Goal: Information Seeking & Learning: Learn about a topic

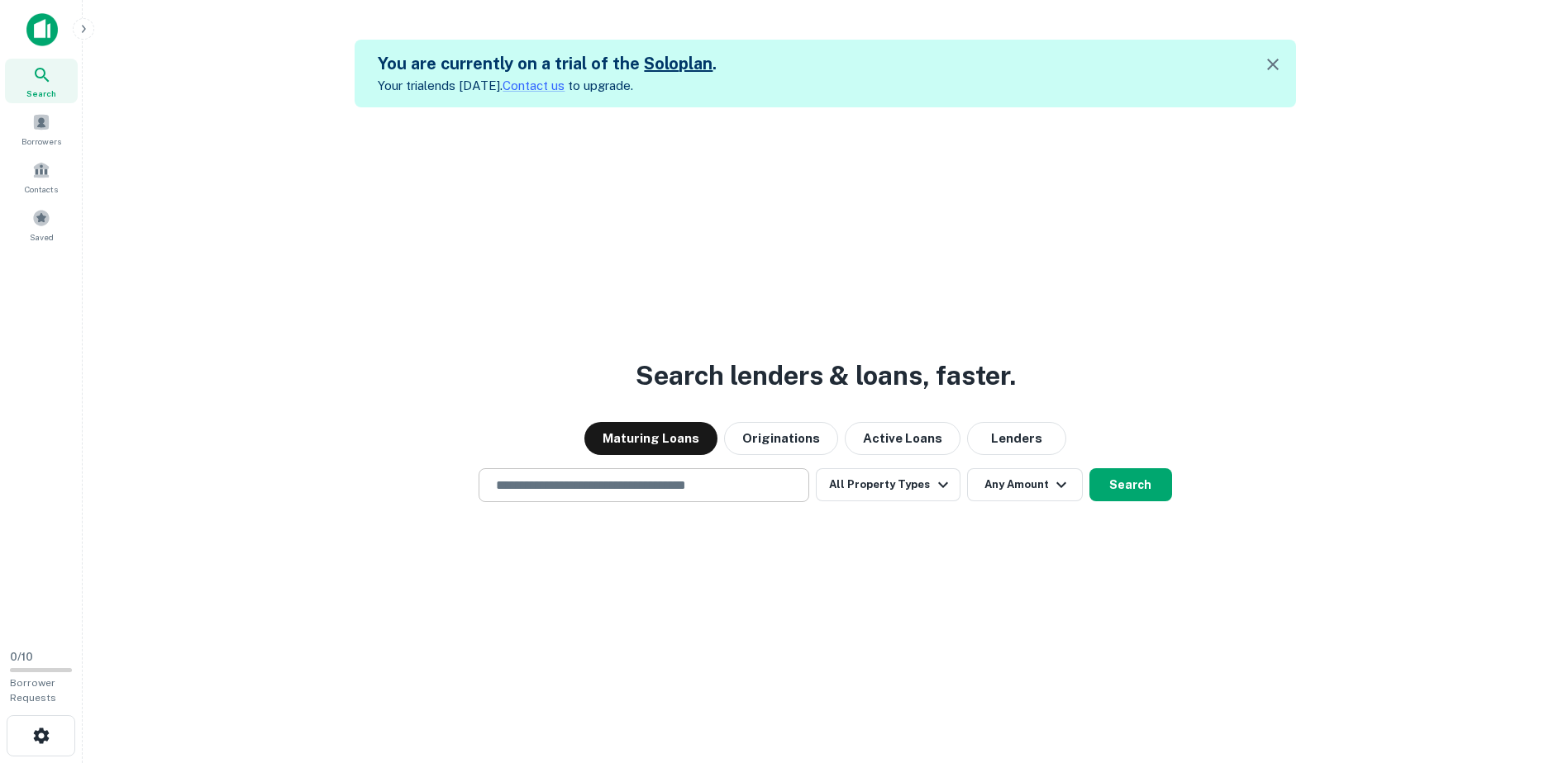
click at [610, 483] on input "text" at bounding box center [644, 485] width 315 height 19
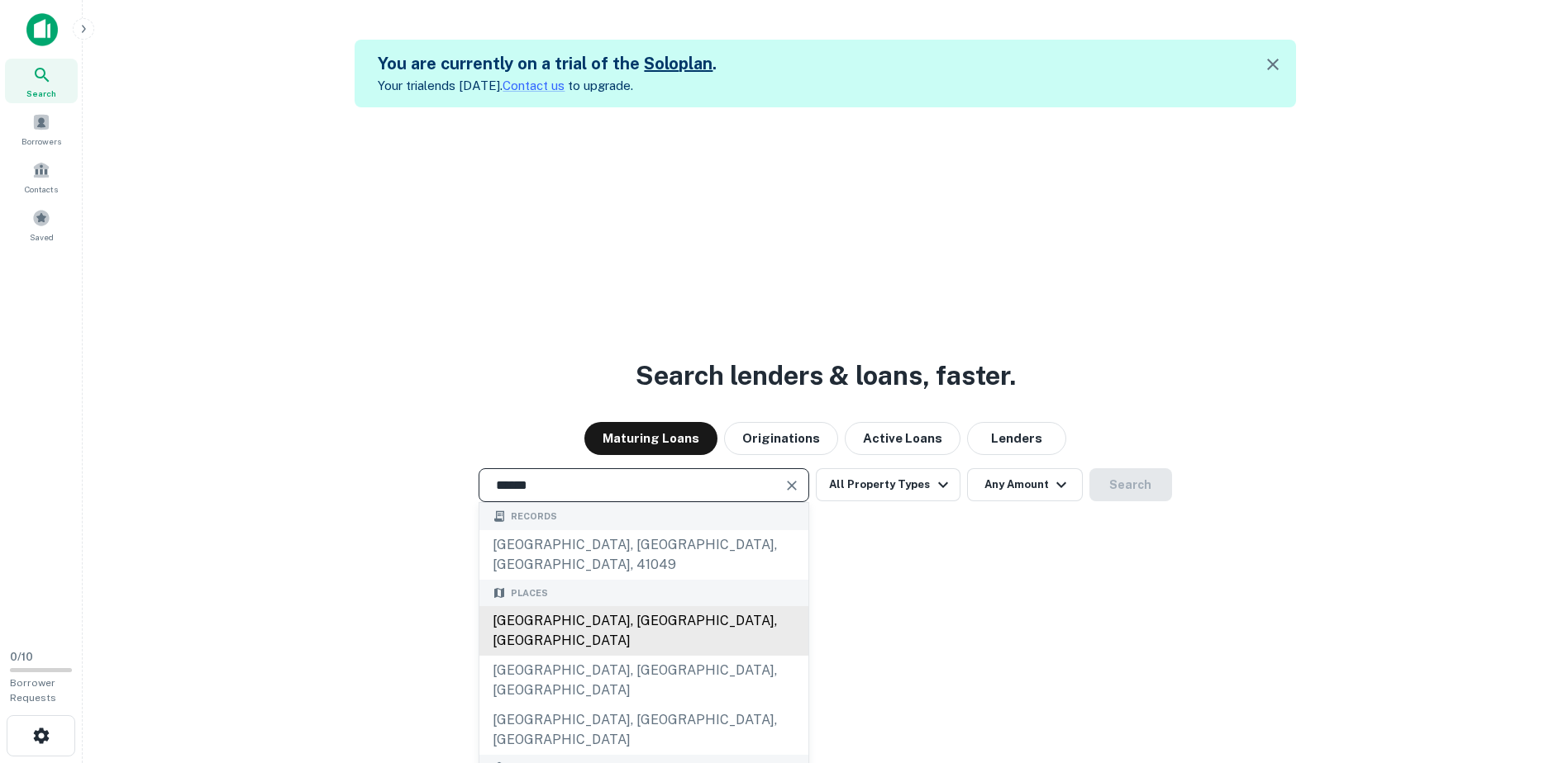
click at [627, 606] on div "Hillsboro, OR, USA" at bounding box center [644, 631] width 329 height 50
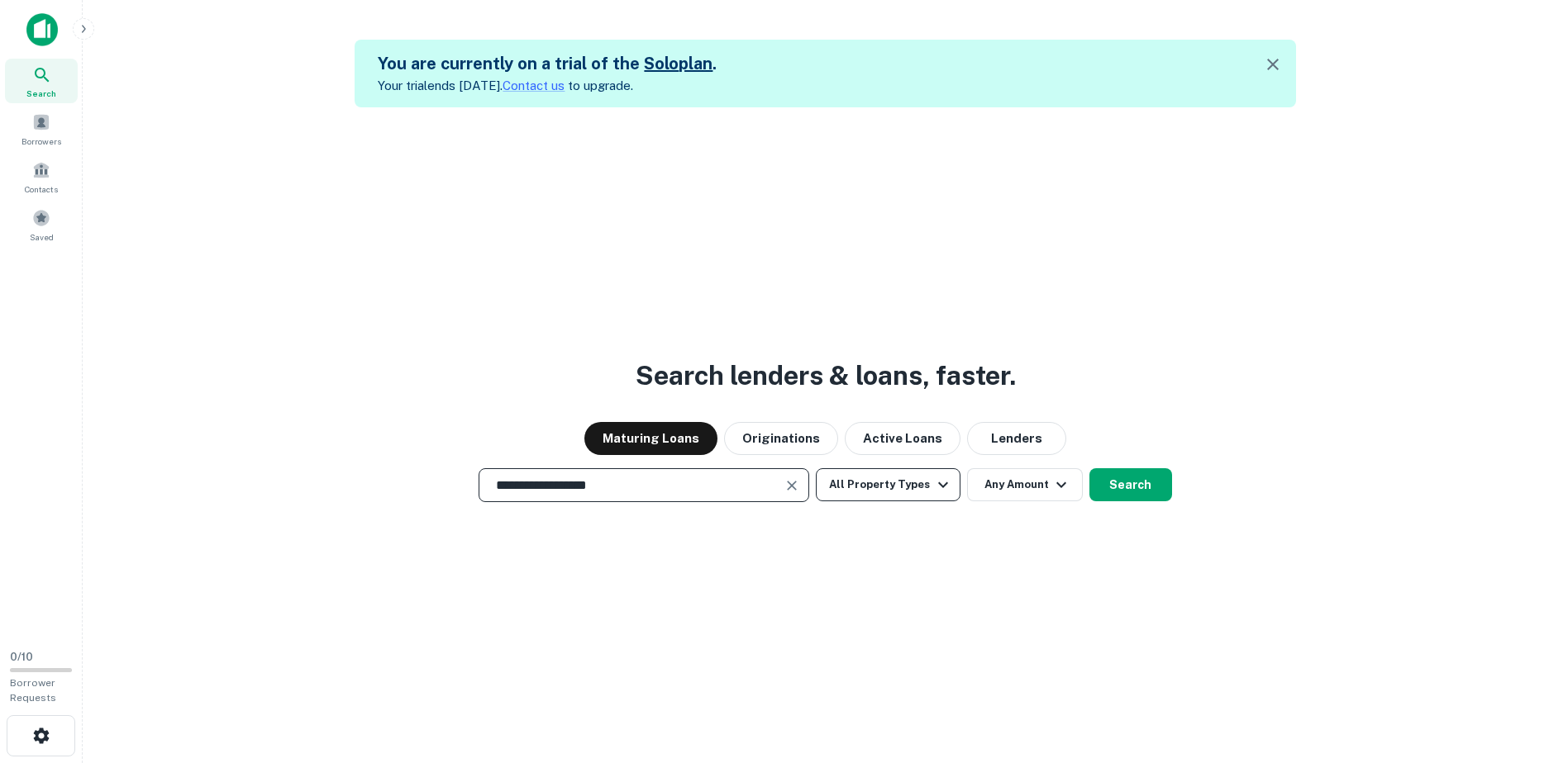
type input "**********"
click at [942, 489] on icon "button" at bounding box center [942, 484] width 20 height 20
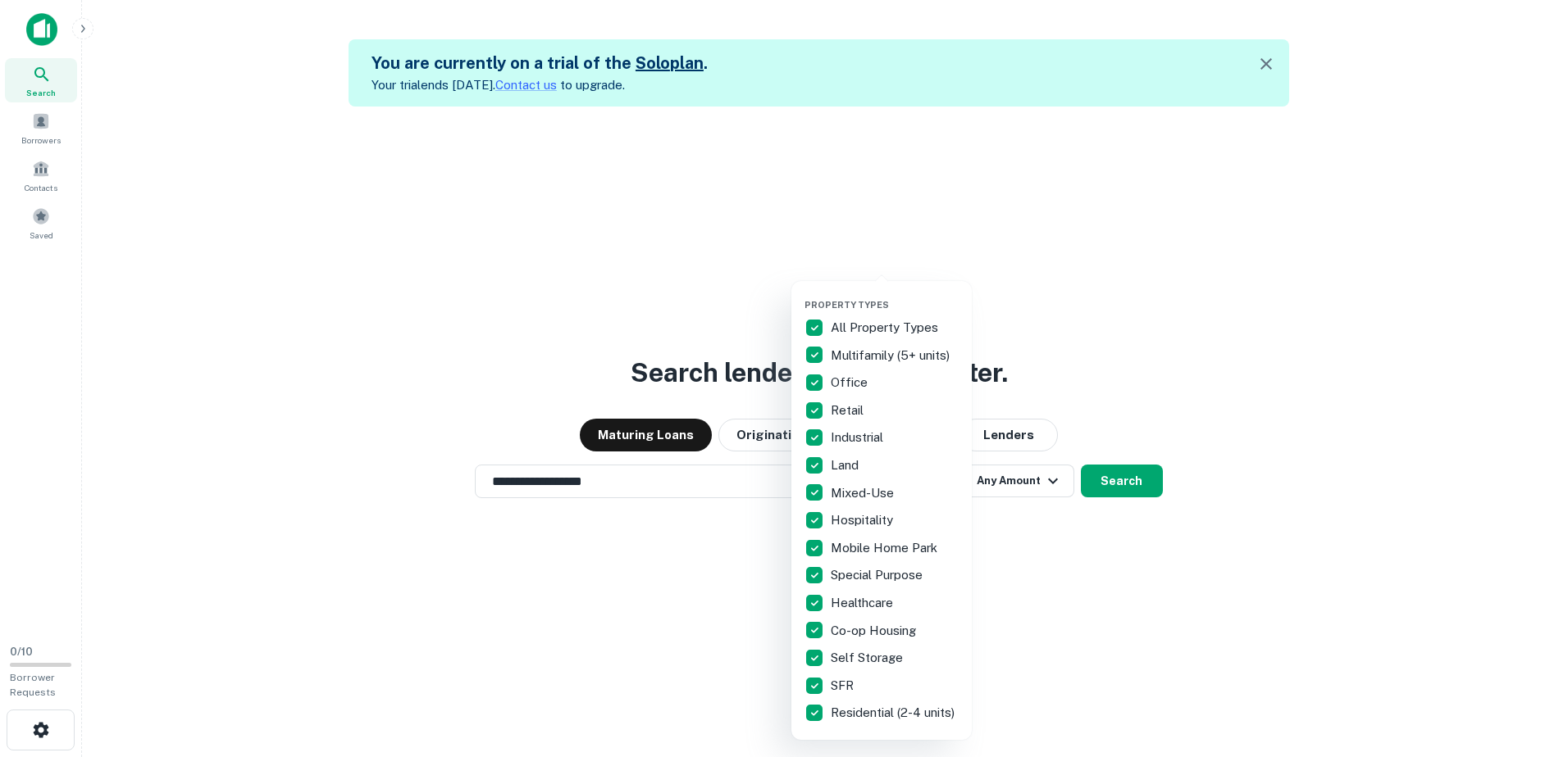
click at [867, 326] on p "All Property Types" at bounding box center [885, 328] width 111 height 20
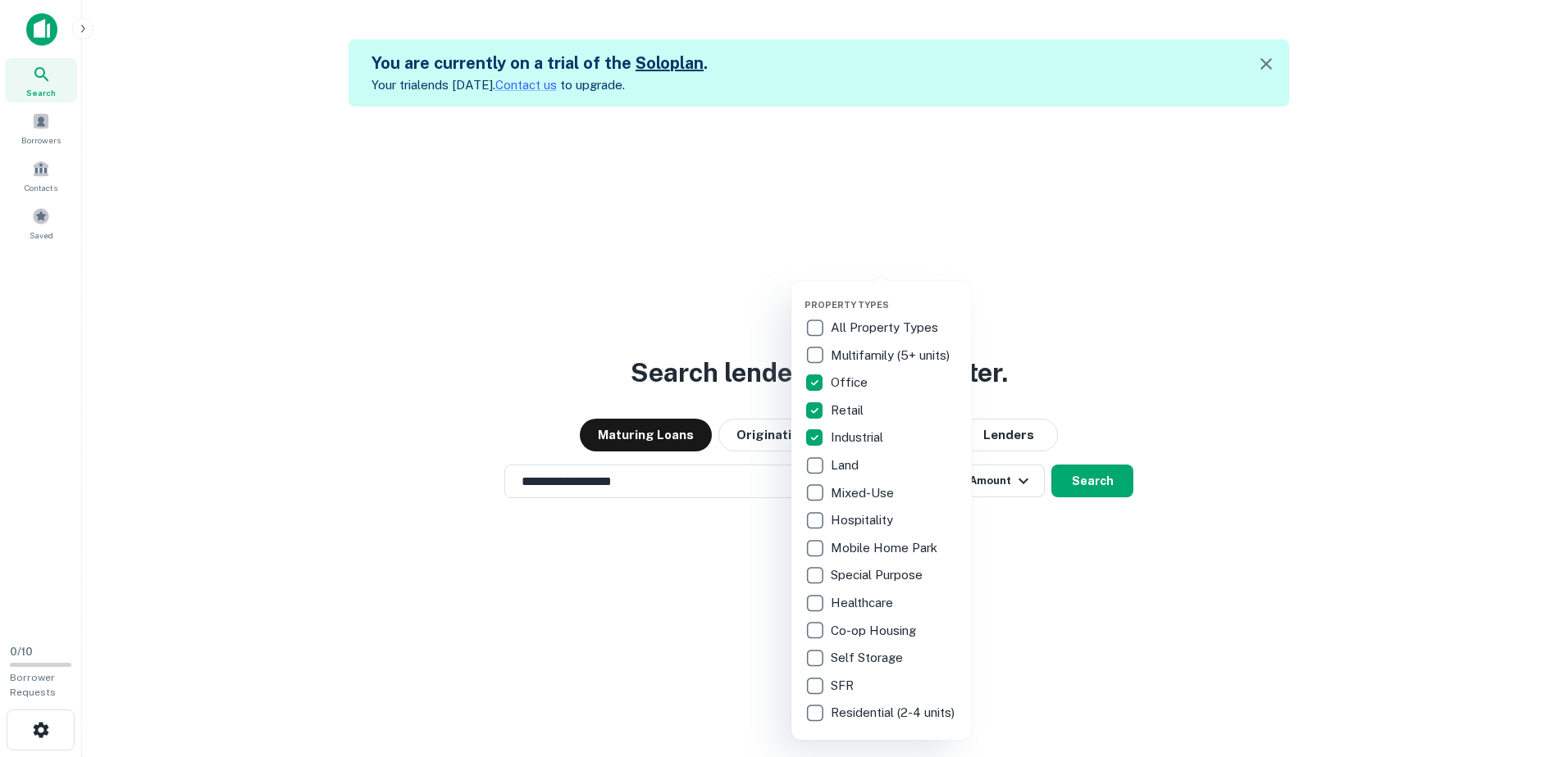
click at [1065, 547] on div at bounding box center [784, 378] width 1568 height 757
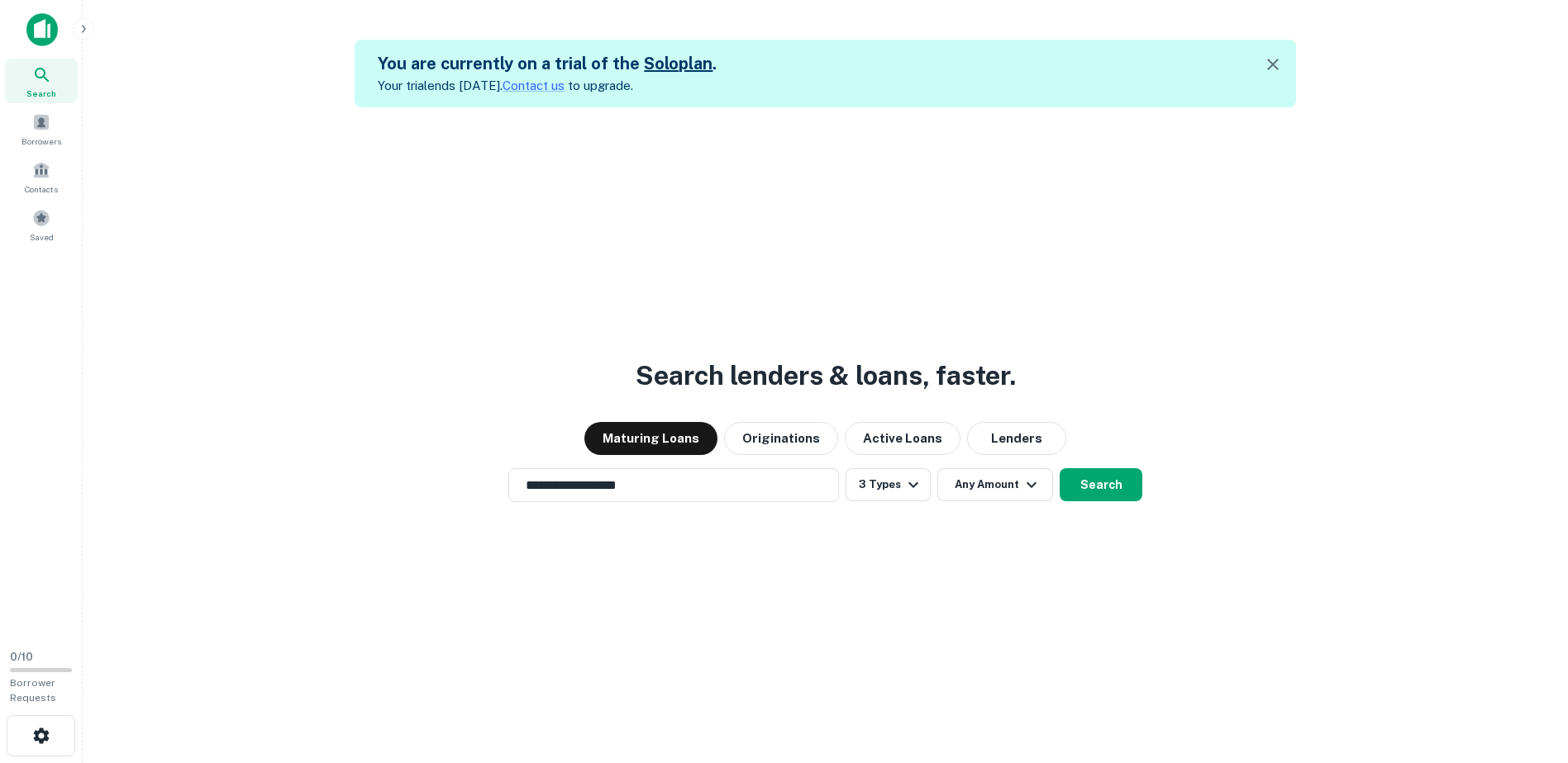
click at [1039, 485] on icon "button" at bounding box center [1031, 484] width 20 height 20
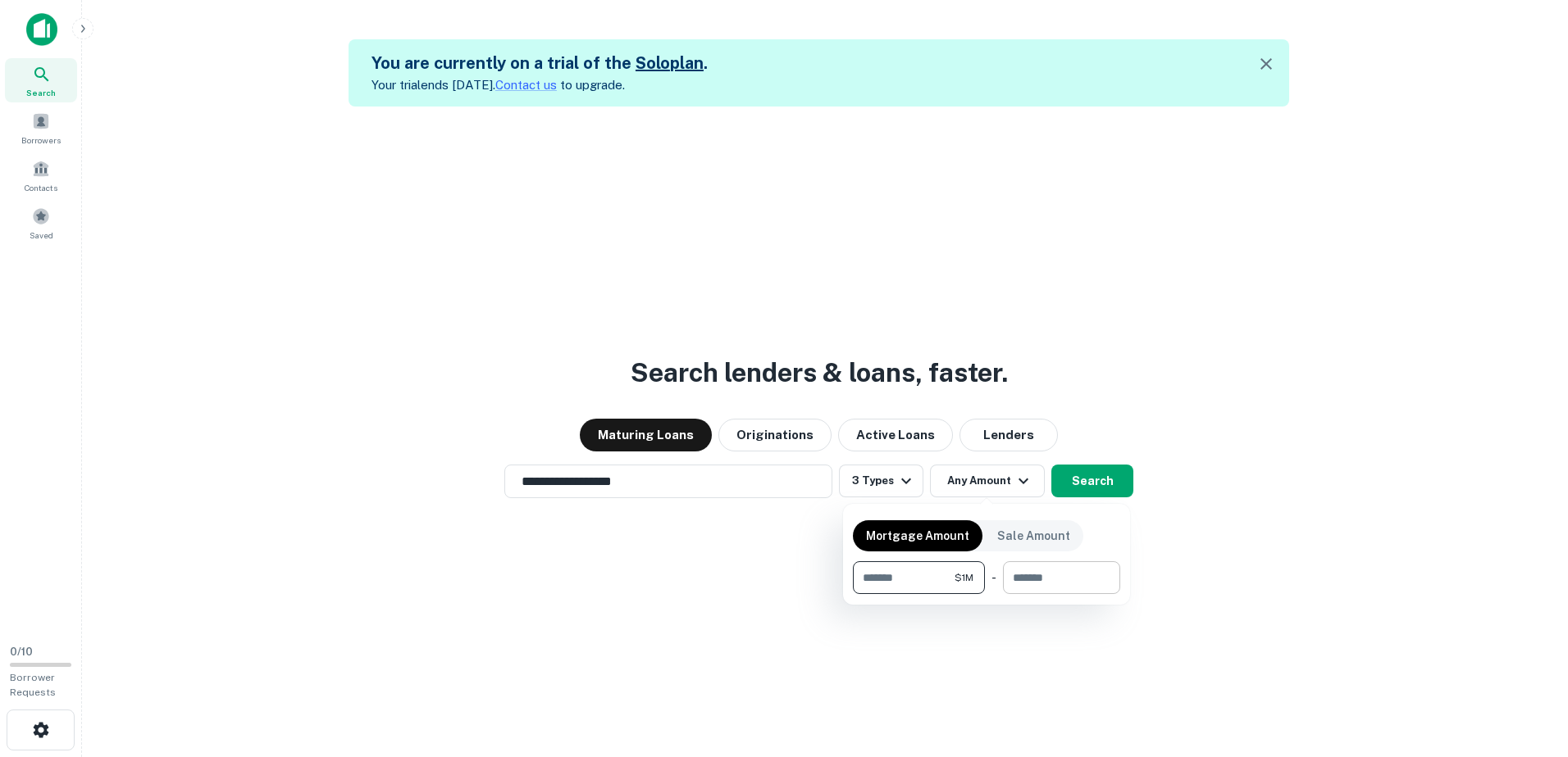
type input "*******"
click at [1056, 583] on input "number" at bounding box center [1056, 577] width 106 height 33
type input "********"
click at [1228, 500] on div at bounding box center [784, 378] width 1568 height 757
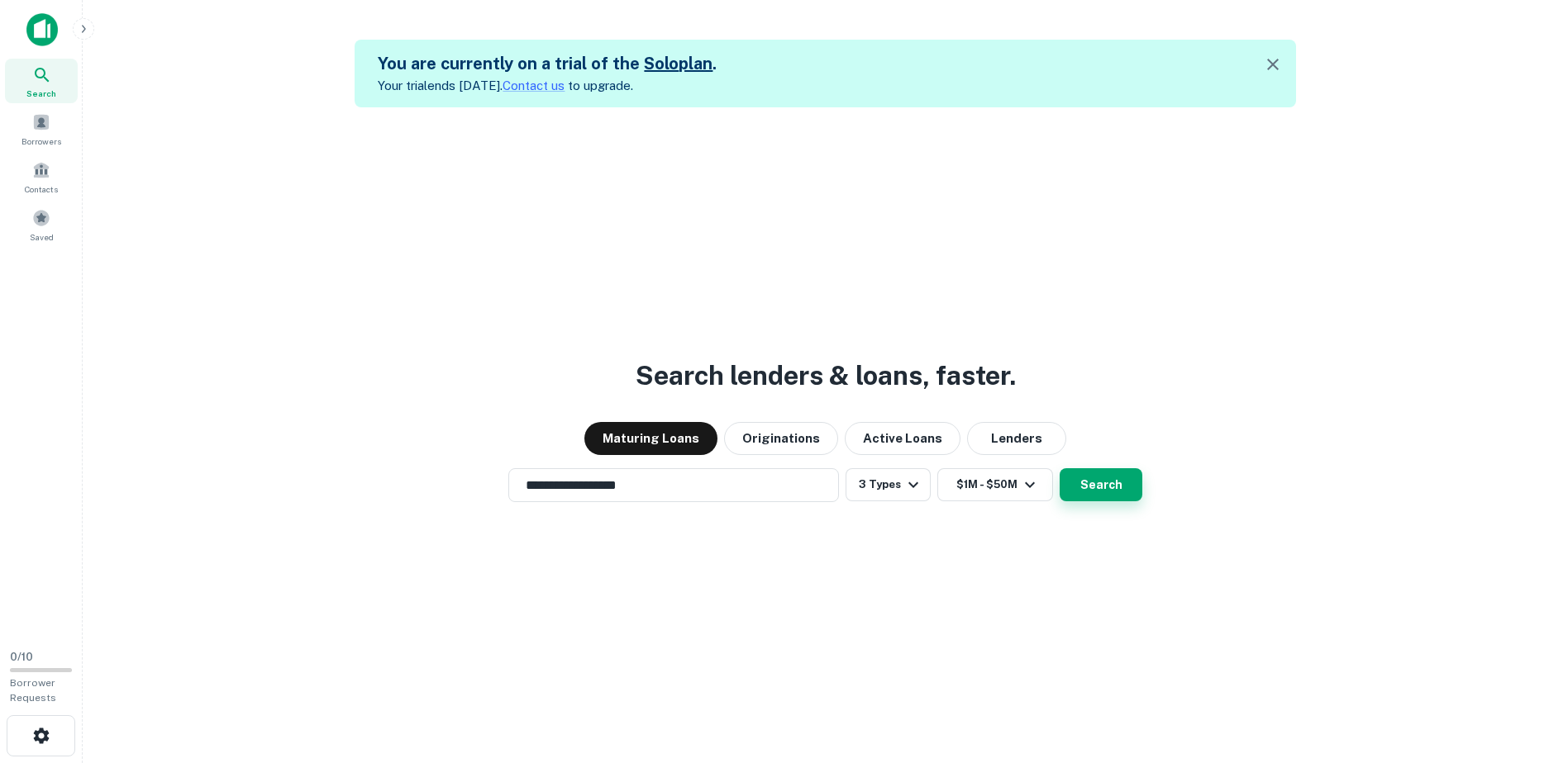
click at [1104, 492] on button "Search" at bounding box center [1101, 484] width 82 height 33
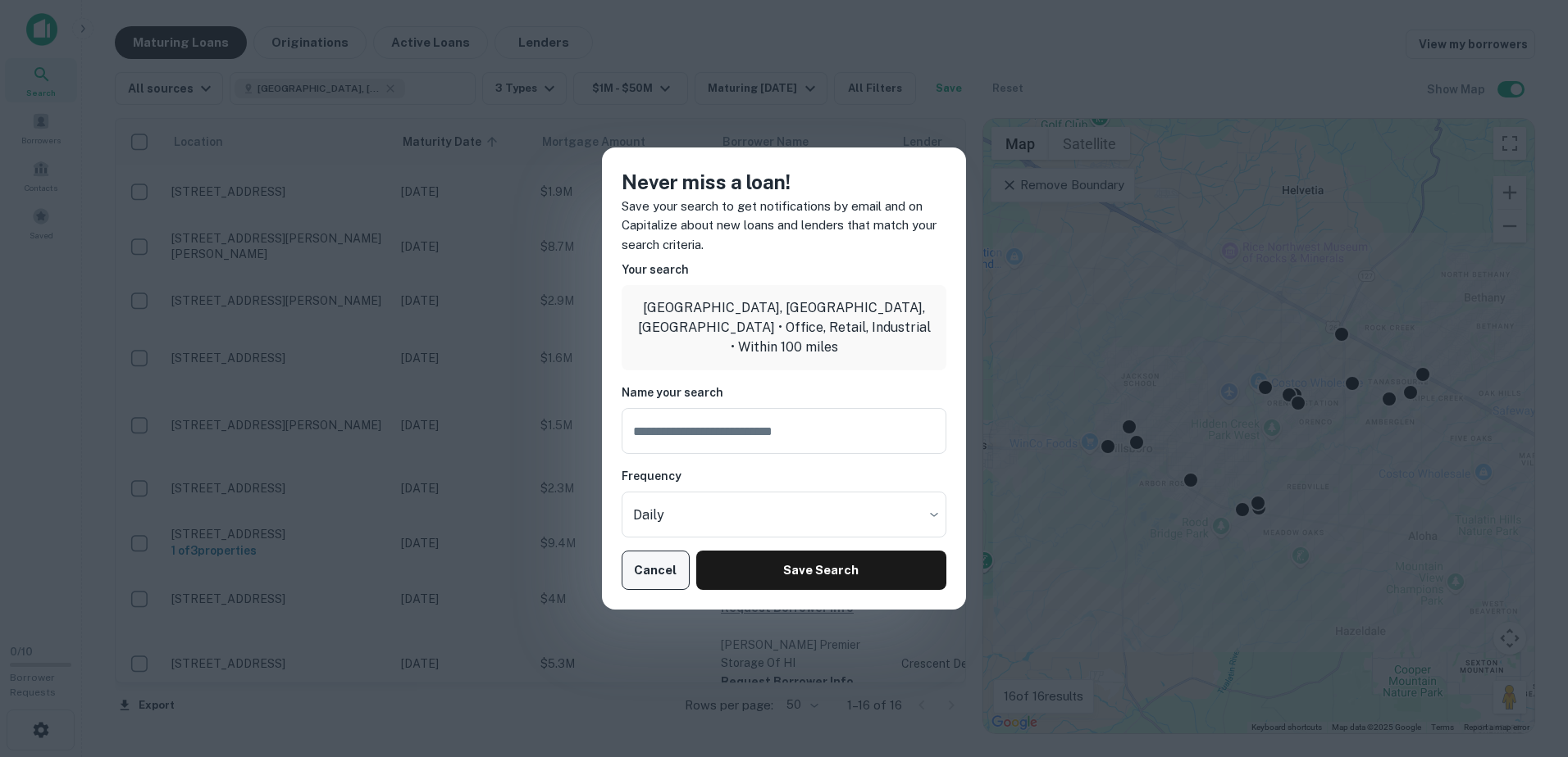
click at [656, 578] on button "Cancel" at bounding box center [656, 570] width 68 height 40
click at [652, 569] on button "Cancel" at bounding box center [656, 570] width 68 height 40
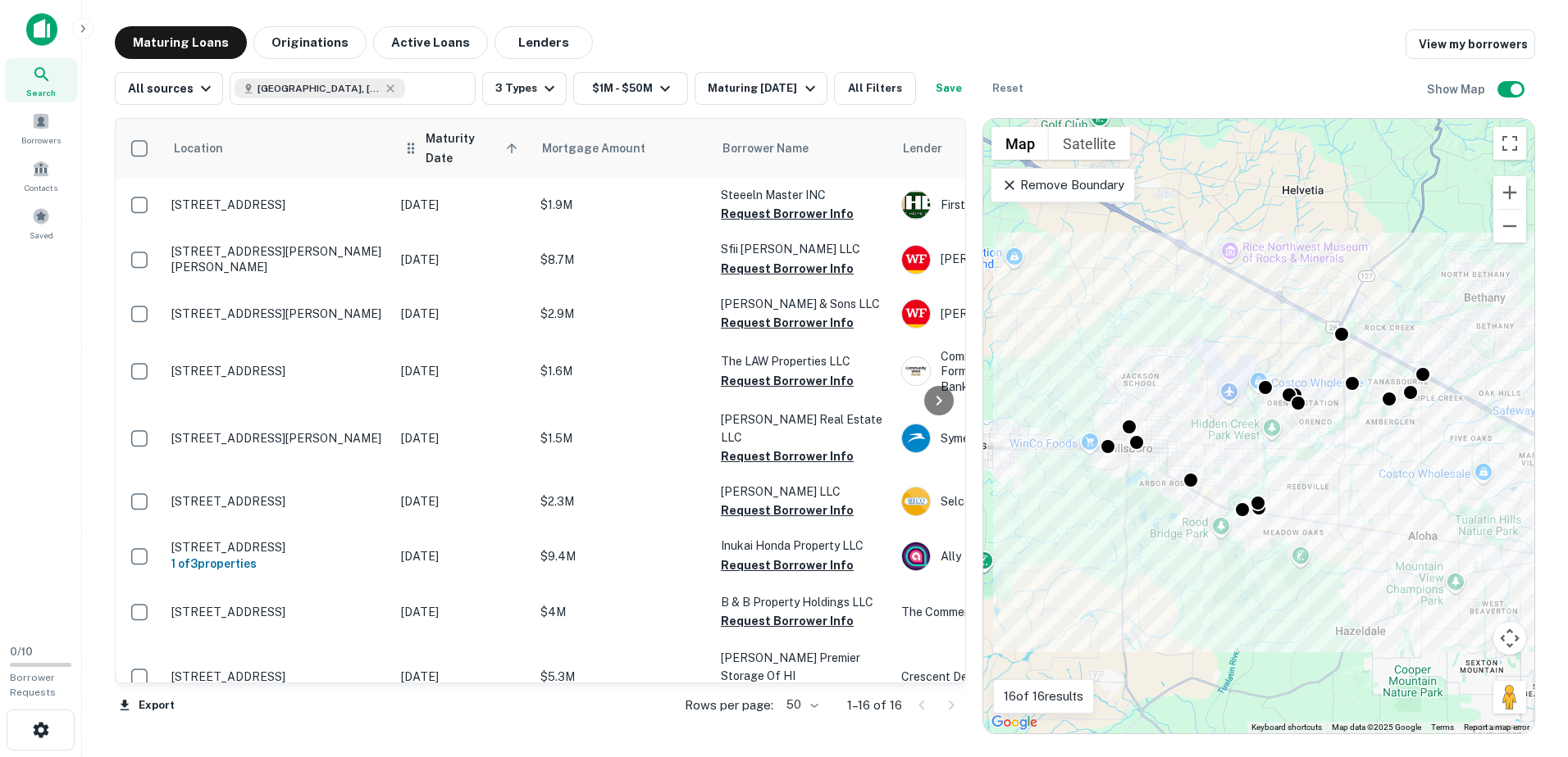
click at [457, 159] on th "Maturity Date sorted ascending" at bounding box center [462, 148] width 139 height 59
click at [482, 135] on span "Maturity Date sorted ascending" at bounding box center [474, 149] width 97 height 40
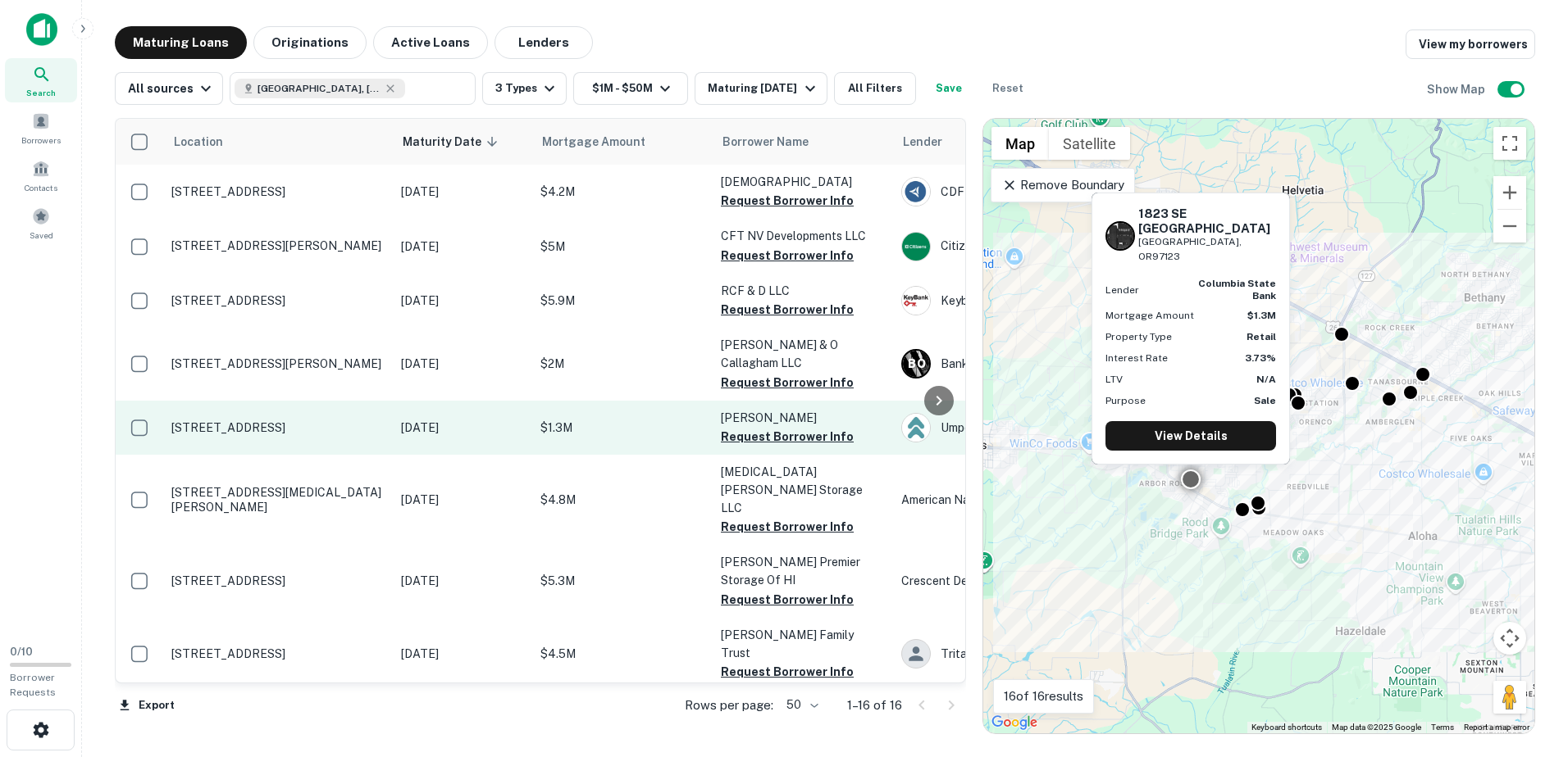
click at [212, 421] on p "1823 Se Tualatin Valley Hwy Hillsboro, OR97123" at bounding box center [278, 428] width 213 height 15
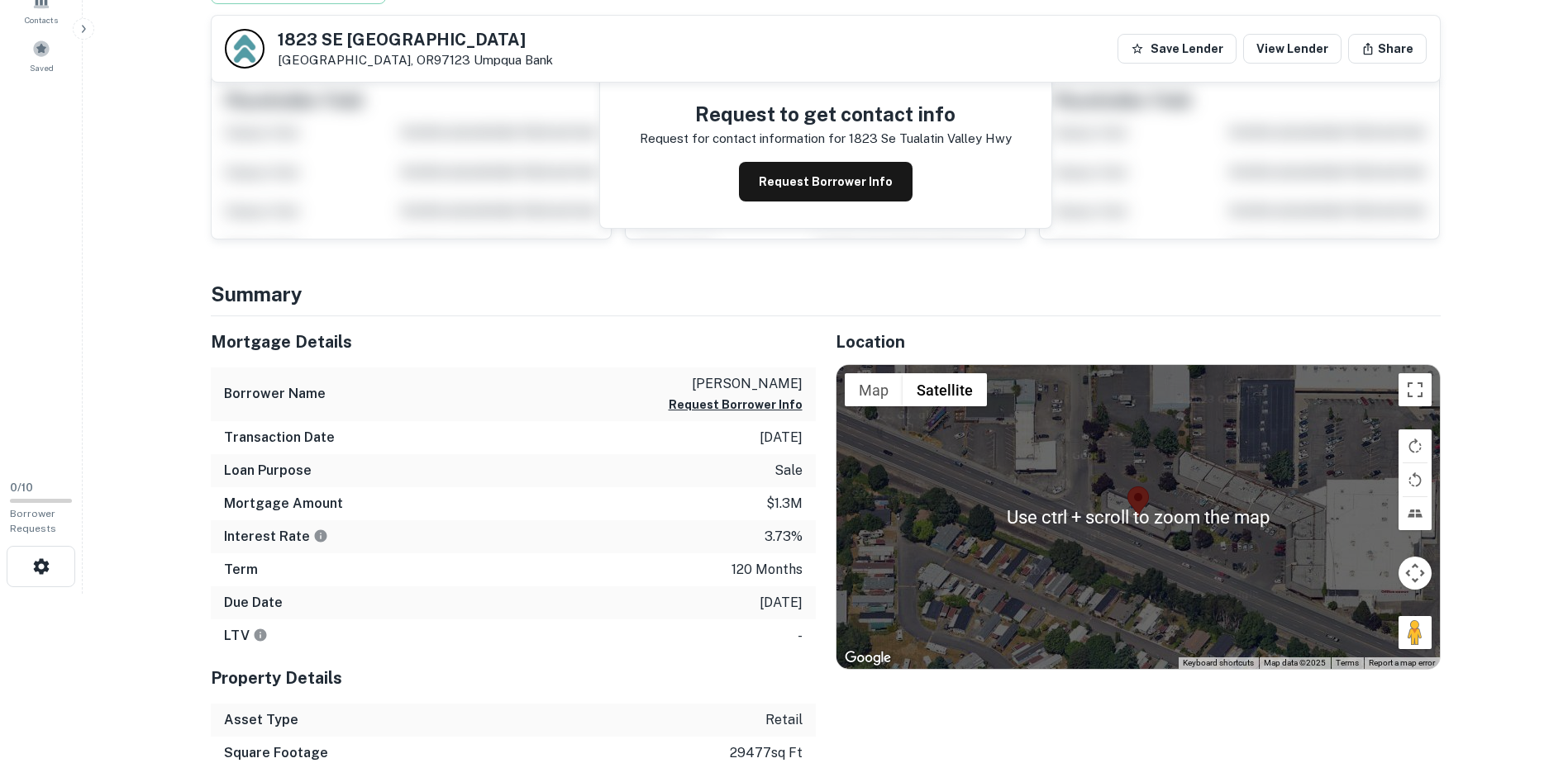
scroll to position [165, 0]
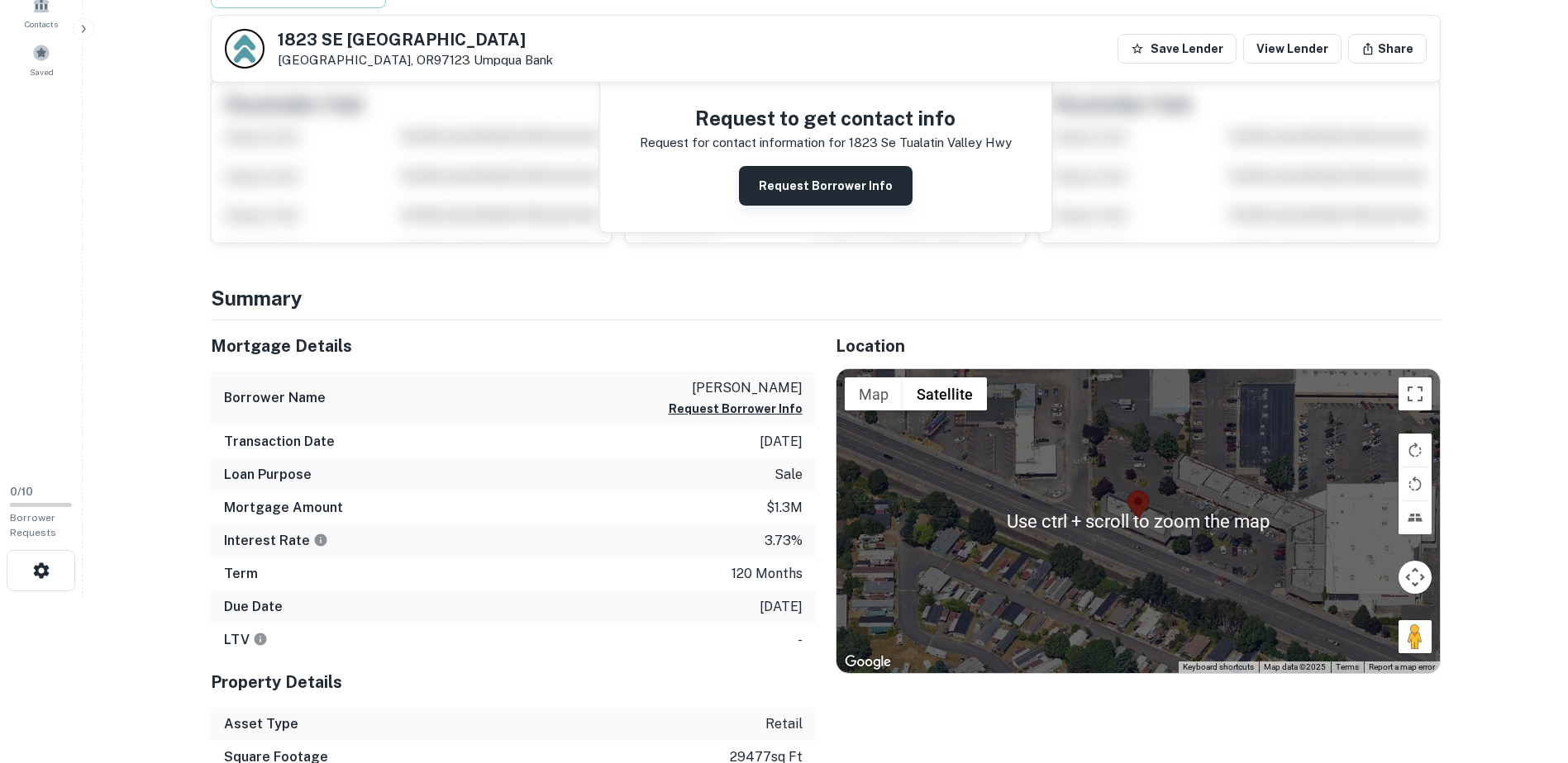
click at [870, 191] on button "Request Borrower Info" at bounding box center [826, 186] width 174 height 40
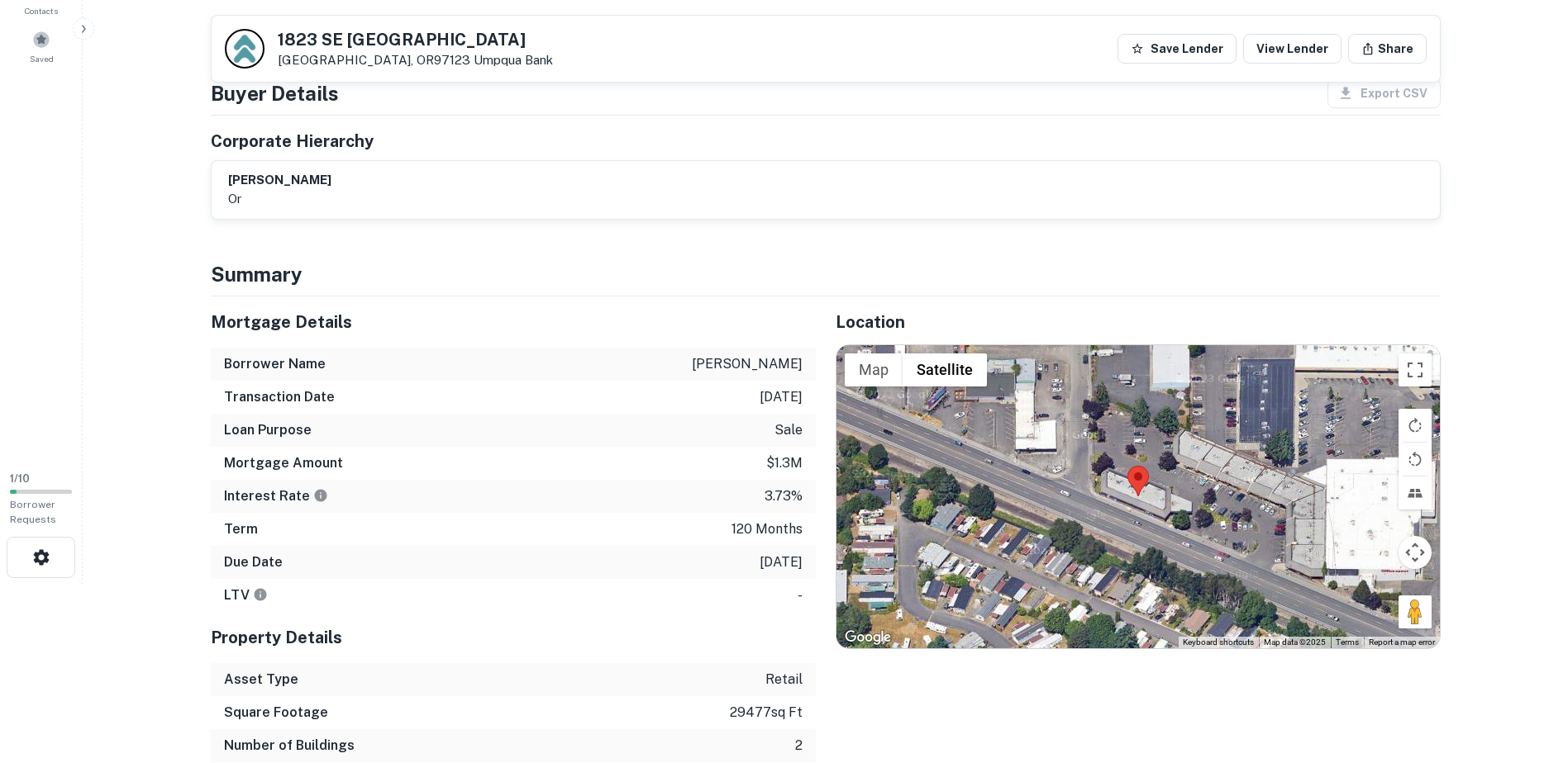
scroll to position [168, 0]
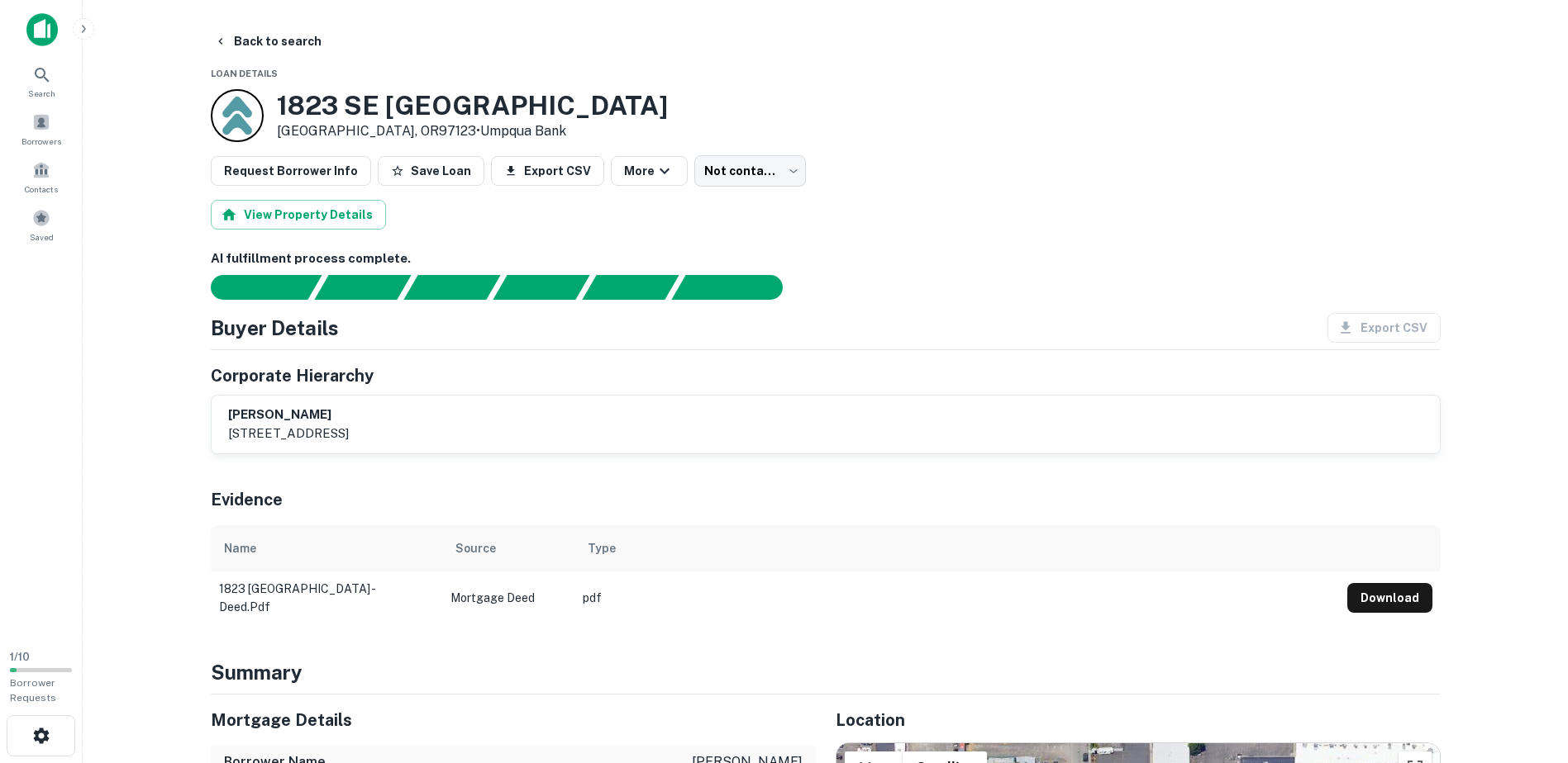
click at [349, 424] on p "11530 sw riverwood drive, portland, or, 97219" at bounding box center [289, 434] width 120 height 20
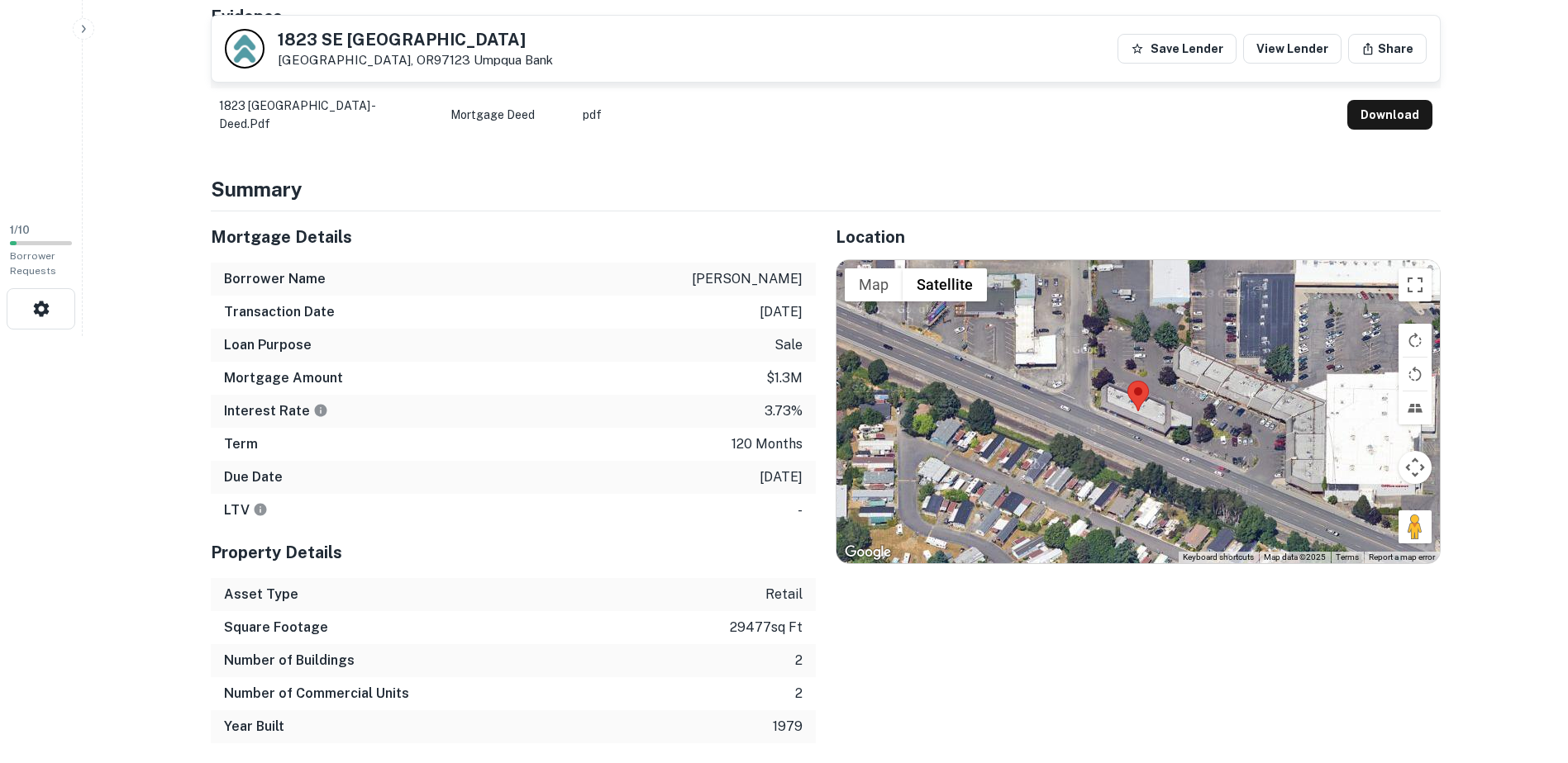
scroll to position [496, 0]
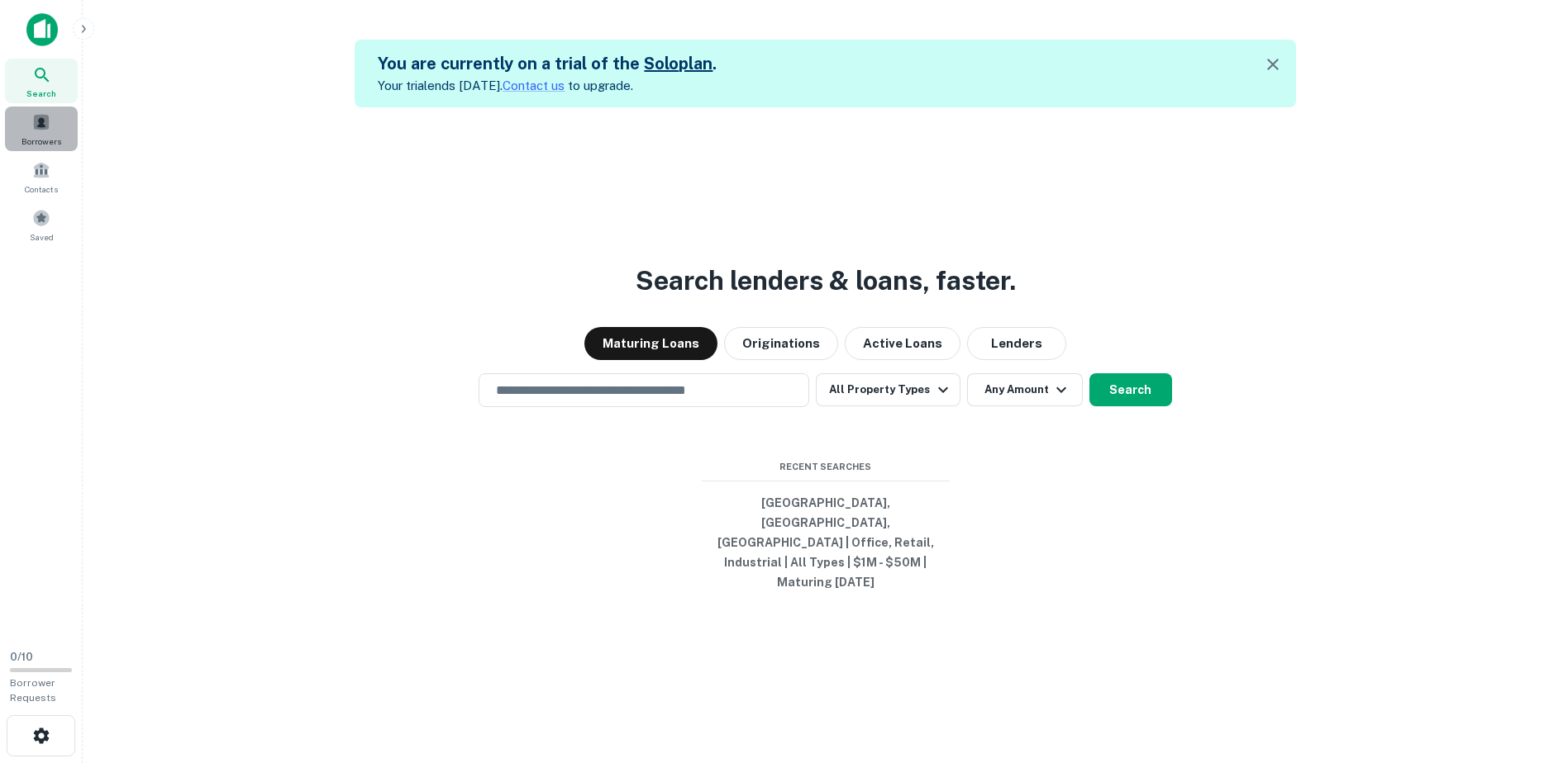
click at [46, 122] on span at bounding box center [41, 121] width 18 height 18
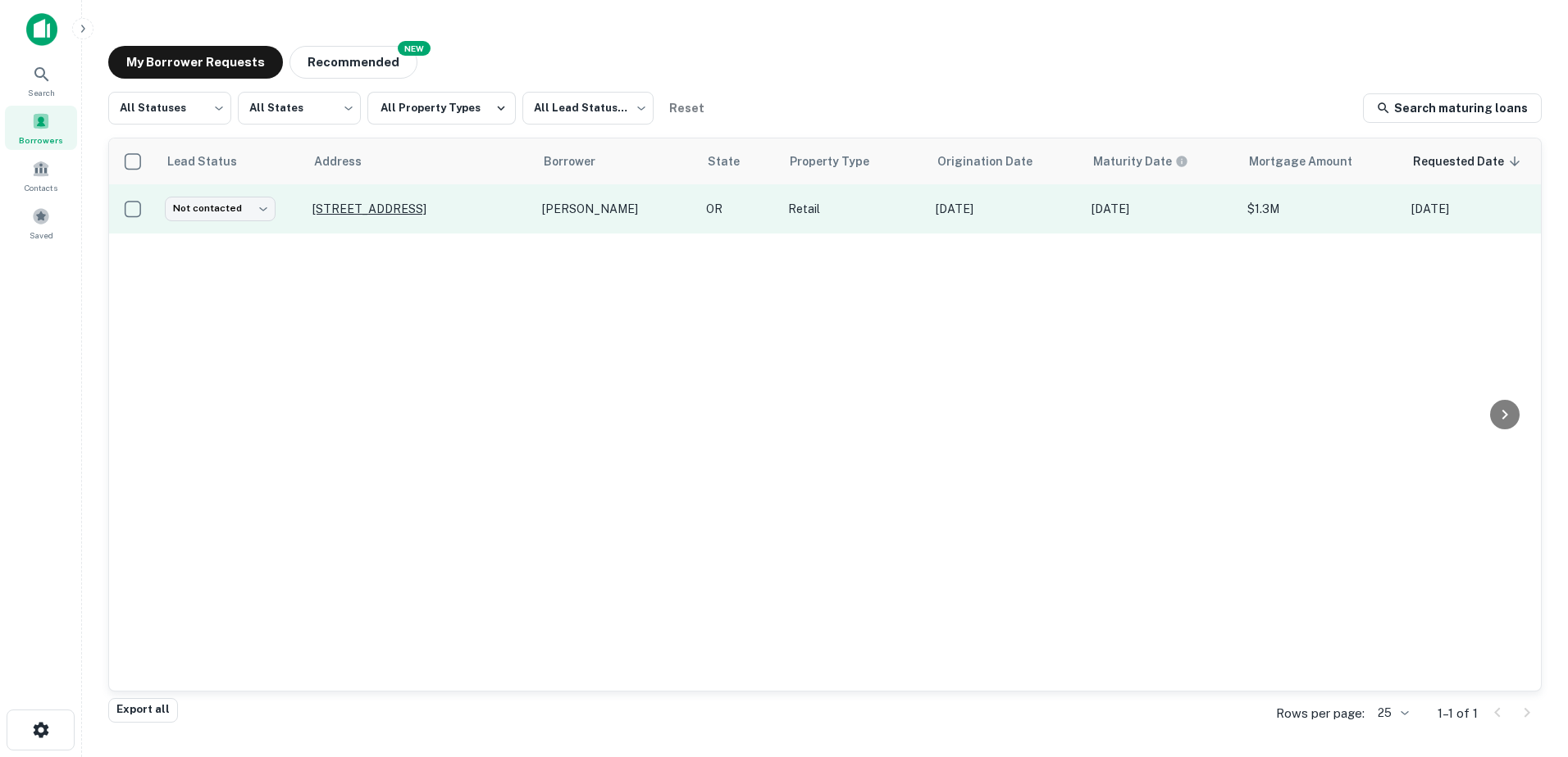
click at [422, 207] on p "[STREET_ADDRESS]" at bounding box center [419, 209] width 213 height 15
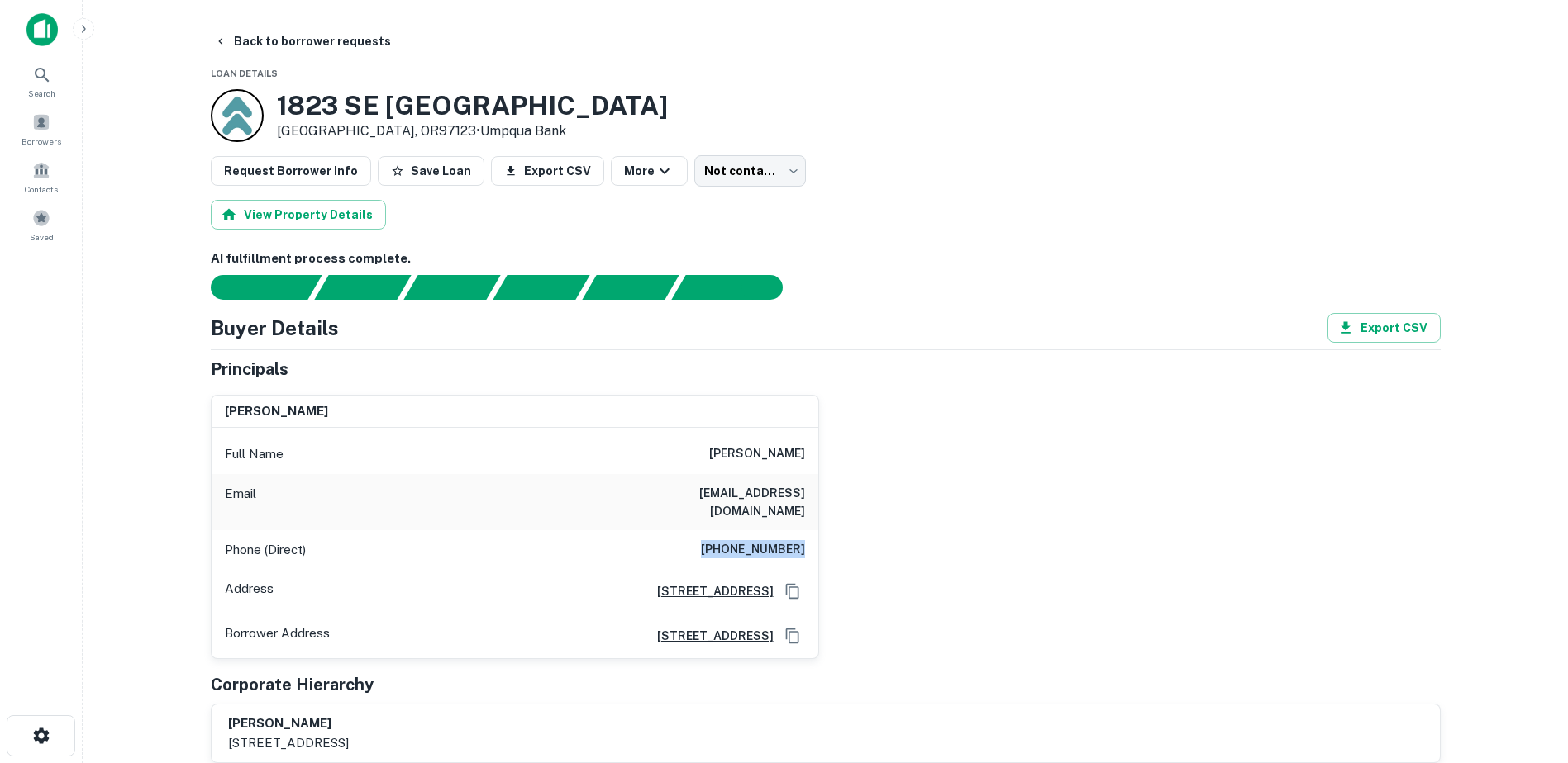
drag, startPoint x: 723, startPoint y: 533, endPoint x: 807, endPoint y: 532, distance: 84.0
click at [807, 532] on div "Phone (Direct) [PHONE_NUMBER]" at bounding box center [514, 550] width 607 height 40
drag, startPoint x: 807, startPoint y: 532, endPoint x: 774, endPoint y: 533, distance: 33.0
copy h6 "(503) 913-1657"
click at [47, 81] on icon at bounding box center [41, 74] width 14 height 14
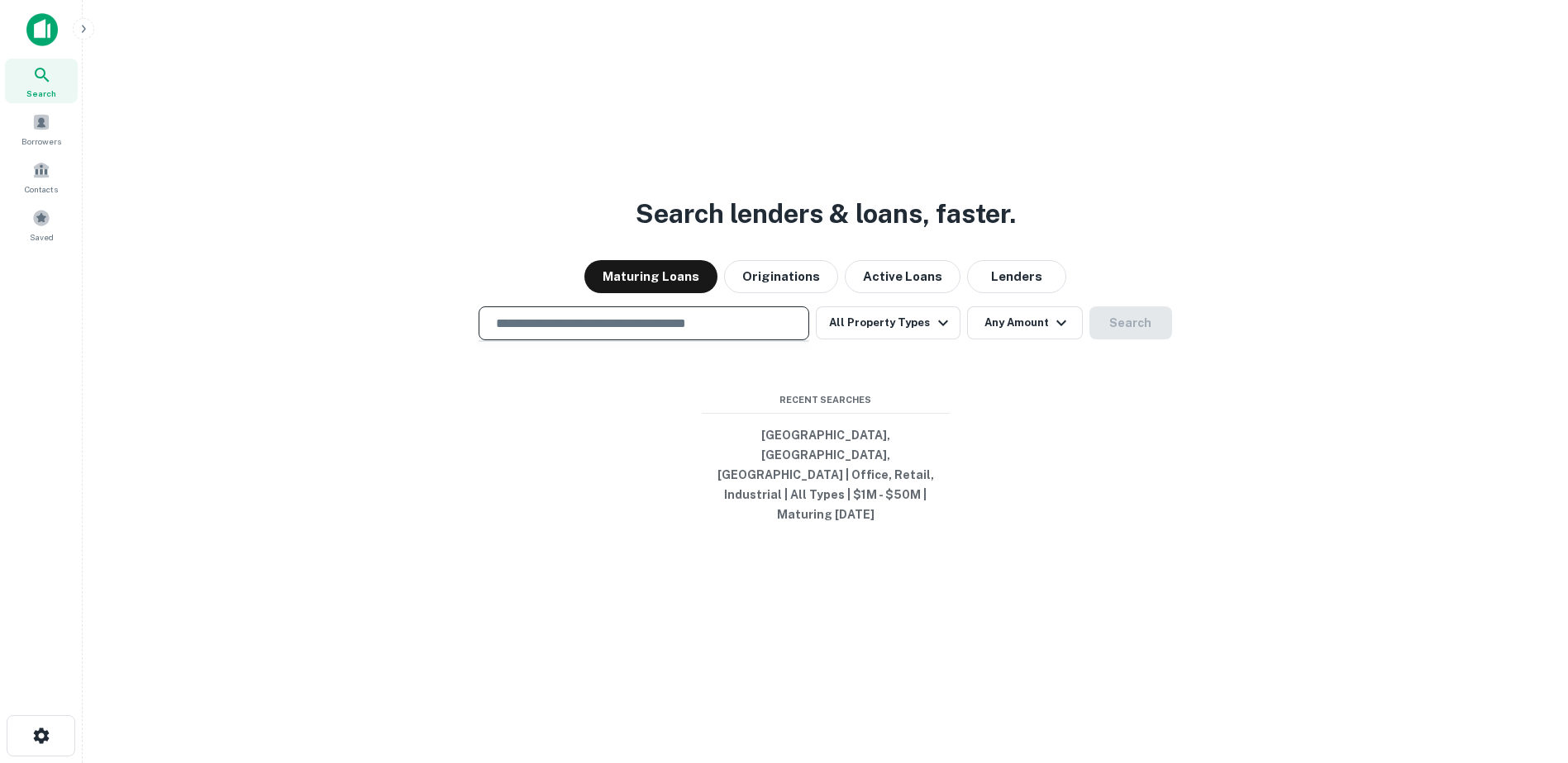
click at [676, 333] on input "text" at bounding box center [644, 324] width 315 height 19
type input "**********"
click at [911, 339] on button "All Property Types" at bounding box center [888, 323] width 143 height 33
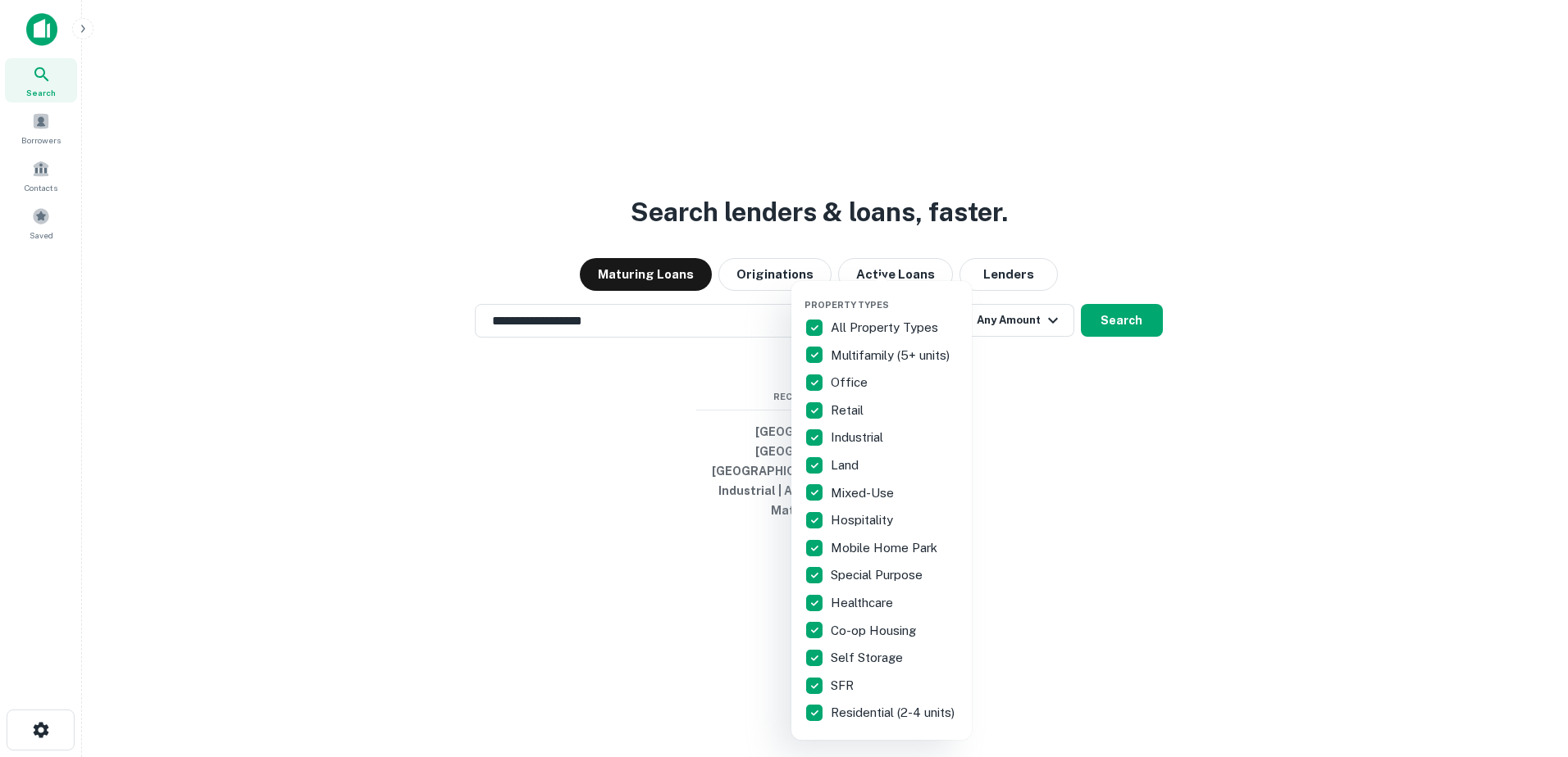
click at [874, 327] on p "All Property Types" at bounding box center [885, 328] width 111 height 20
click at [878, 355] on p "Multifamily (5+ units)" at bounding box center [891, 355] width 122 height 20
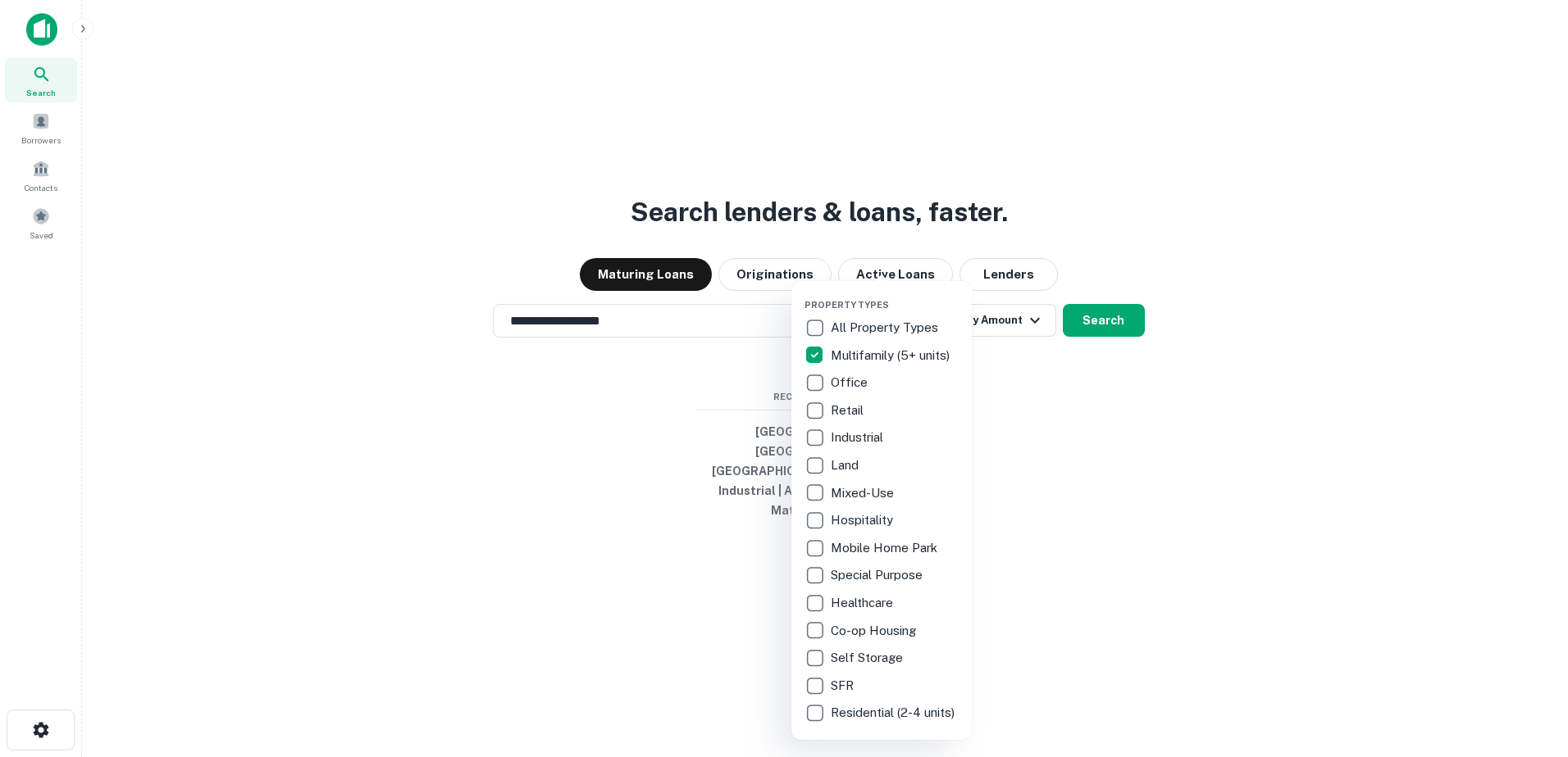
click at [851, 356] on p "Multifamily (5+ units)" at bounding box center [891, 355] width 122 height 20
click at [847, 380] on p "Office" at bounding box center [850, 383] width 40 height 20
click at [847, 405] on p "Retail" at bounding box center [848, 410] width 36 height 20
click at [852, 438] on p "Industrial" at bounding box center [857, 437] width 56 height 20
click at [1086, 336] on div at bounding box center [784, 378] width 1568 height 757
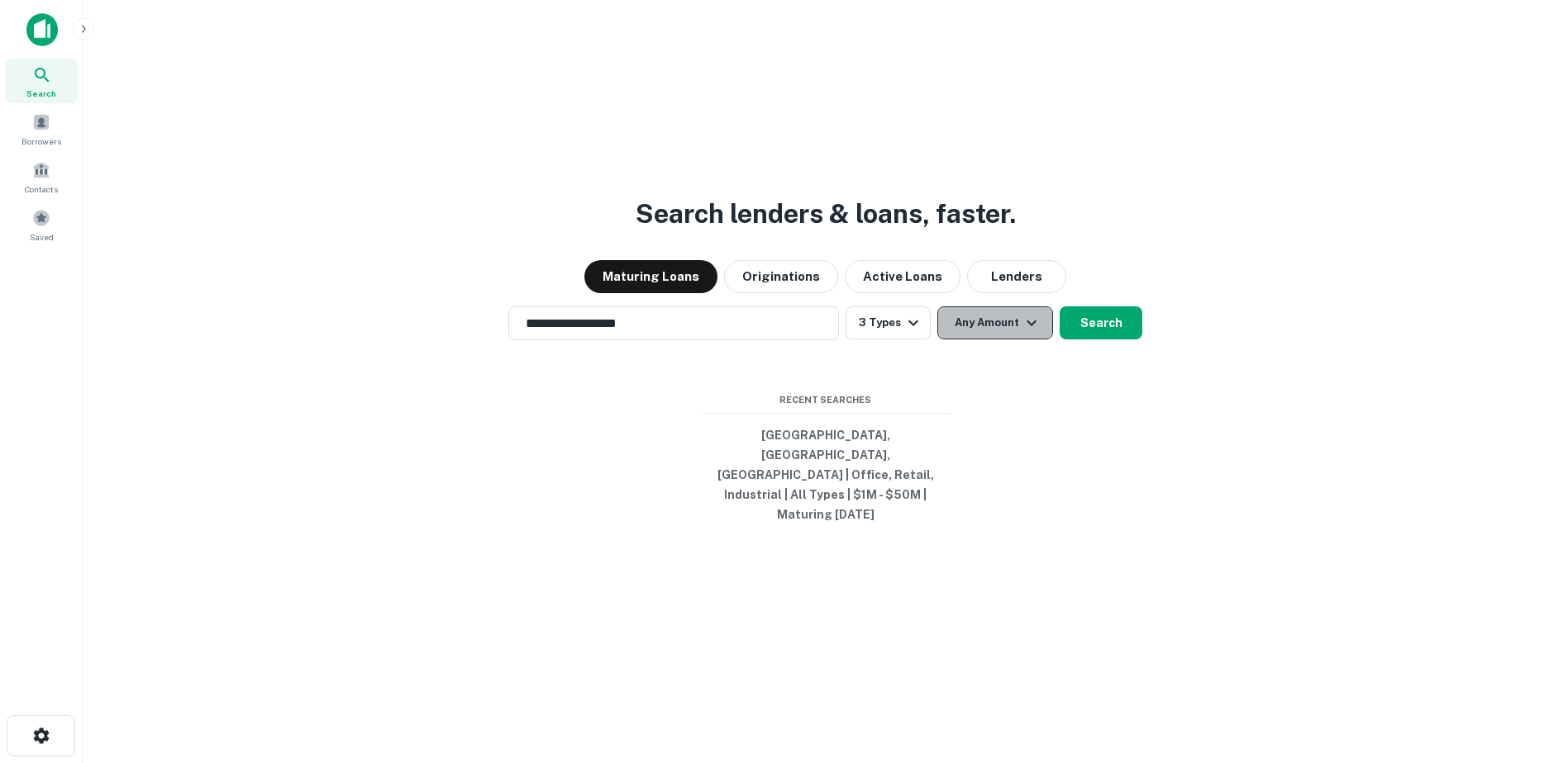
click at [988, 339] on button "Any Amount" at bounding box center [995, 323] width 116 height 33
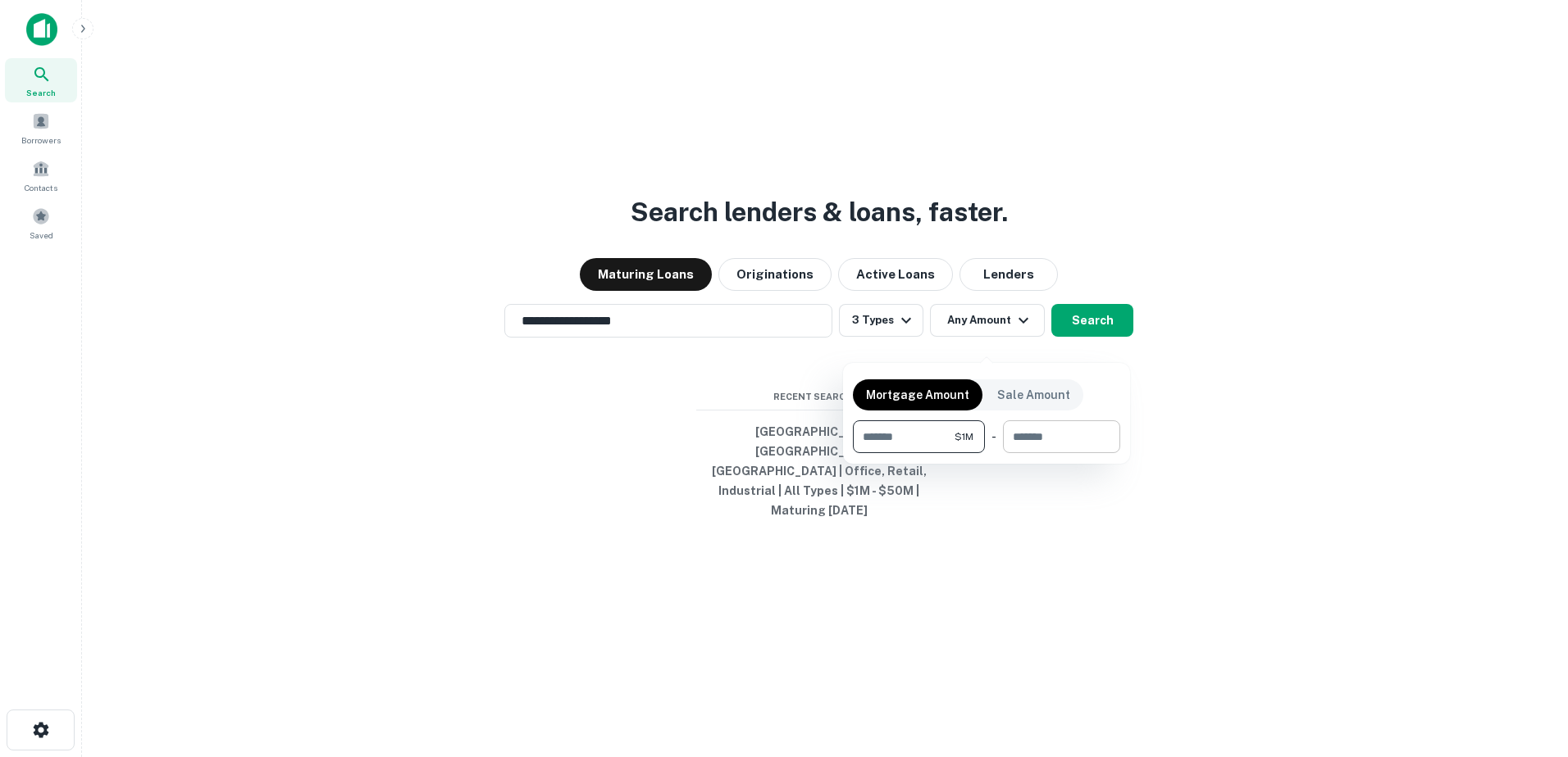
type input "*******"
click at [1069, 450] on input "number" at bounding box center [1056, 437] width 106 height 33
type input "********"
click at [1115, 336] on div at bounding box center [784, 378] width 1568 height 757
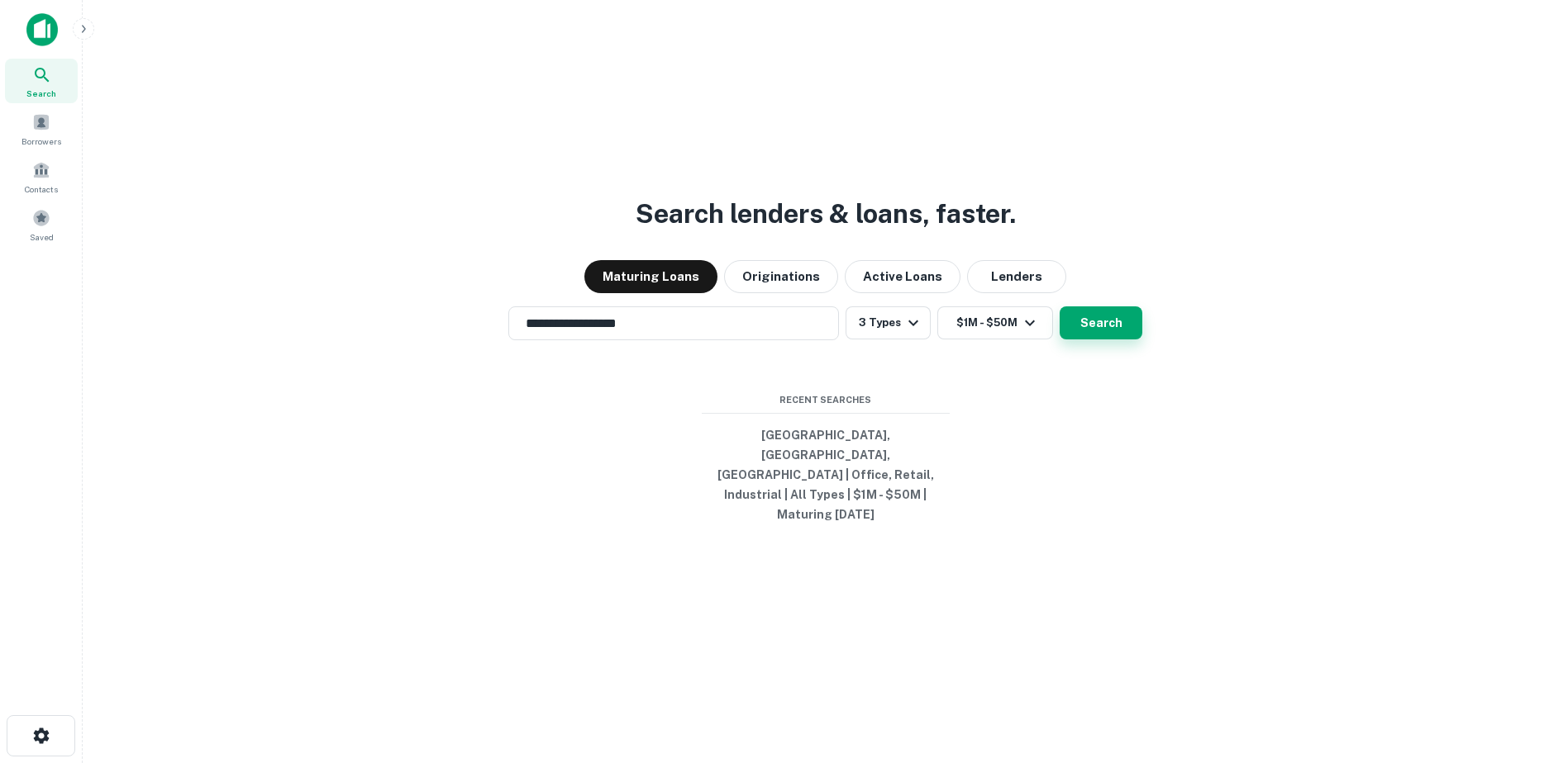
click at [1100, 339] on button "Search" at bounding box center [1101, 323] width 82 height 33
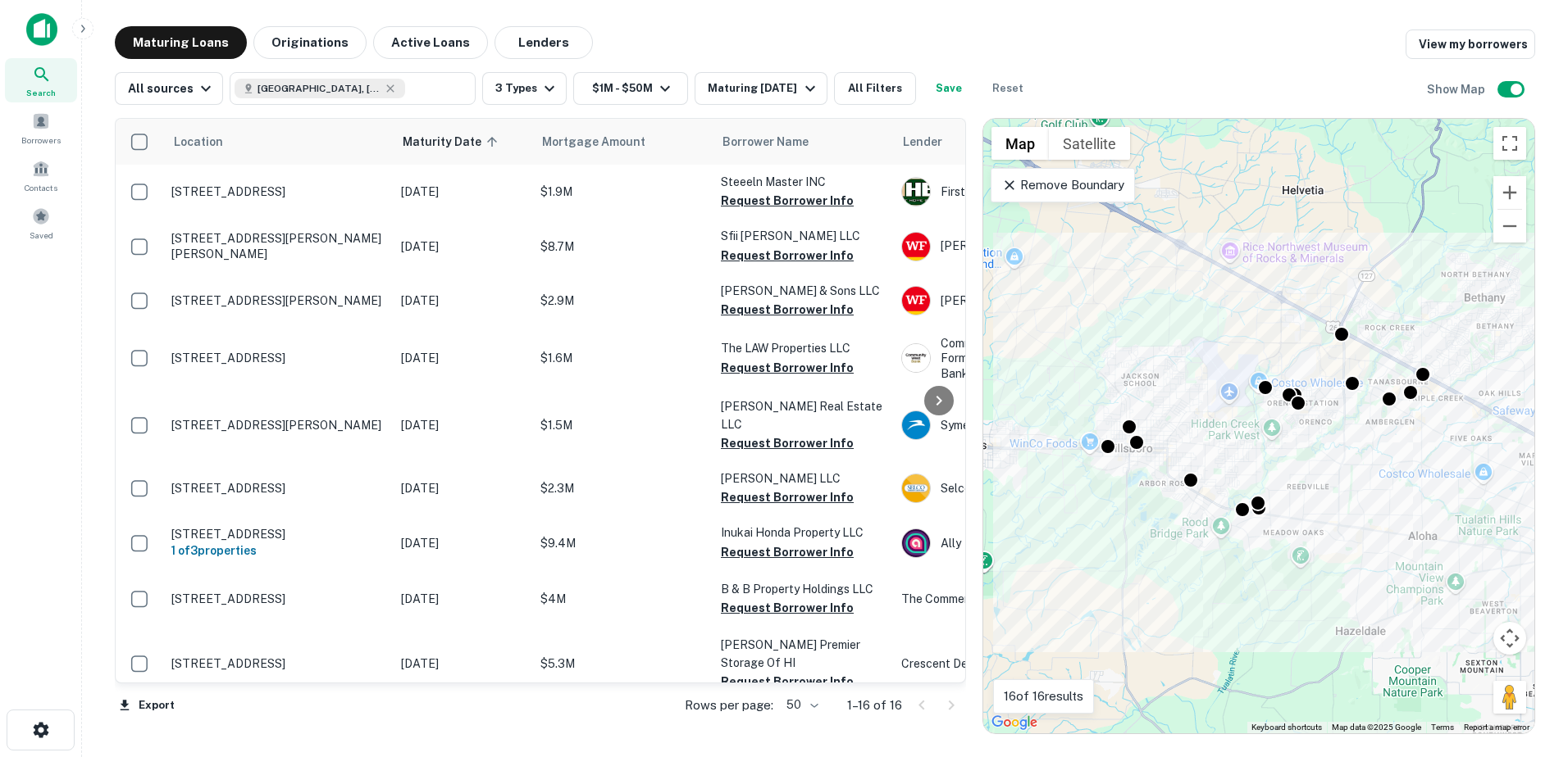
click at [1105, 189] on p "Remove Boundary" at bounding box center [1062, 185] width 122 height 20
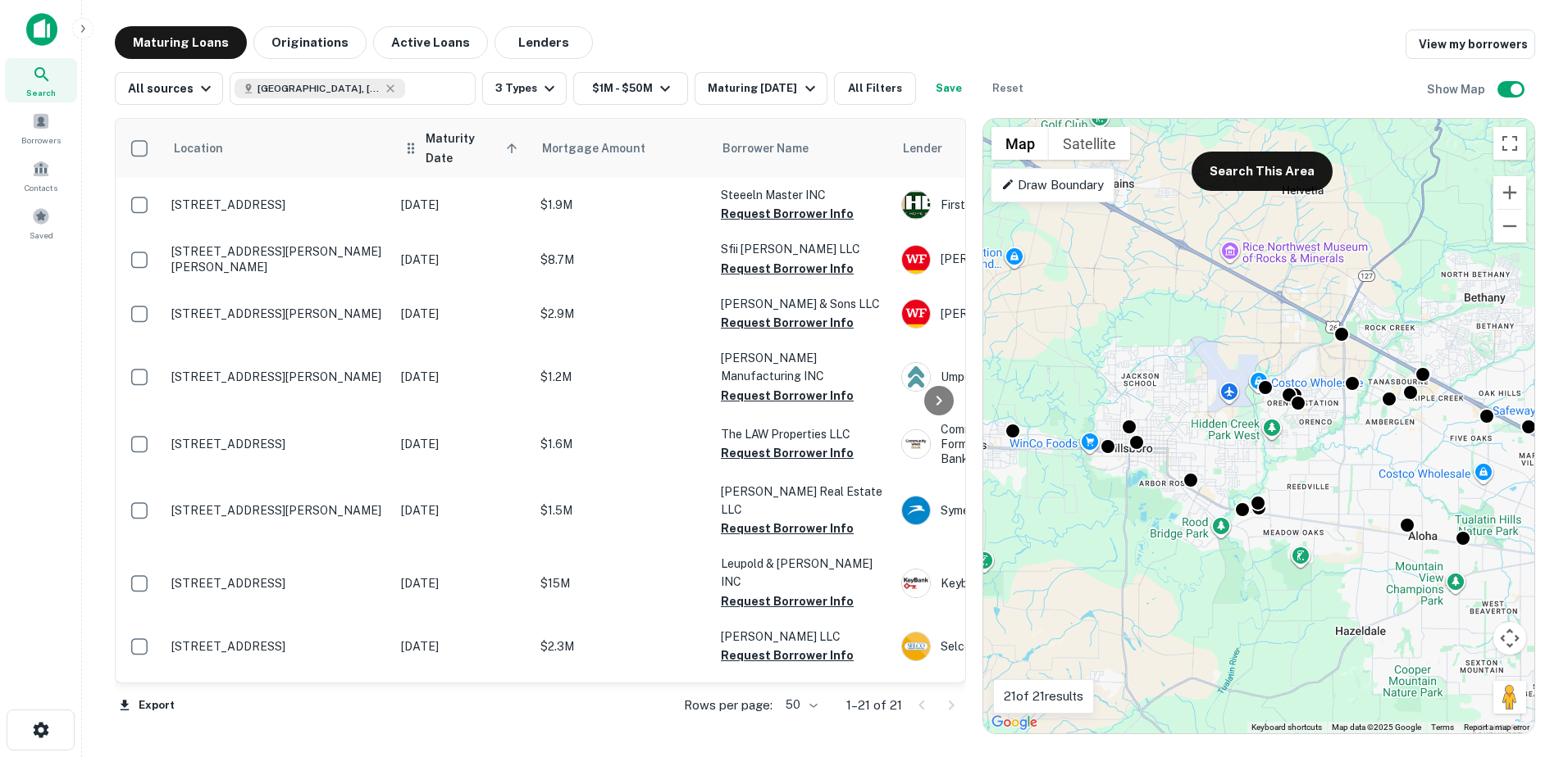
click at [445, 142] on span "Maturity Date sorted ascending" at bounding box center [474, 149] width 97 height 40
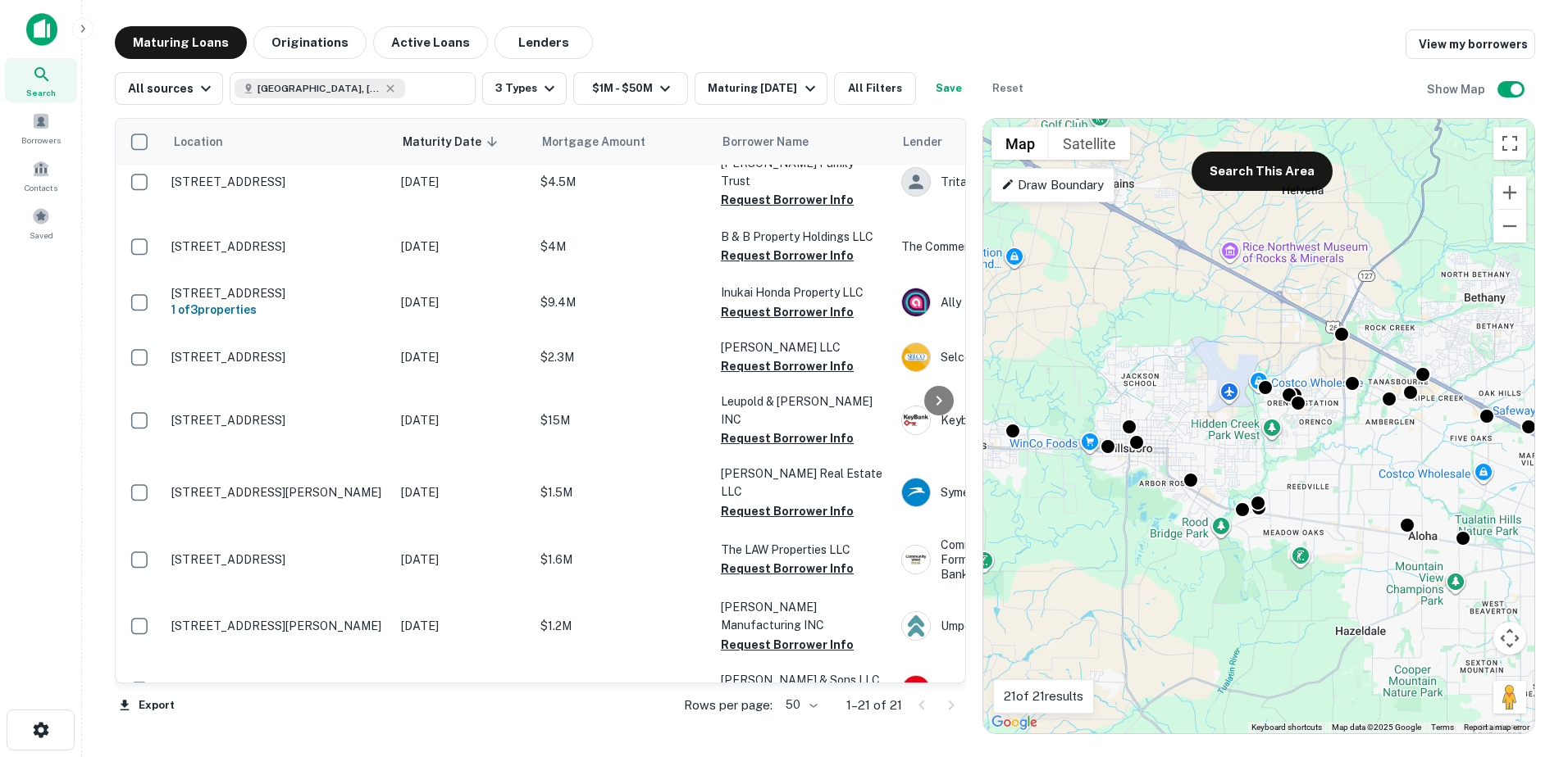
scroll to position [678, 0]
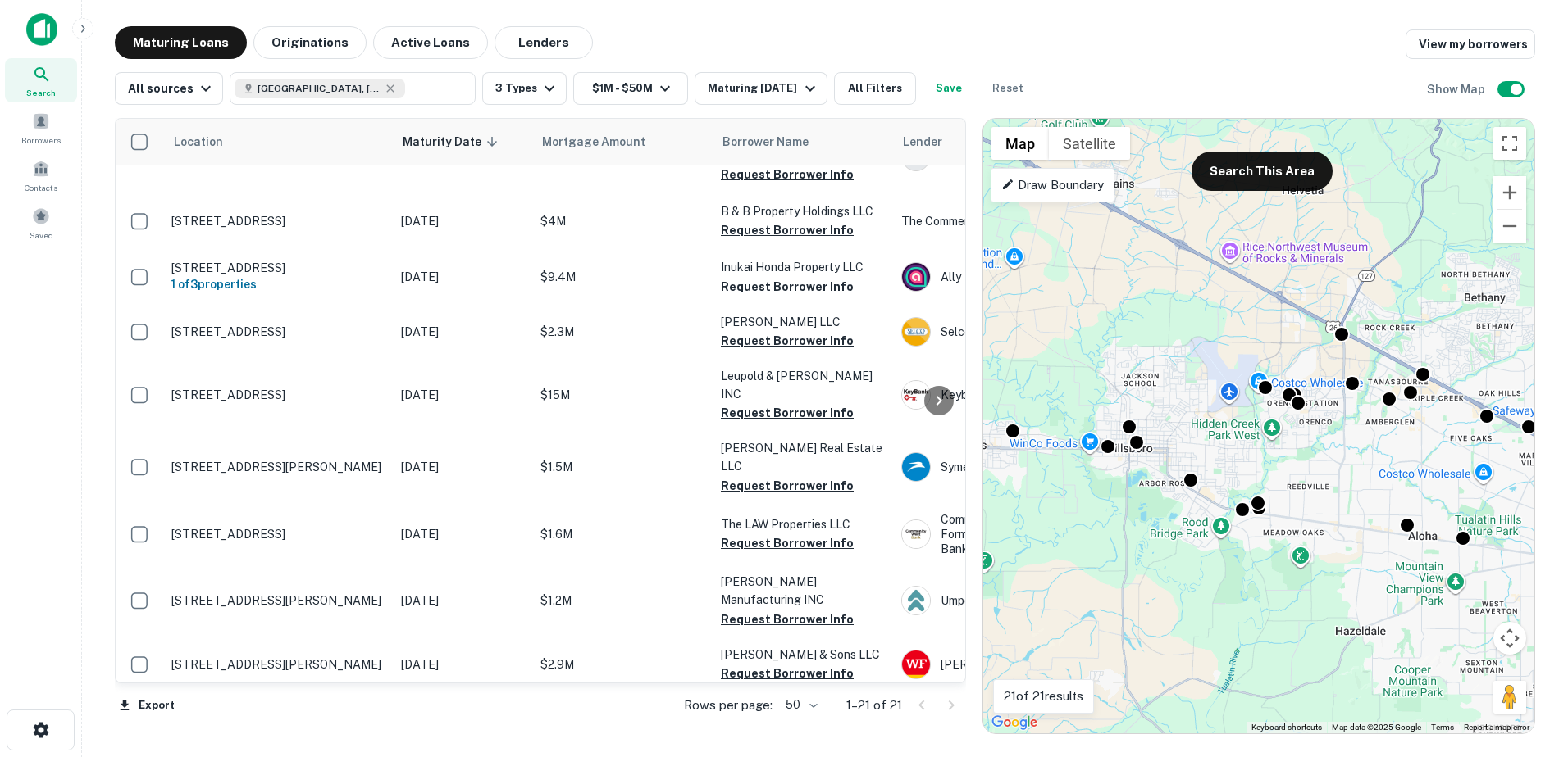
click at [947, 678] on div at bounding box center [939, 400] width 33 height 564
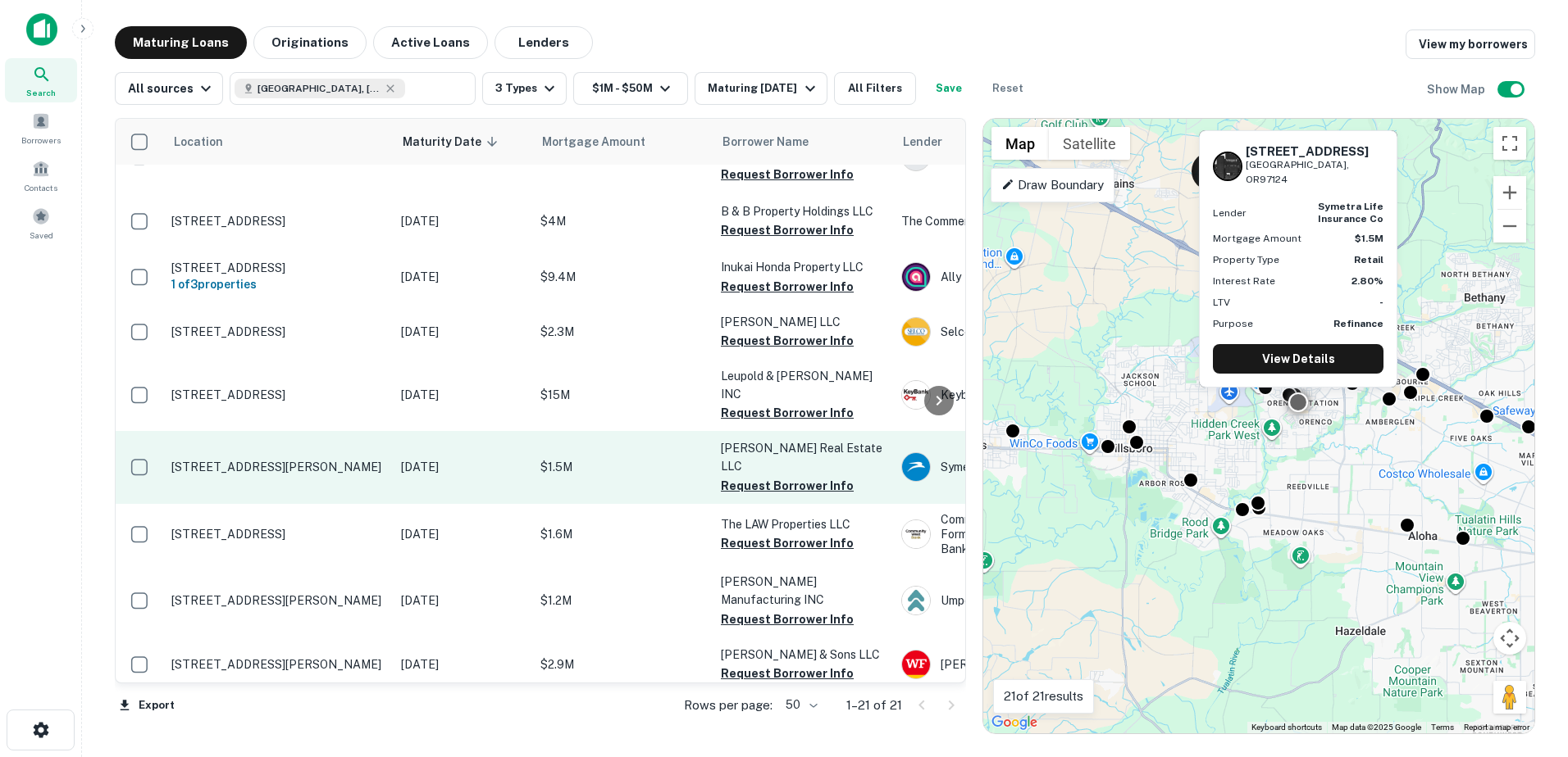
click at [270, 460] on p "6200 Ne Cherry Dr Hillsboro, OR97124" at bounding box center [278, 467] width 213 height 15
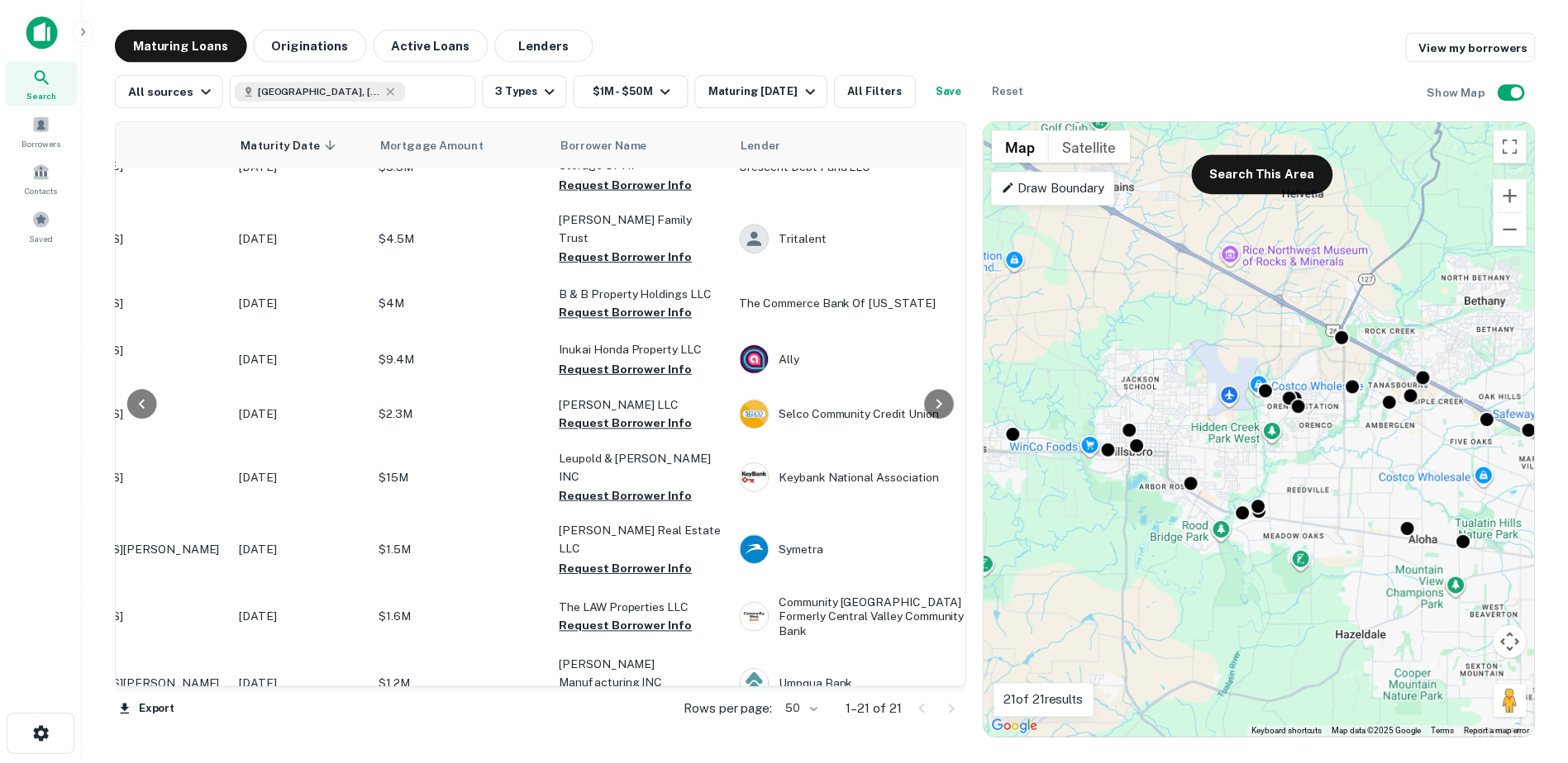
scroll to position [604, 0]
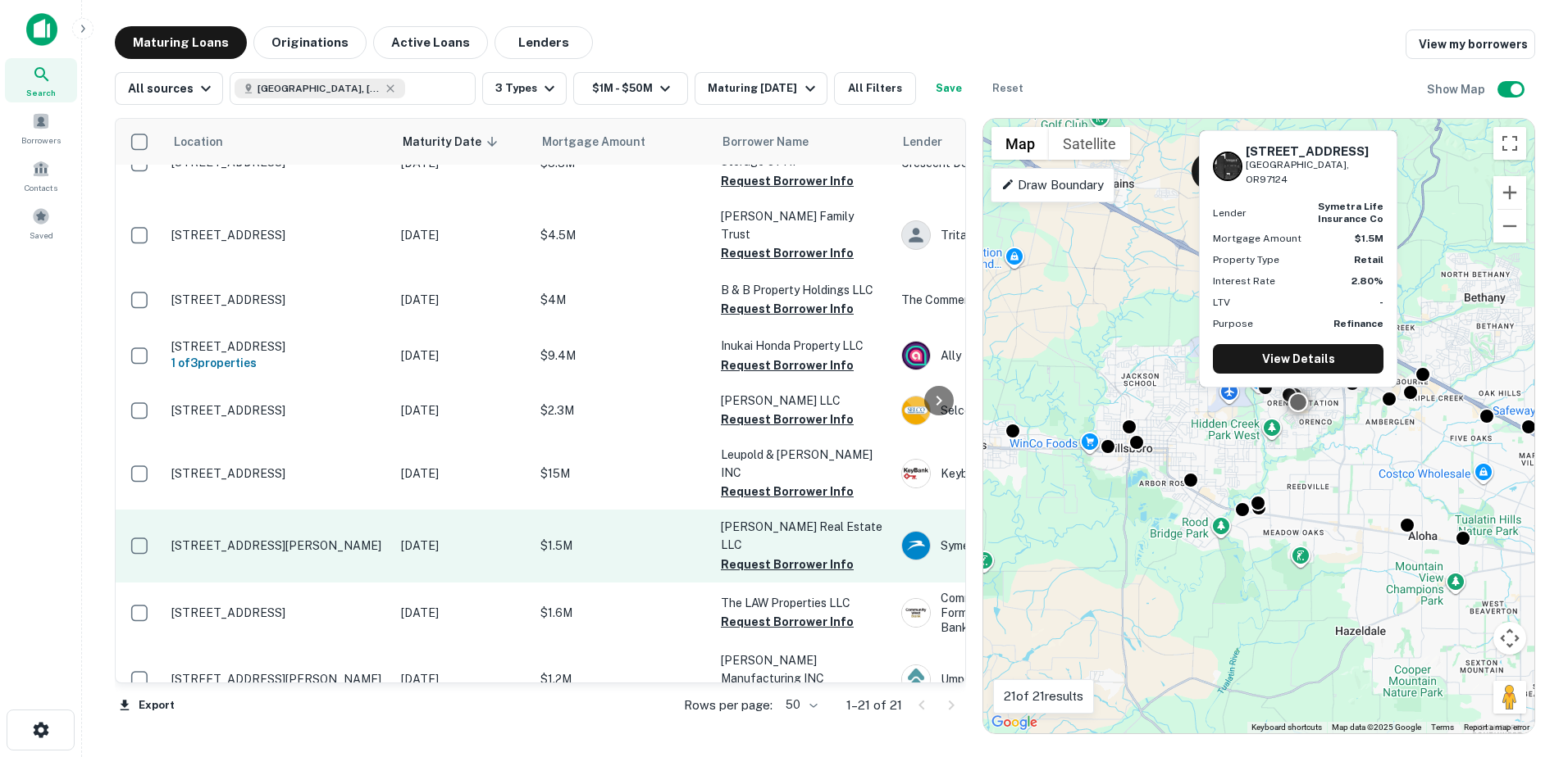
click at [242, 538] on p "[STREET_ADDRESS][PERSON_NAME]" at bounding box center [278, 546] width 213 height 15
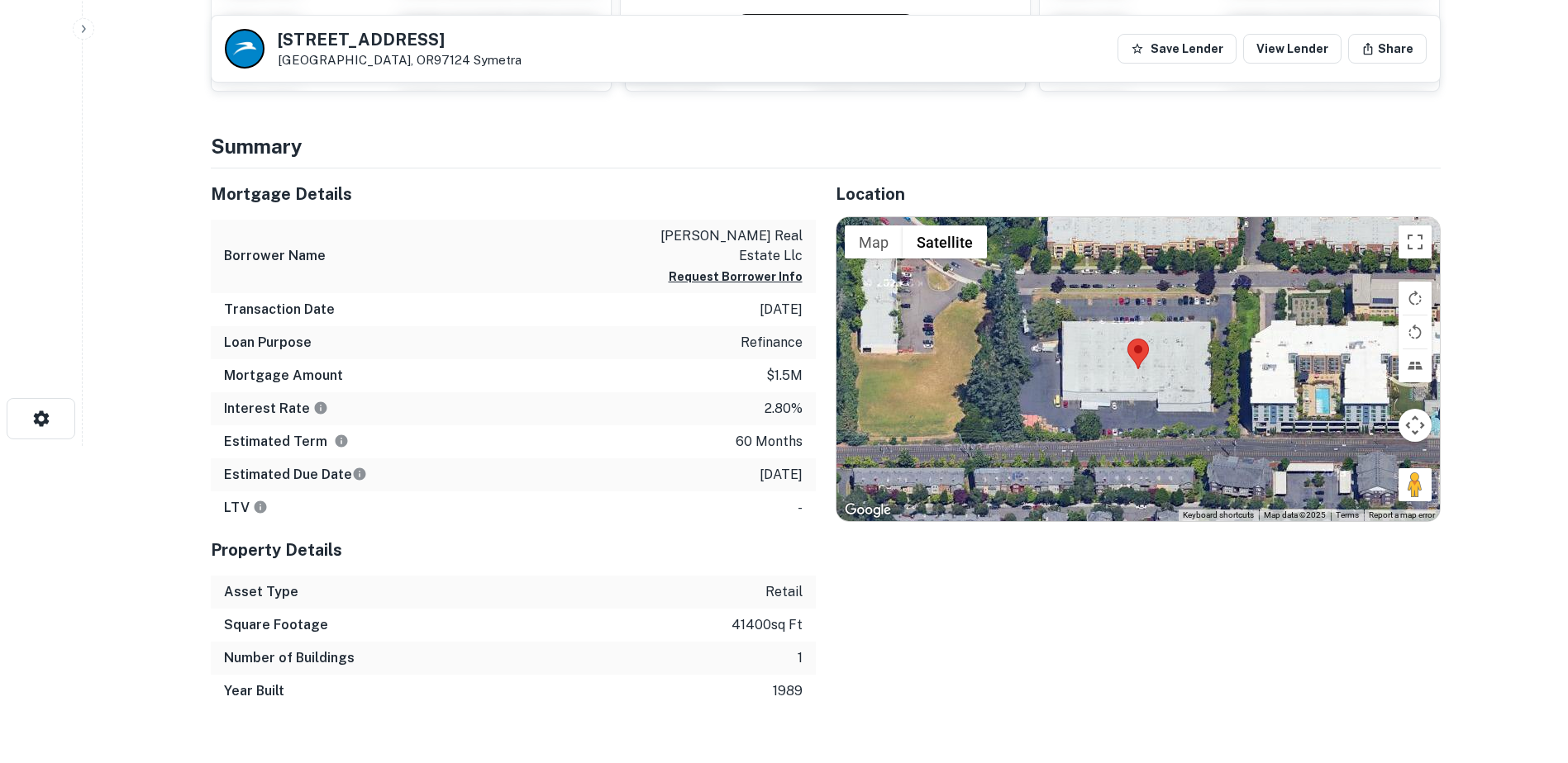
scroll to position [324, 0]
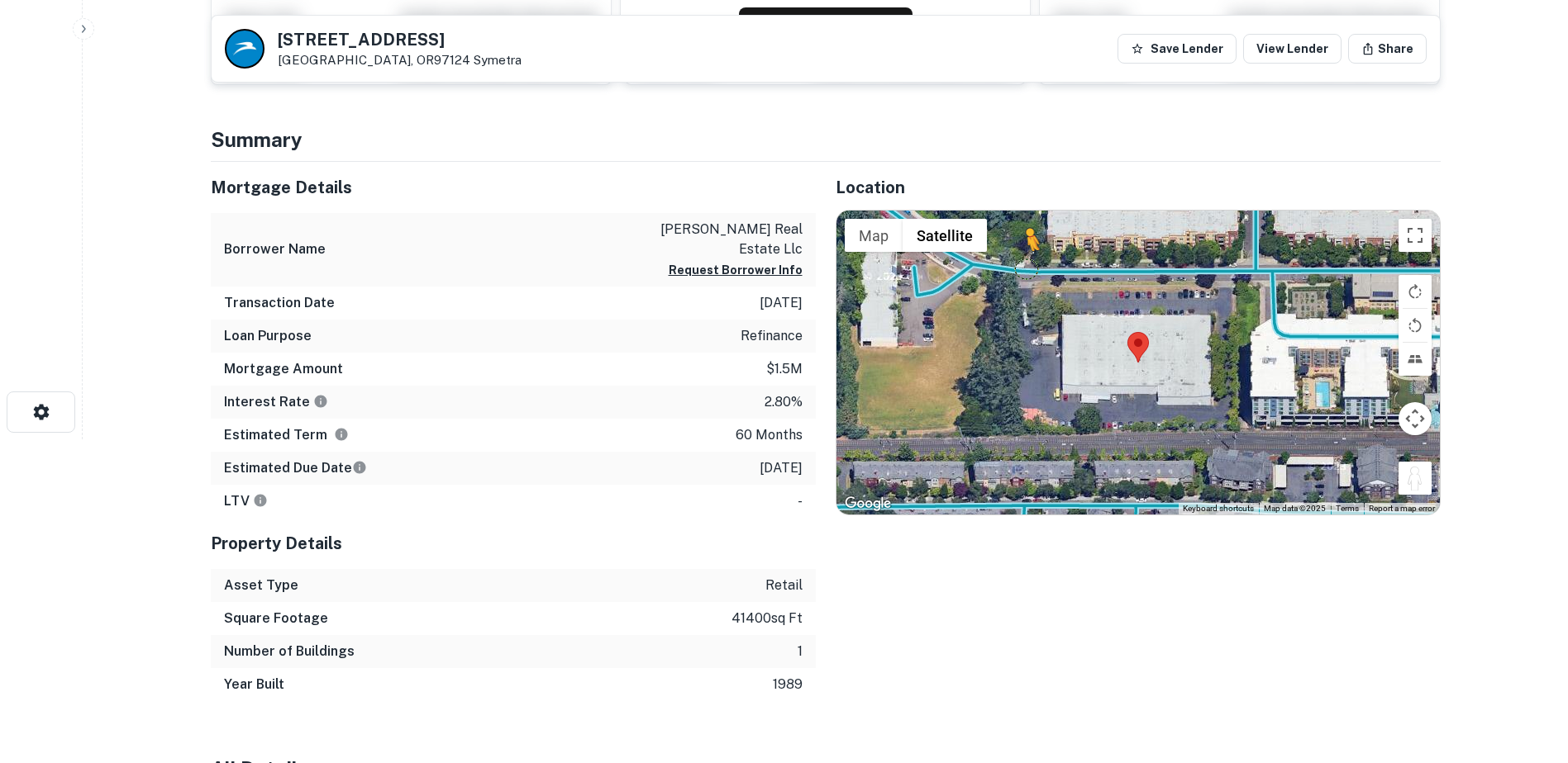
drag, startPoint x: 1410, startPoint y: 482, endPoint x: 1026, endPoint y: 265, distance: 441.1
click at [1026, 265] on div "To activate drag with keyboard, press Alt + Enter. Once in keyboard drag state,…" at bounding box center [1137, 363] width 603 height 304
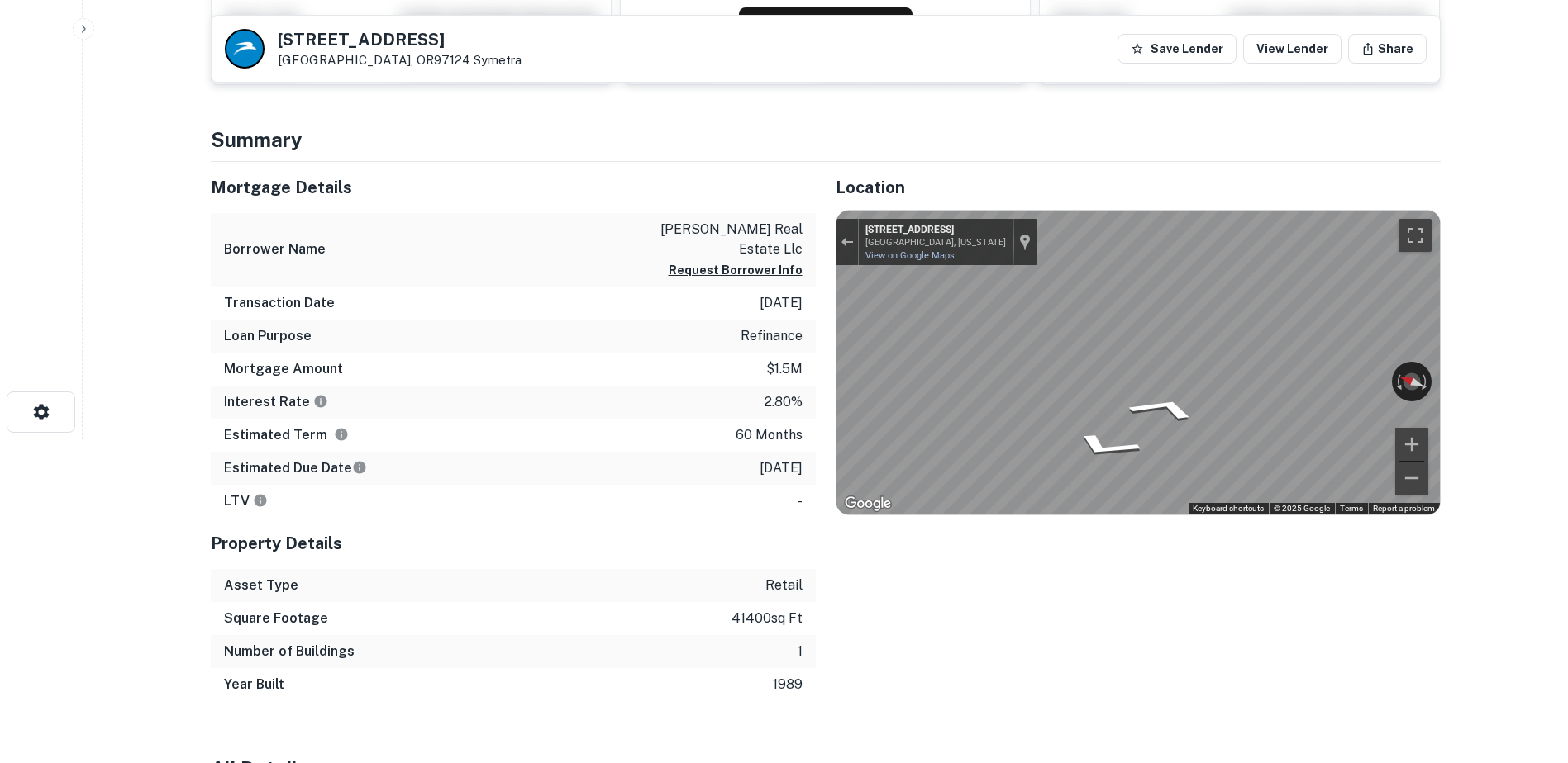
click at [810, 370] on div "Mortgage Details Borrower Name barton real estate llc Request Borrower Info Tra…" at bounding box center [816, 432] width 1250 height 540
click at [789, 366] on div "Mortgage Details Borrower Name barton real estate llc Request Borrower Info Tra…" at bounding box center [816, 432] width 1250 height 540
click at [716, 365] on div "Mortgage Details Borrower Name barton real estate llc Request Borrower Info Tra…" at bounding box center [816, 432] width 1250 height 540
click at [703, 352] on div "Mortgage Details Borrower Name barton real estate llc Request Borrower Info Tra…" at bounding box center [816, 432] width 1250 height 540
click at [717, 354] on div "Mortgage Details Borrower Name barton real estate llc Request Borrower Info Tra…" at bounding box center [816, 432] width 1250 height 540
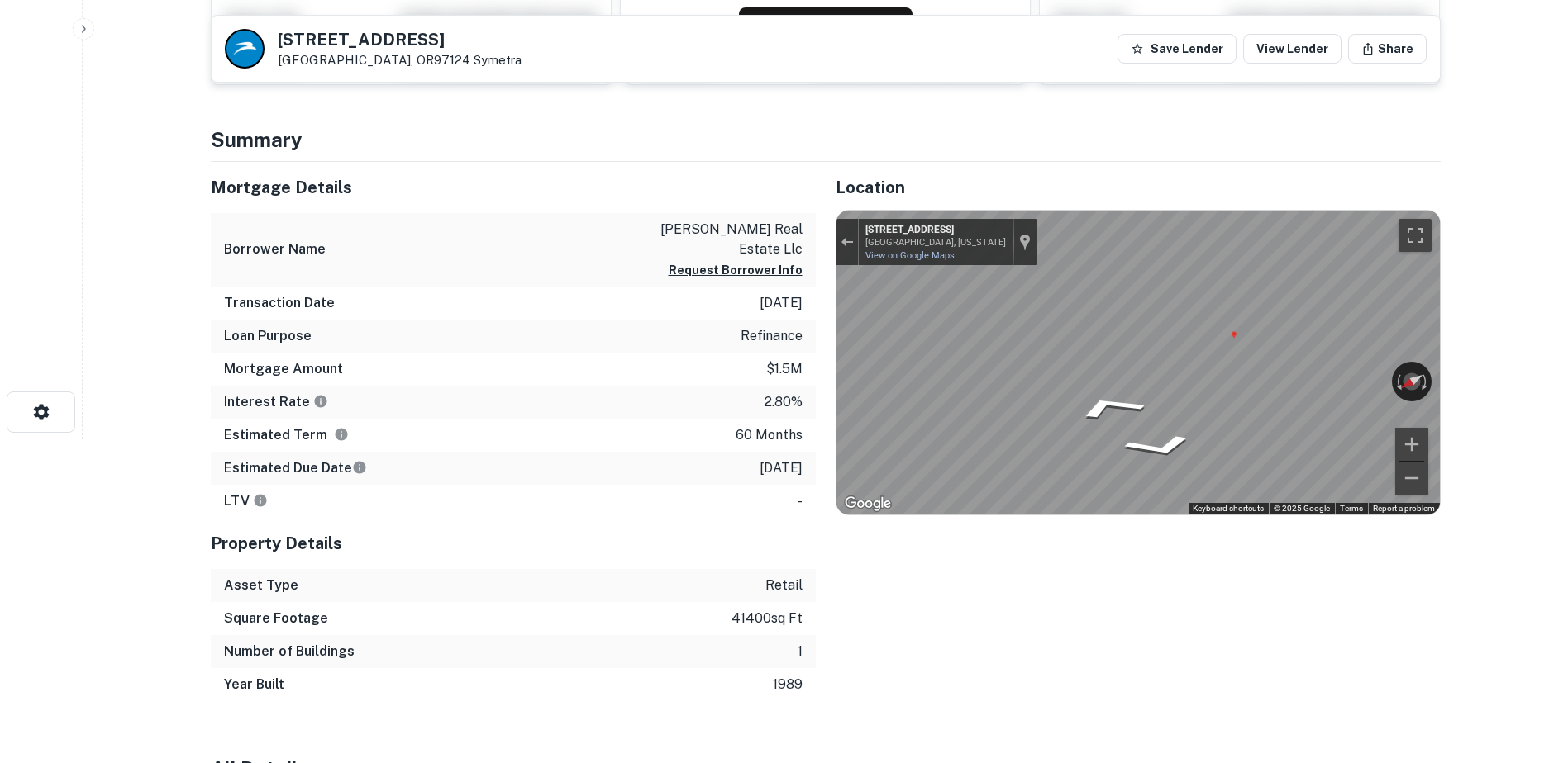
click at [761, 351] on div "Mortgage Details Borrower Name barton real estate llc Request Borrower Info Tra…" at bounding box center [816, 432] width 1250 height 540
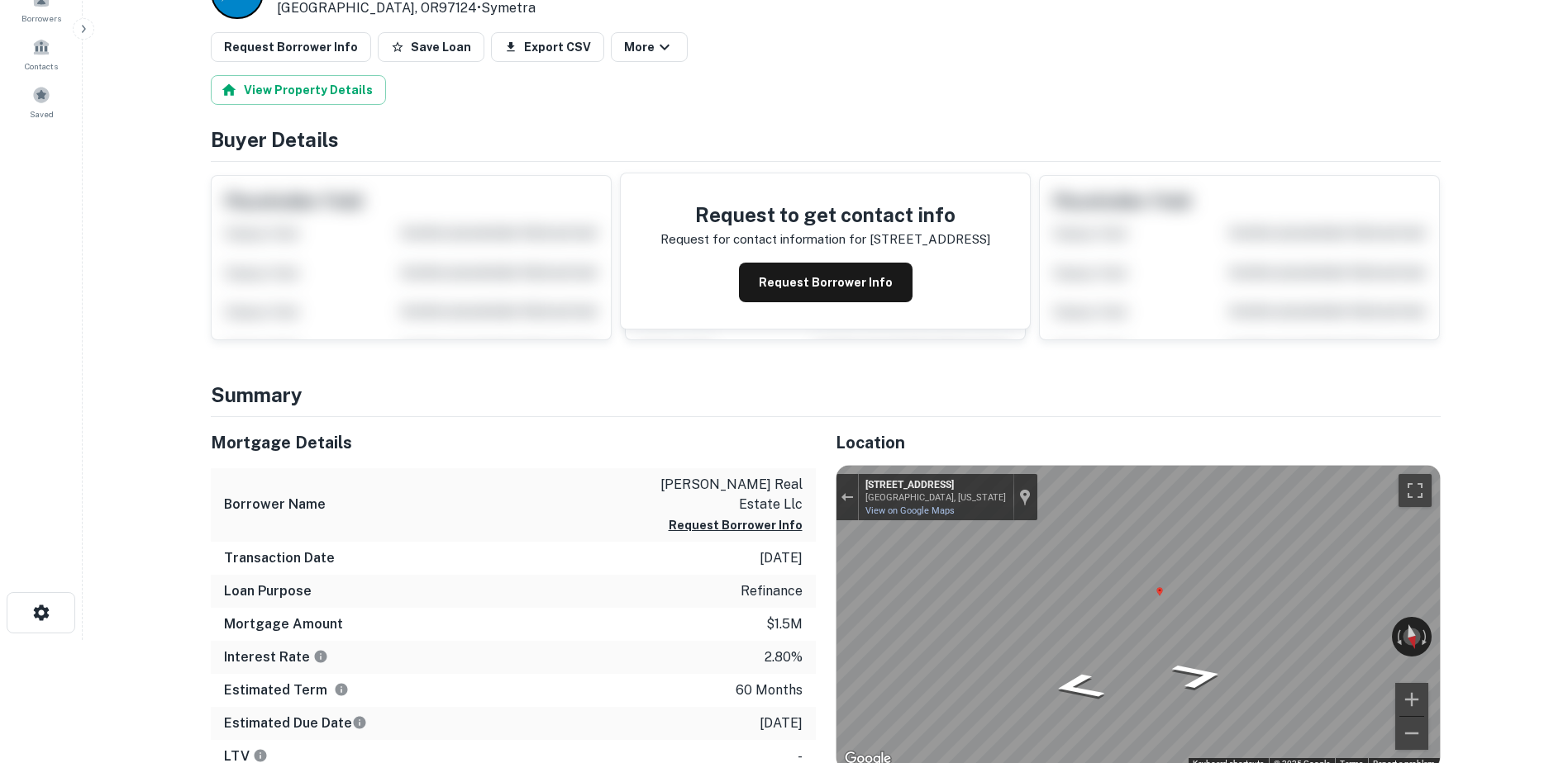
scroll to position [82, 0]
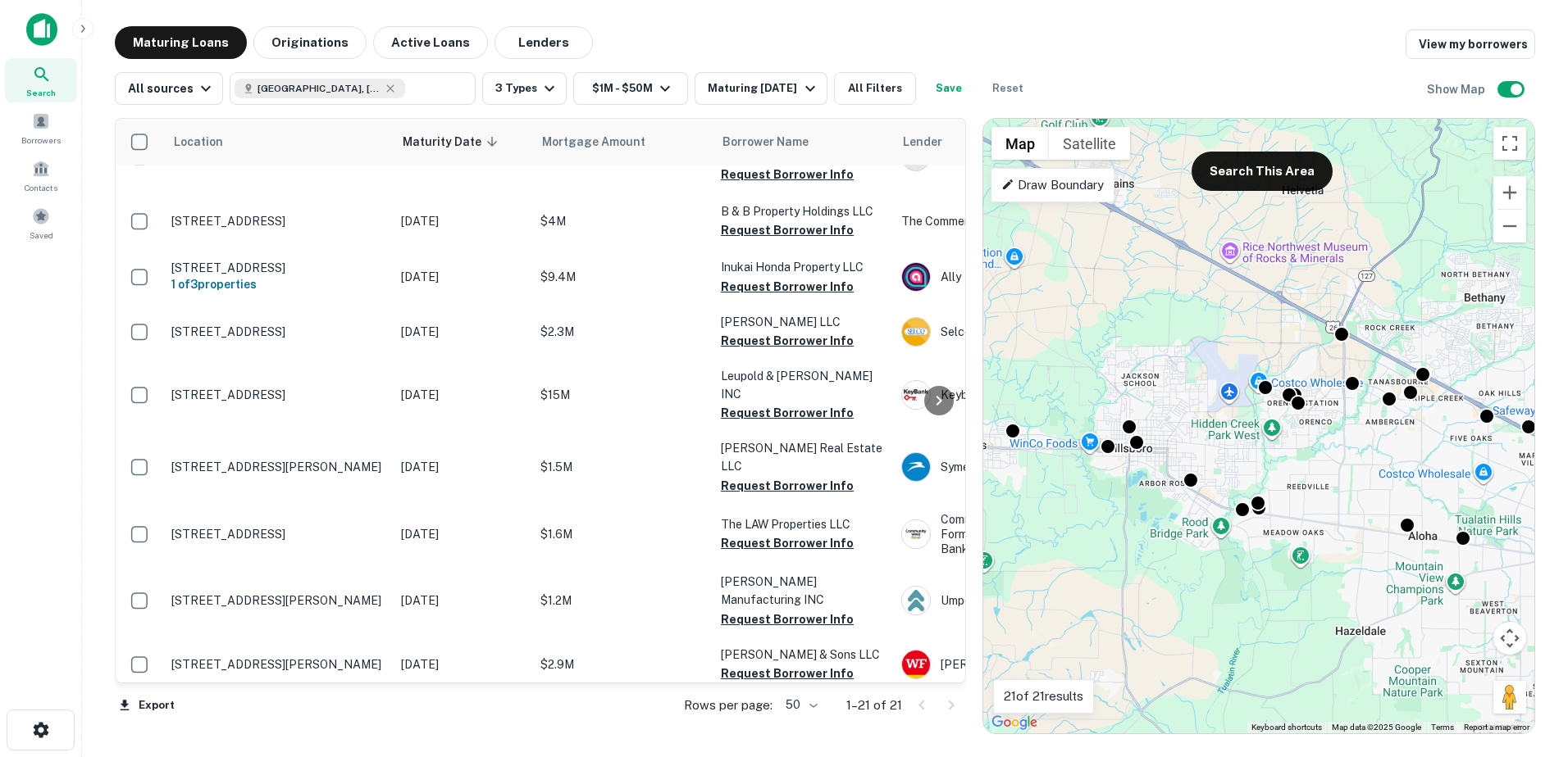
scroll to position [622, 0]
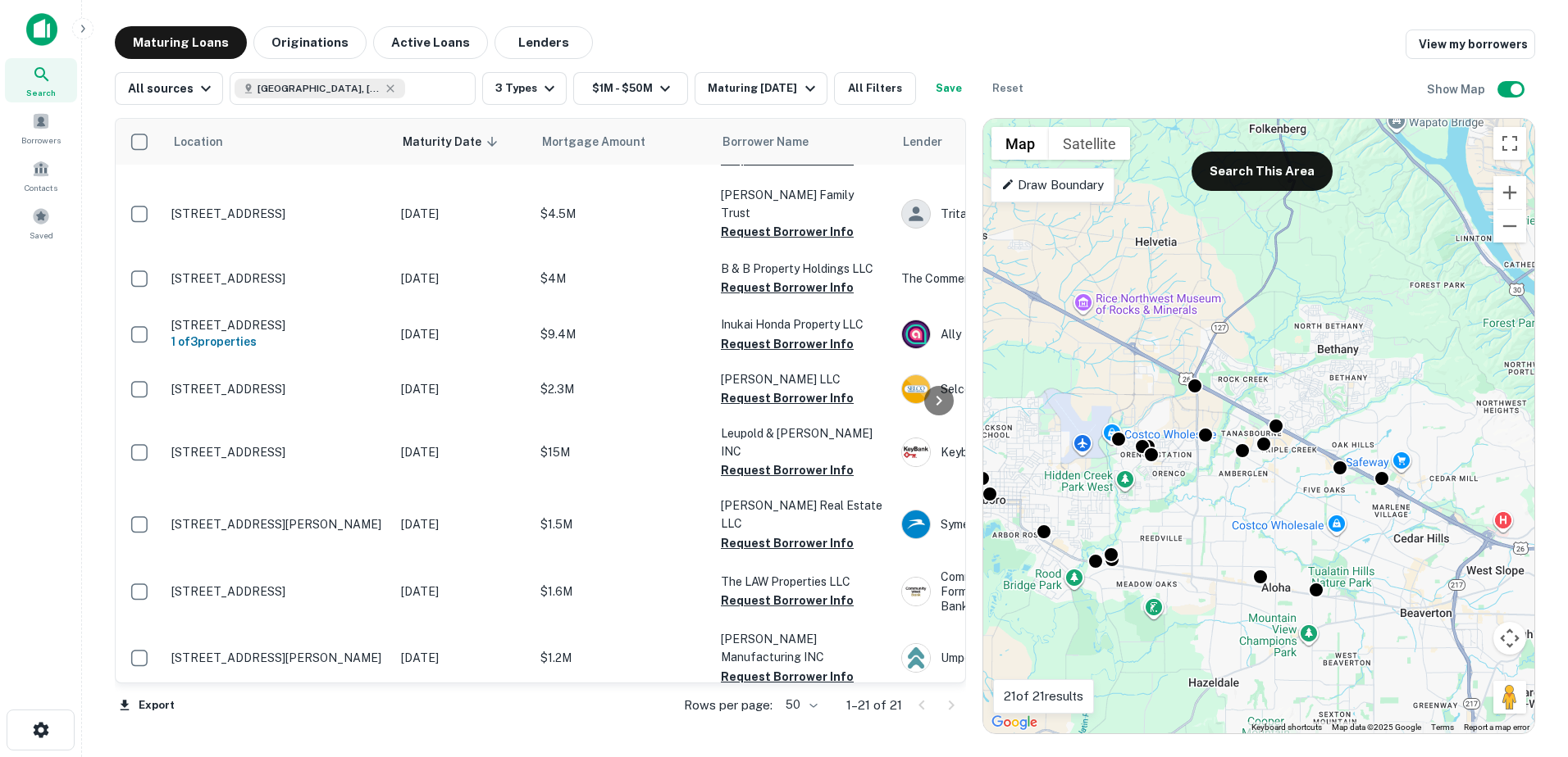
drag, startPoint x: 1218, startPoint y: 360, endPoint x: 1070, endPoint y: 411, distance: 156.5
click at [1070, 411] on div "To activate drag with keyboard, press Alt + Enter. Once in keyboard drag state,…" at bounding box center [1258, 425] width 551 height 615
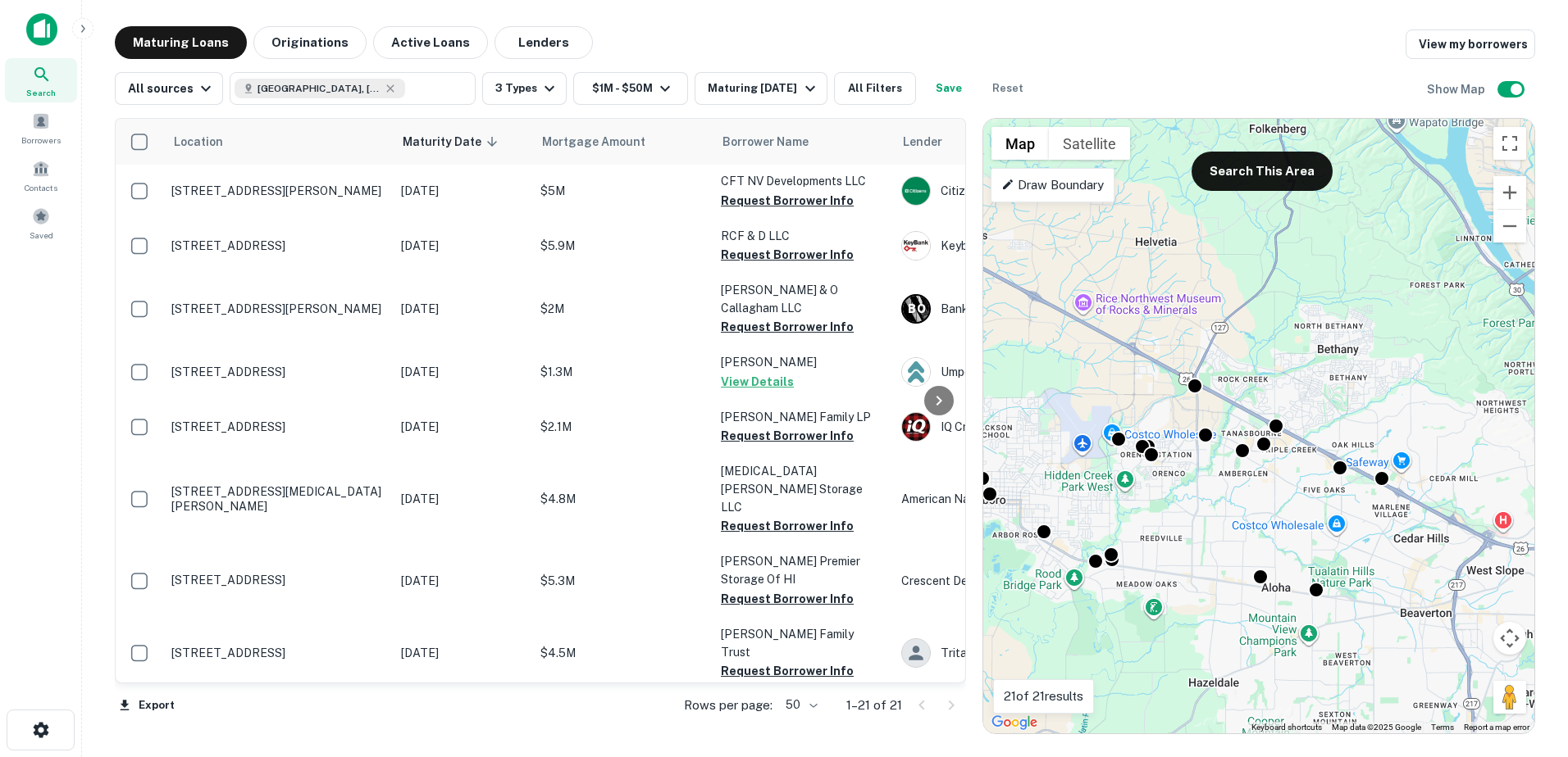
scroll to position [154, 0]
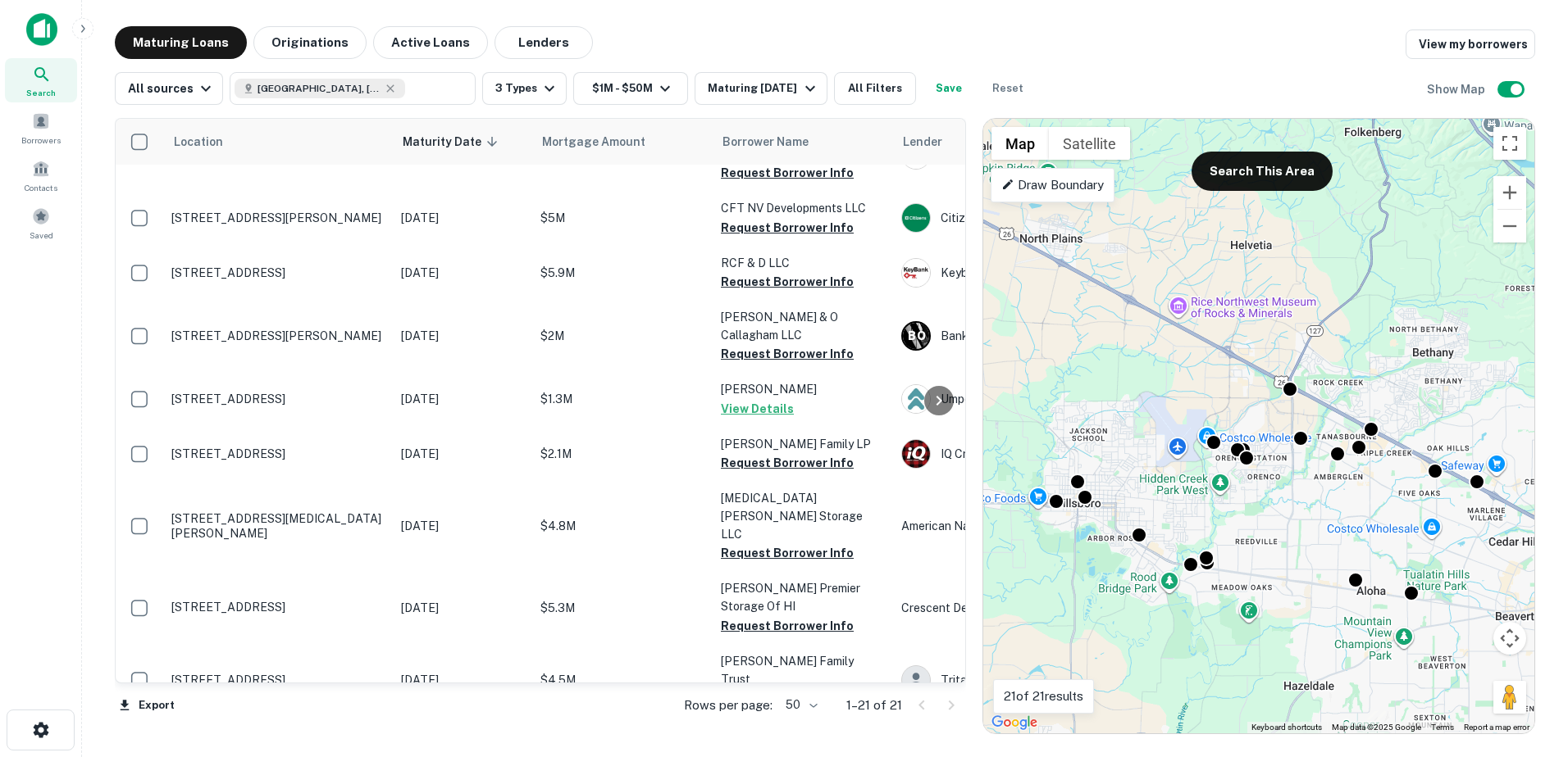
drag, startPoint x: 1160, startPoint y: 393, endPoint x: 1258, endPoint y: 396, distance: 98.0
click at [1258, 396] on div "To activate drag with keyboard, press Alt + Enter. Once in keyboard drag state,…" at bounding box center [1258, 425] width 551 height 615
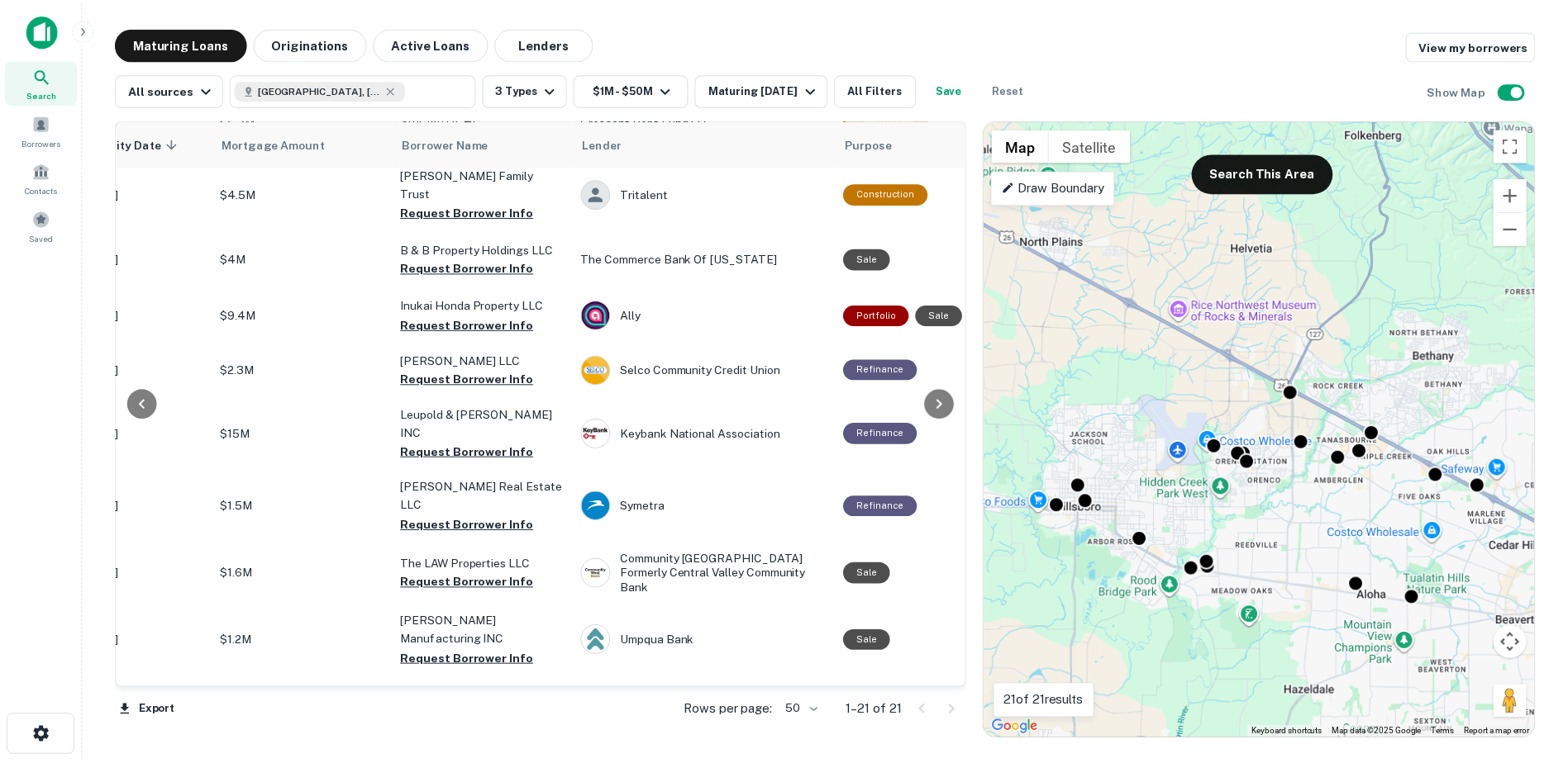
scroll to position [654, 323]
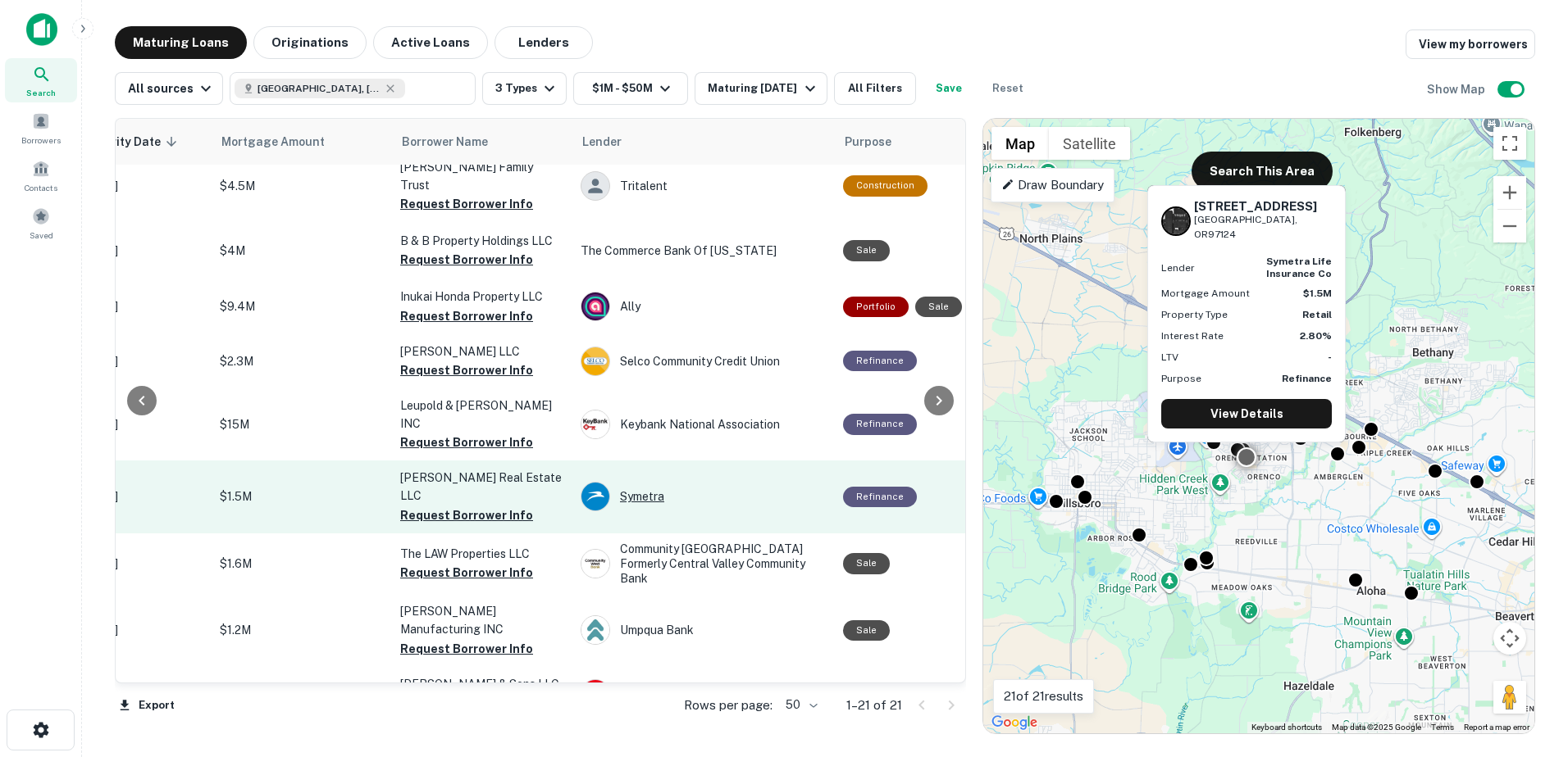
click at [636, 482] on div "Symetra" at bounding box center [702, 496] width 246 height 29
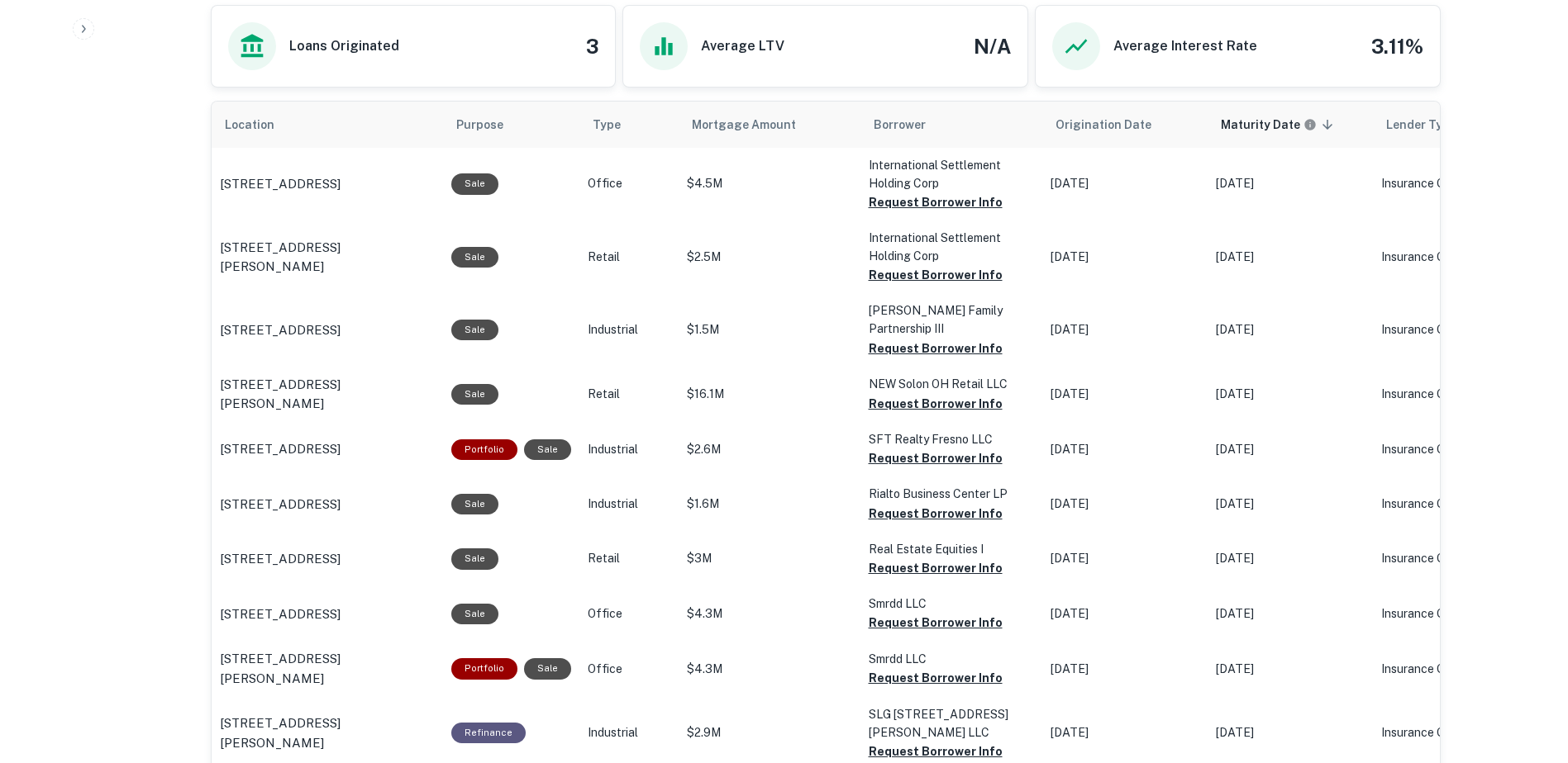
scroll to position [874, 0]
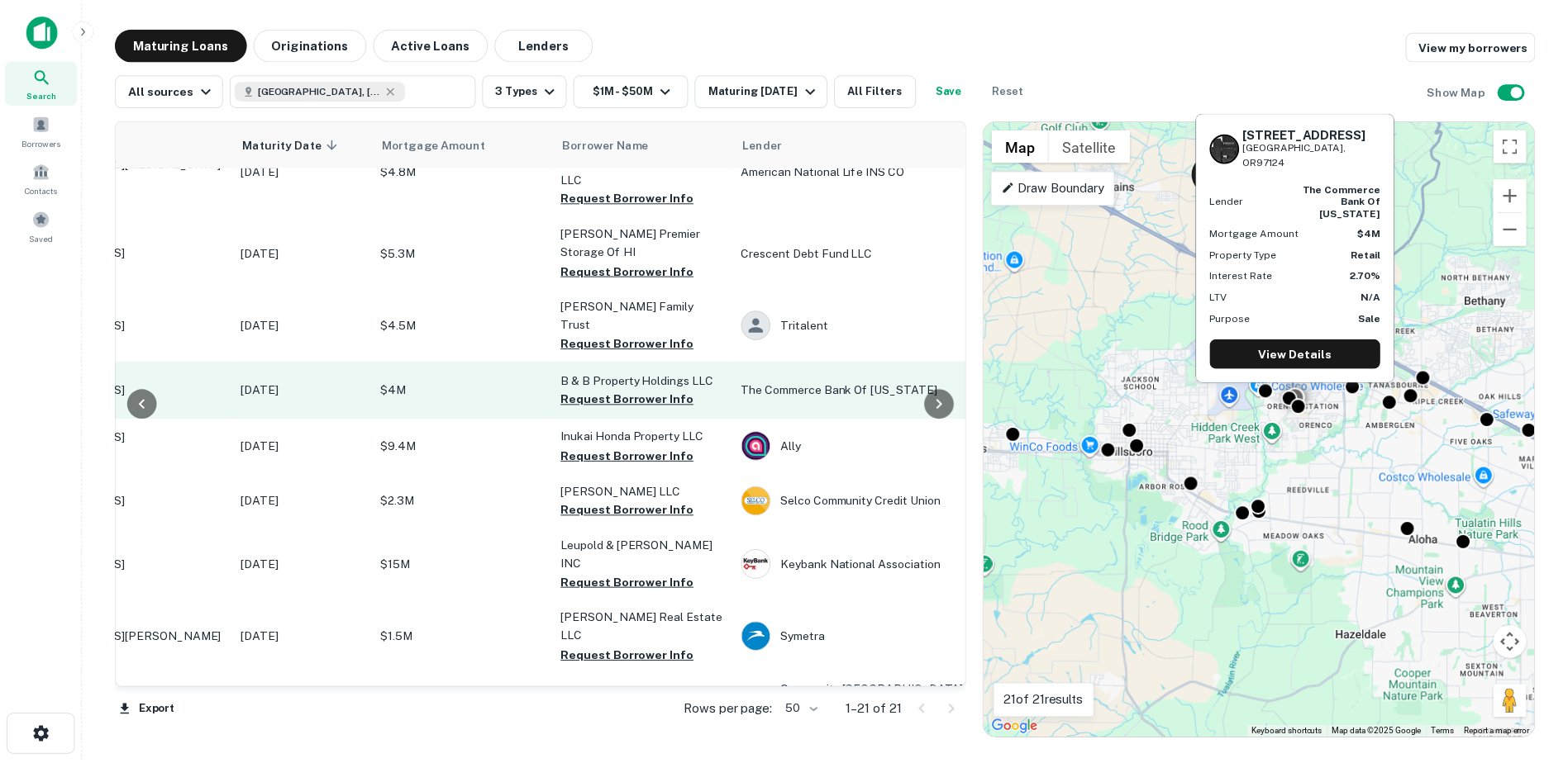
scroll to position [517, 0]
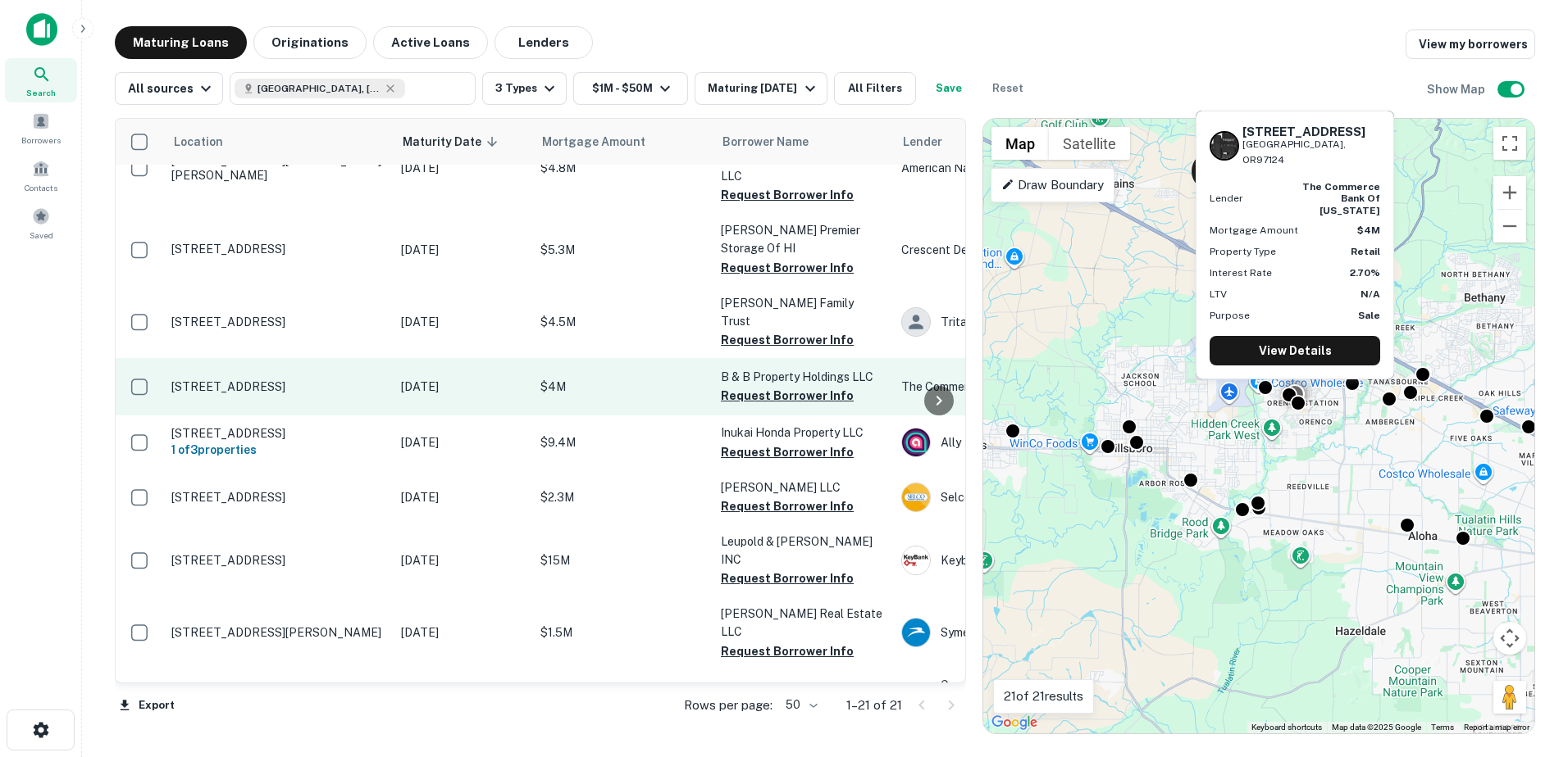
click at [269, 379] on p "5920 Ne Ray Cir Hillsboro, OR97124" at bounding box center [278, 387] width 213 height 15
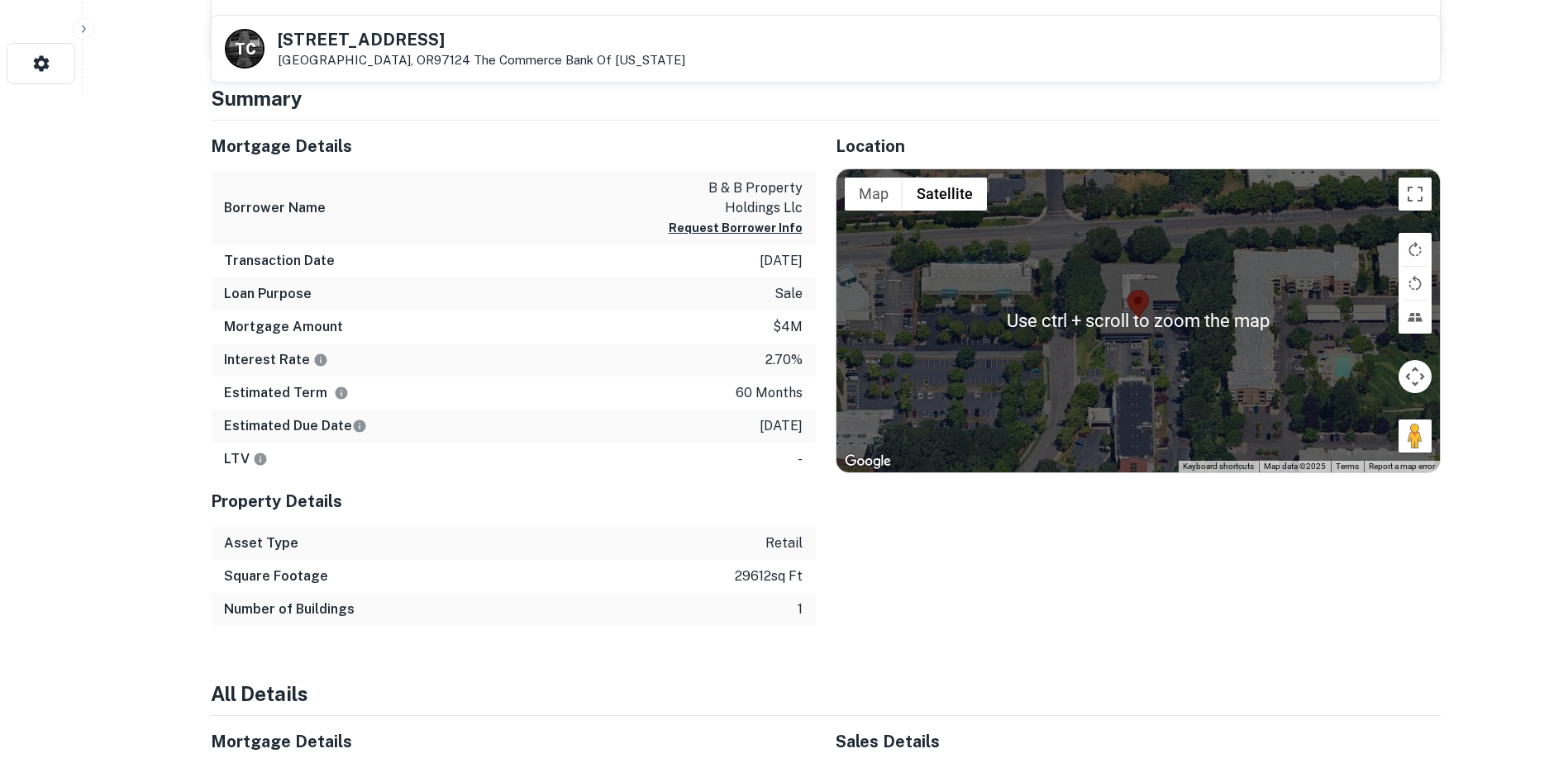
scroll to position [671, 0]
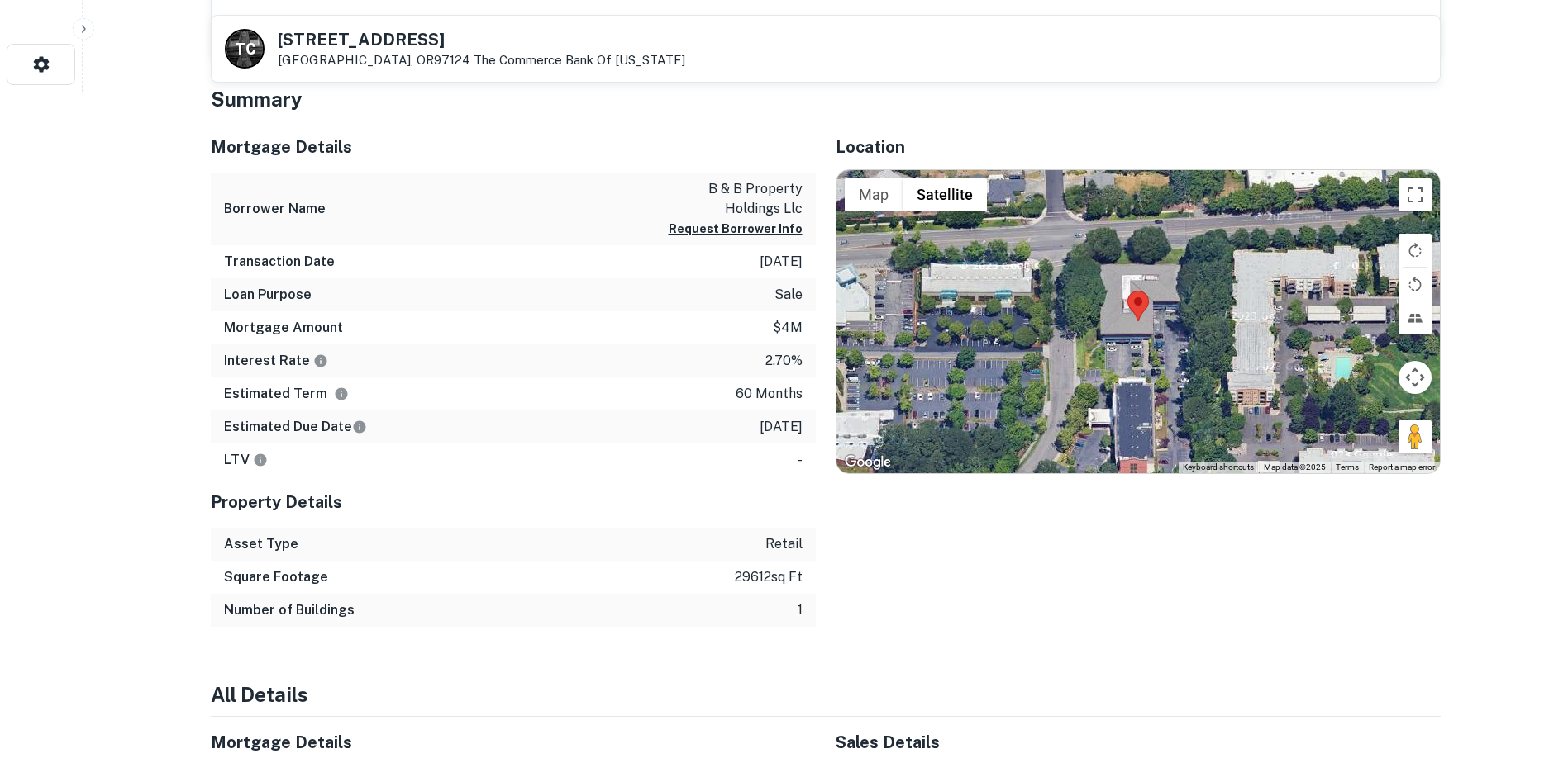
drag, startPoint x: 1413, startPoint y: 439, endPoint x: 1093, endPoint y: 370, distance: 327.4
click at [1093, 370] on div "Use ctrl + scroll to zoom the map Map Terrain Satellite Labels Keyboard shortcu…" at bounding box center [1137, 322] width 603 height 304
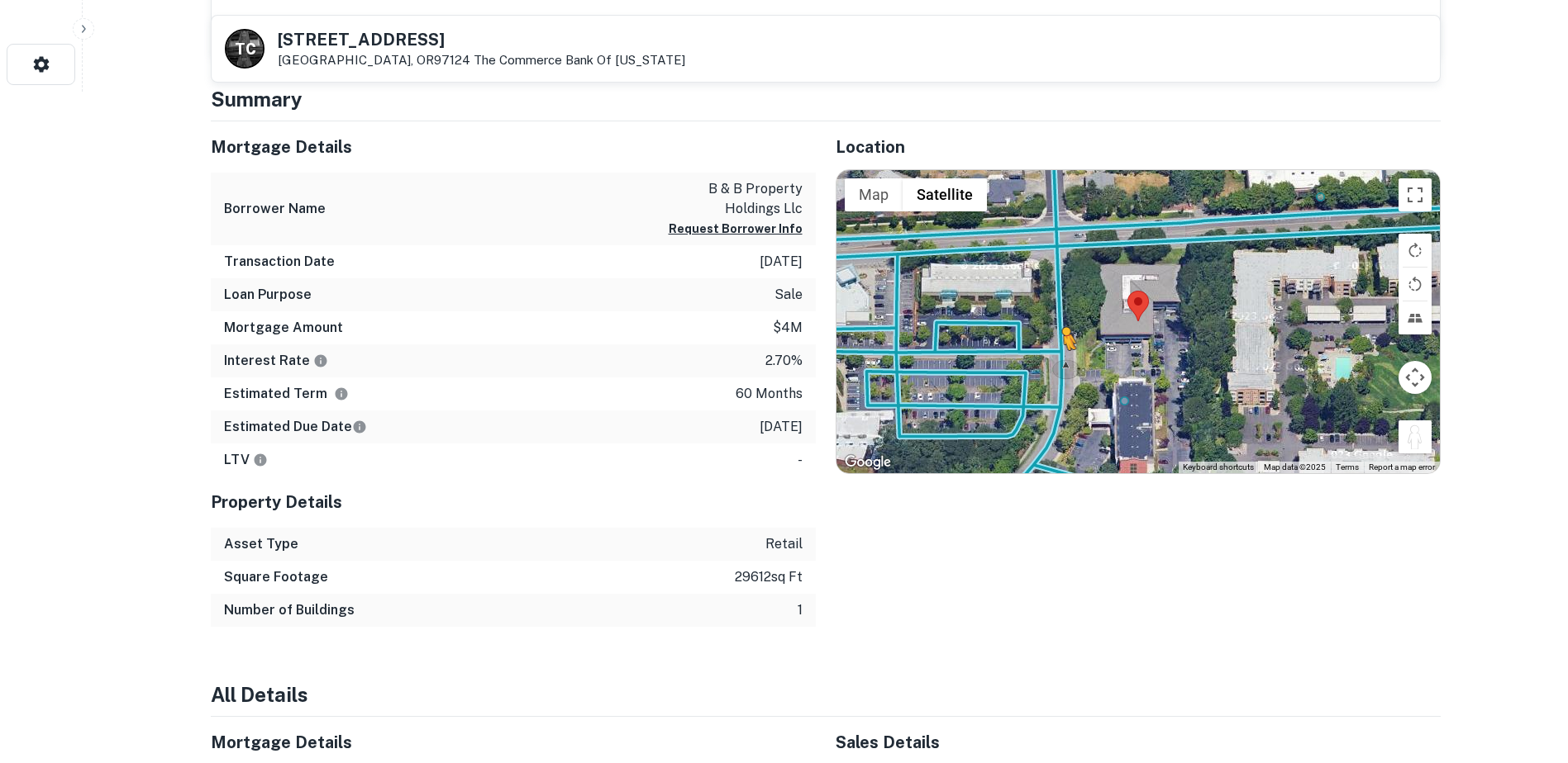
drag, startPoint x: 1416, startPoint y: 429, endPoint x: 1063, endPoint y: 366, distance: 358.6
click at [1063, 366] on div "To activate drag with keyboard, press Alt + Enter. Once in keyboard drag state,…" at bounding box center [1137, 322] width 603 height 304
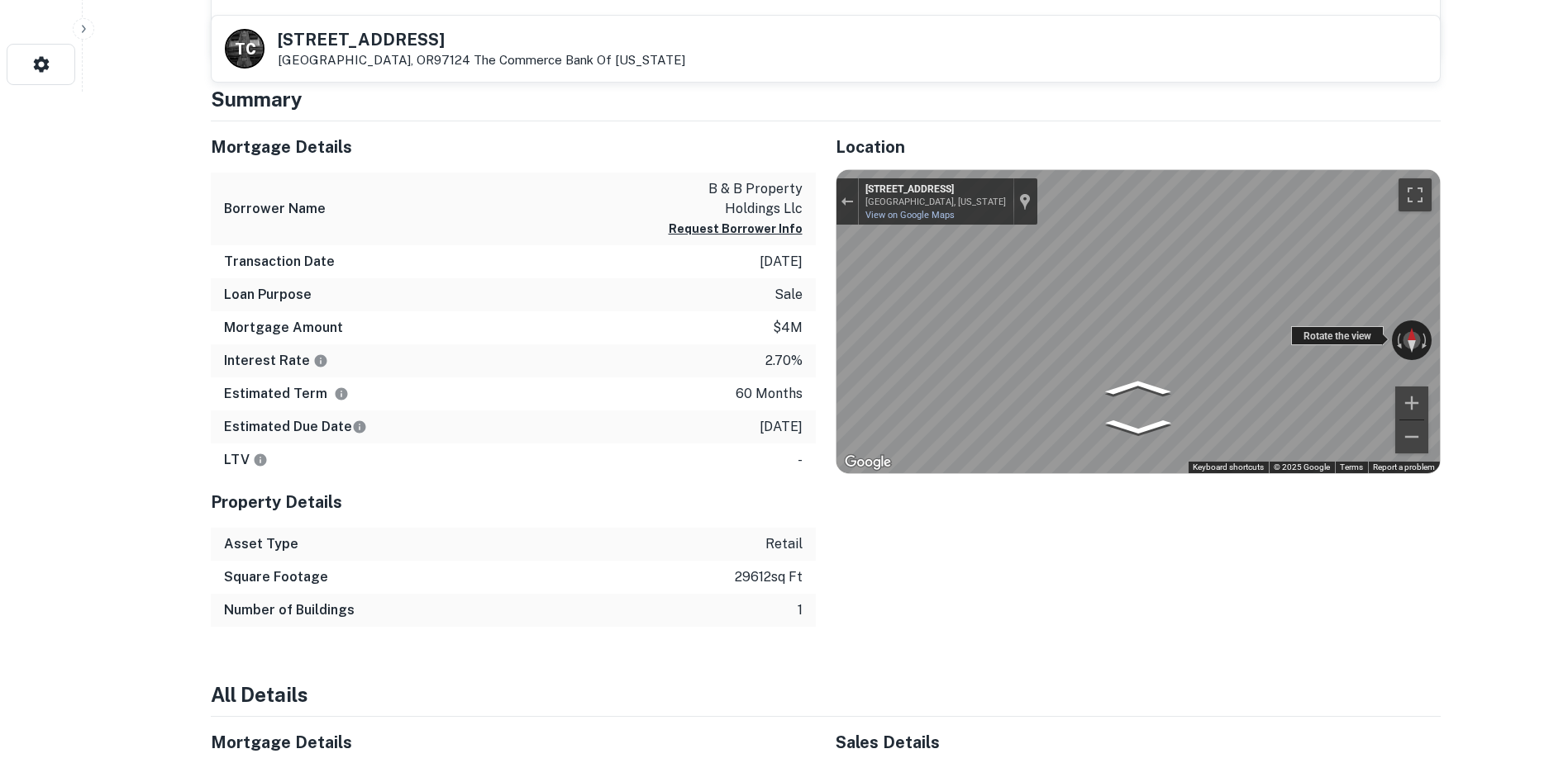
click at [1355, 328] on div "← Move left → Move right ↑ Move up ↓ Move down + Zoom in - Zoom out 5910 NE Ray…" at bounding box center [1137, 322] width 603 height 304
click at [819, 308] on div "Location ← Move left → Move right ↑ Move up ↓ Move down + Zoom in - Zoom out Ho…" at bounding box center [1128, 374] width 625 height 506
click at [1088, 339] on div "← Move left → Move right ↑ Move up ↓ Move down + Zoom in - Zoom out 5910 NE Ray…" at bounding box center [1137, 322] width 603 height 304
click at [1205, 338] on div "← Move left → Move right ↑ Move up ↓ Move down + Zoom in - Zoom out 5910 NE Ray…" at bounding box center [1137, 322] width 603 height 304
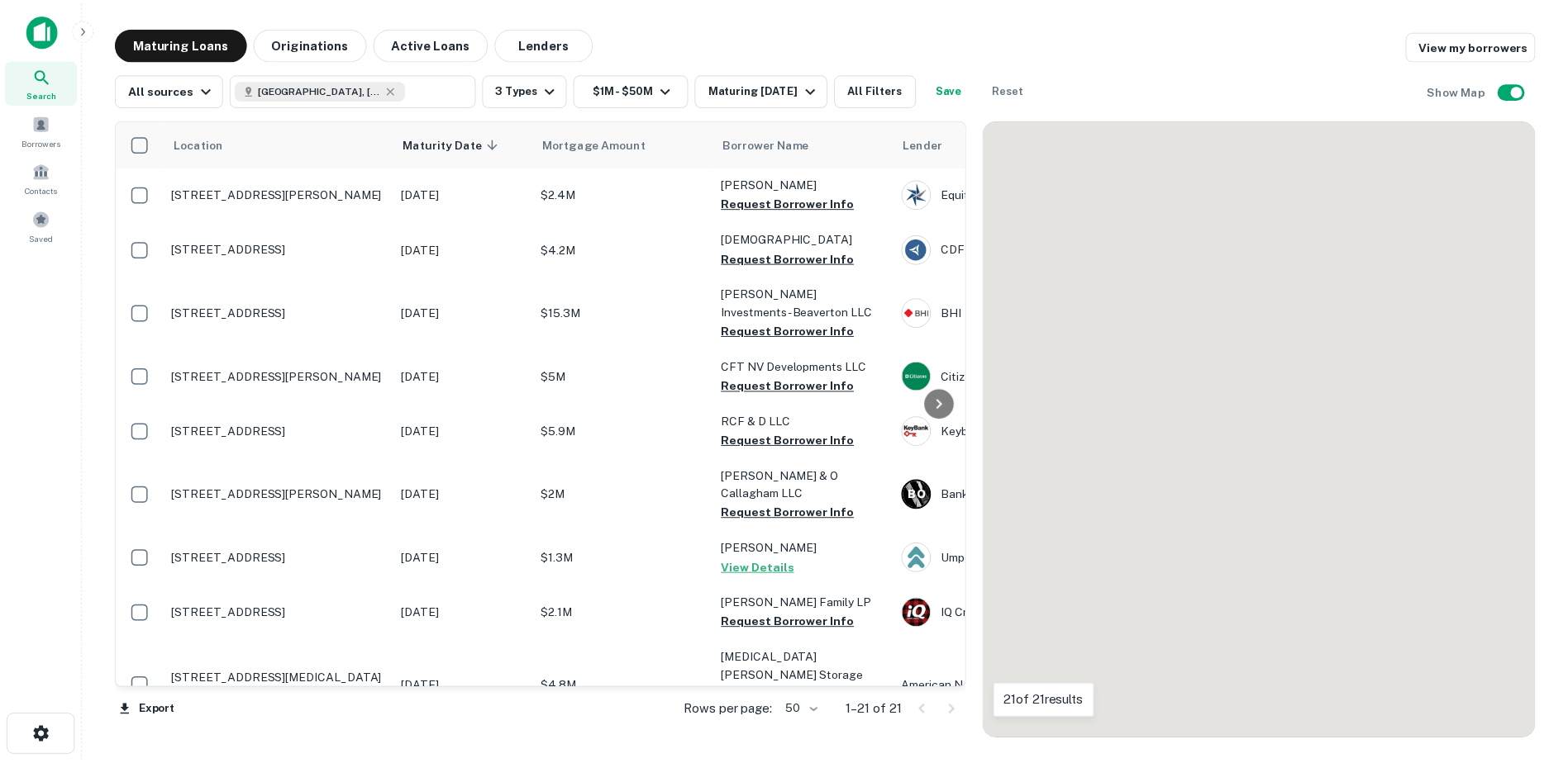
scroll to position [517, 0]
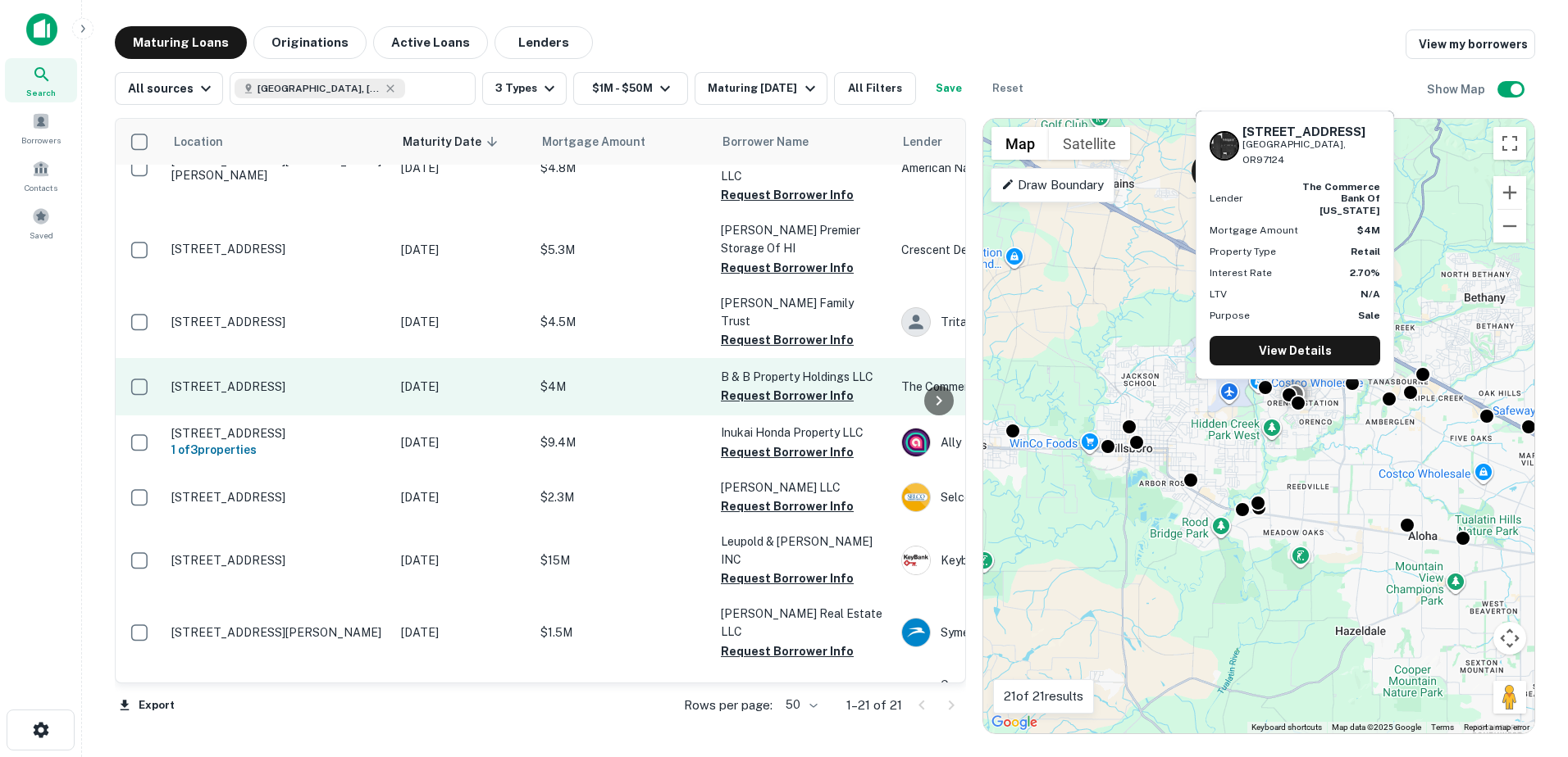
click at [257, 379] on p "5920 Ne Ray Cir Hillsboro, OR97124" at bounding box center [278, 387] width 213 height 15
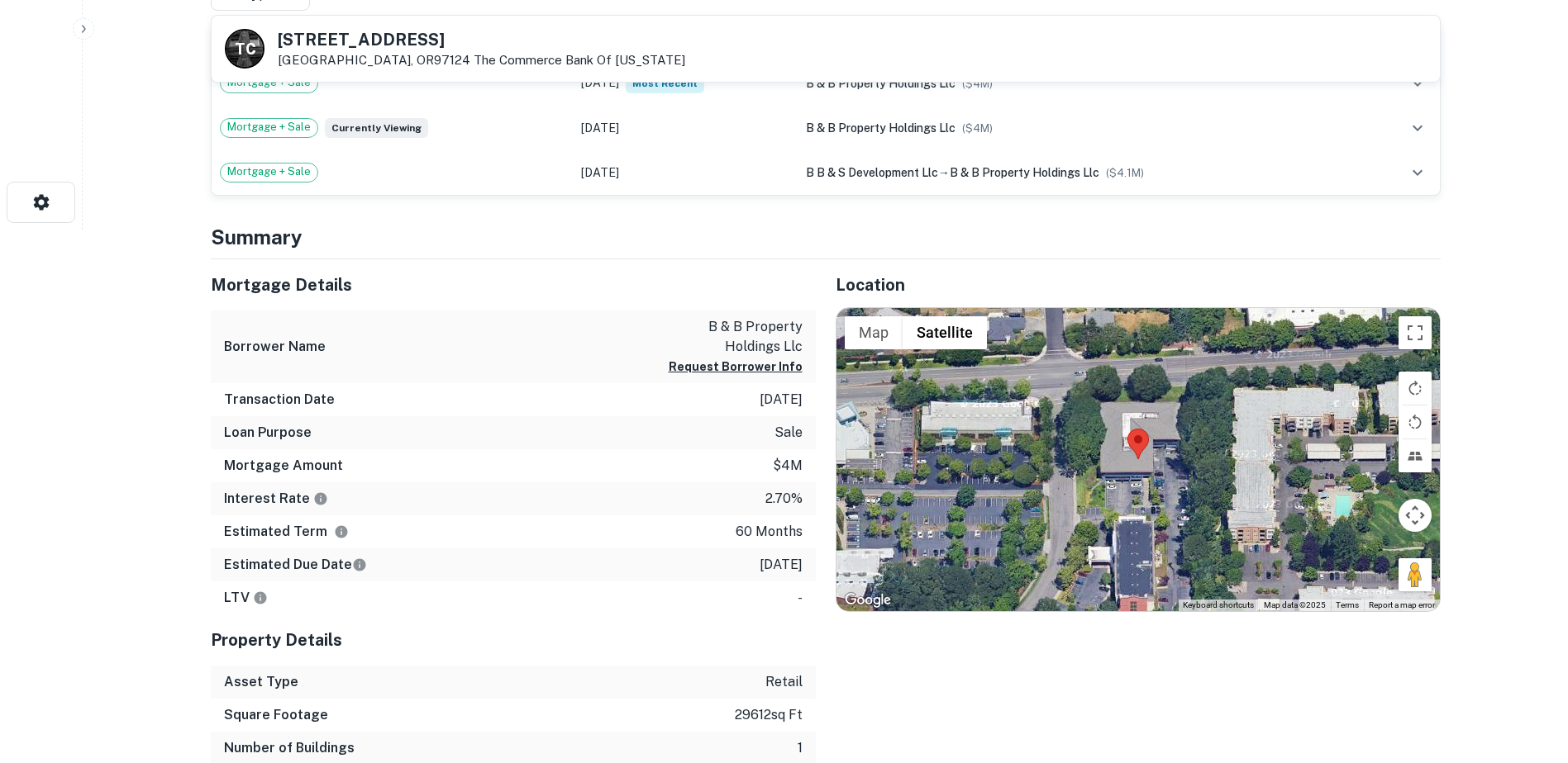
scroll to position [537, 0]
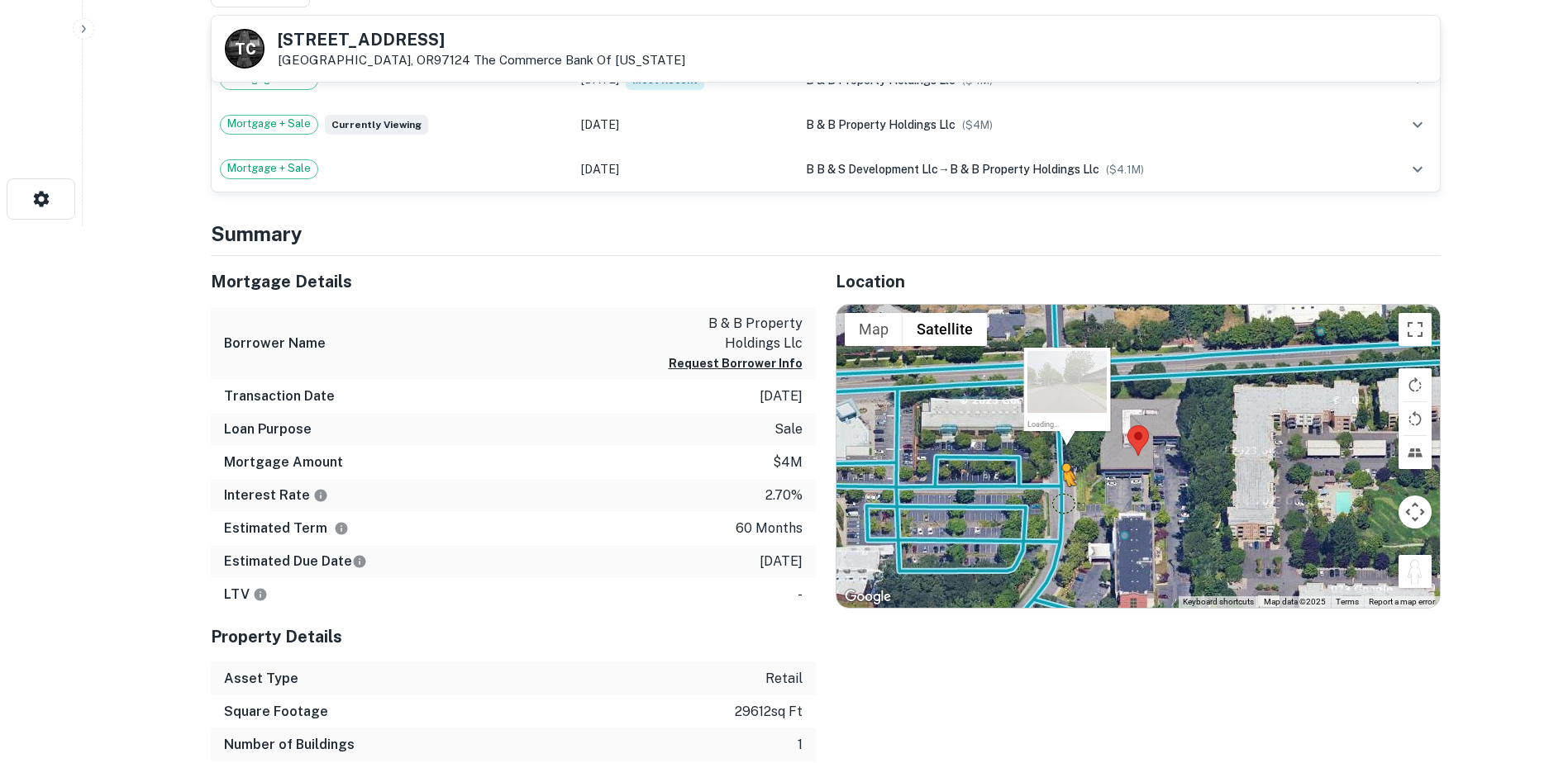
drag, startPoint x: 1418, startPoint y: 578, endPoint x: 1062, endPoint y: 503, distance: 363.8
click at [1062, 503] on div "To activate drag with keyboard, press Alt + Enter. Once in keyboard drag state,…" at bounding box center [1137, 456] width 603 height 304
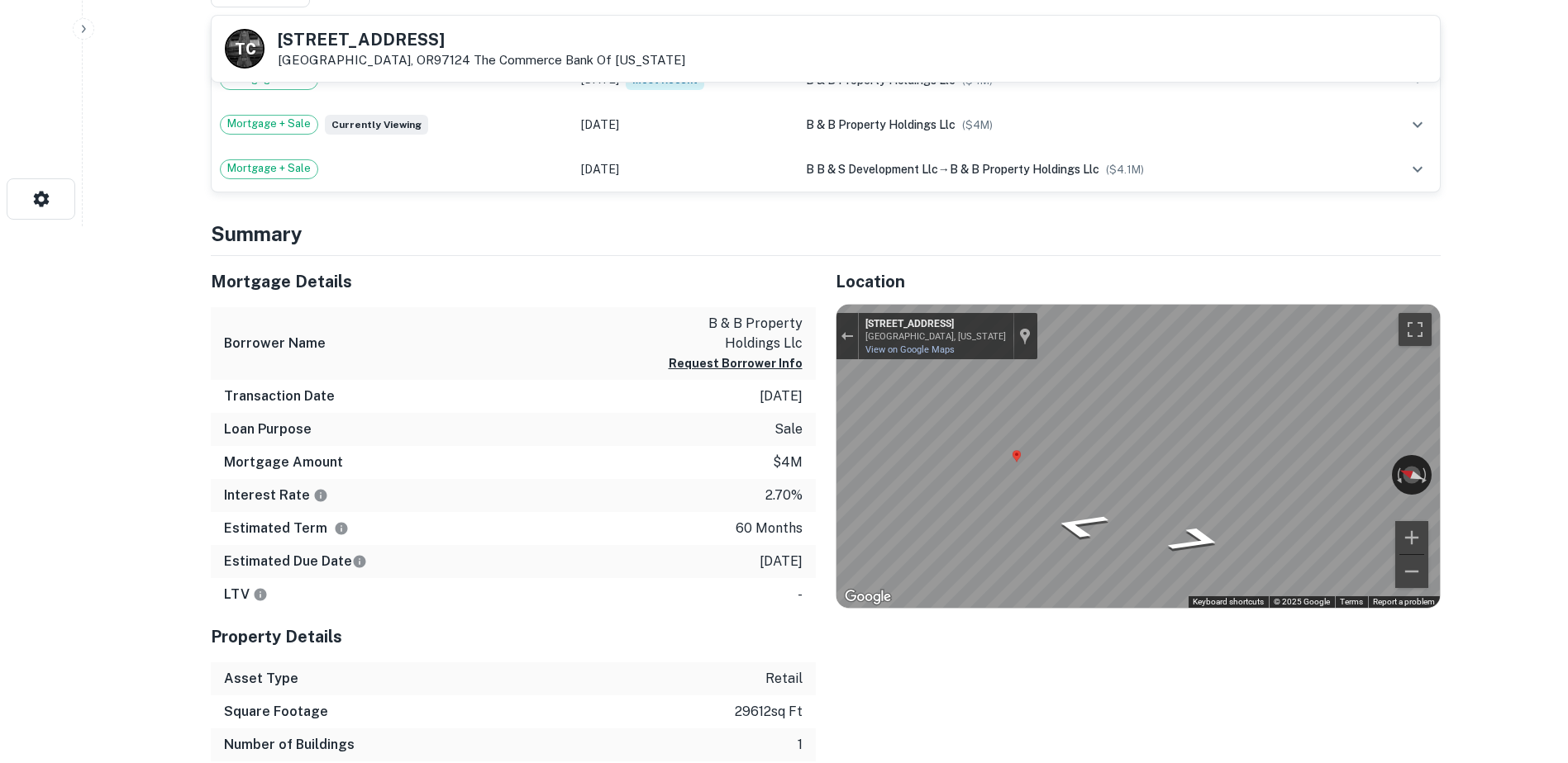
click at [812, 468] on div "Mortgage Details Borrower Name b & b property holdings llc Request Borrower Inf…" at bounding box center [816, 509] width 1250 height 506
click at [1318, 469] on div "← Move left → Move right ↑ Move up ↓ Move down + Zoom in - Zoom out 5920 NE Ray…" at bounding box center [1137, 456] width 603 height 304
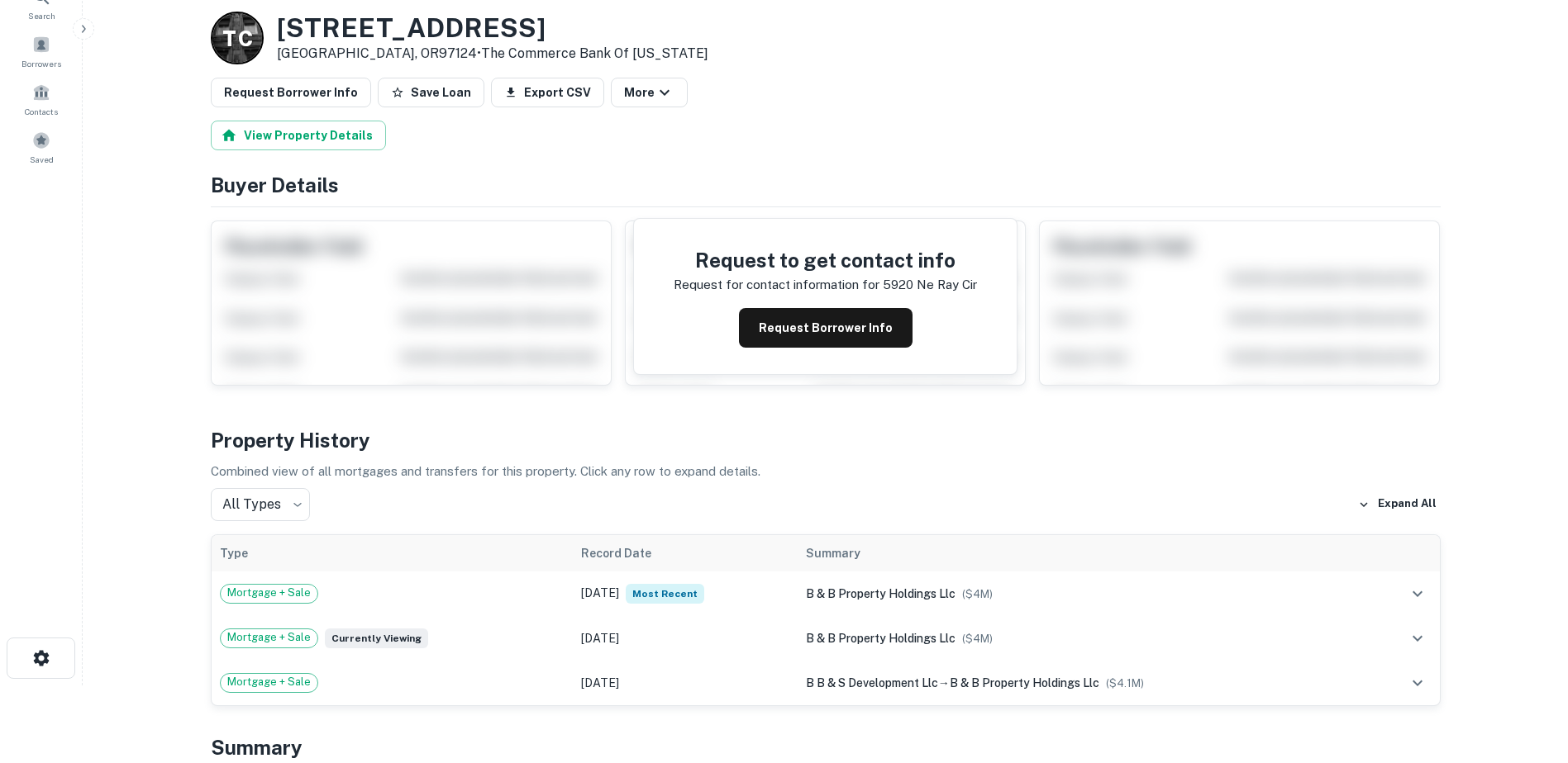
scroll to position [74, 0]
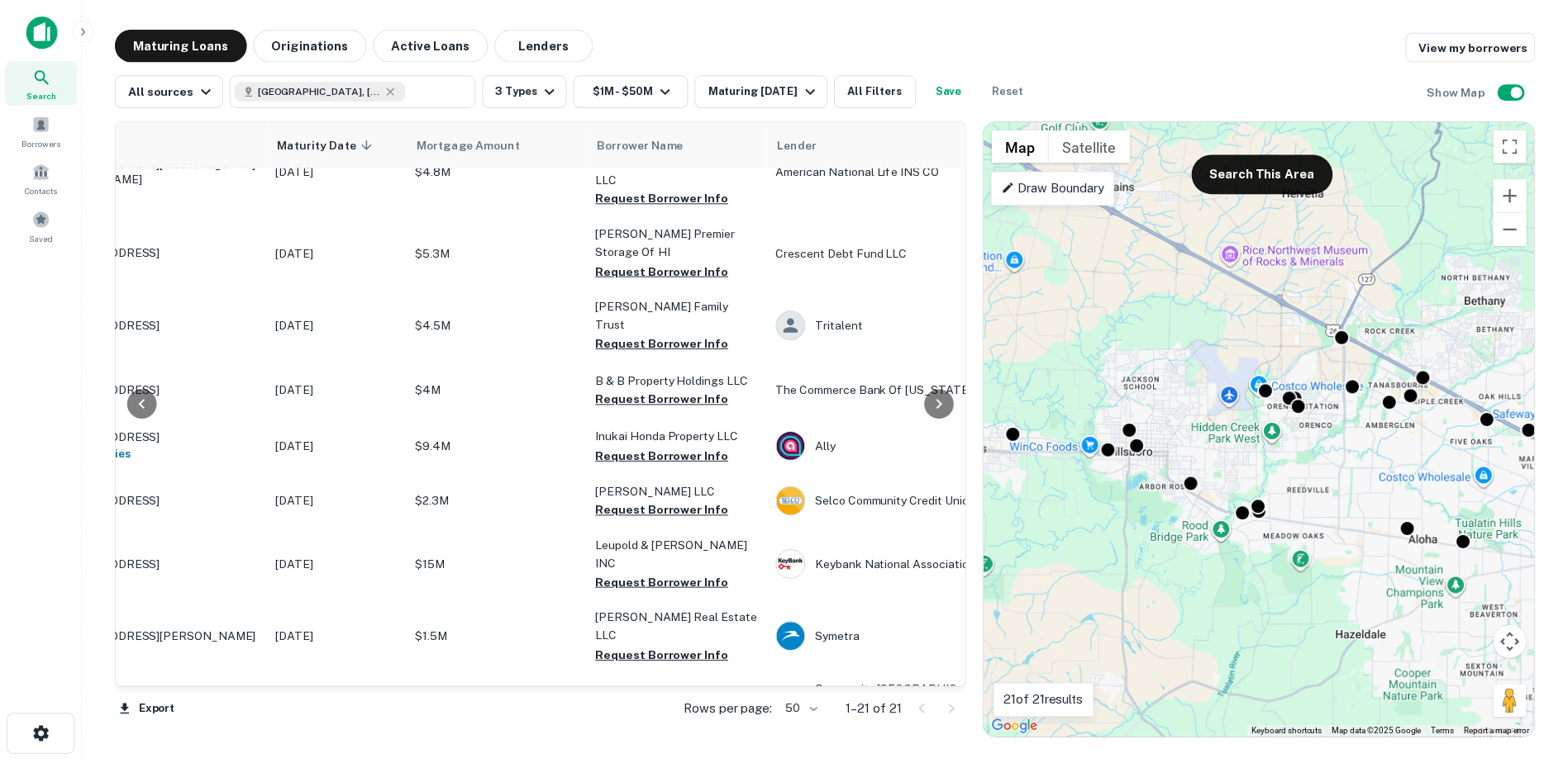
scroll to position [517, 0]
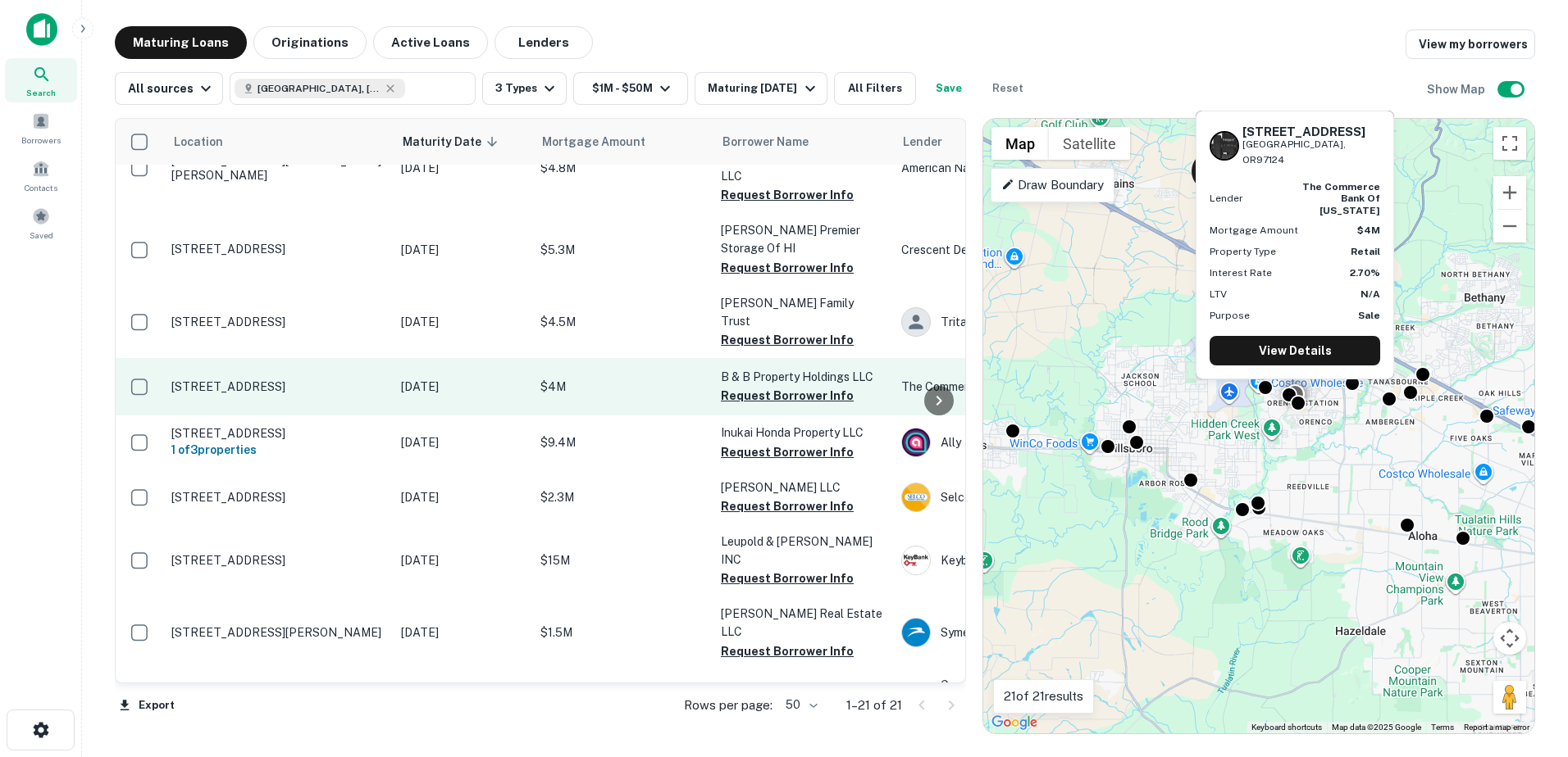
drag, startPoint x: 210, startPoint y: 313, endPoint x: 177, endPoint y: 315, distance: 33.1
click at [177, 379] on p "5920 Ne Ray Cir Hillsboro, OR97124" at bounding box center [278, 387] width 213 height 15
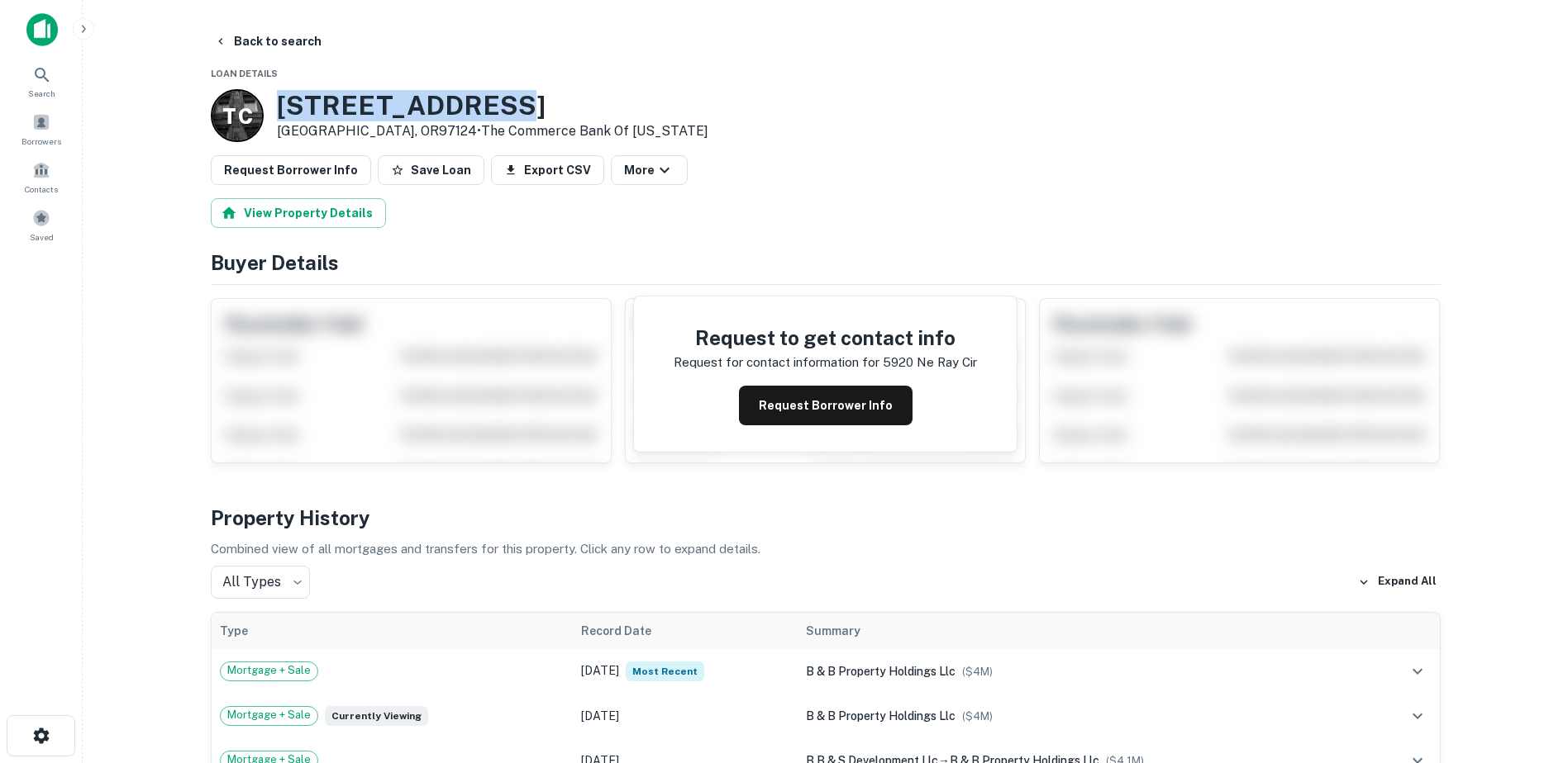
drag, startPoint x: 282, startPoint y: 101, endPoint x: 499, endPoint y: 113, distance: 217.3
click at [499, 113] on h3 "5920 NE Ray Cir" at bounding box center [492, 105] width 431 height 32
drag, startPoint x: 499, startPoint y: 113, endPoint x: 440, endPoint y: 102, distance: 60.0
copy h3 "5920 NE Ray Cir"
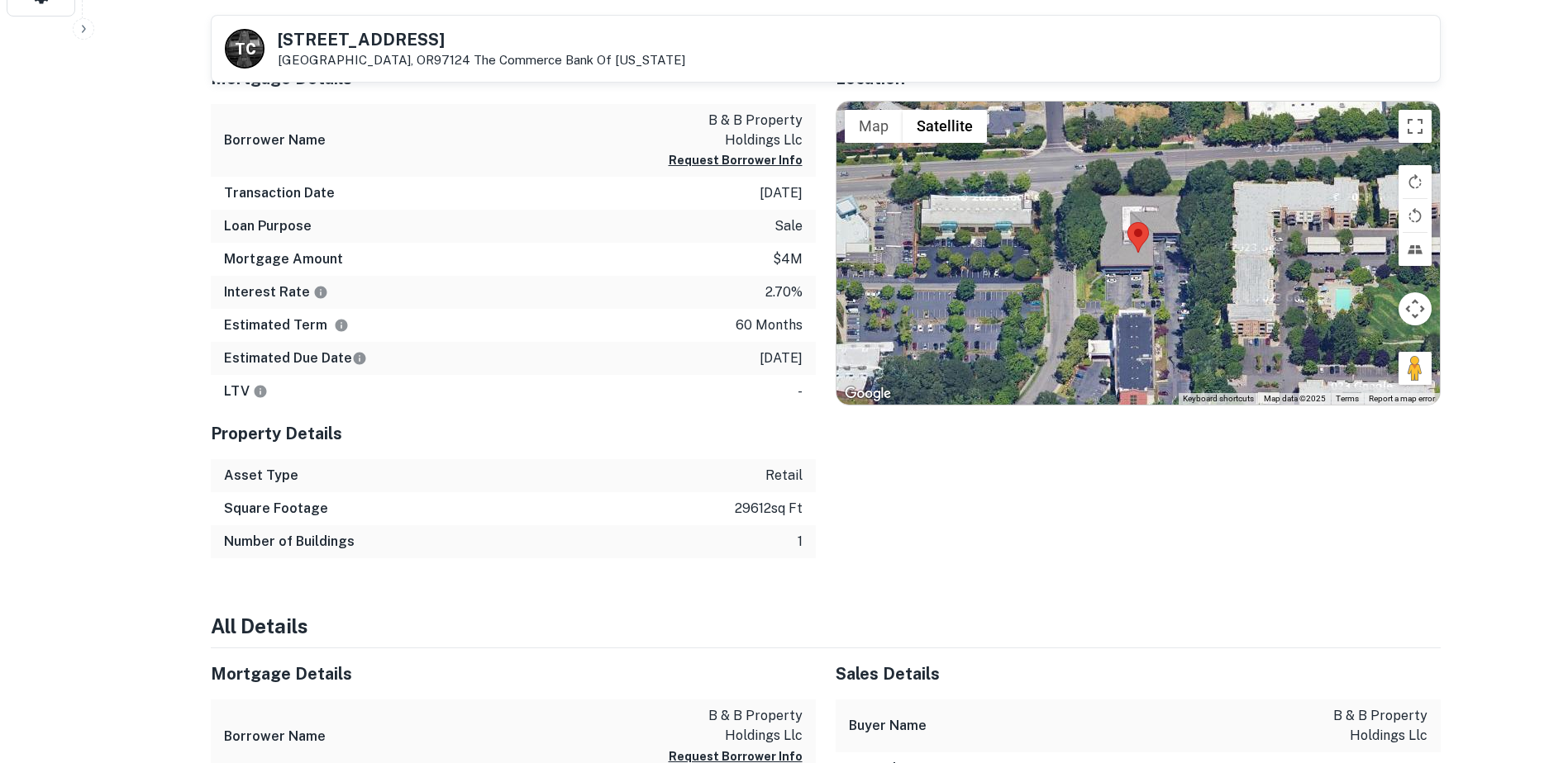
scroll to position [743, 0]
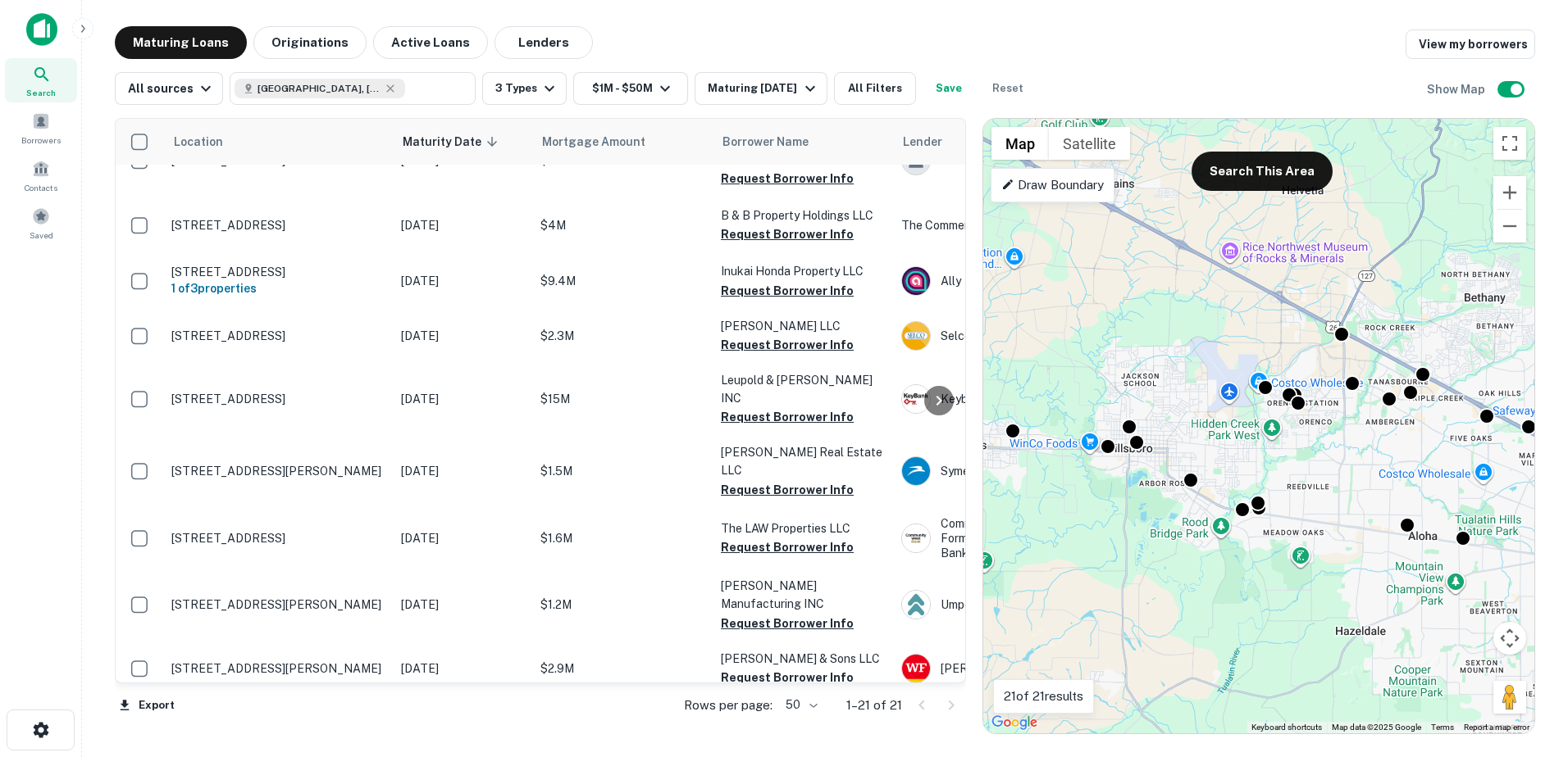
scroll to position [678, 0]
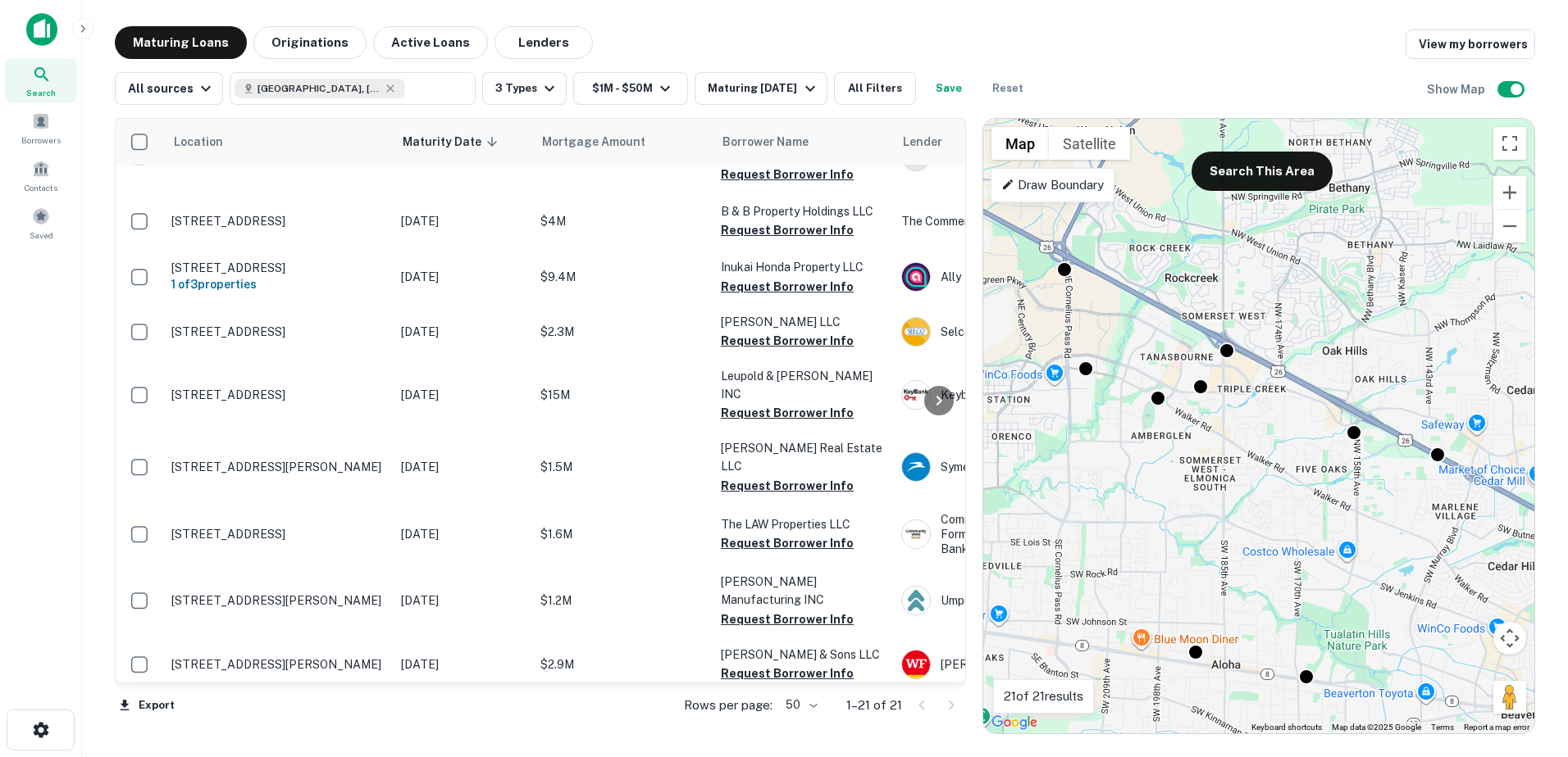
drag, startPoint x: 1388, startPoint y: 422, endPoint x: 1089, endPoint y: 479, distance: 304.4
click at [1089, 479] on div "To activate drag with keyboard, press Alt + Enter. Once in keyboard drag state,…" at bounding box center [1258, 425] width 551 height 615
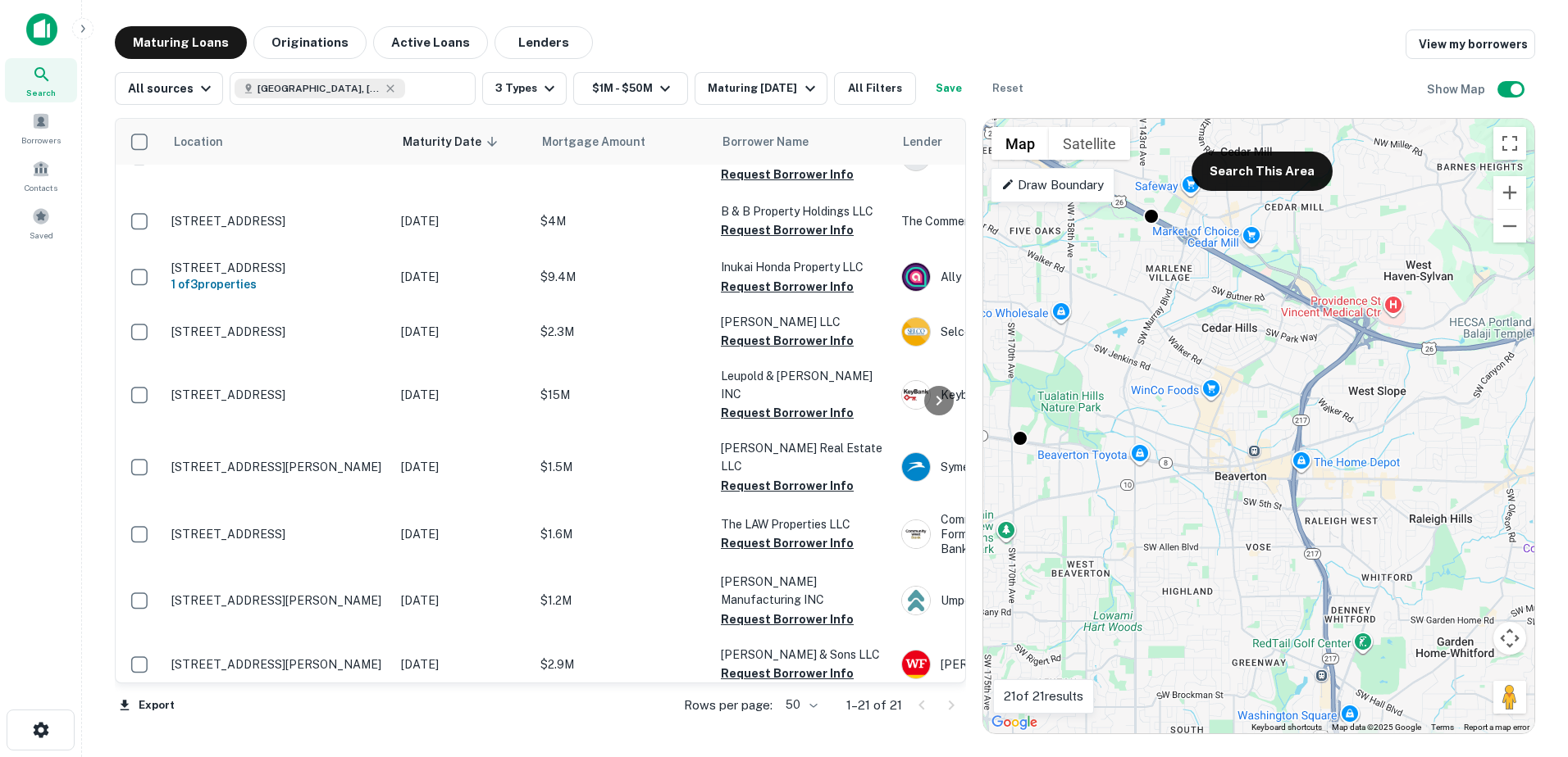
drag, startPoint x: 1405, startPoint y: 551, endPoint x: 1121, endPoint y: 313, distance: 370.5
click at [1121, 313] on div "To activate drag with keyboard, press Alt + Enter. Once in keyboard drag state,…" at bounding box center [1258, 425] width 551 height 615
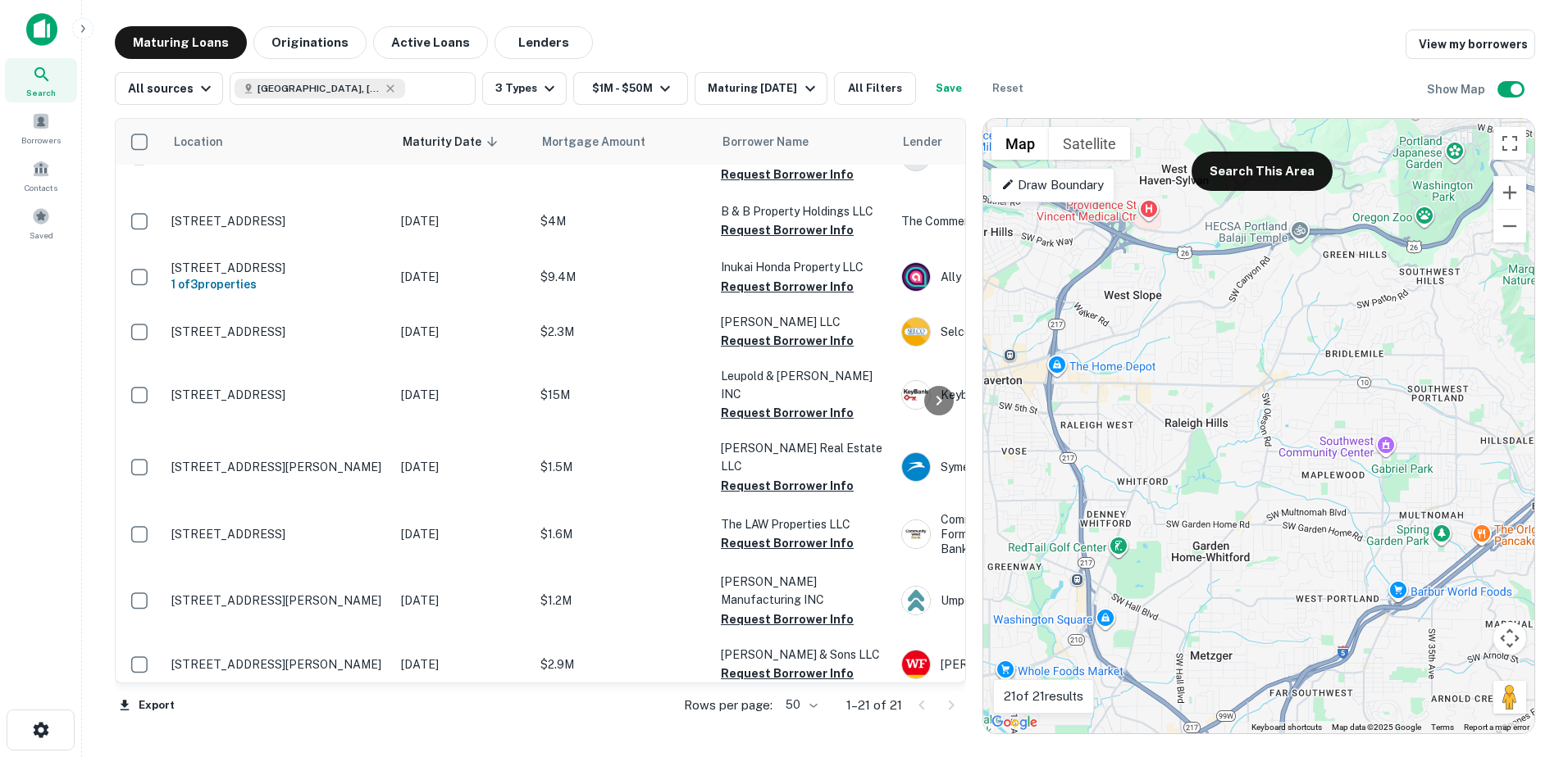
drag, startPoint x: 1379, startPoint y: 416, endPoint x: 1134, endPoint y: 326, distance: 261.0
click at [1134, 326] on div "To activate drag with keyboard, press Alt + Enter. Once in keyboard drag state,…" at bounding box center [1258, 425] width 551 height 615
click at [1008, 85] on button "Reset" at bounding box center [1007, 88] width 52 height 33
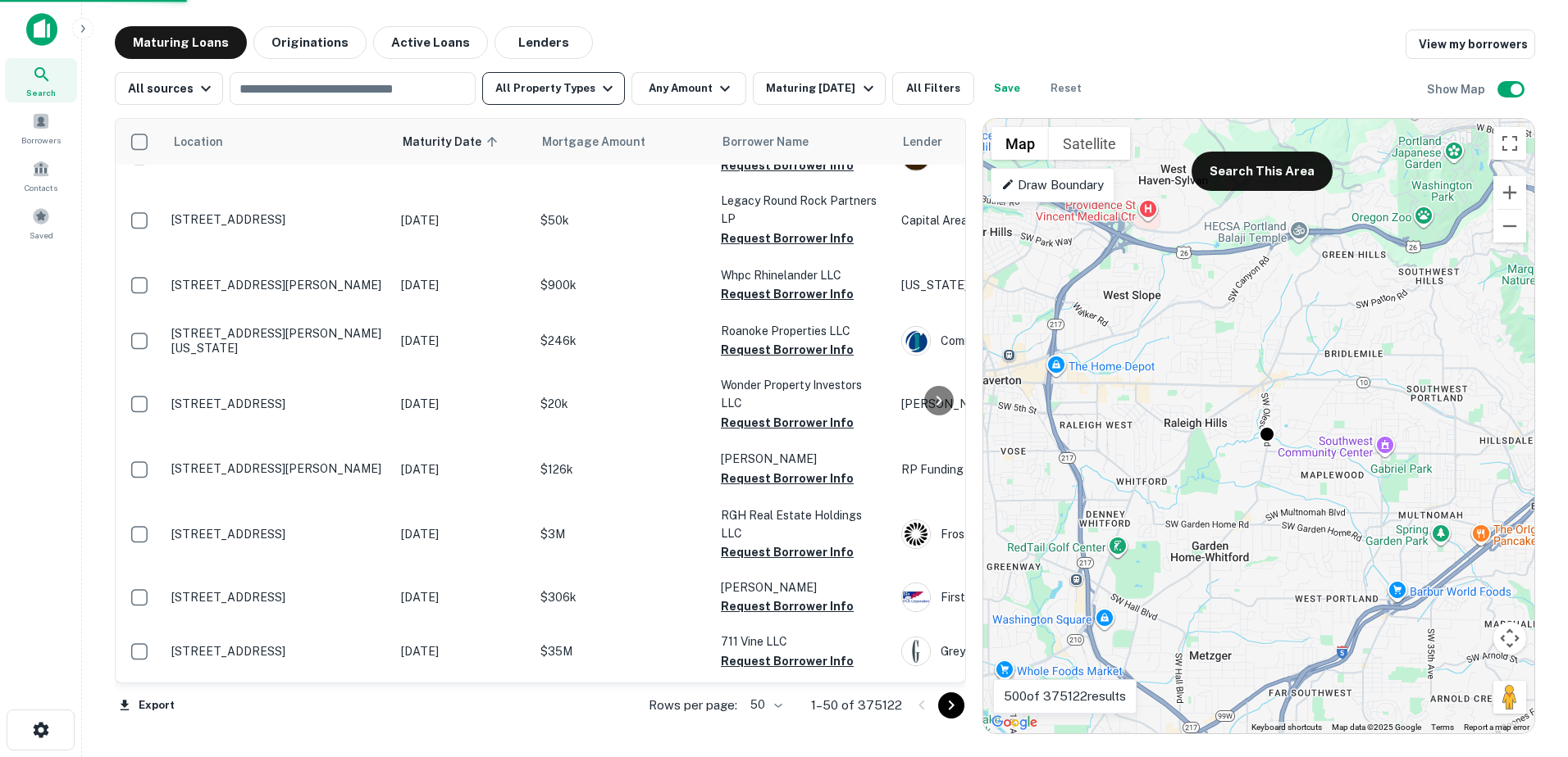
click at [598, 98] on icon "button" at bounding box center [608, 88] width 20 height 20
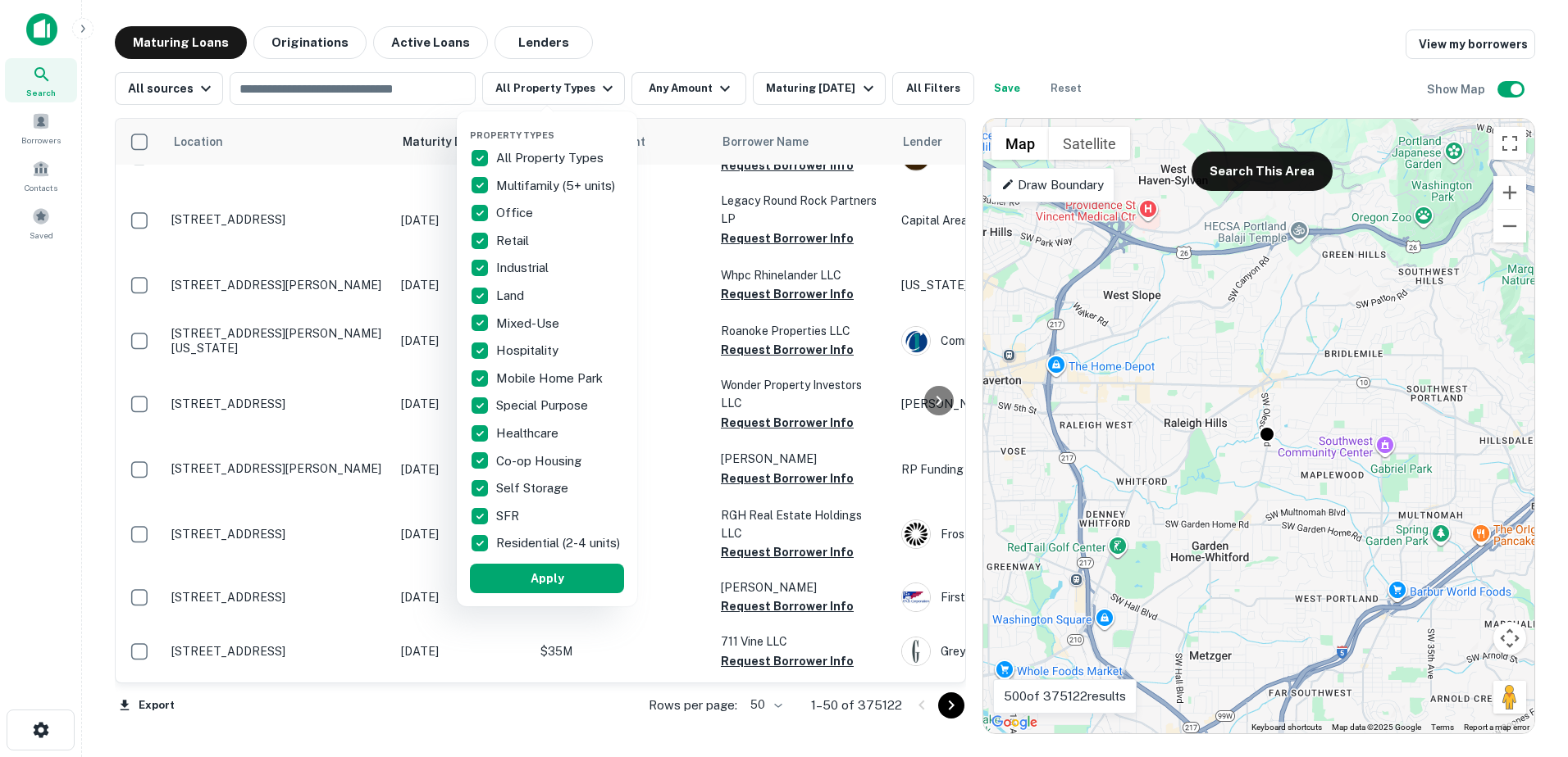
click at [538, 158] on p "All Property Types" at bounding box center [551, 158] width 111 height 20
click at [512, 217] on p "Office" at bounding box center [516, 212] width 40 height 20
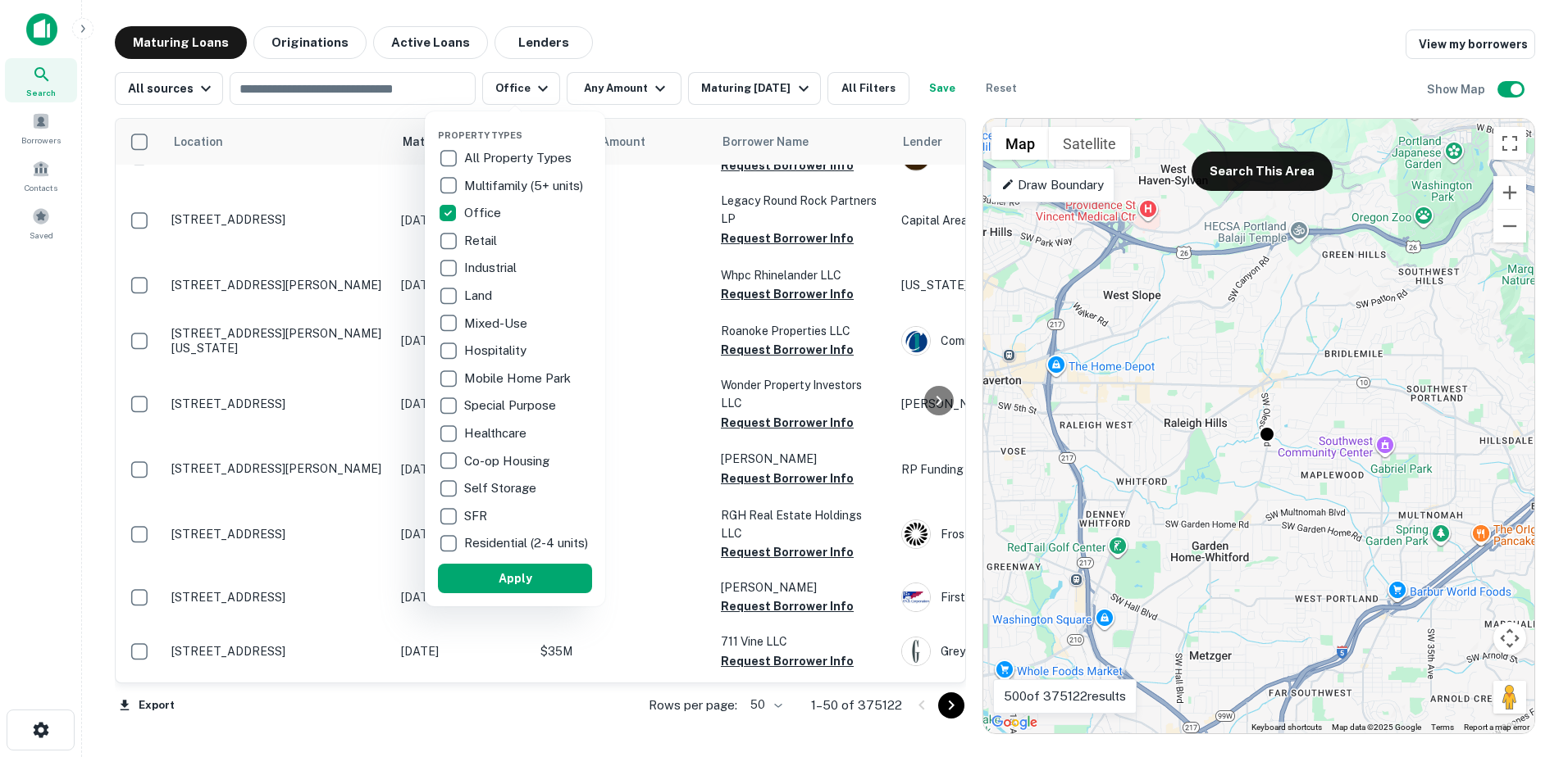
click at [477, 251] on div "Retail" at bounding box center [515, 241] width 155 height 27
click at [482, 273] on p "Industrial" at bounding box center [496, 267] width 56 height 20
click at [658, 46] on div at bounding box center [784, 378] width 1568 height 757
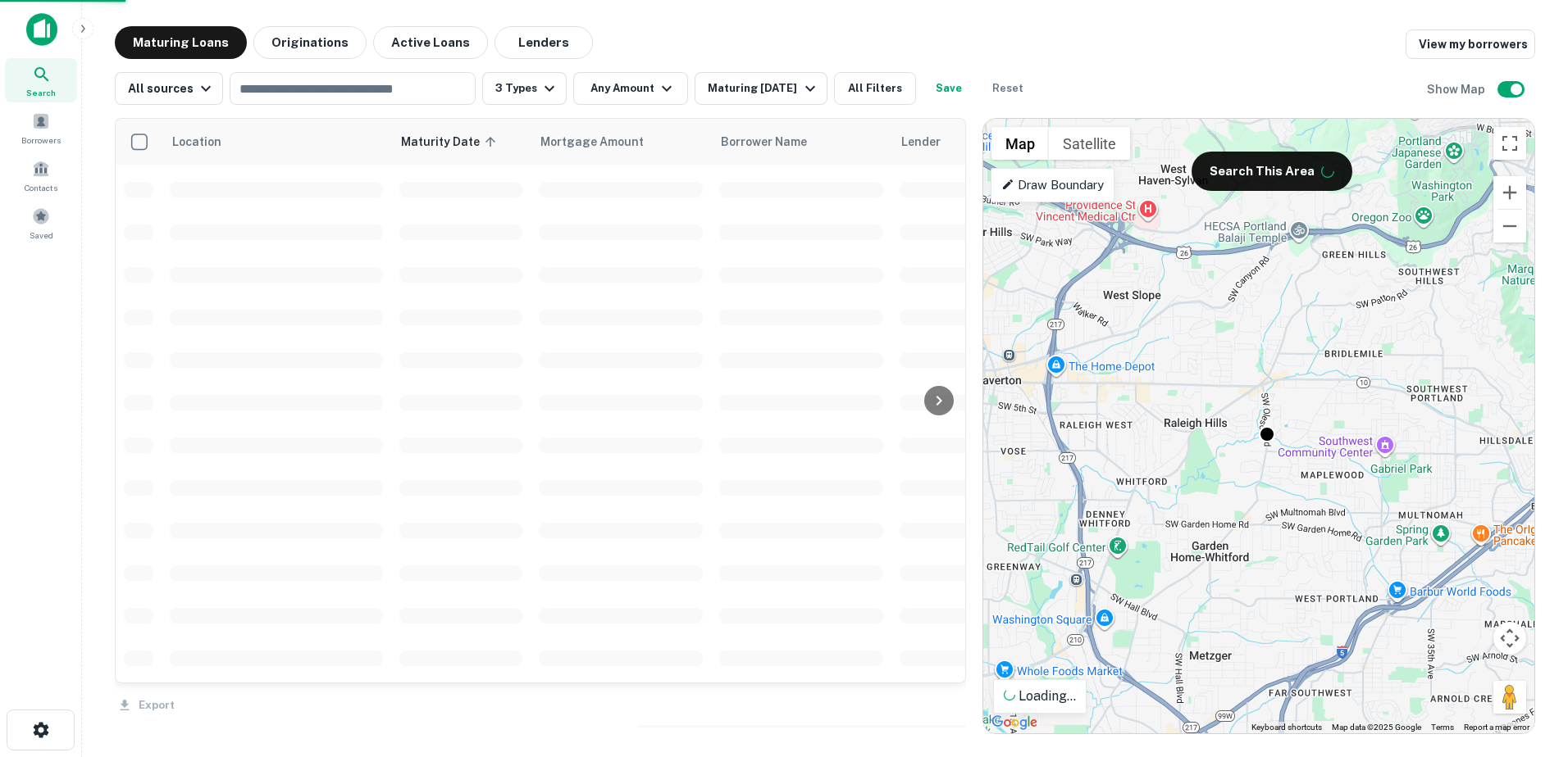
click at [667, 84] on div "Property Types All Property Types Multifamily (5+ units) Office Retail Industri…" at bounding box center [784, 378] width 1568 height 757
click at [659, 88] on icon "button" at bounding box center [666, 88] width 20 height 20
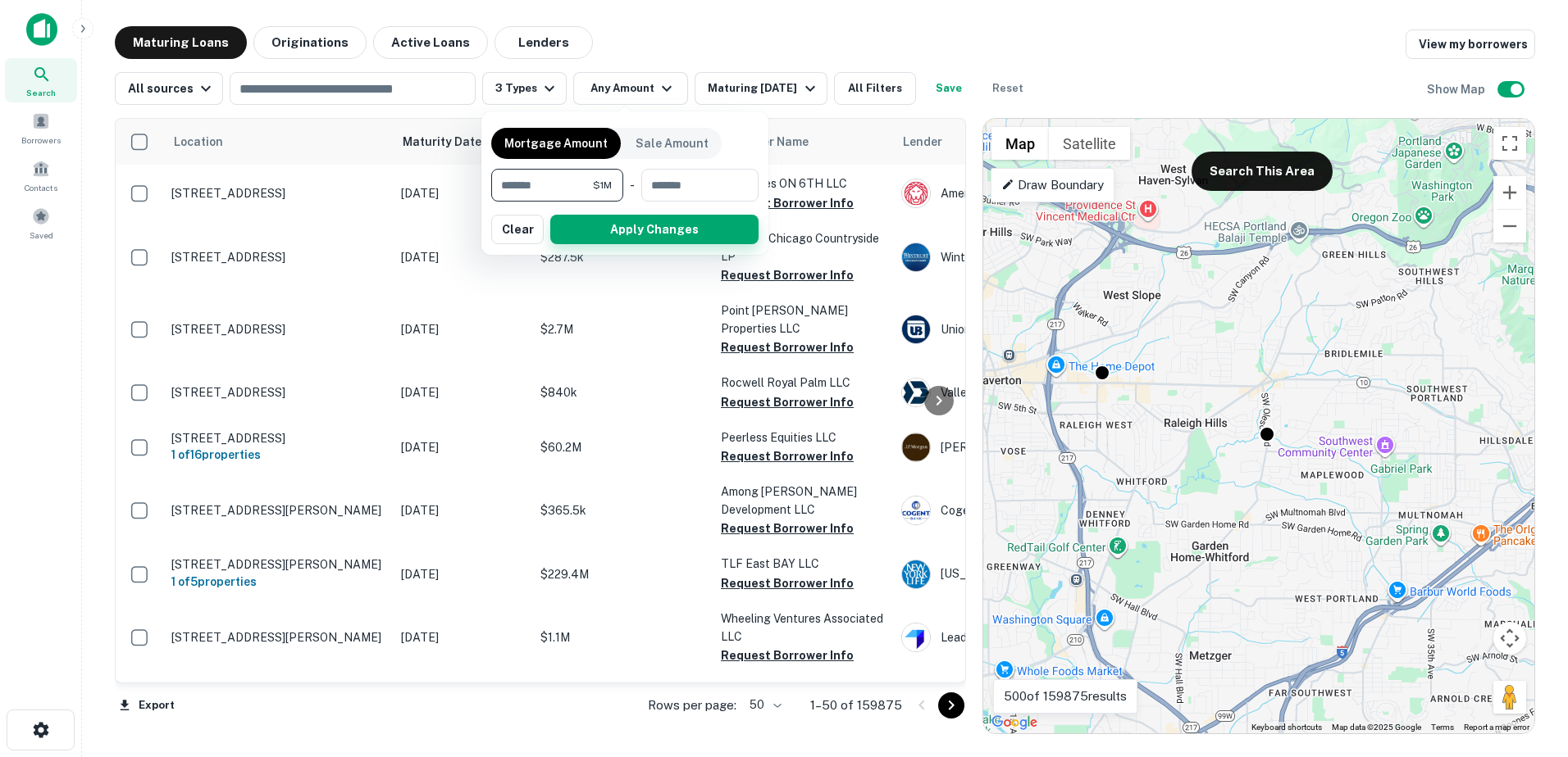
type input "*******"
click at [629, 240] on button "Apply Changes" at bounding box center [654, 229] width 209 height 29
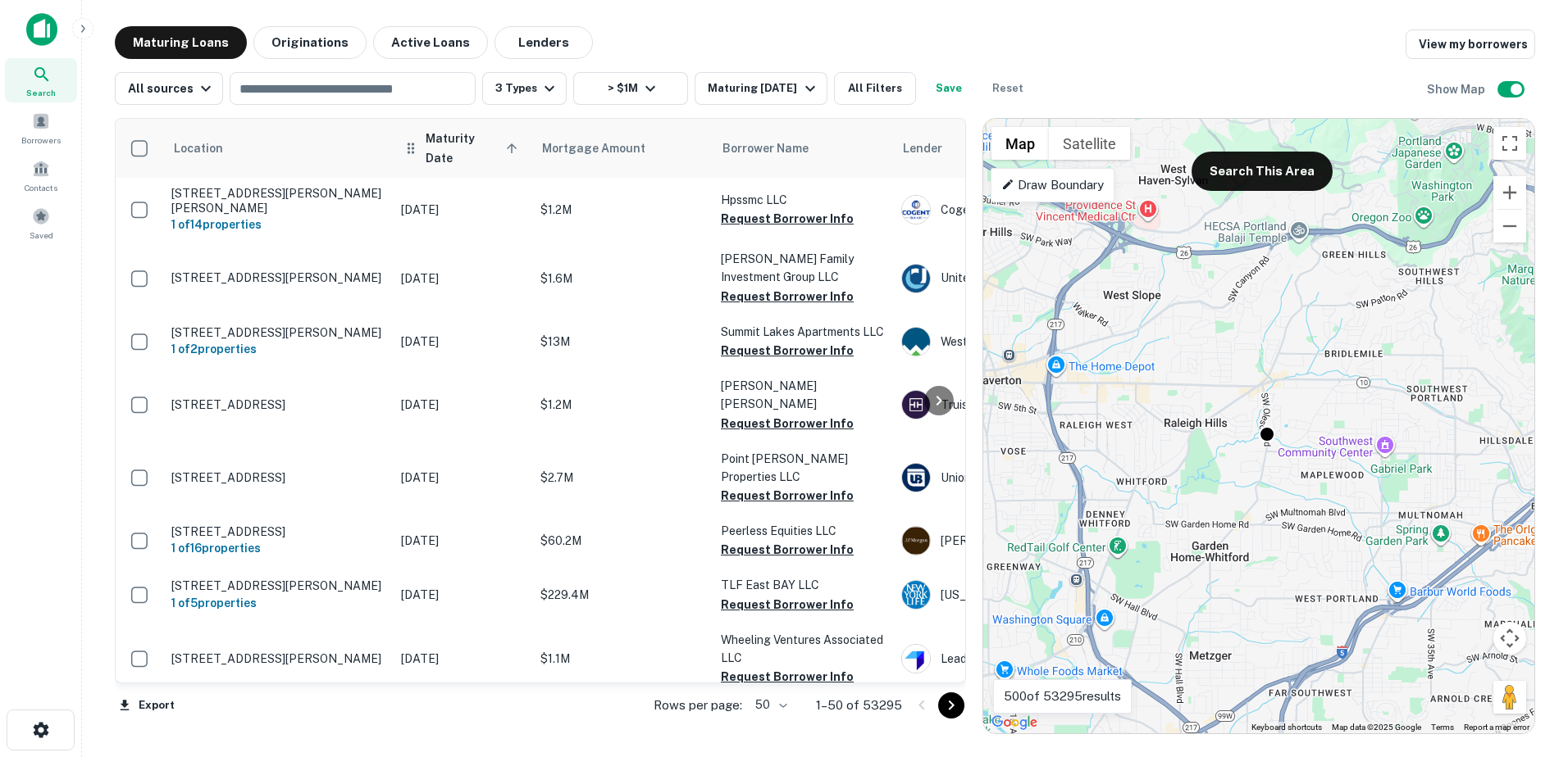
click at [452, 137] on span "Maturity Date sorted ascending" at bounding box center [474, 149] width 97 height 40
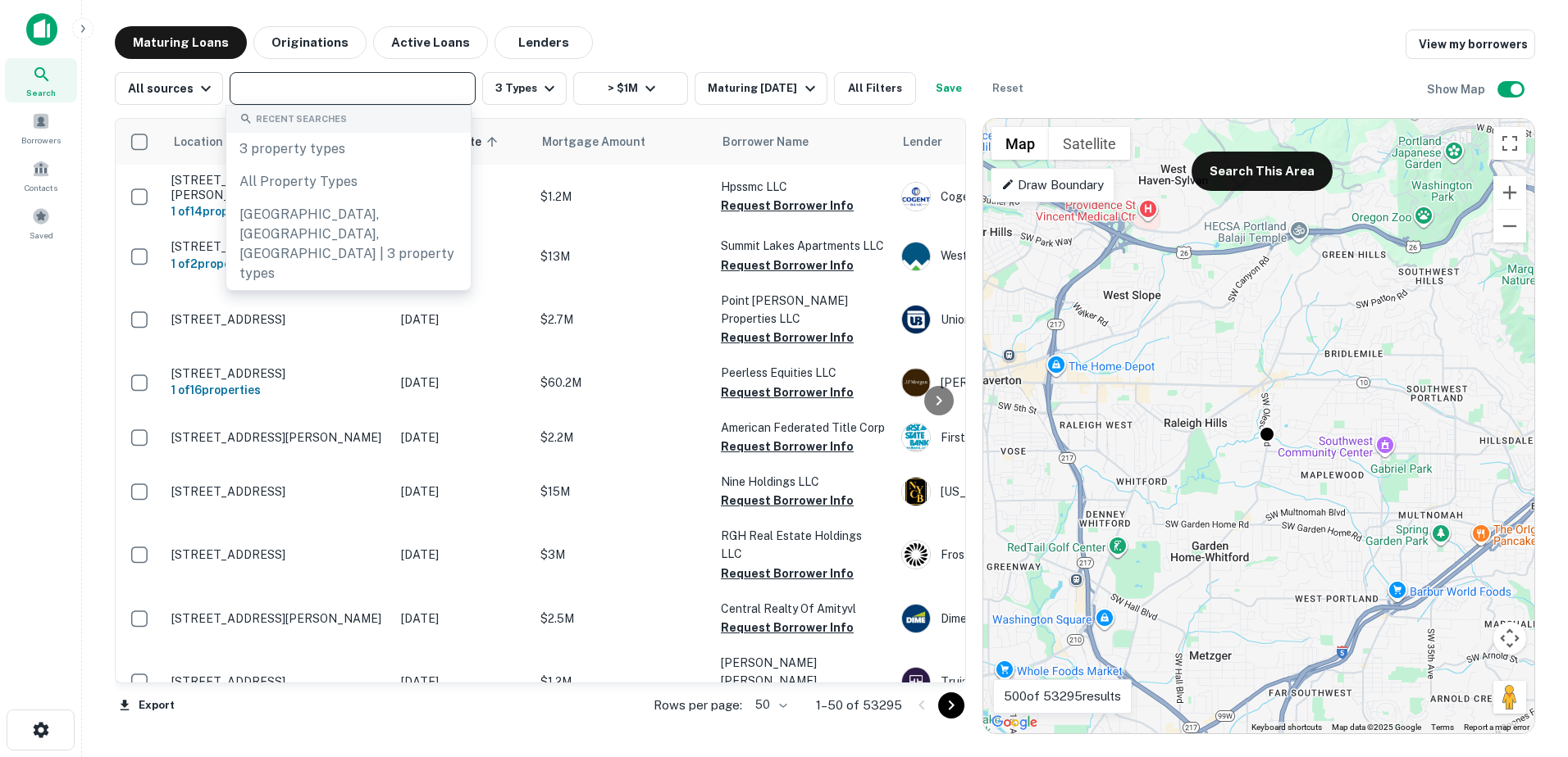
click at [365, 90] on input "text" at bounding box center [351, 88] width 233 height 23
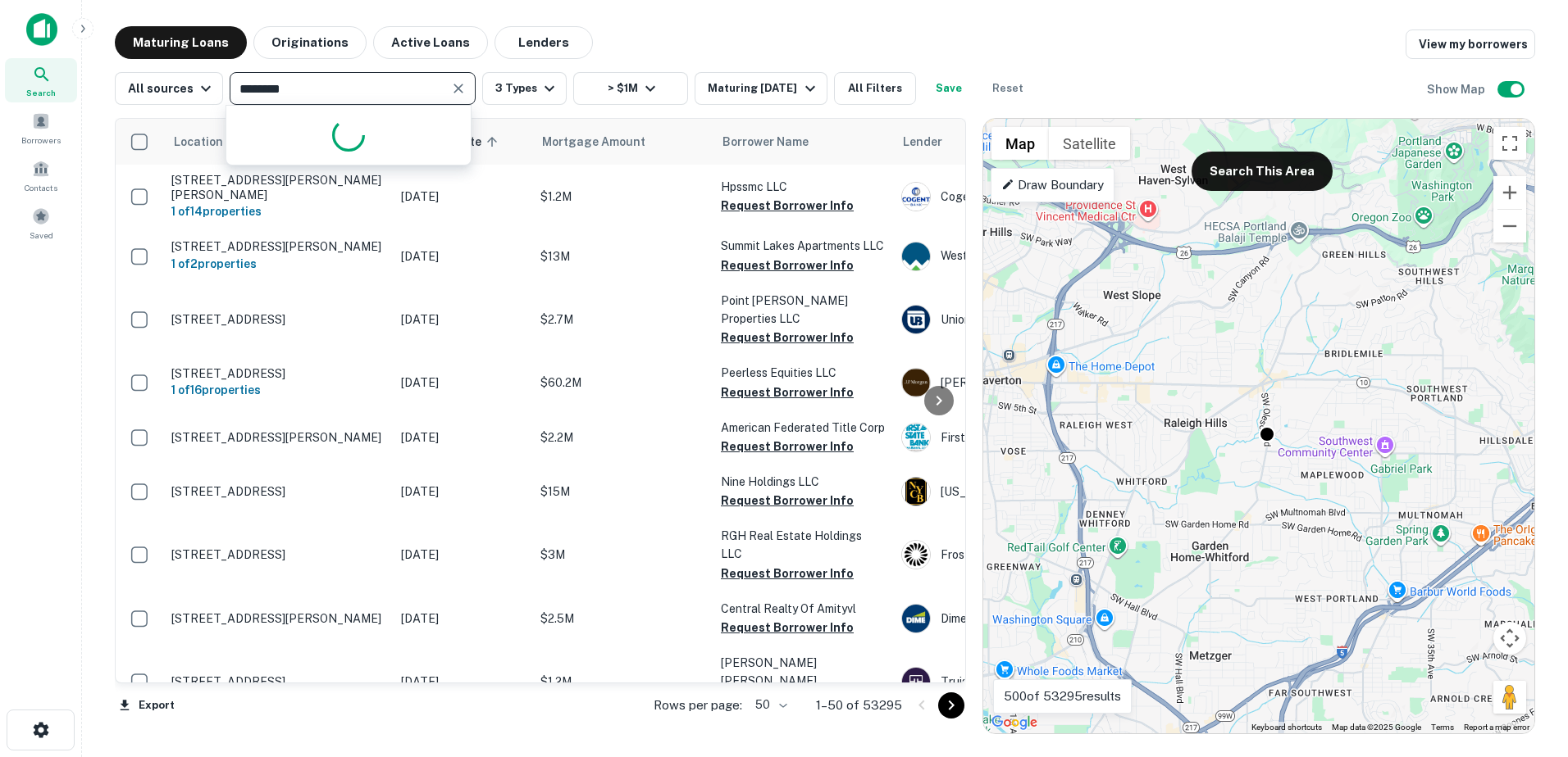
type input "*********"
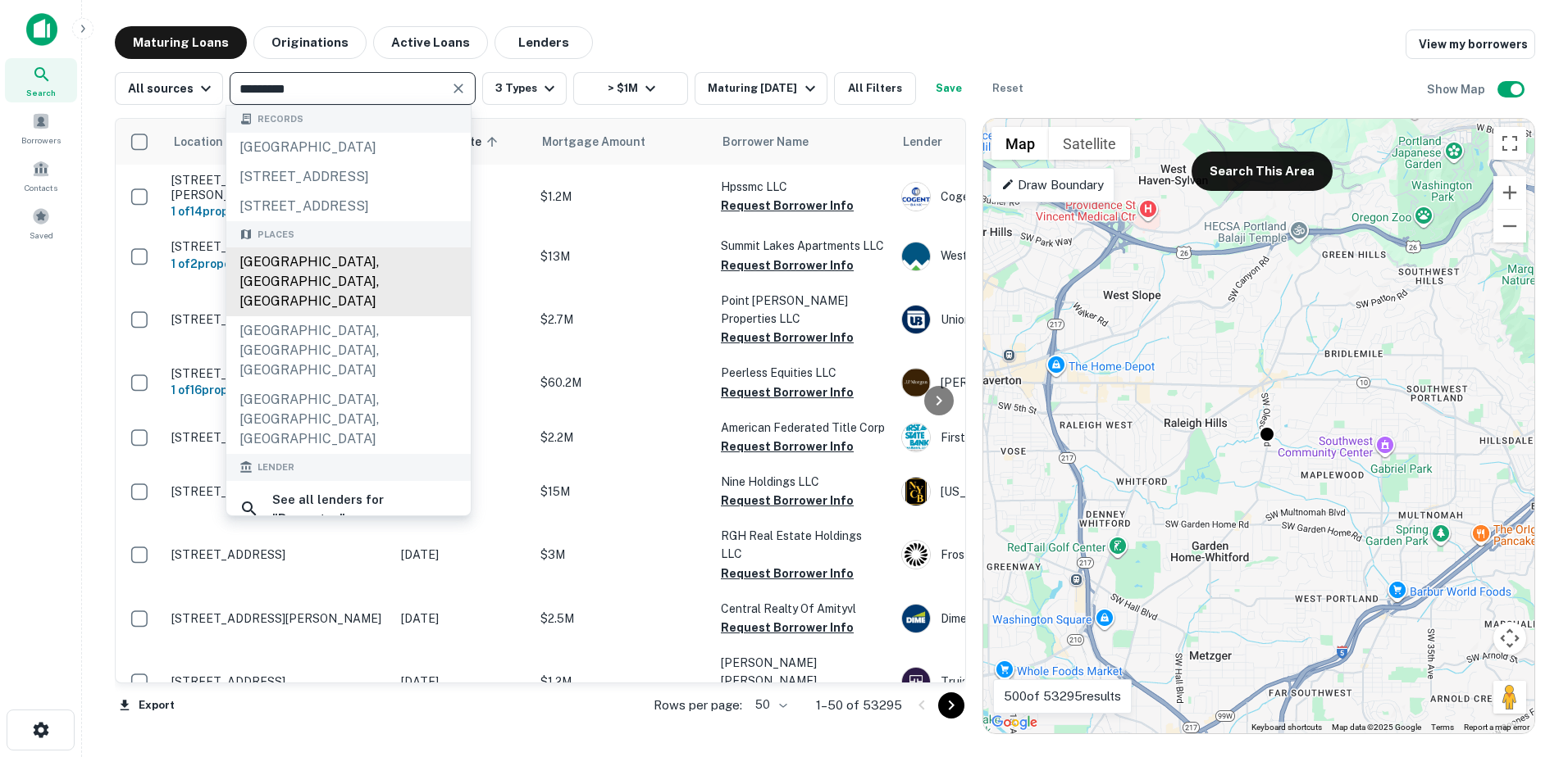
click at [325, 316] on div "[GEOGRAPHIC_DATA], [GEOGRAPHIC_DATA], [GEOGRAPHIC_DATA]" at bounding box center [349, 281] width 245 height 69
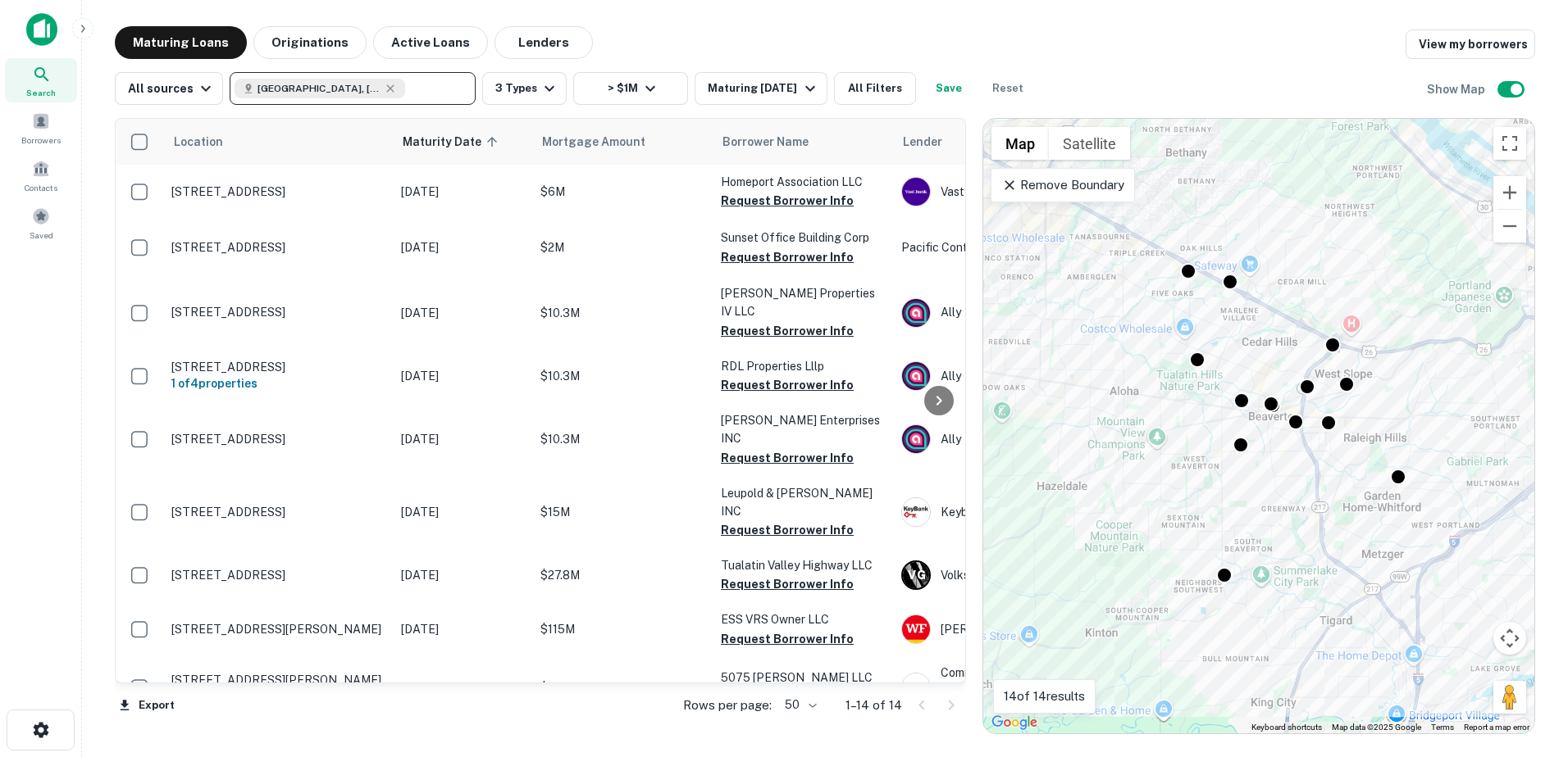
click at [1059, 189] on p "Remove Boundary" at bounding box center [1062, 185] width 122 height 20
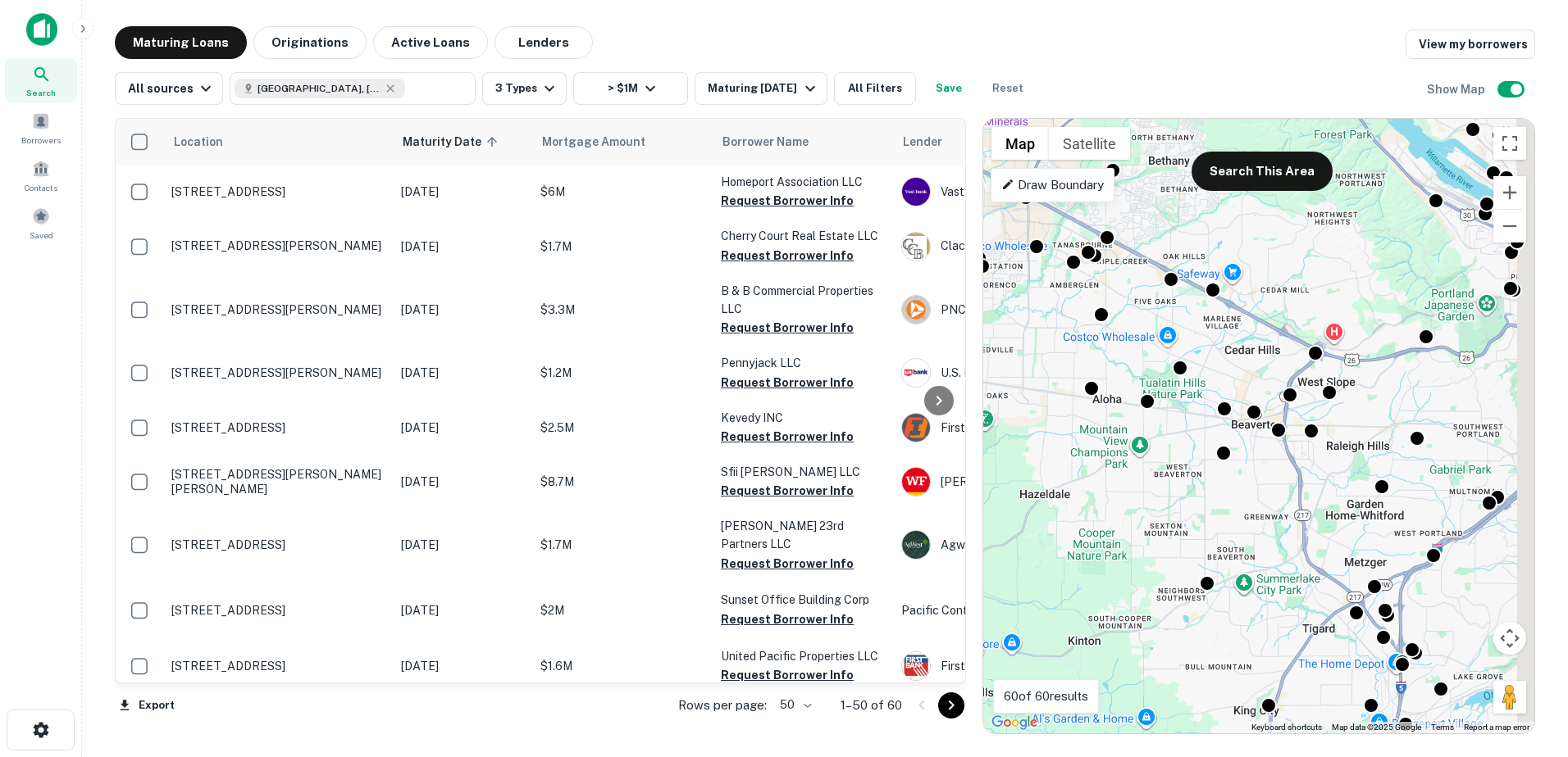
drag, startPoint x: 1330, startPoint y: 476, endPoint x: 1300, endPoint y: 491, distance: 33.5
click at [1300, 491] on div "To activate drag with keyboard, press Alt + Enter. Once in keyboard drag state,…" at bounding box center [1258, 425] width 551 height 615
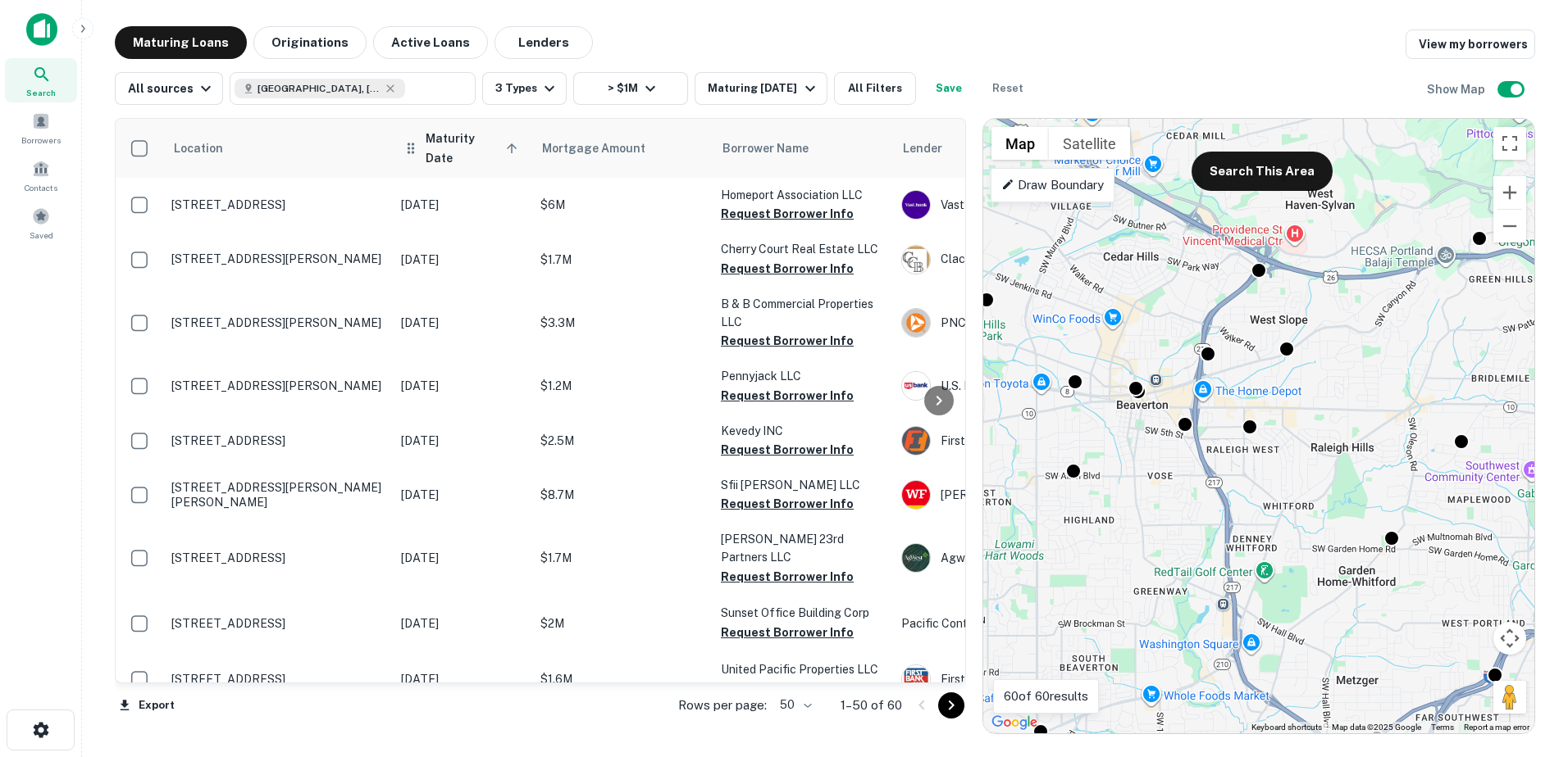
click at [452, 146] on span "Maturity Date sorted ascending" at bounding box center [474, 149] width 97 height 40
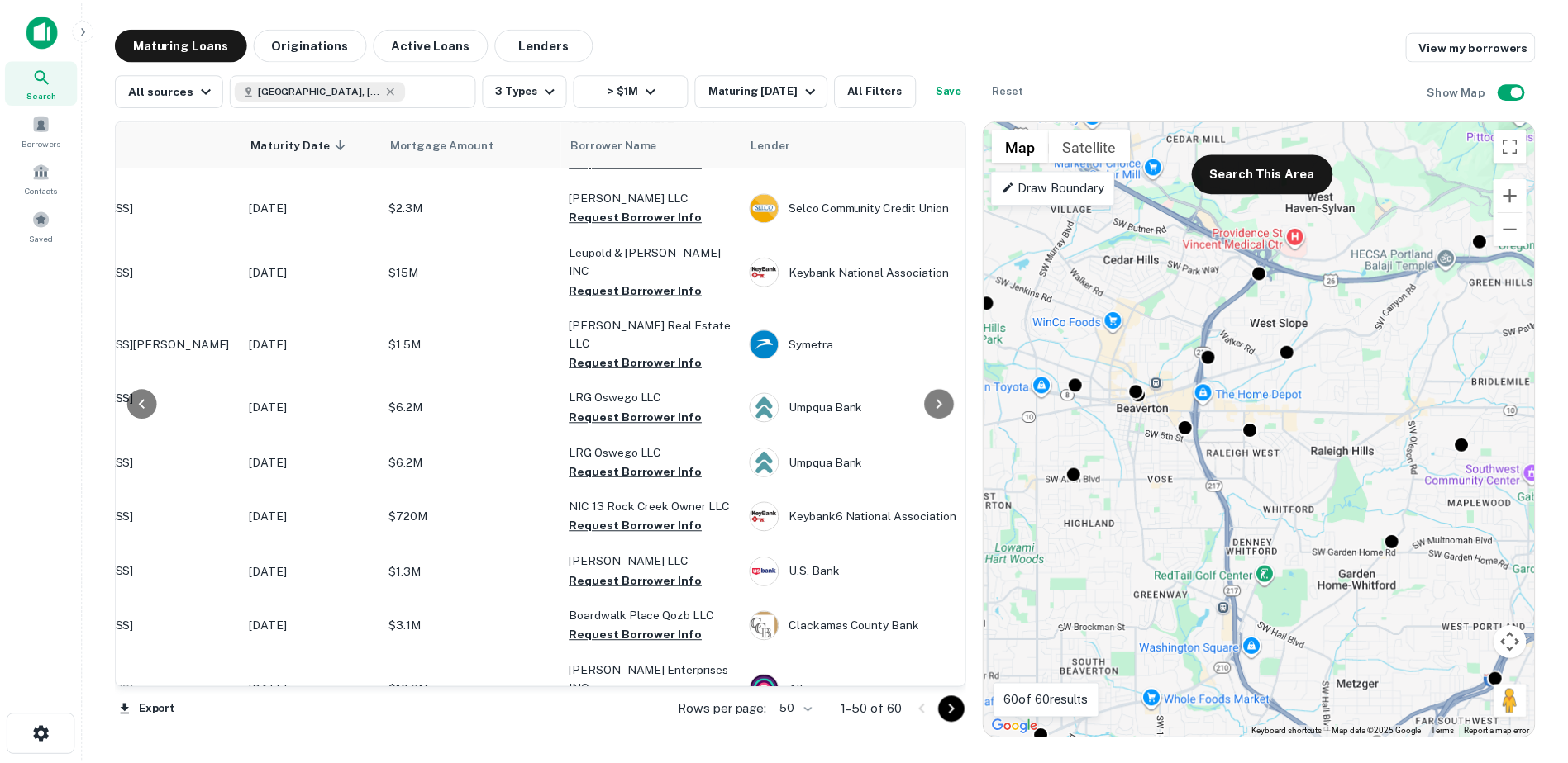
scroll to position [2340, 153]
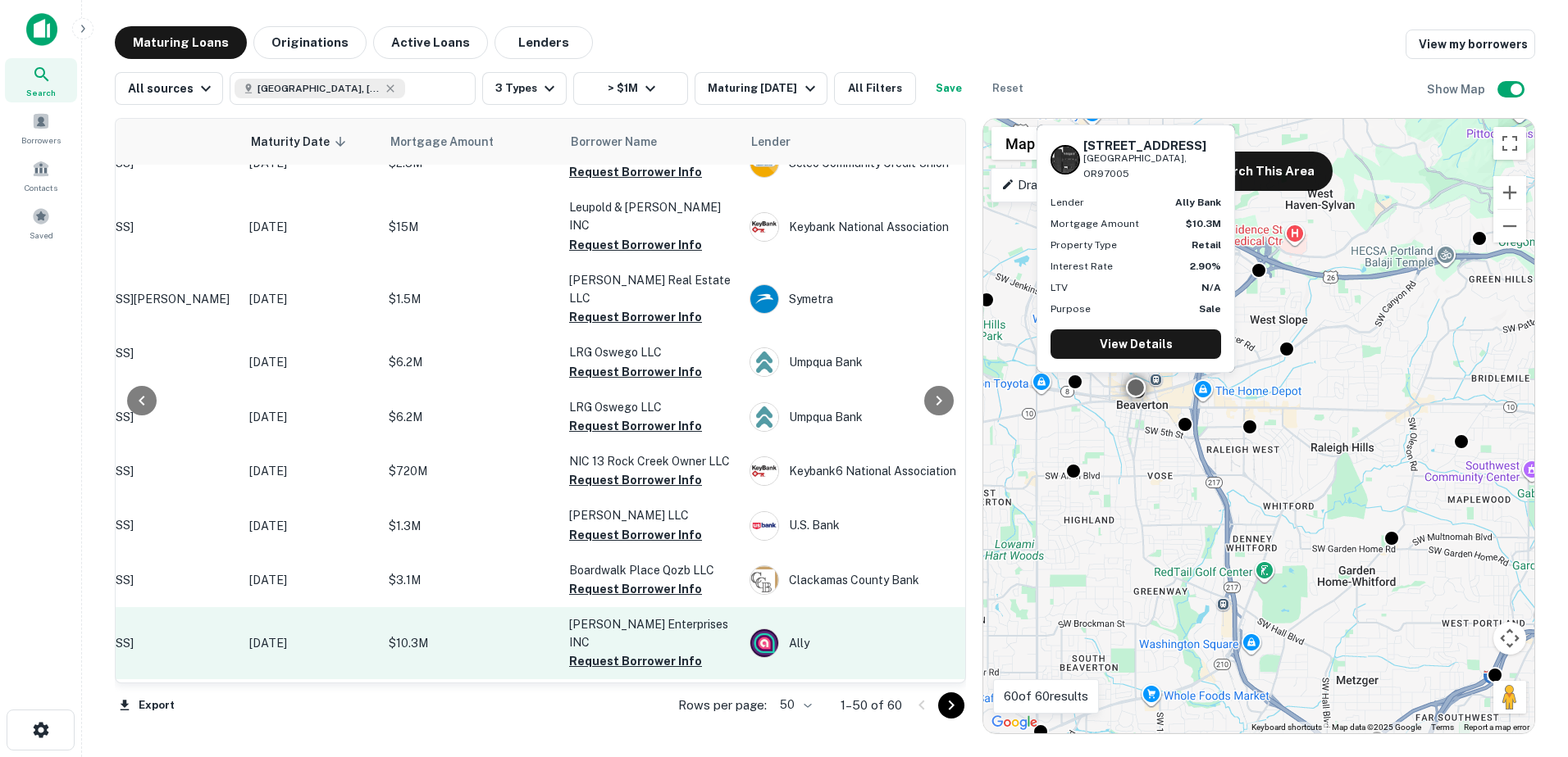
click at [168, 636] on p "[STREET_ADDRESS]" at bounding box center [126, 643] width 213 height 15
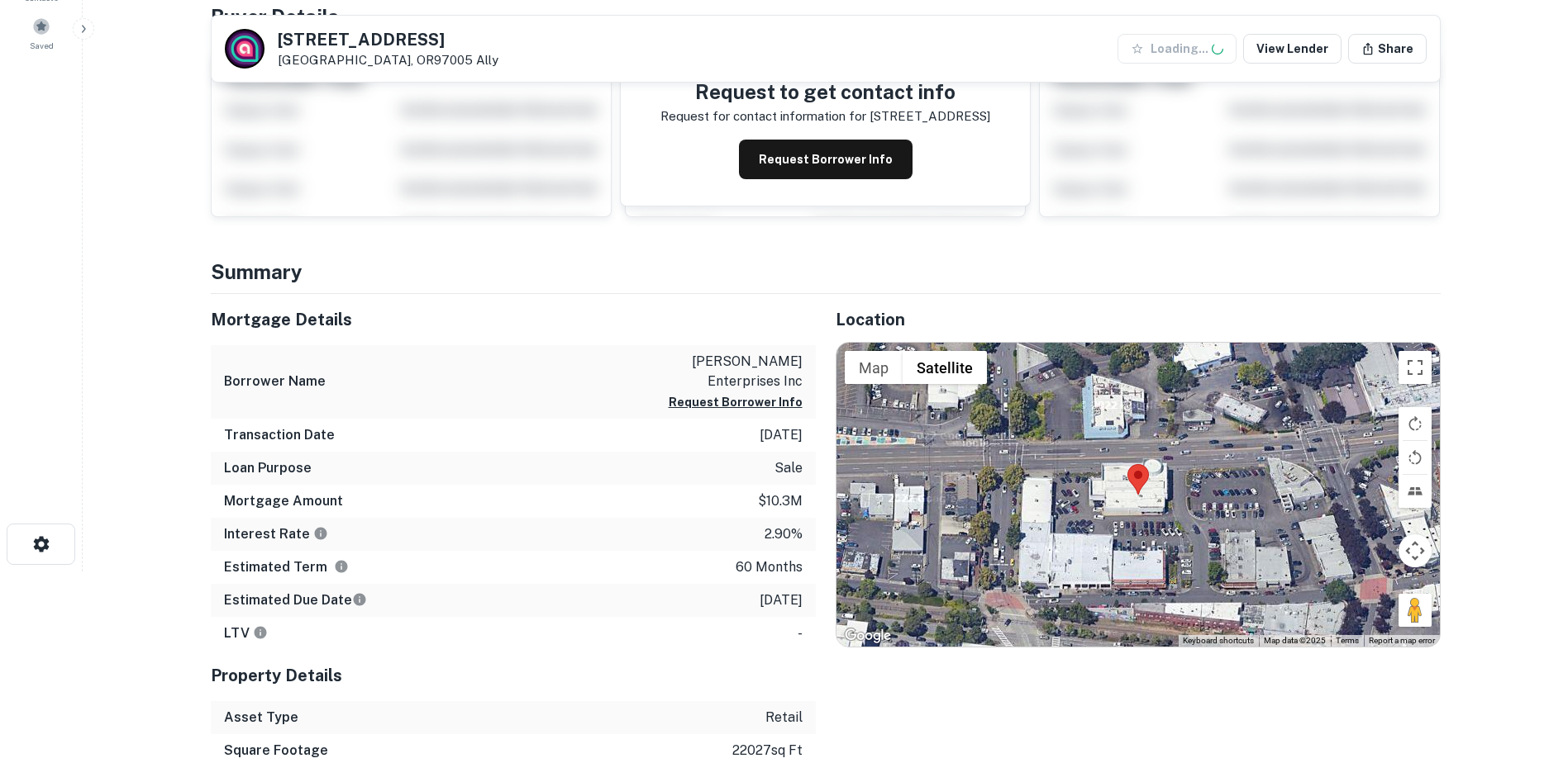
scroll to position [199, 0]
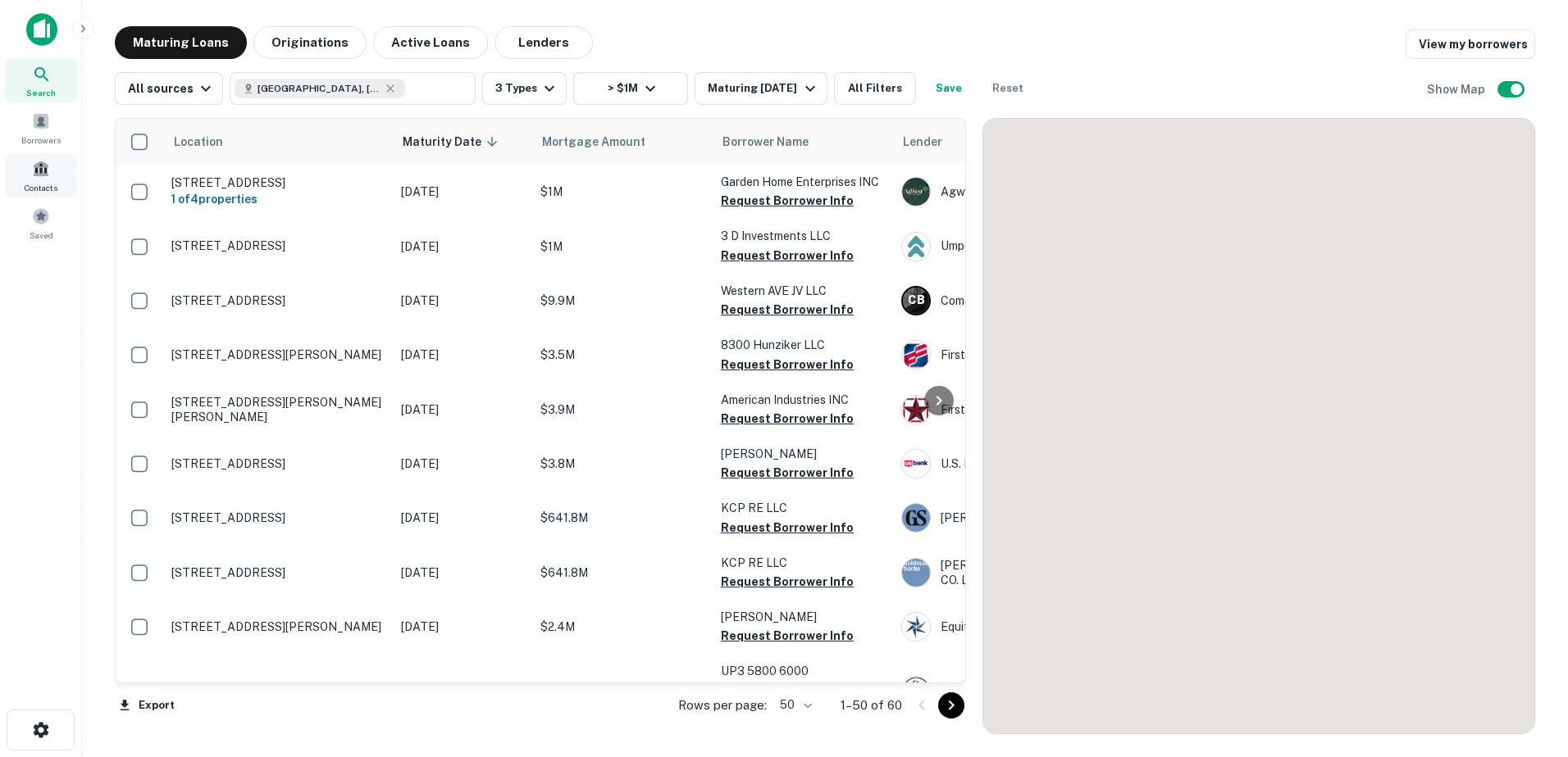
scroll to position [2321, 0]
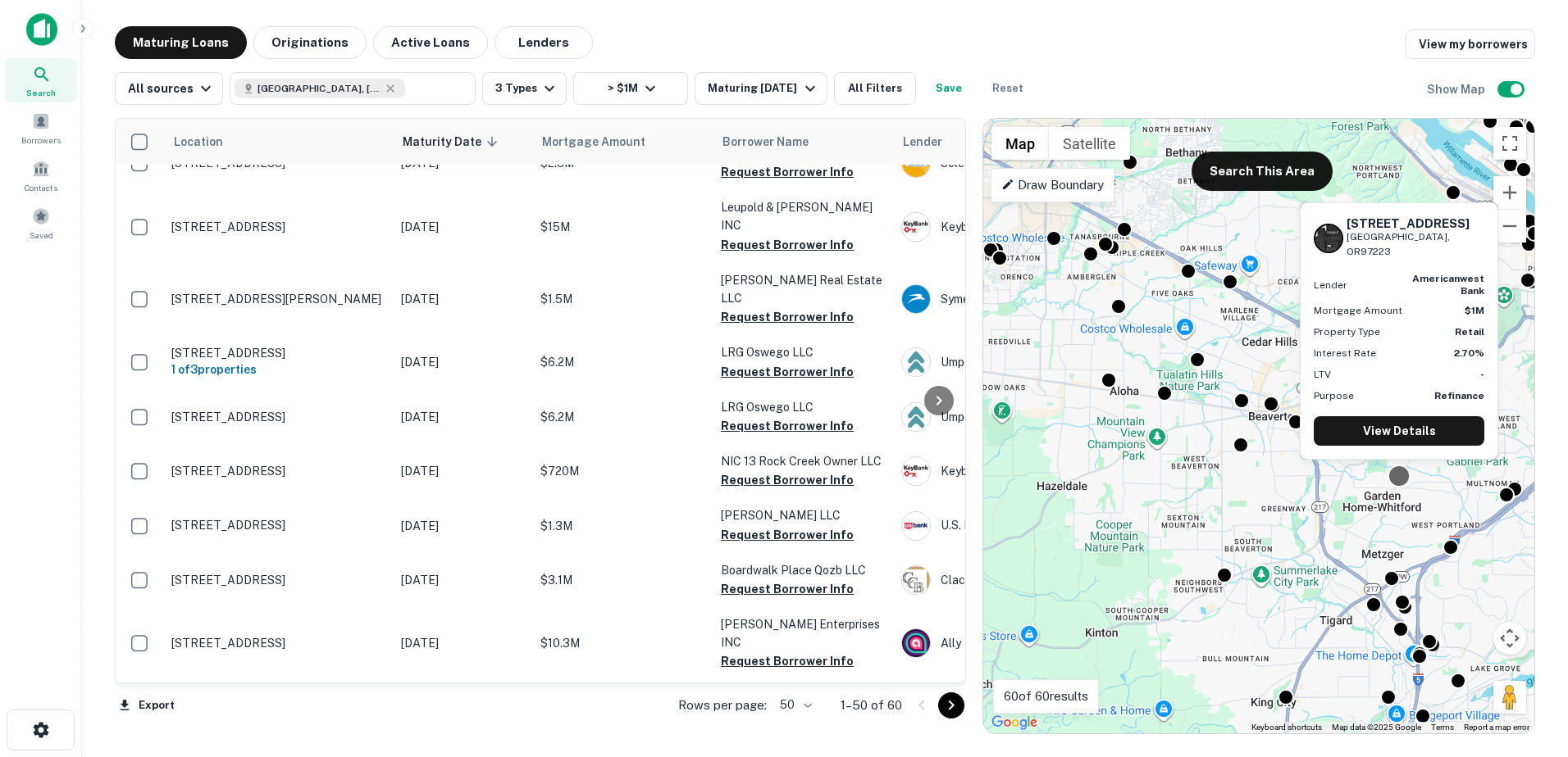
click at [1394, 477] on div at bounding box center [1398, 476] width 24 height 24
click at [1397, 475] on div at bounding box center [1398, 476] width 24 height 24
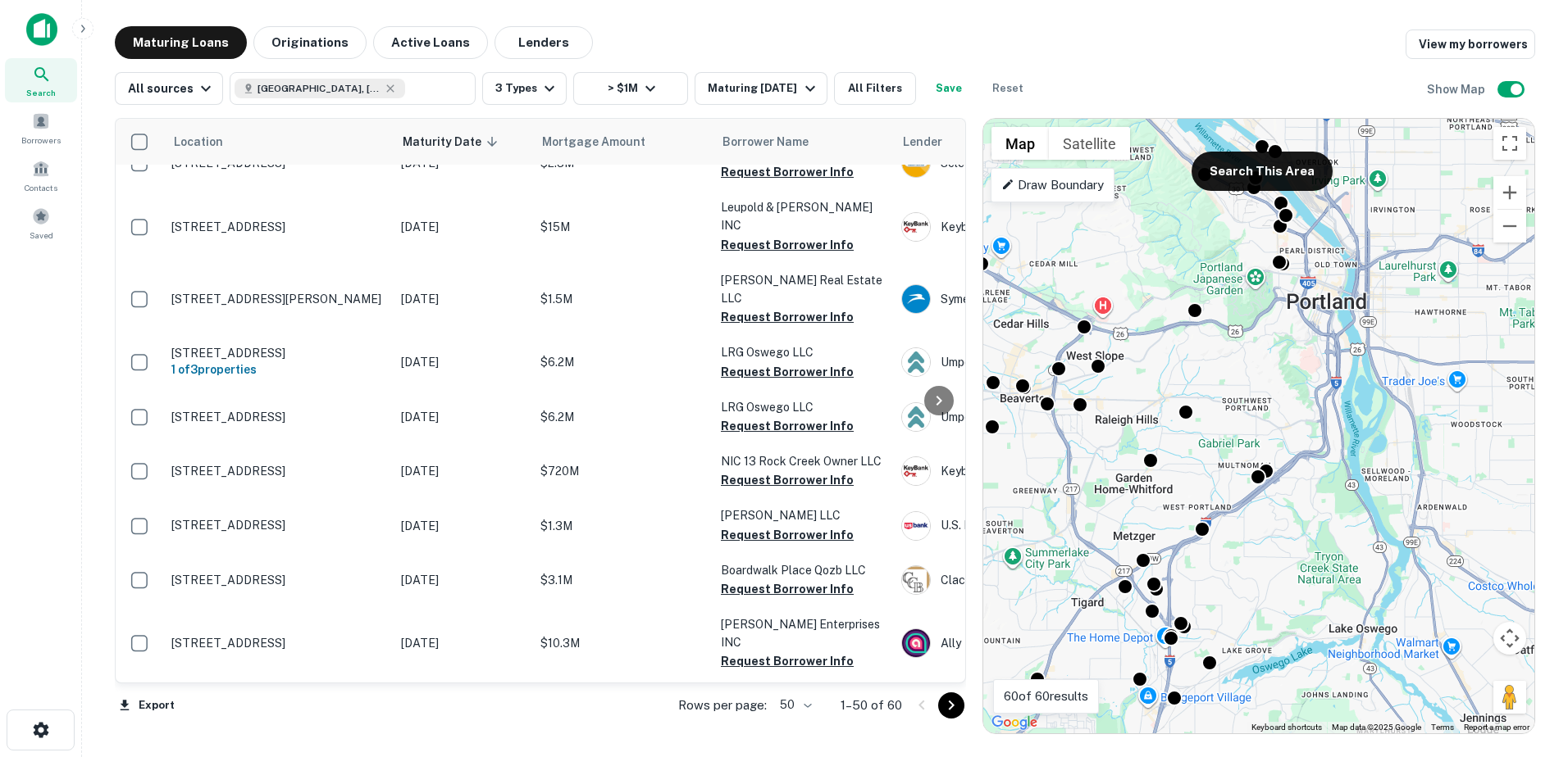
drag, startPoint x: 1281, startPoint y: 588, endPoint x: 1034, endPoint y: 569, distance: 247.7
click at [1034, 569] on div "To activate drag with keyboard, press Alt + Enter. Once in keyboard drag state,…" at bounding box center [1258, 425] width 551 height 615
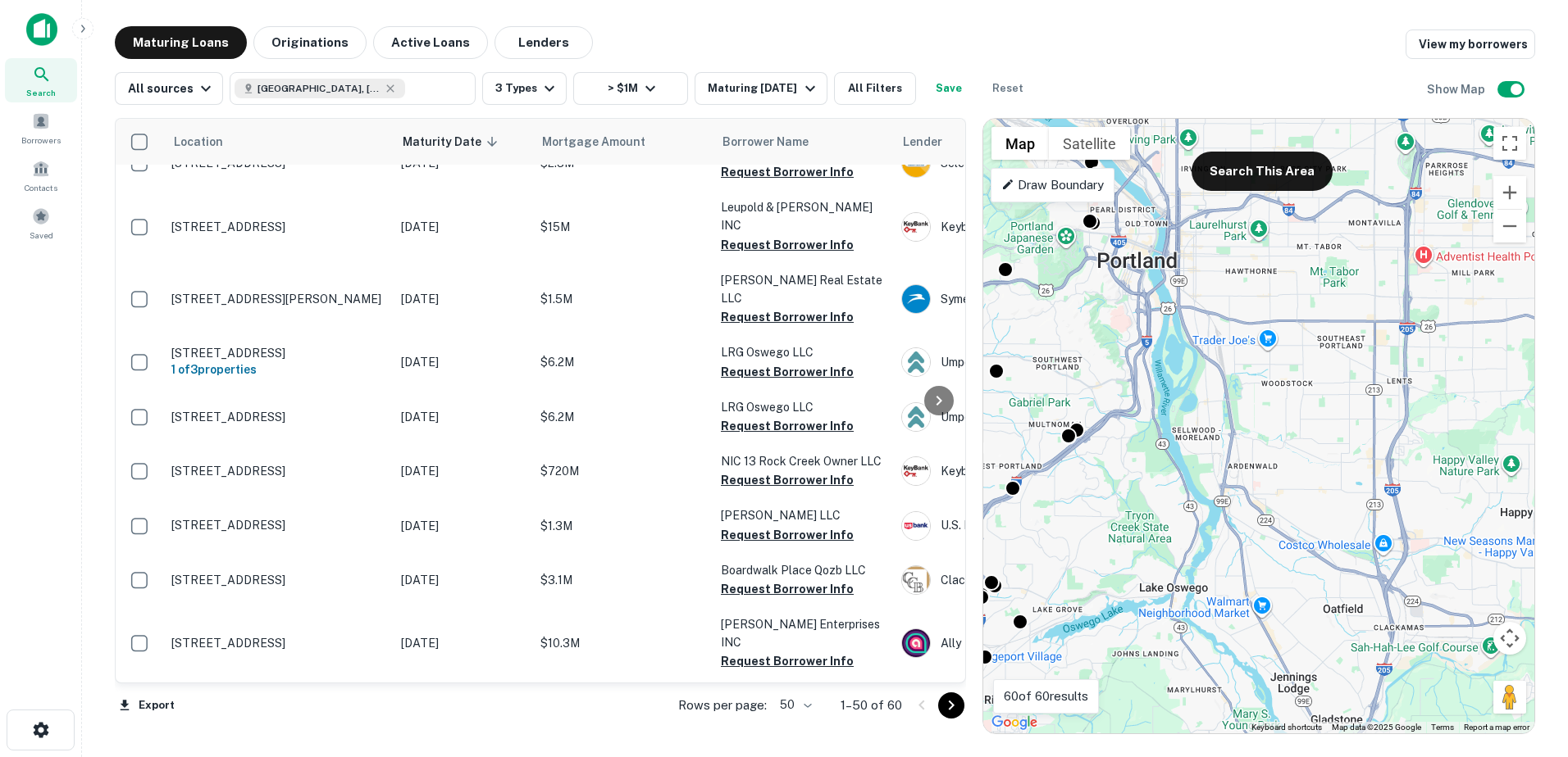
drag, startPoint x: 1226, startPoint y: 532, endPoint x: 1189, endPoint y: 525, distance: 37.7
click at [1189, 525] on div "To activate drag with keyboard, press Alt + Enter. Once in keyboard drag state,…" at bounding box center [1258, 425] width 551 height 615
click at [1229, 177] on button "Search This Area" at bounding box center [1262, 171] width 141 height 40
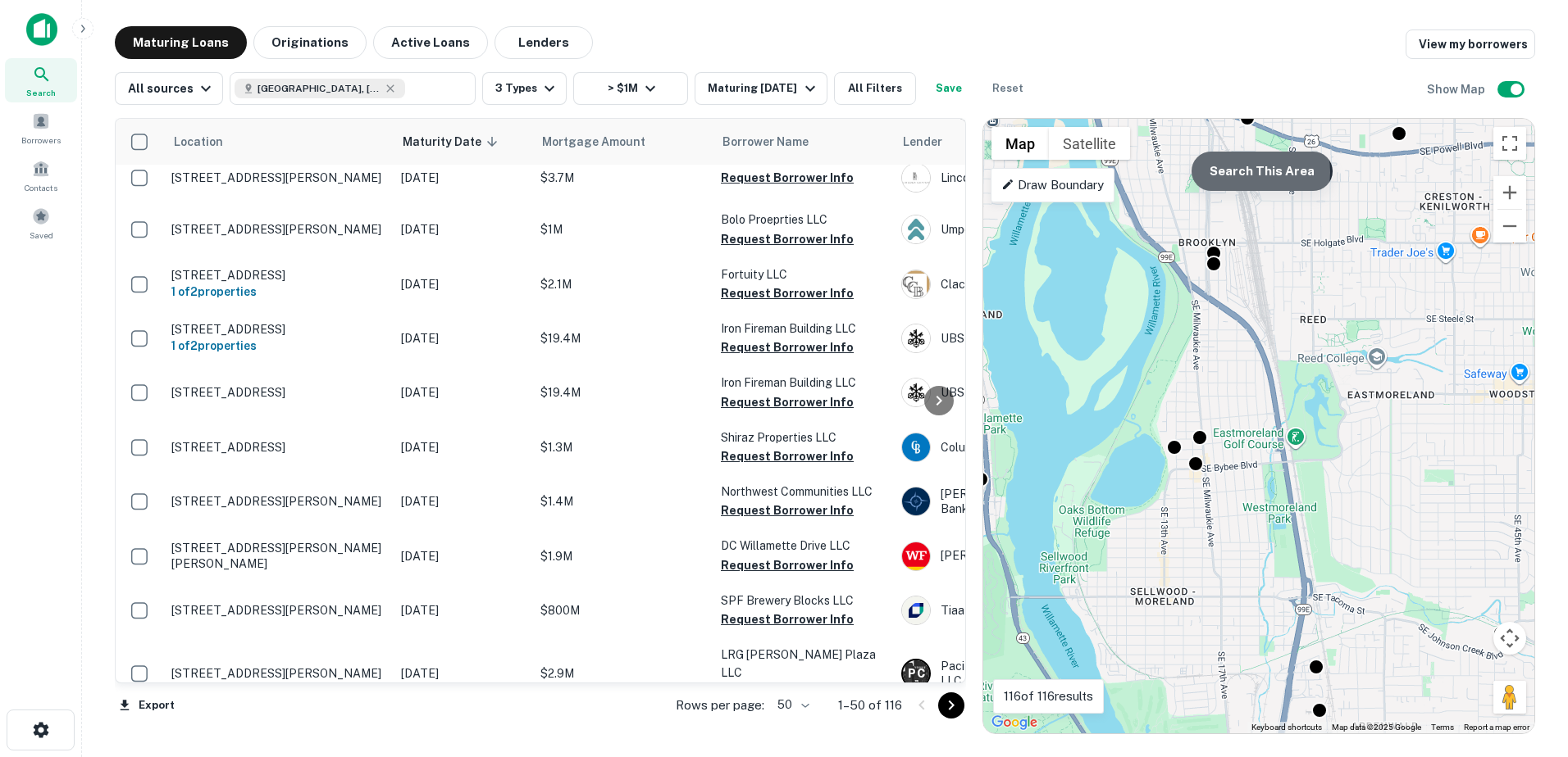
click at [1253, 172] on button "Search This Area" at bounding box center [1262, 171] width 141 height 40
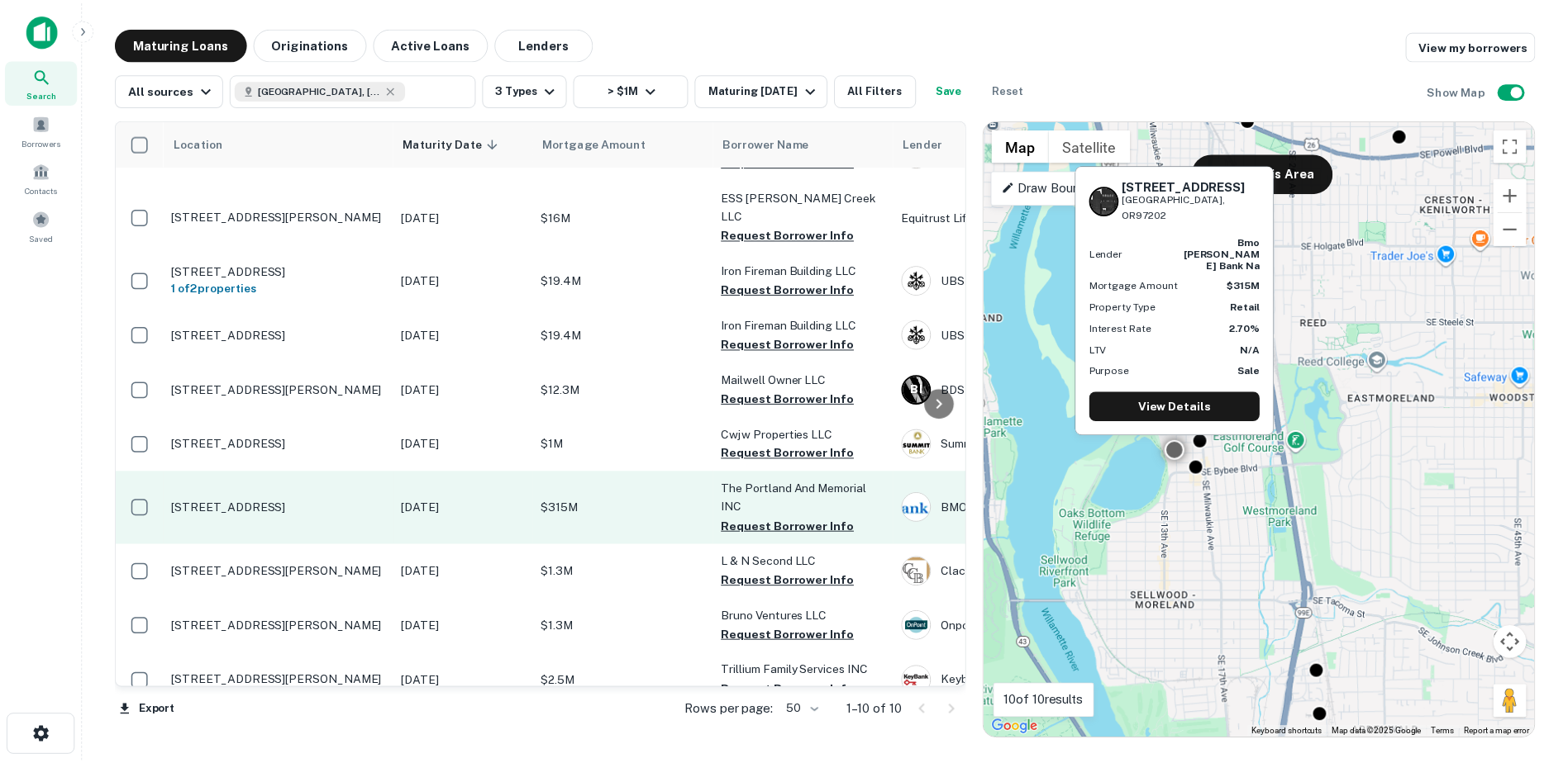
scroll to position [59, 0]
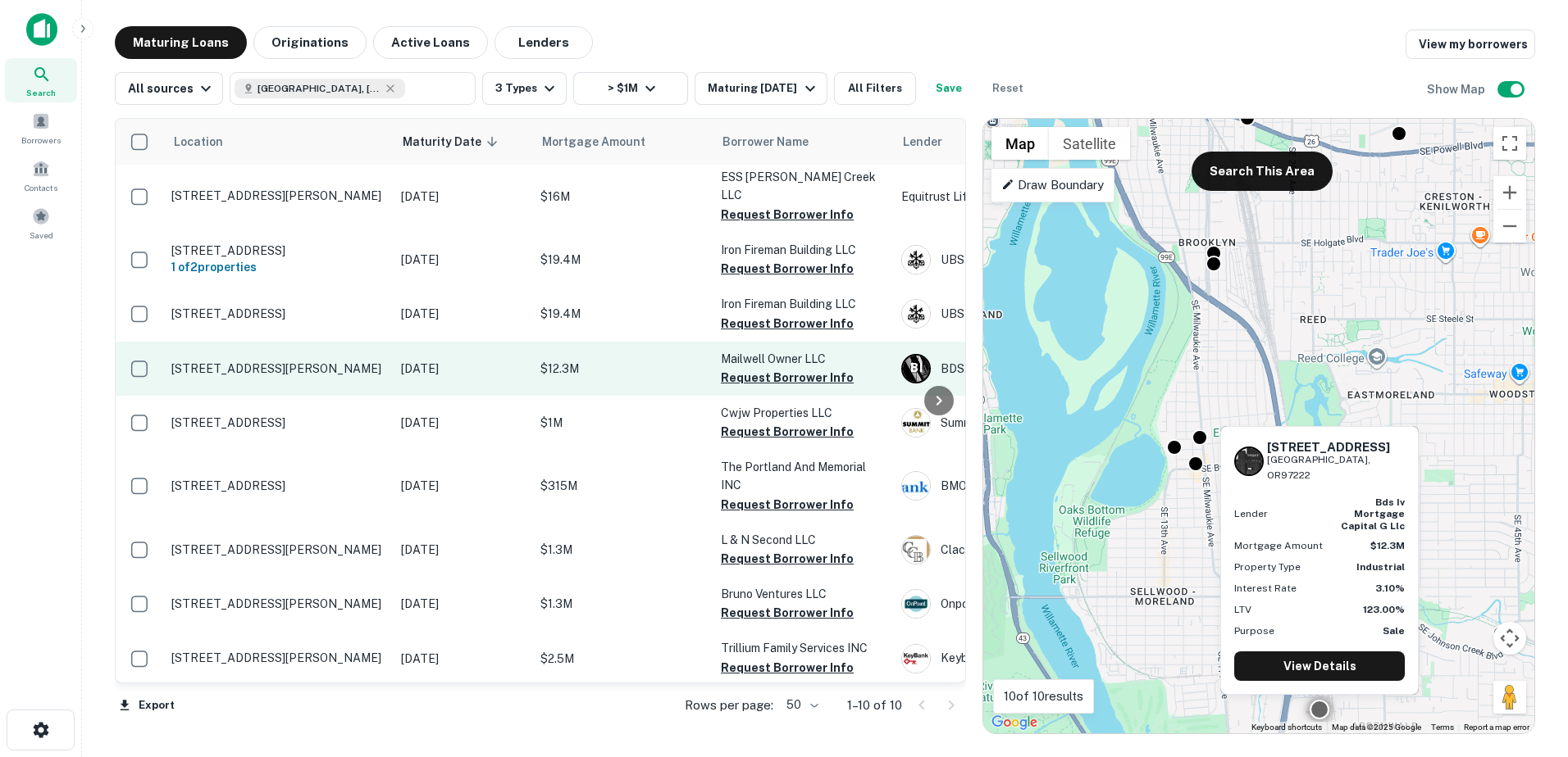
click at [264, 361] on p "2515 Mailwell Dr Portland, OR97222" at bounding box center [278, 369] width 213 height 15
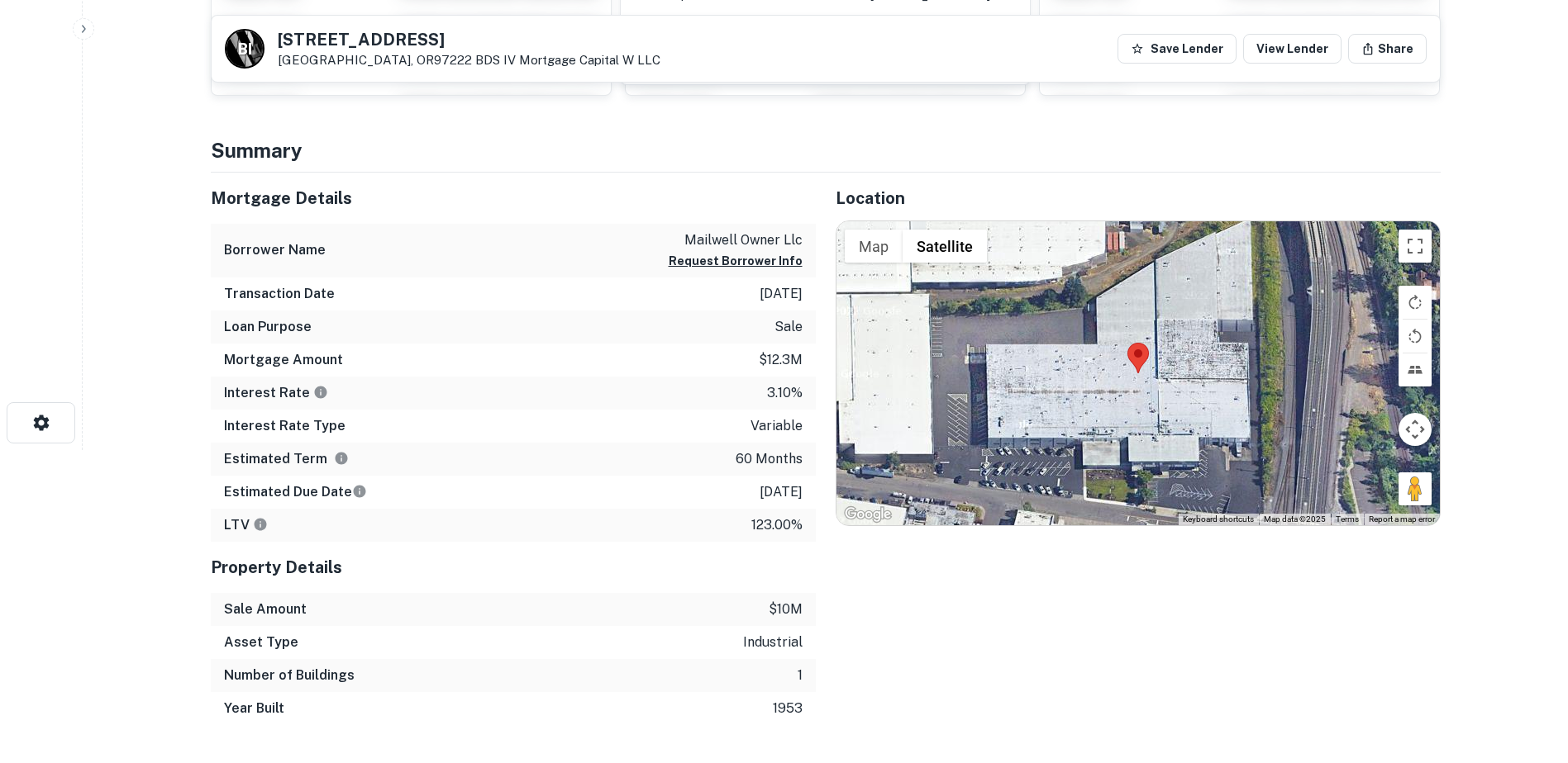
scroll to position [316, 0]
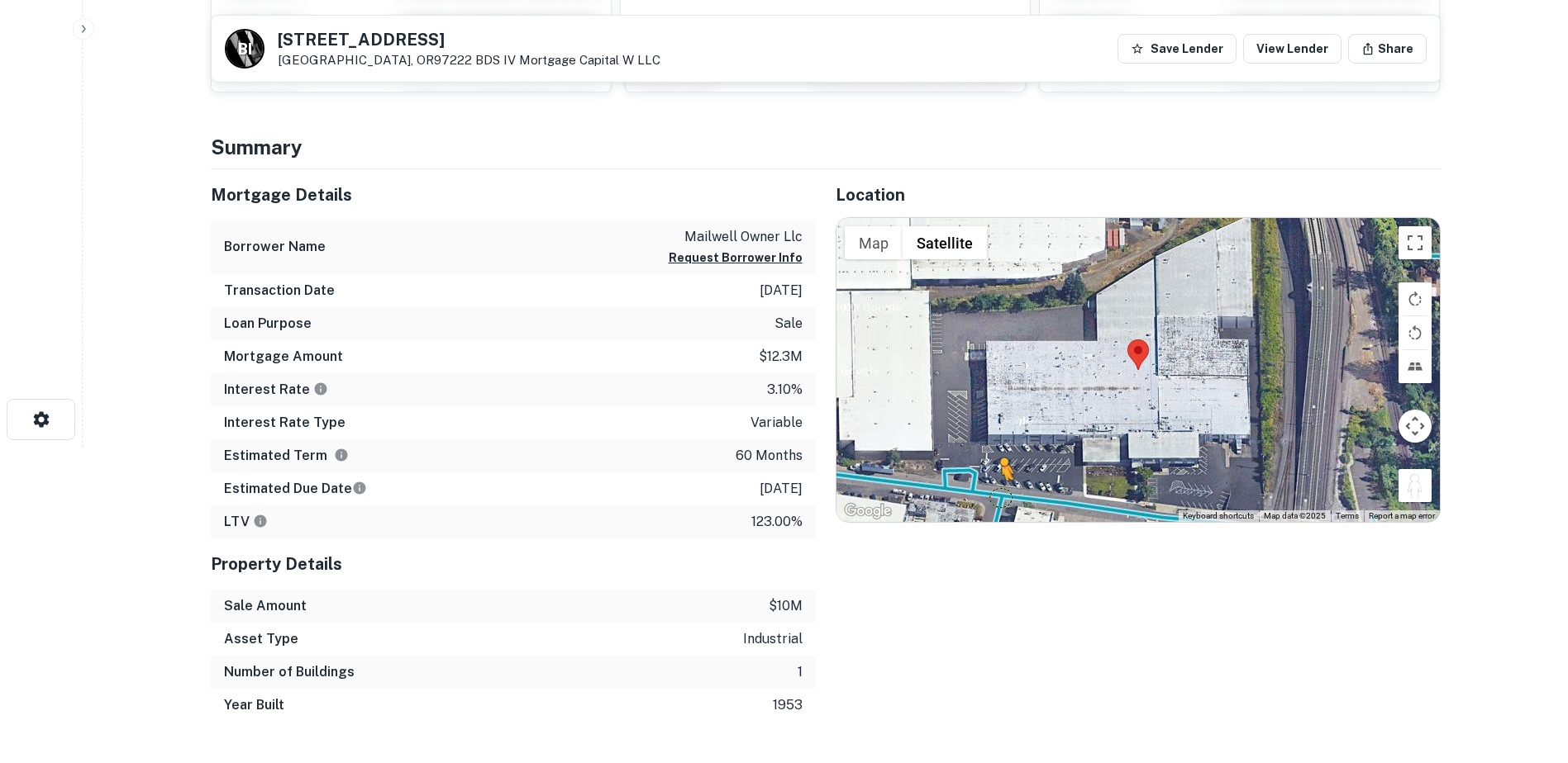
drag, startPoint x: 1422, startPoint y: 492, endPoint x: 999, endPoint y: 498, distance: 423.0
click at [999, 498] on div "To activate drag with keyboard, press Alt + Enter. Once in keyboard drag state,…" at bounding box center [1137, 370] width 603 height 304
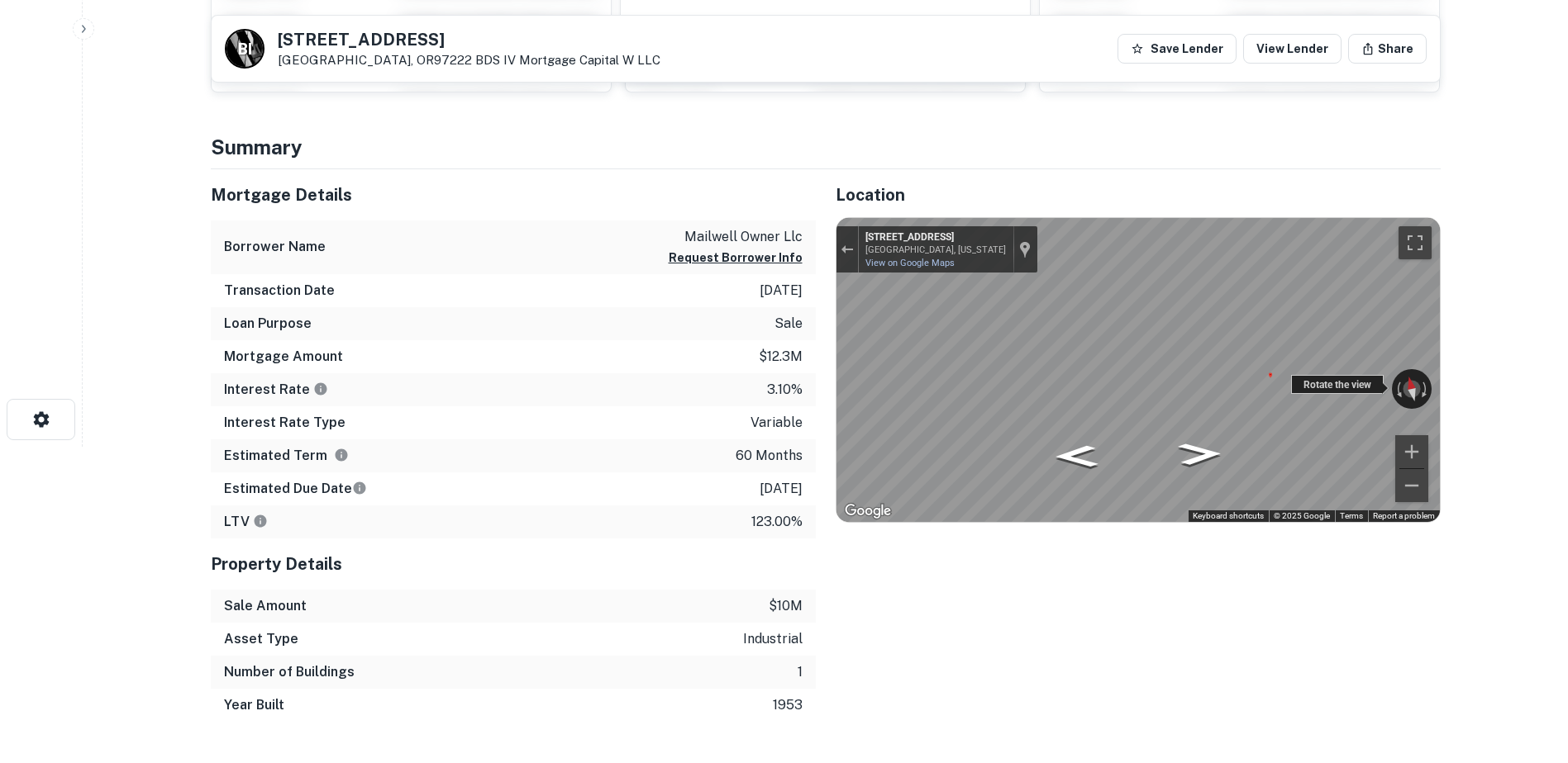
click at [1043, 370] on div "← Move left → Move right ↑ Move up ↓ Move down + Zoom in - Zoom out 2515 SE Mai…" at bounding box center [1137, 370] width 603 height 304
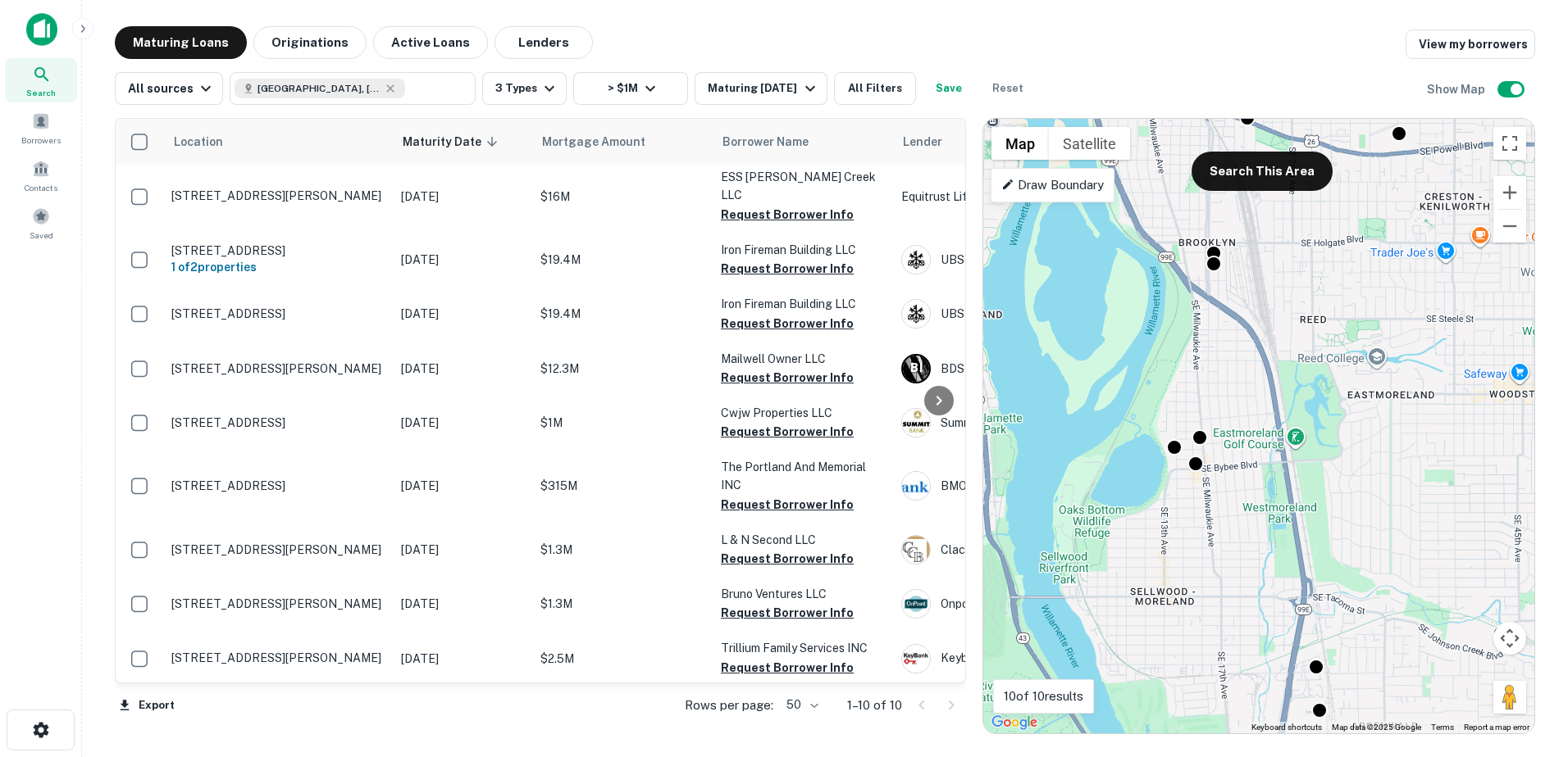
scroll to position [45, 0]
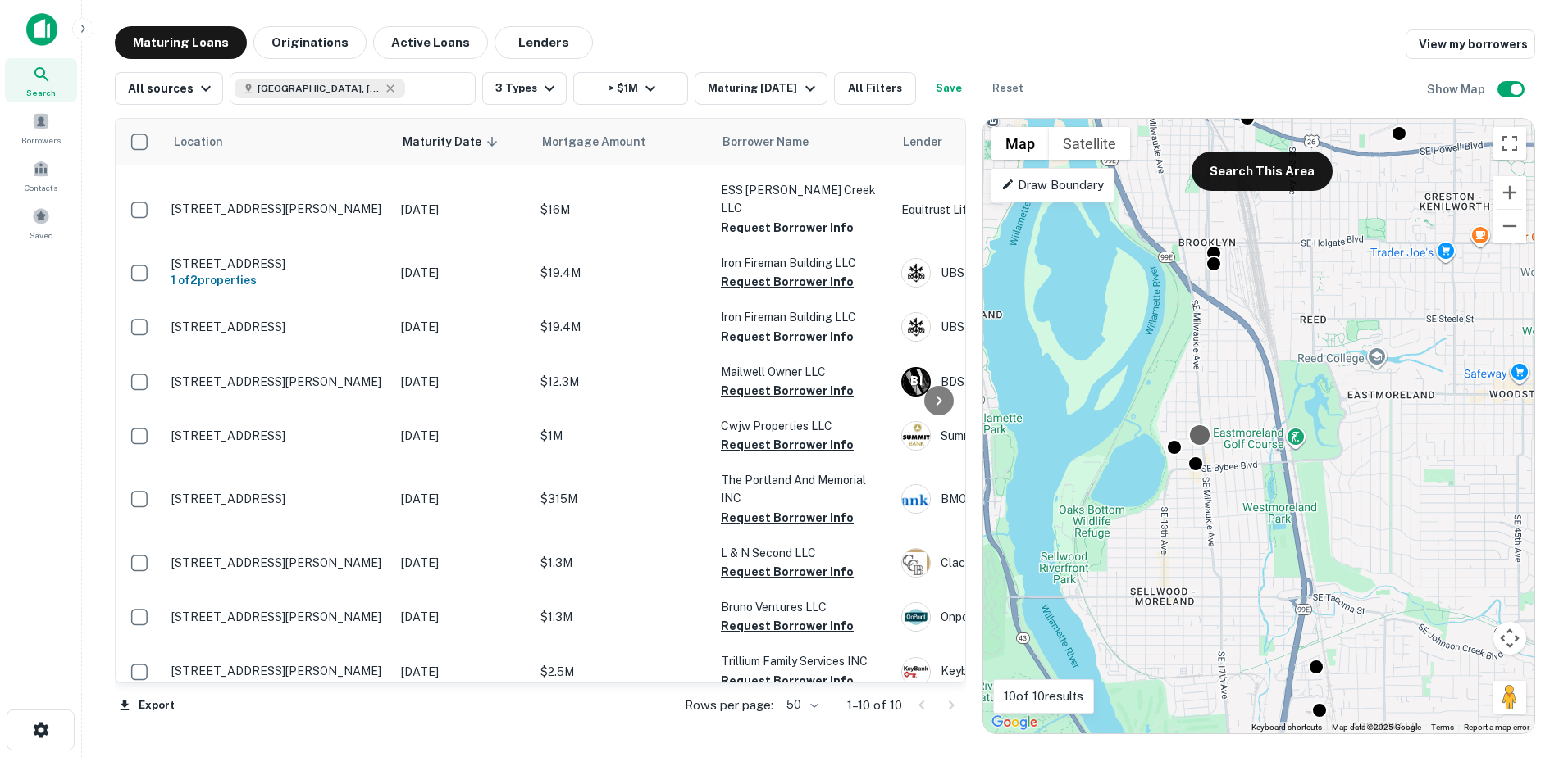
click at [1203, 437] on div at bounding box center [1198, 435] width 24 height 24
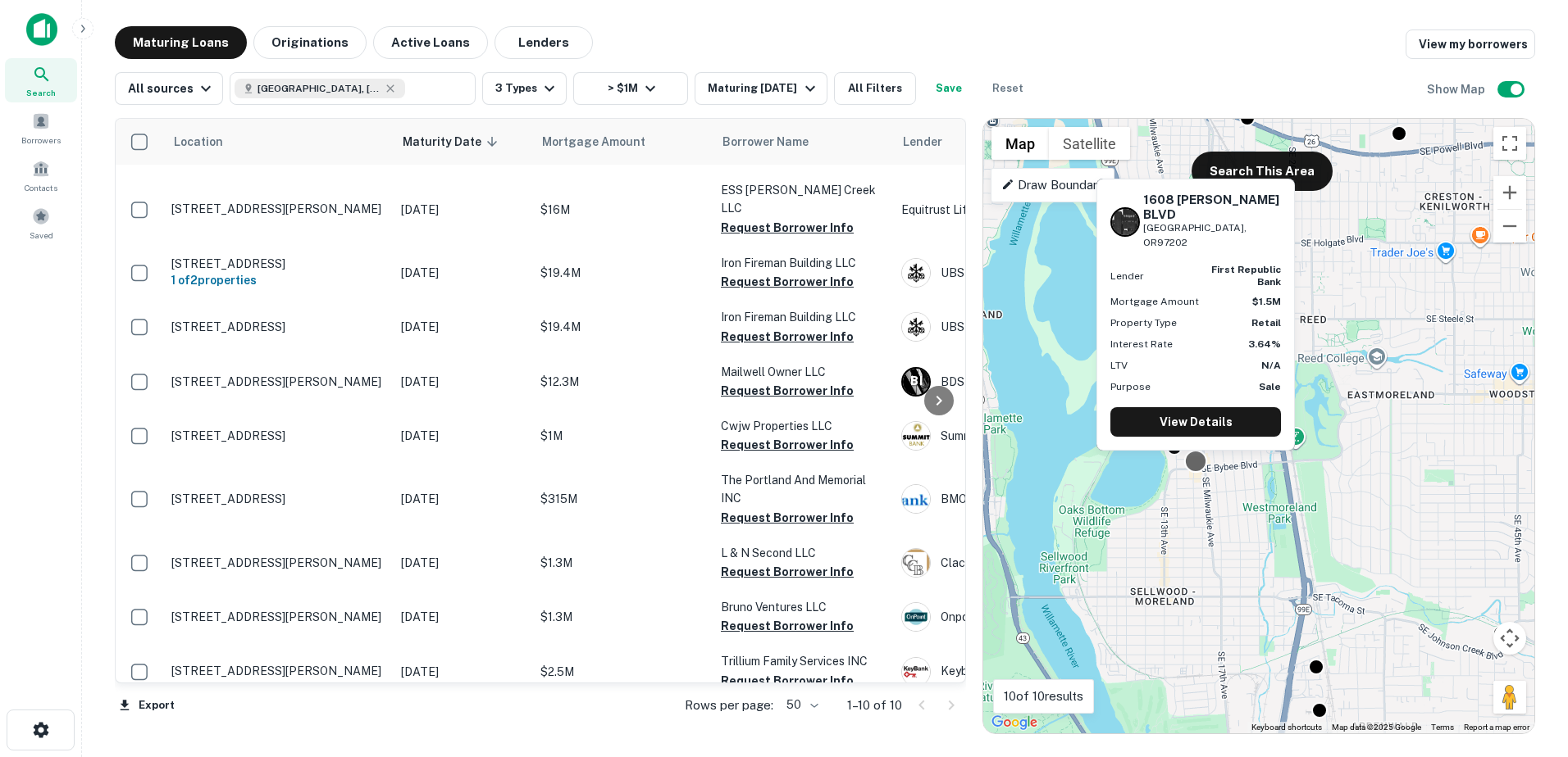
click at [1194, 469] on div at bounding box center [1194, 461] width 24 height 24
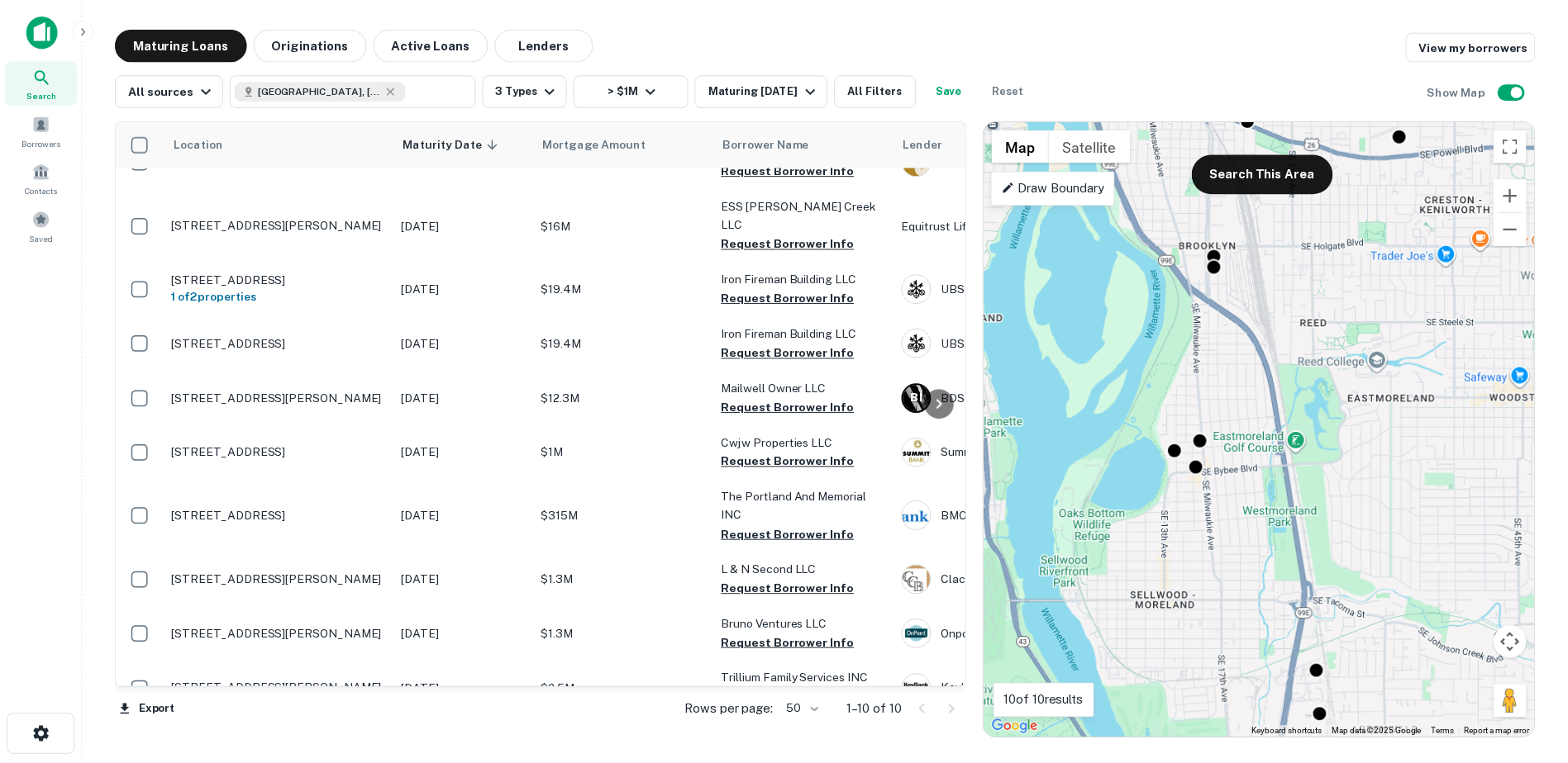
scroll to position [0, 0]
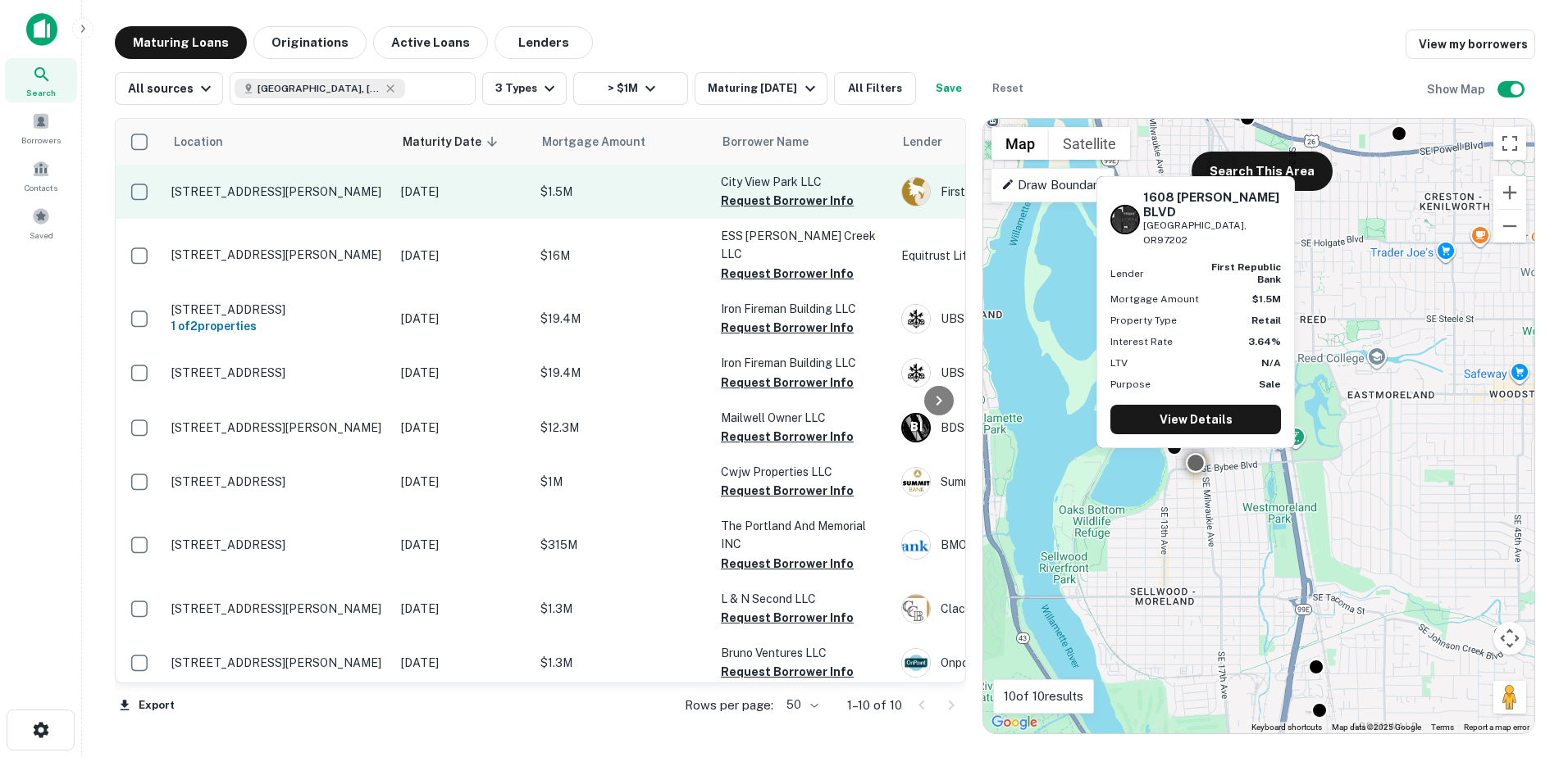
click at [248, 193] on p "1608 Se Bybee Blvd Portland, OR97202" at bounding box center [278, 192] width 213 height 15
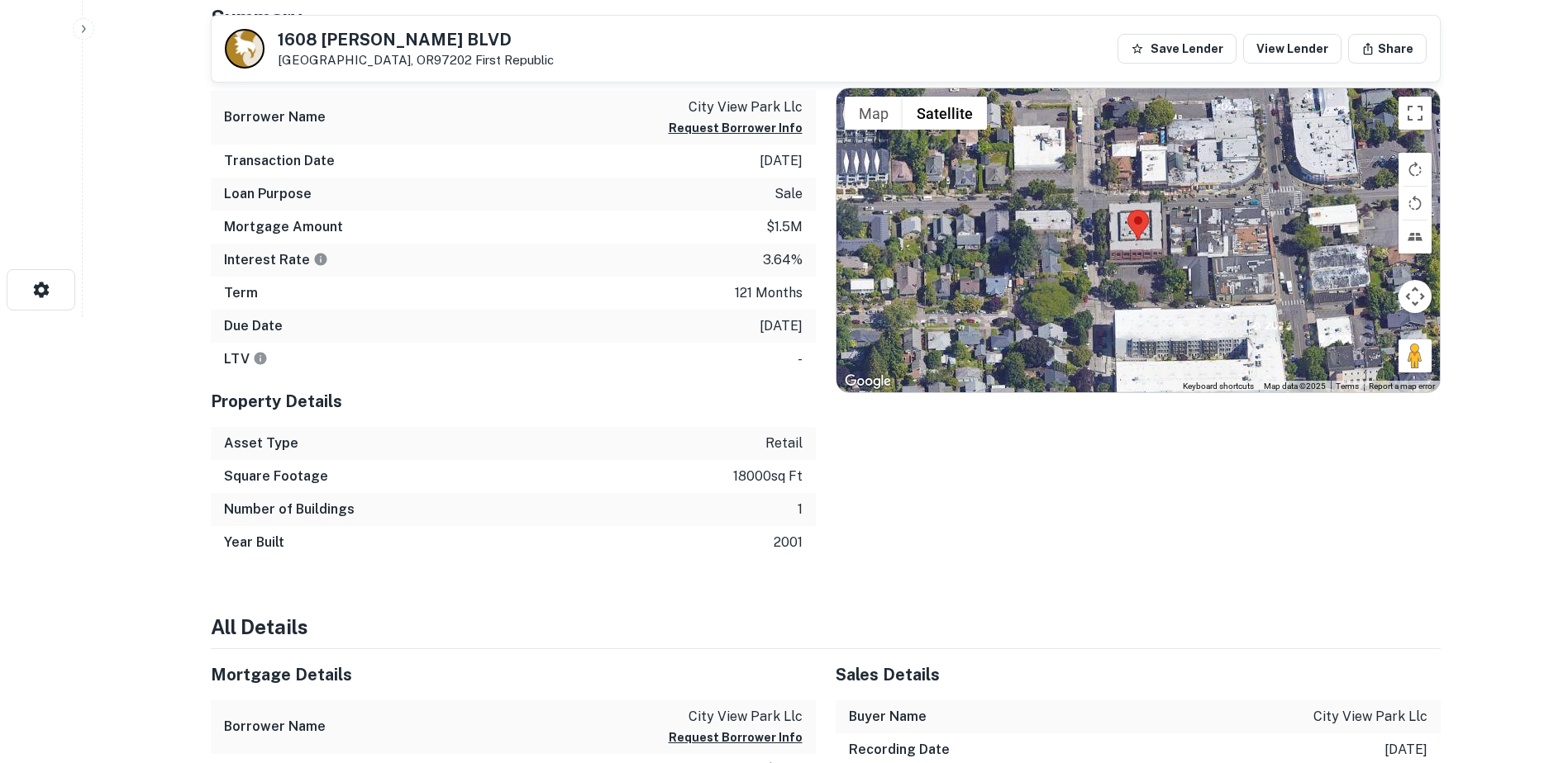
scroll to position [247, 0]
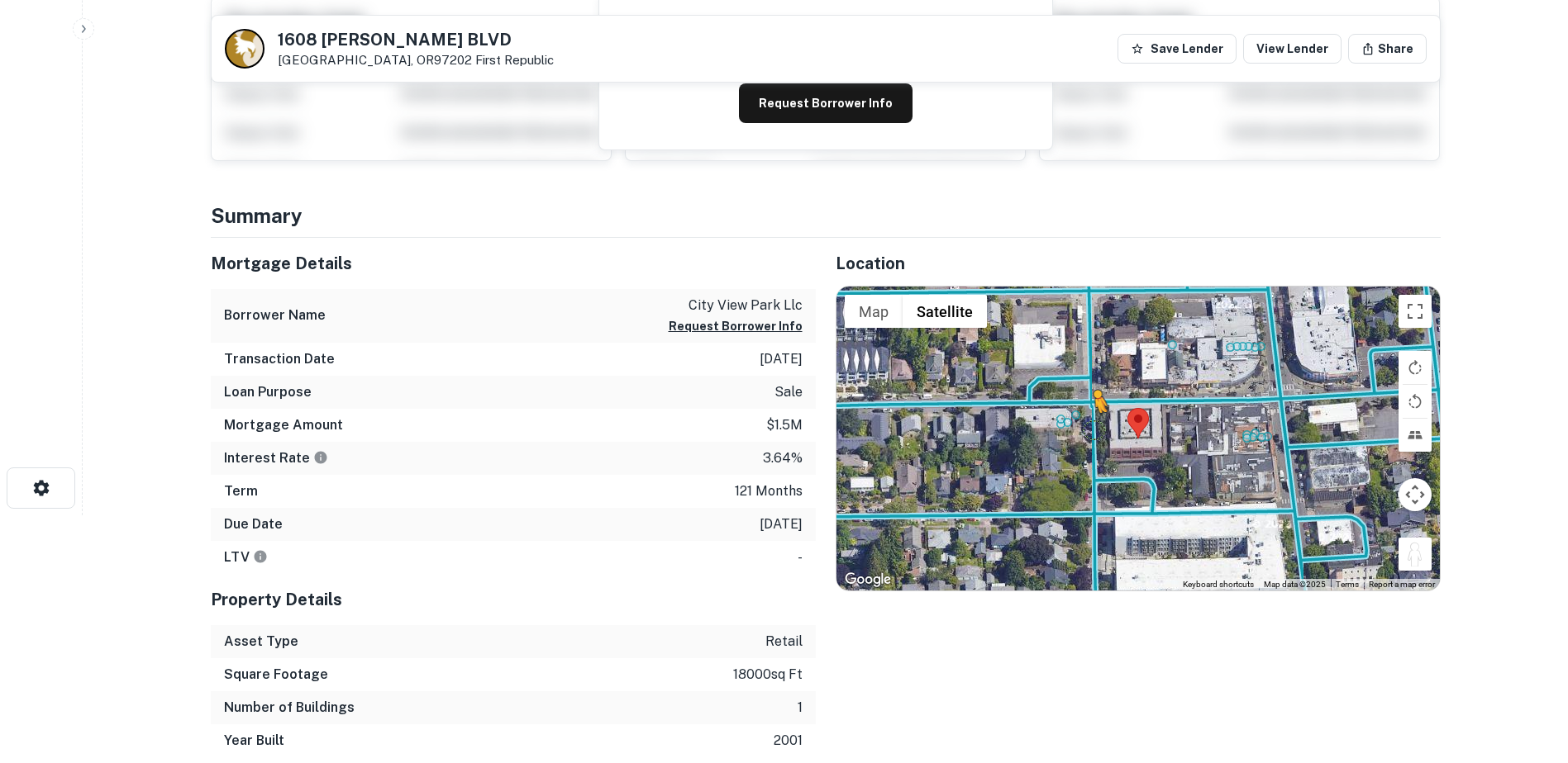
drag, startPoint x: 1410, startPoint y: 553, endPoint x: 1089, endPoint y: 427, distance: 344.8
click at [1089, 427] on div "To activate drag with keyboard, press Alt + Enter. Once in keyboard drag state,…" at bounding box center [1137, 438] width 603 height 304
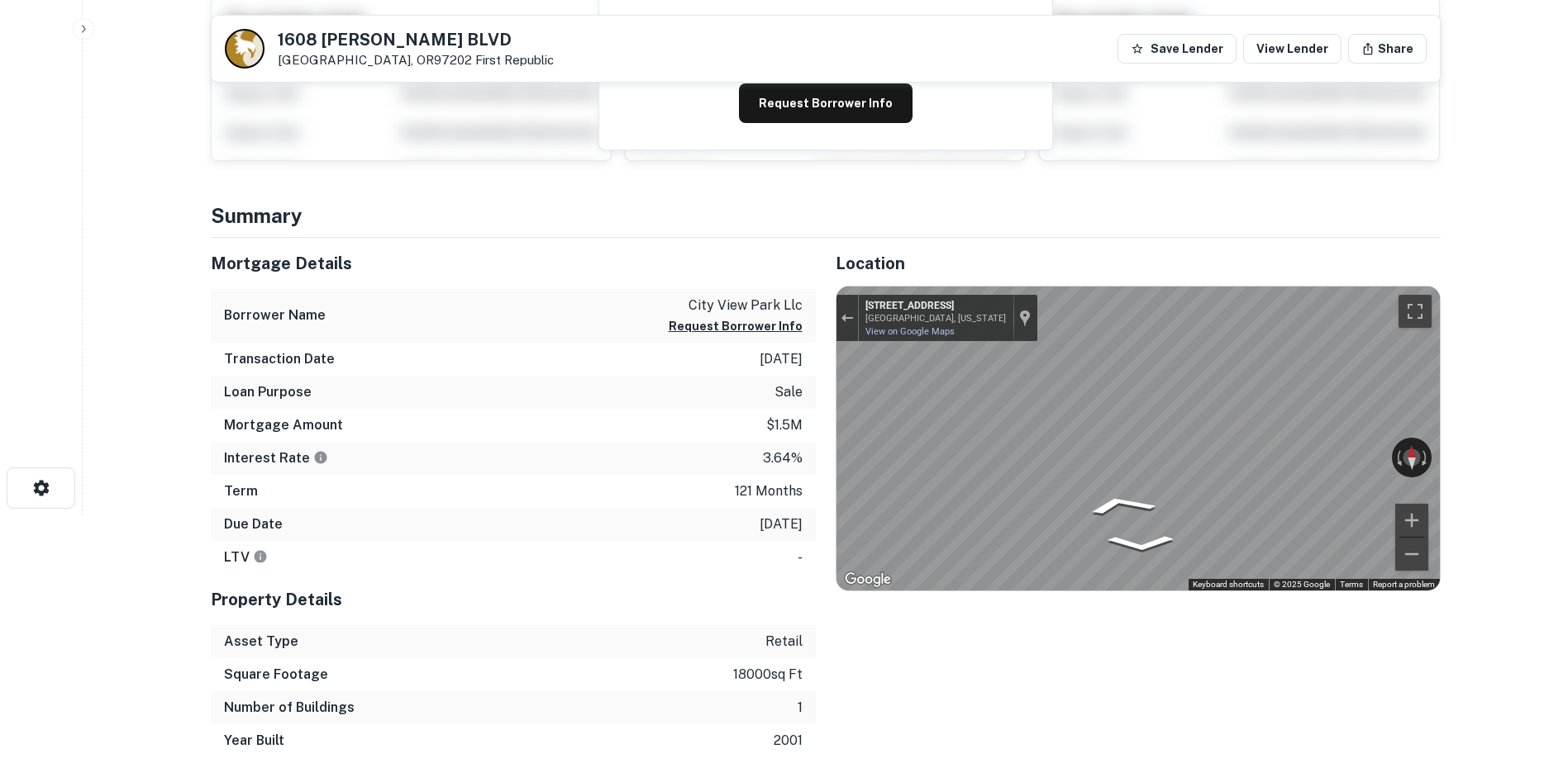
click at [779, 477] on div "Mortgage Details Borrower Name city view park llc Request Borrower Info Transac…" at bounding box center [816, 498] width 1250 height 519
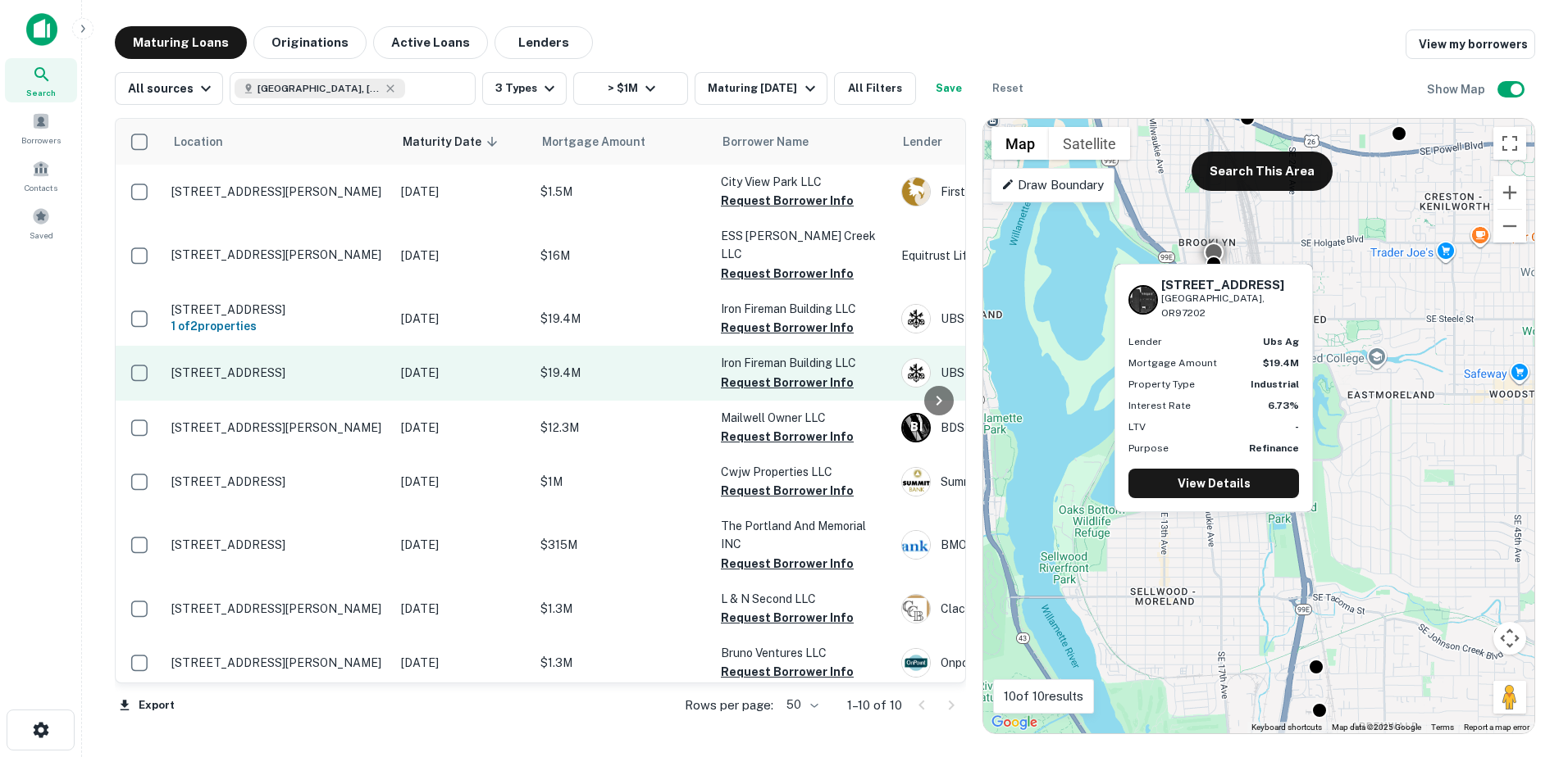
click at [264, 366] on p "4650 Se 17th Ave Portland, OR97202" at bounding box center [278, 373] width 213 height 15
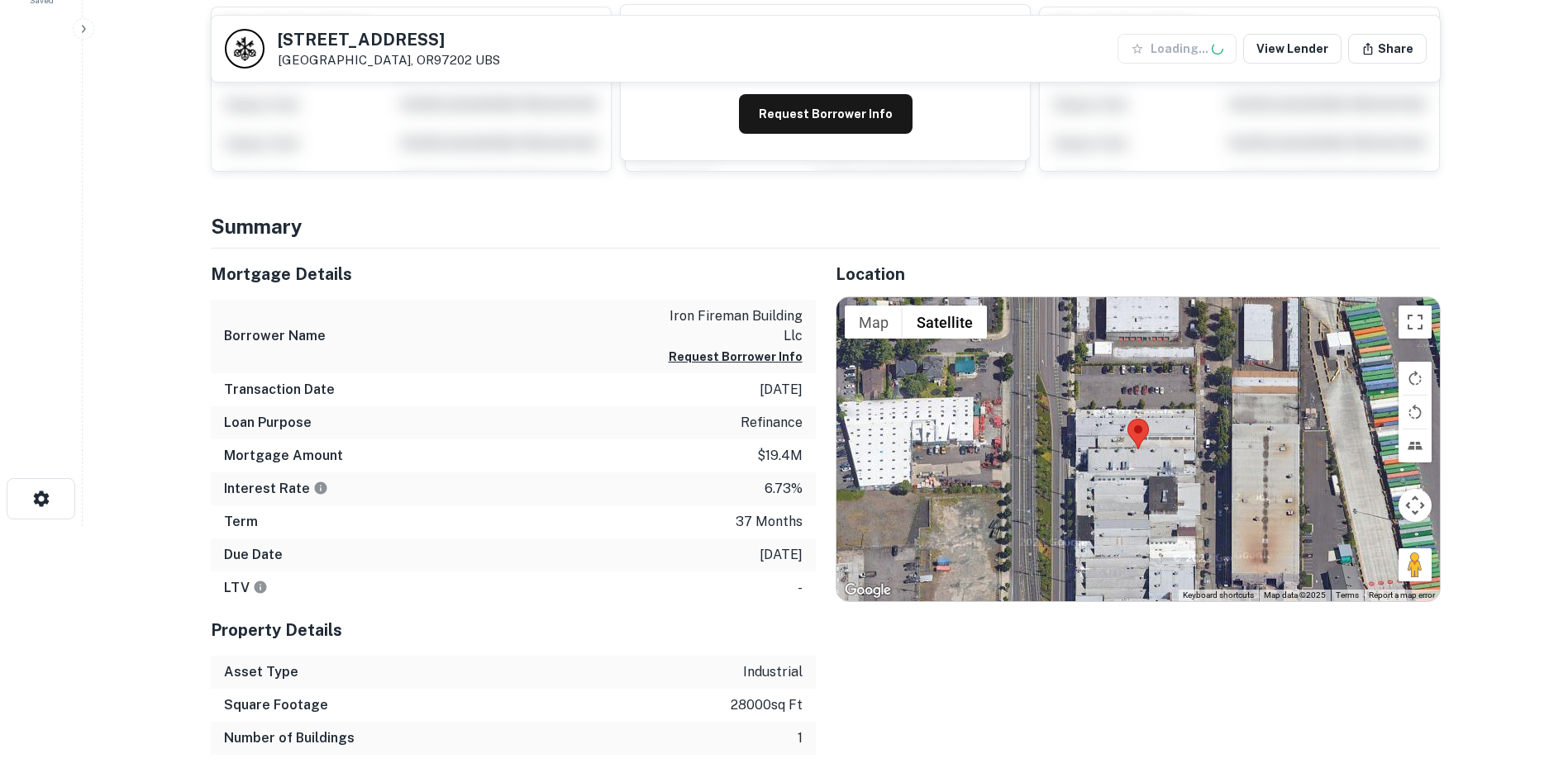
scroll to position [263, 0]
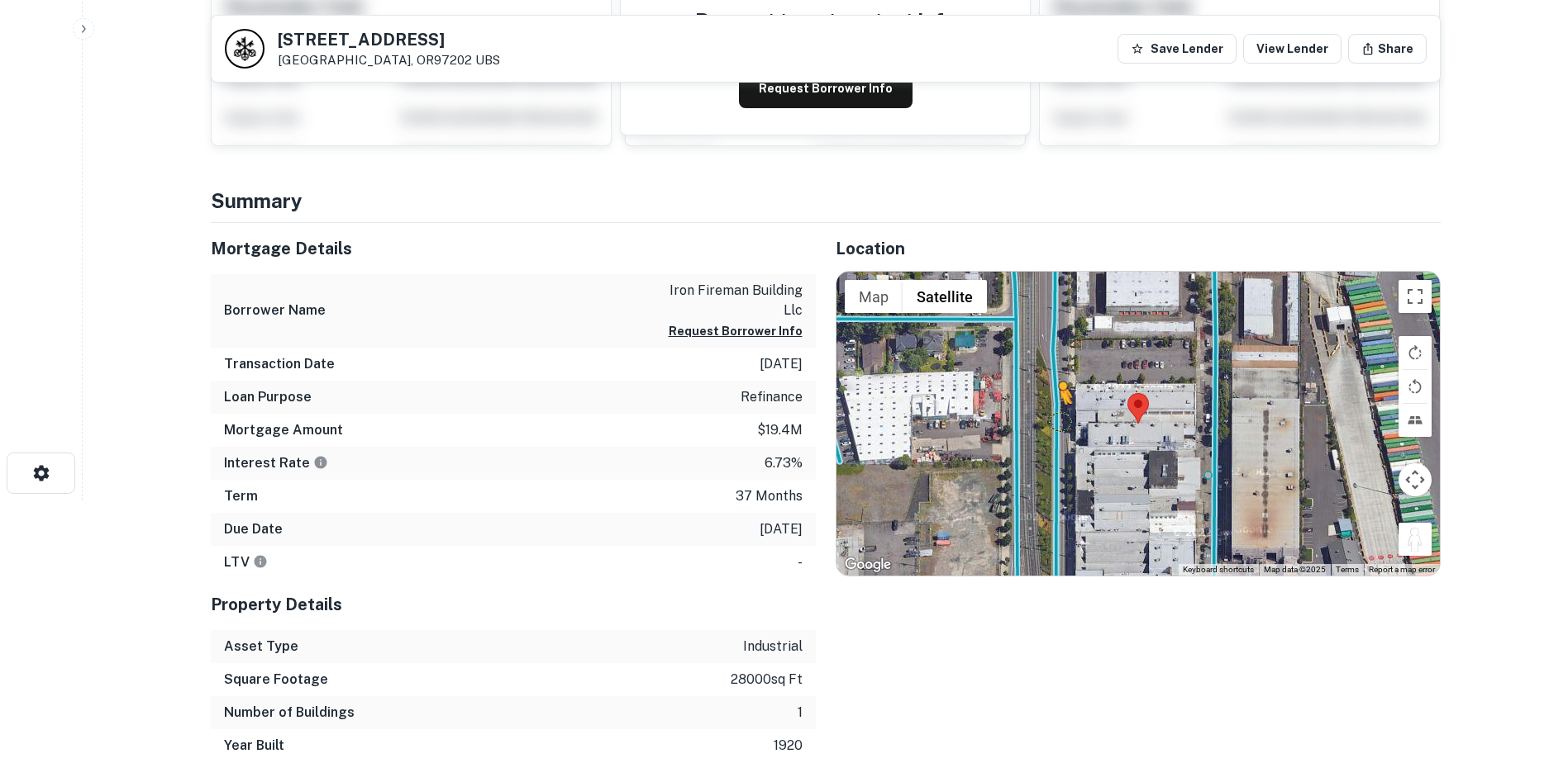
drag, startPoint x: 1415, startPoint y: 541, endPoint x: 1060, endPoint y: 420, distance: 375.1
click at [1060, 420] on div "To activate drag with keyboard, press Alt + Enter. Once in keyboard drag state,…" at bounding box center [1137, 424] width 603 height 304
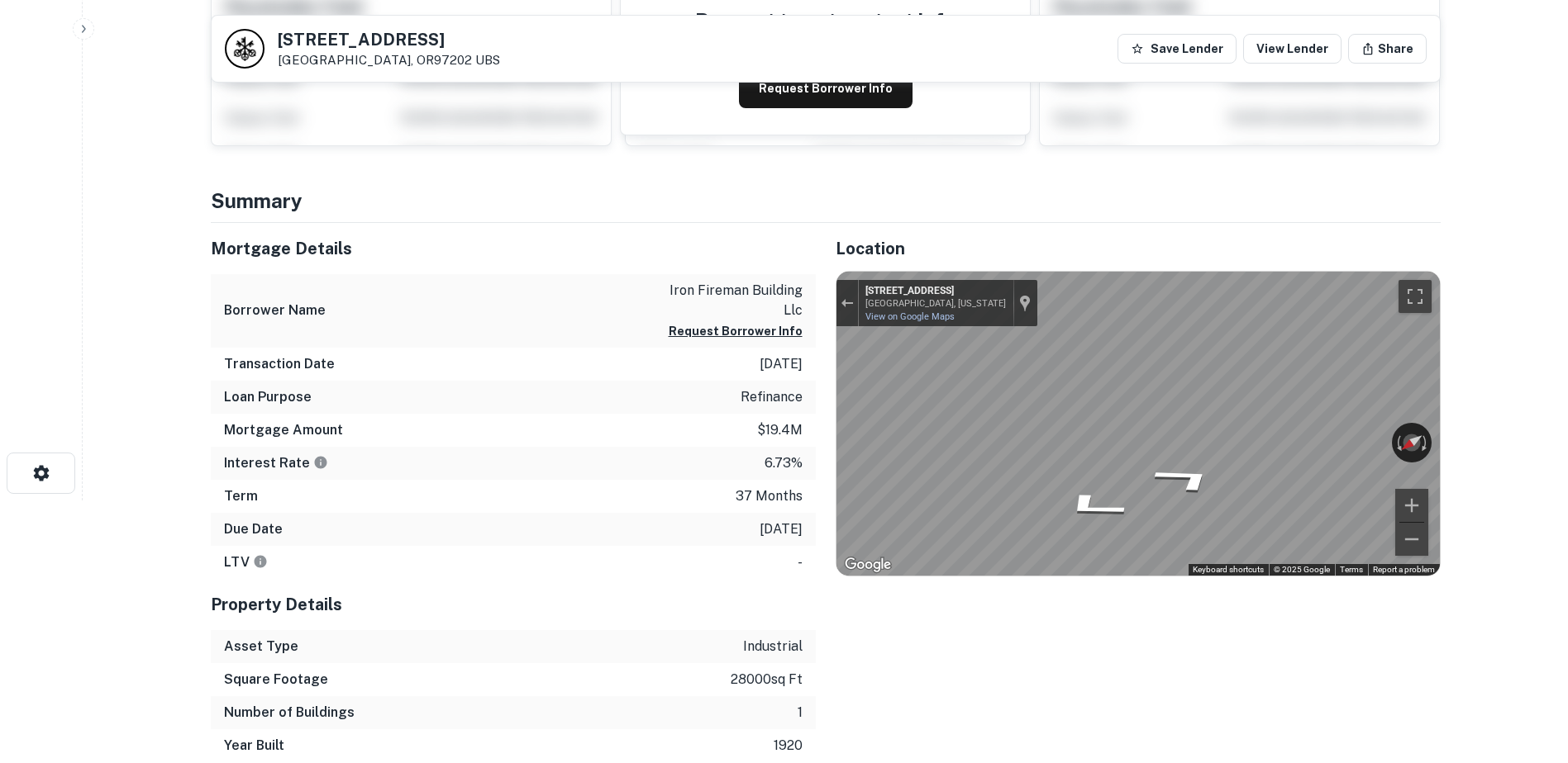
click at [1567, 419] on html "Search Borrowers Contacts Saved Back to search 4650 SE 17TH AVE Portland, OR972…" at bounding box center [784, 118] width 1568 height 763
click at [1381, 428] on div "← Move left → Move right ↑ Move up ↓ Move down + Zoom in - Zoom out 5098 SE 17t…" at bounding box center [1137, 424] width 603 height 304
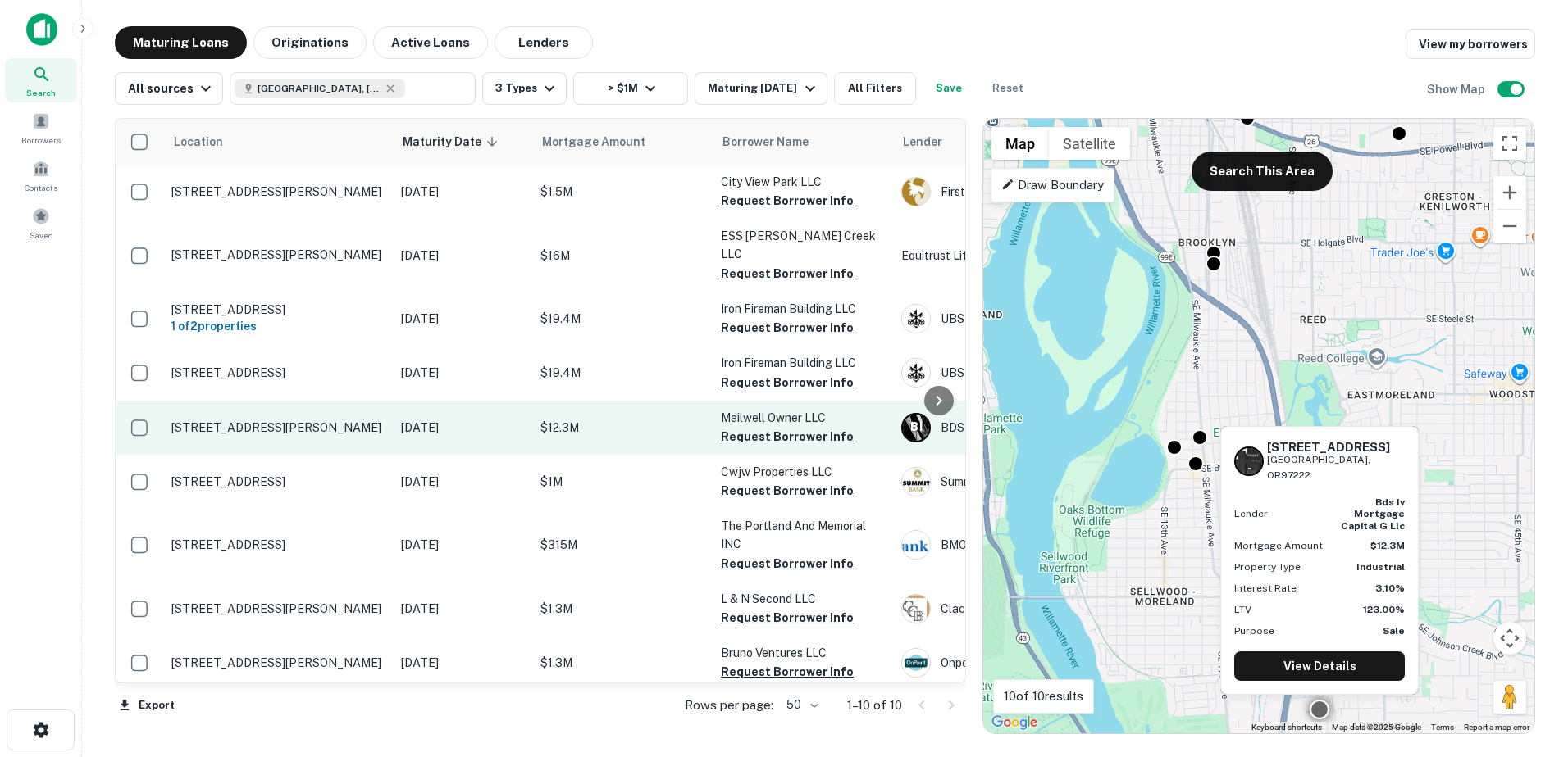
click at [262, 421] on p "2515 Mailwell Dr Portland, OR97222" at bounding box center [278, 428] width 213 height 15
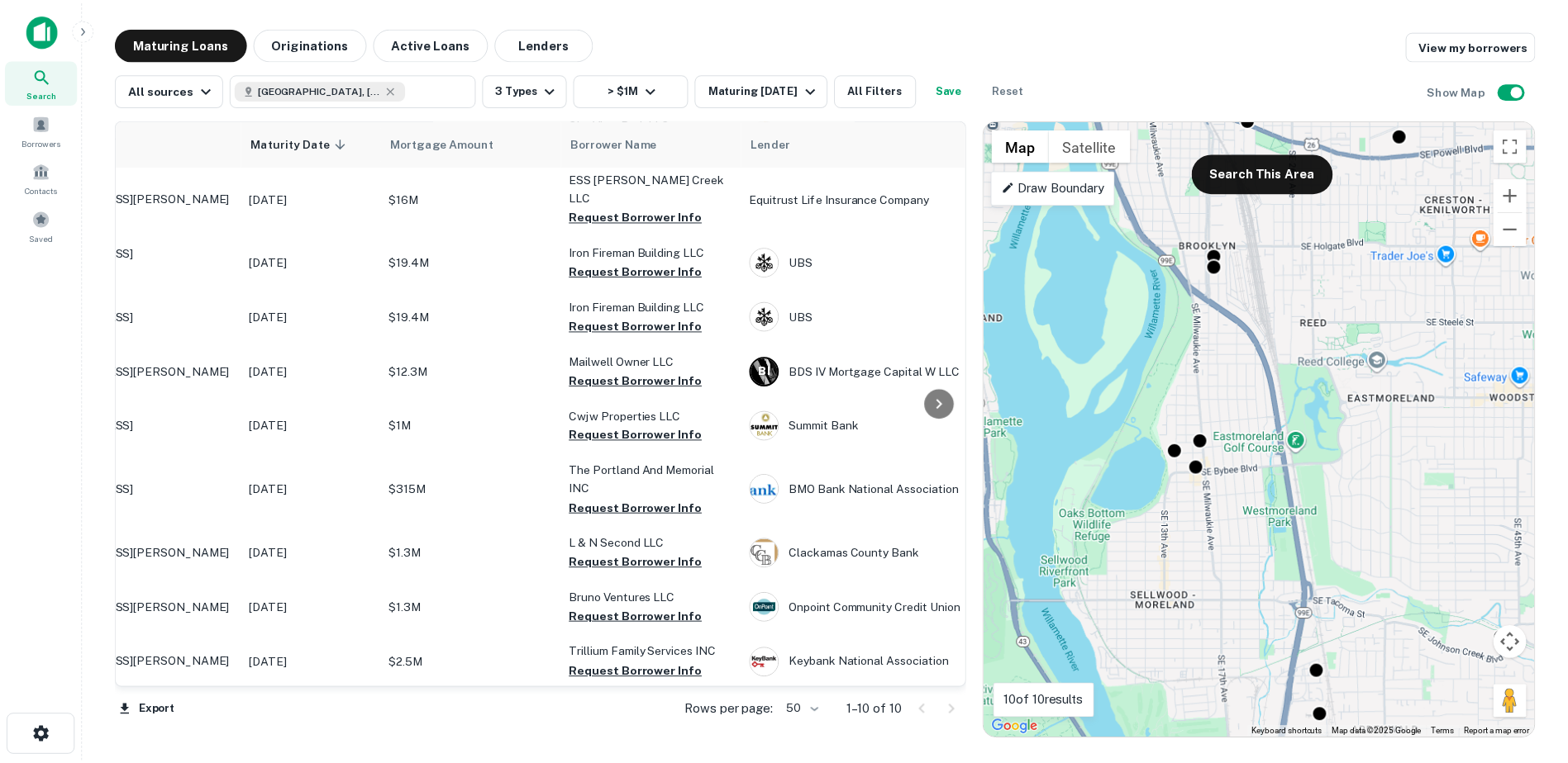
scroll to position [59, 0]
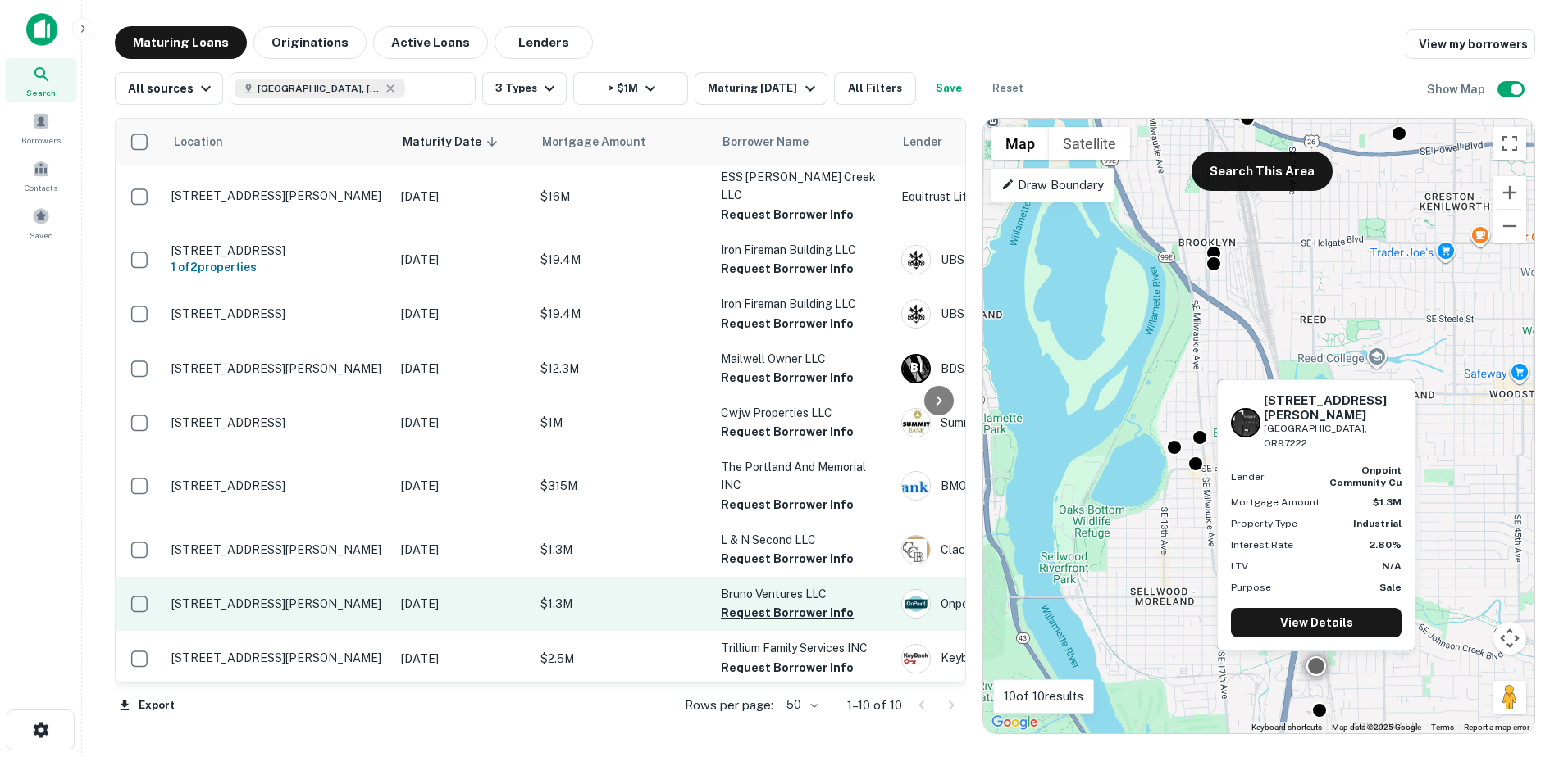
click at [285, 597] on p "2505 Se Stubb St Portland, OR97222" at bounding box center [278, 604] width 213 height 15
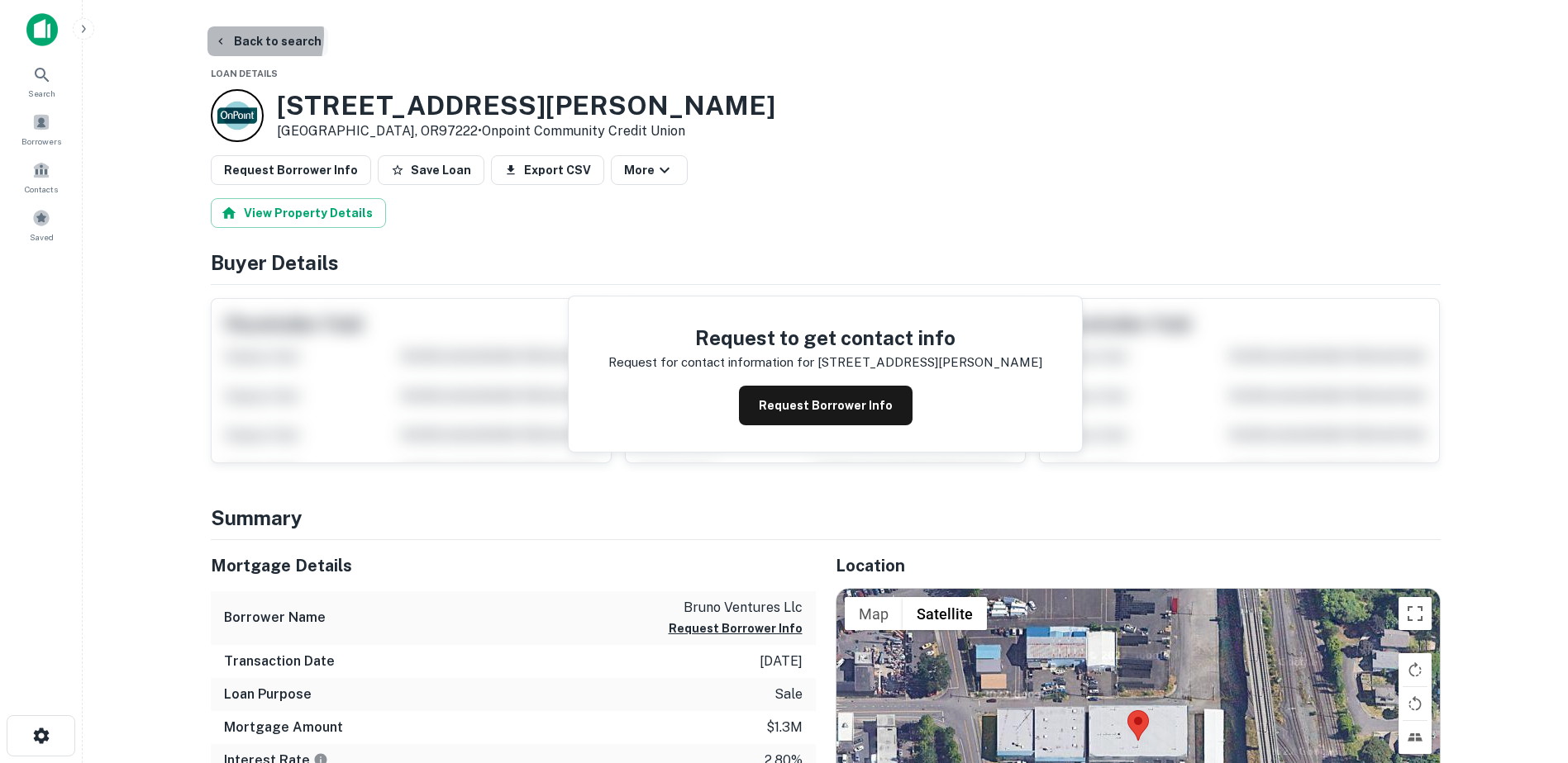
click at [217, 34] on icon "button" at bounding box center [221, 41] width 13 height 13
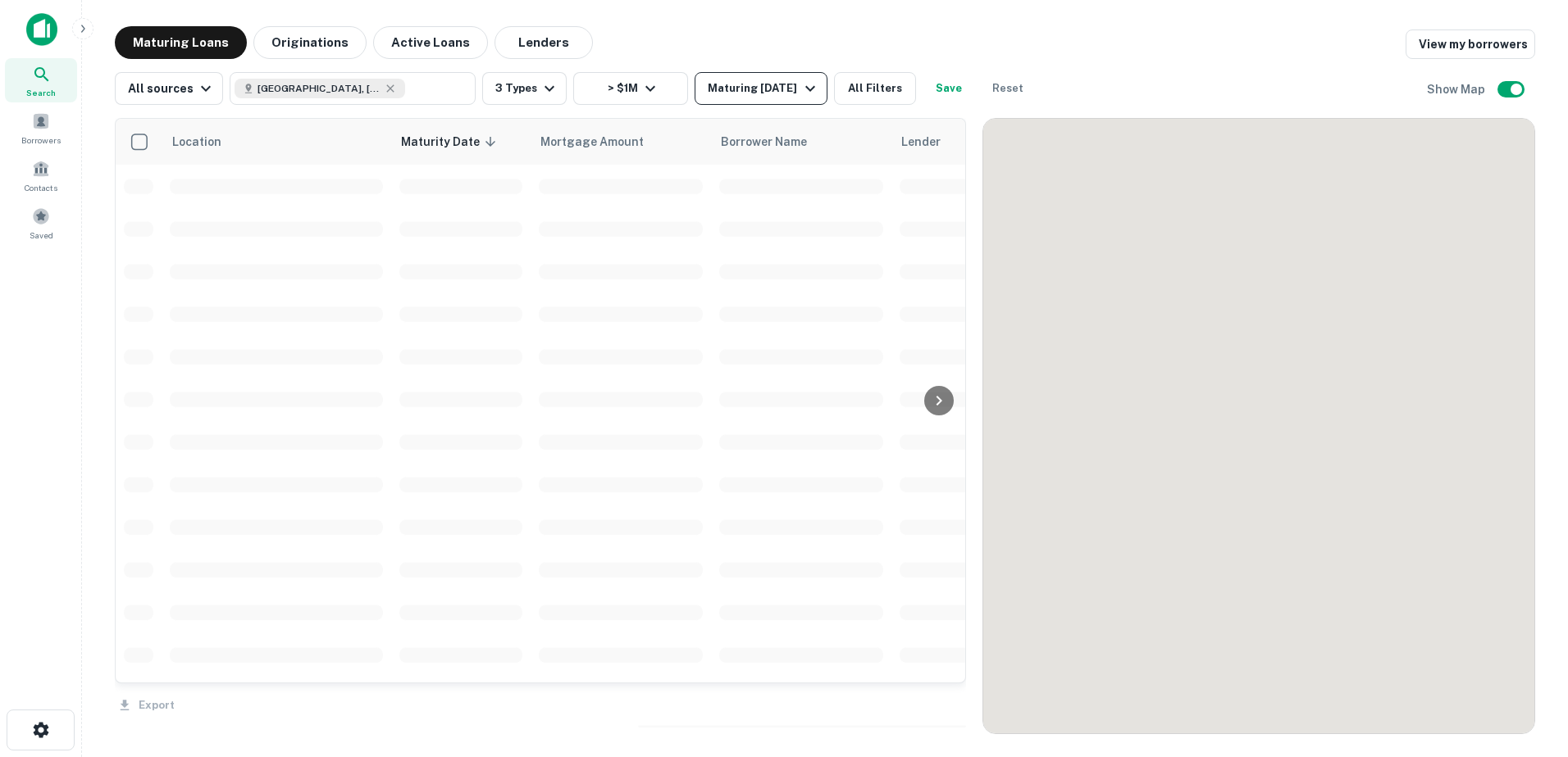
scroll to position [59, 0]
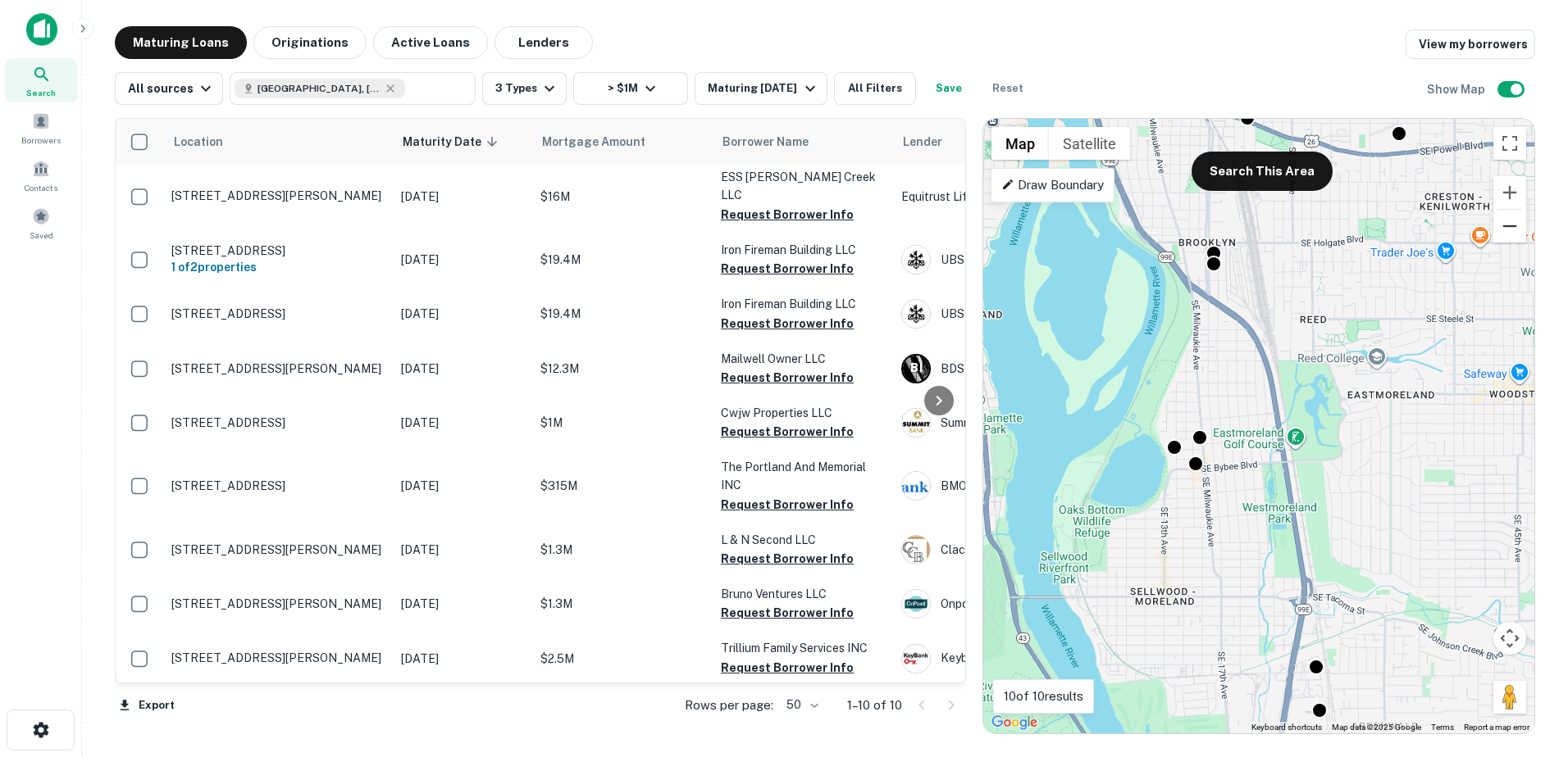
click at [1507, 236] on button "Zoom out" at bounding box center [1509, 225] width 33 height 33
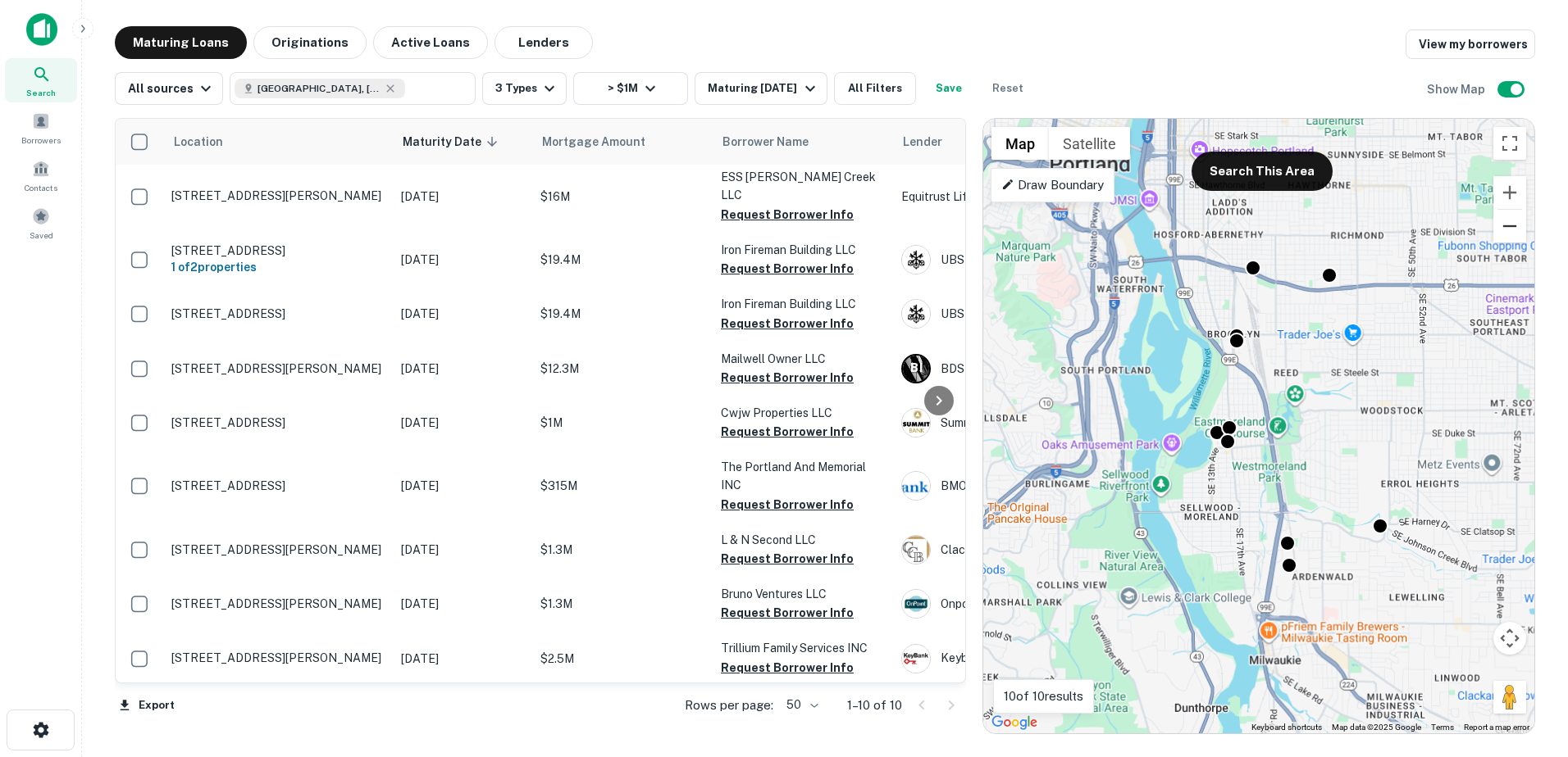
click at [1508, 231] on button "Zoom out" at bounding box center [1509, 225] width 33 height 33
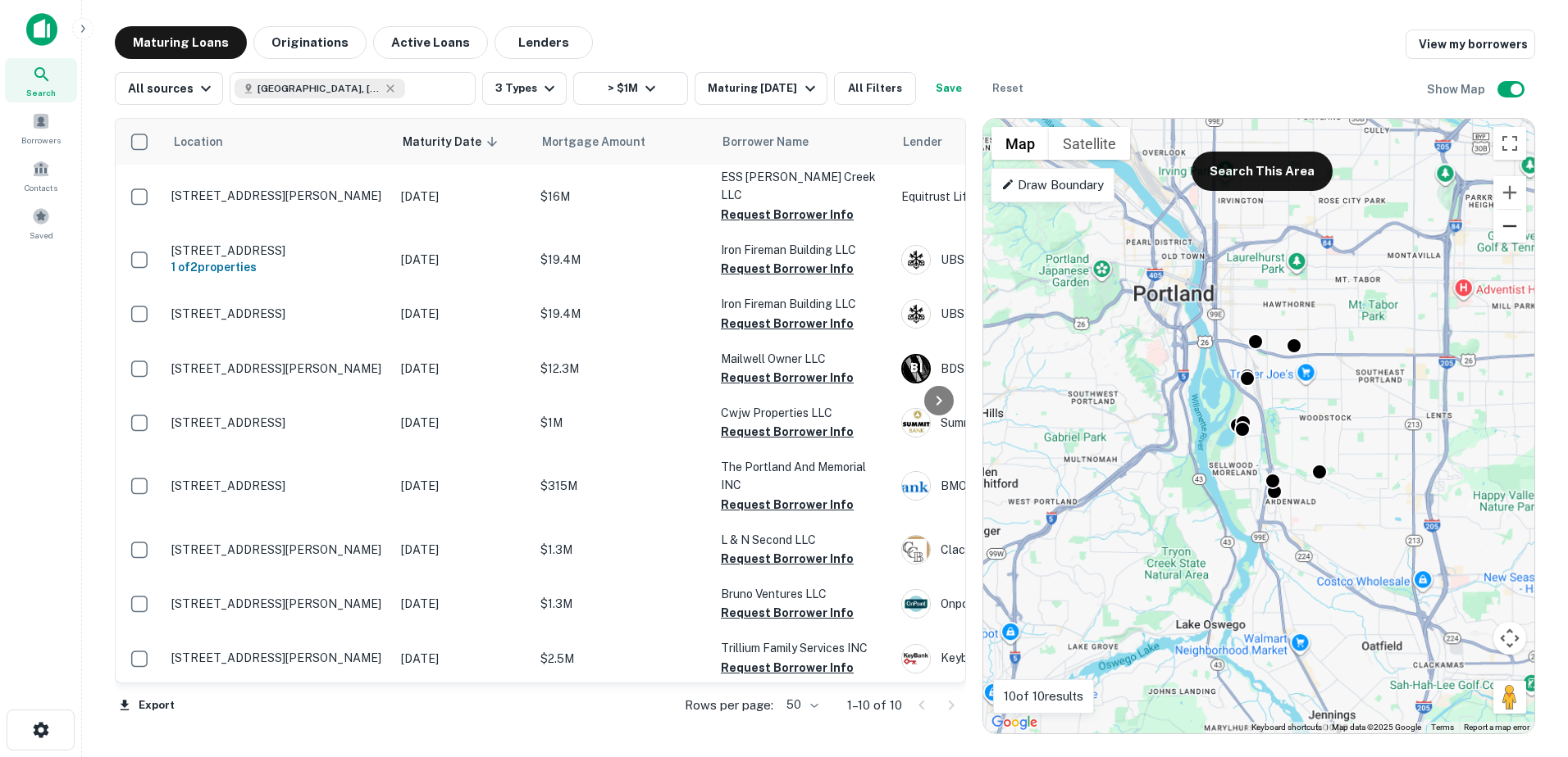
click at [1508, 231] on button "Zoom out" at bounding box center [1509, 225] width 33 height 33
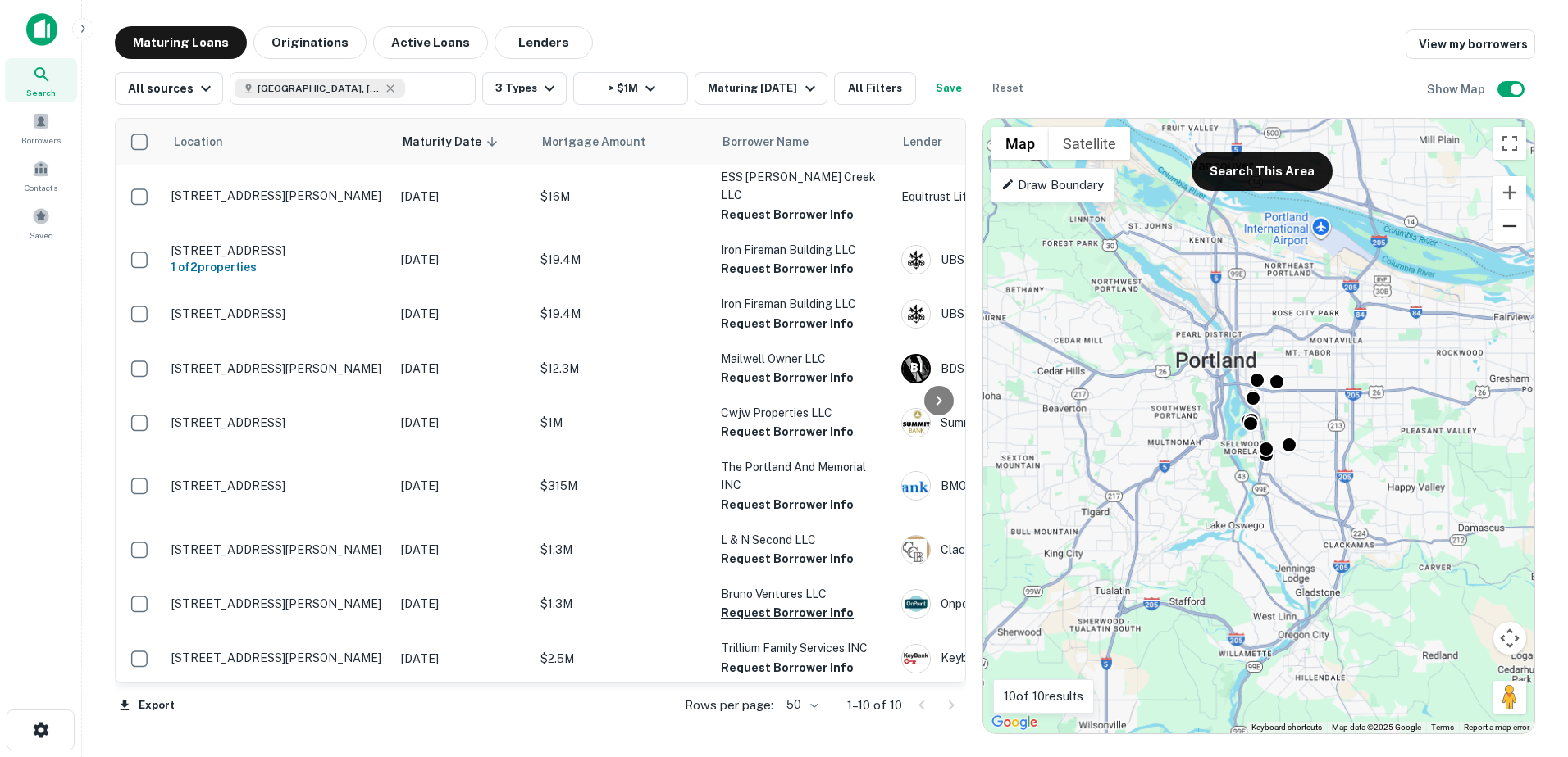
click at [1508, 231] on button "Zoom out" at bounding box center [1509, 225] width 33 height 33
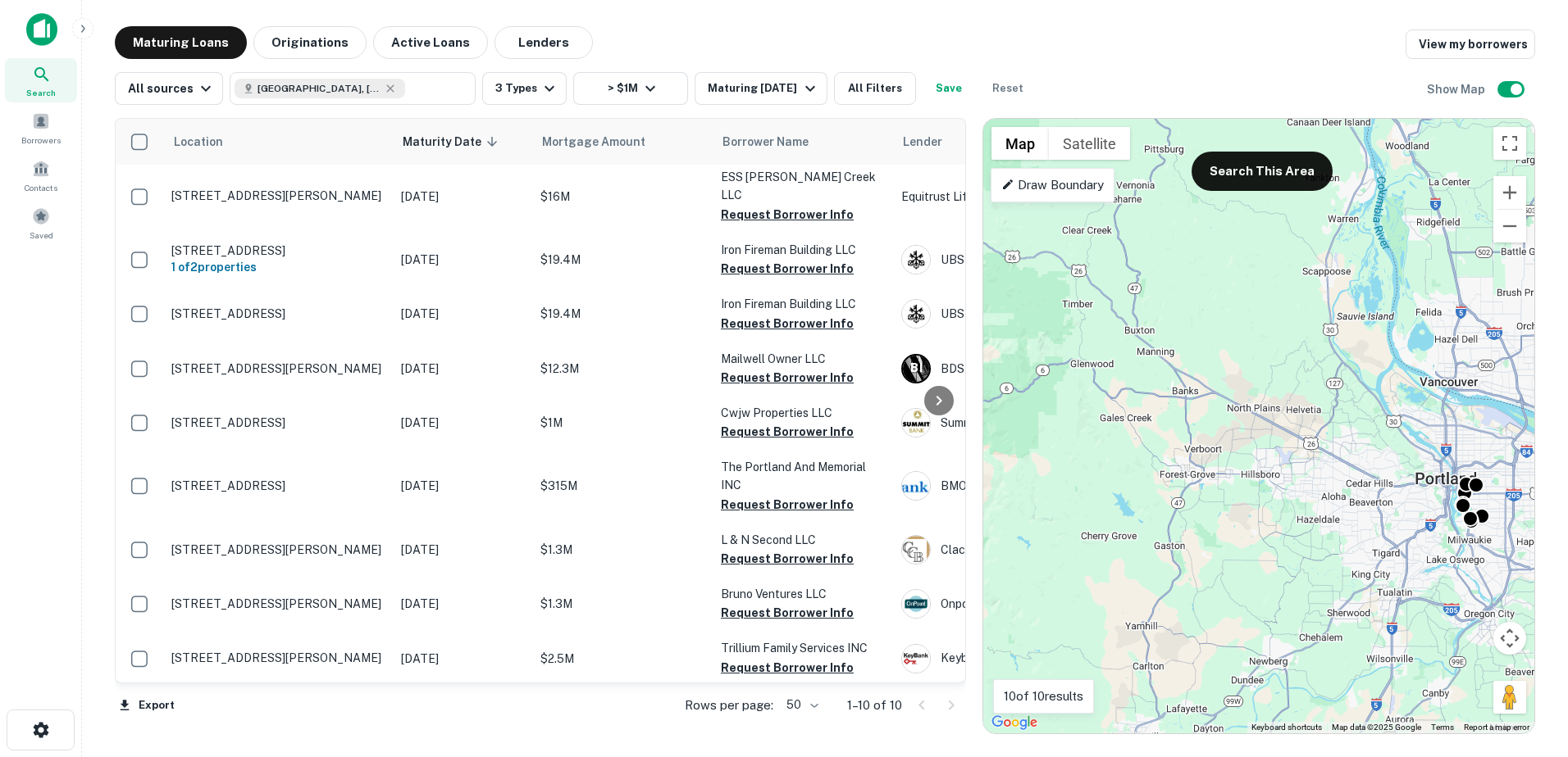
drag, startPoint x: 1149, startPoint y: 394, endPoint x: 1361, endPoint y: 483, distance: 229.9
click at [1361, 483] on div "To activate drag with keyboard, press Alt + Enter. Once in keyboard drag state,…" at bounding box center [1258, 425] width 551 height 615
click at [1501, 200] on button "Zoom in" at bounding box center [1509, 192] width 33 height 33
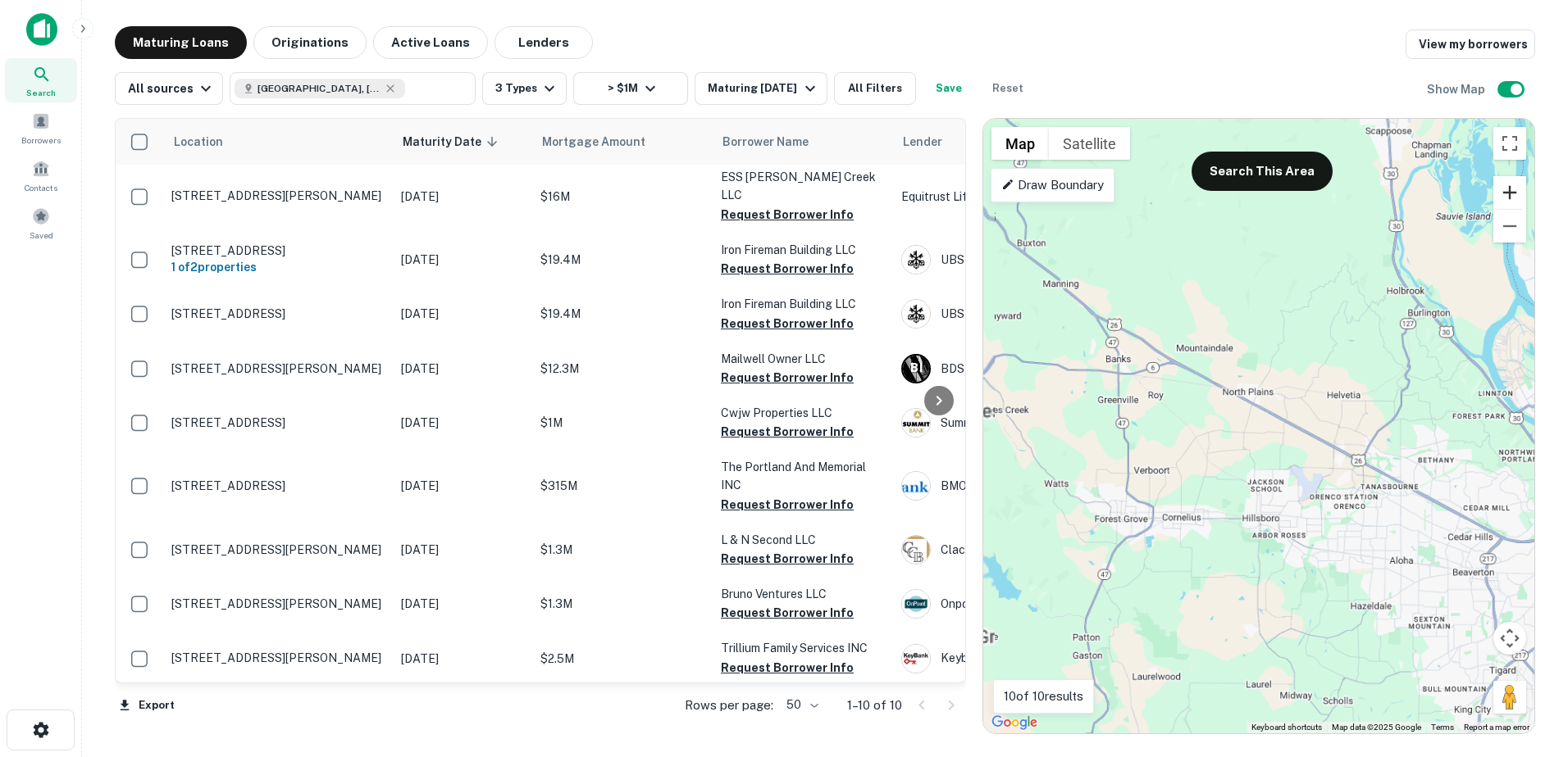
click at [1501, 200] on button "Zoom in" at bounding box center [1509, 192] width 33 height 33
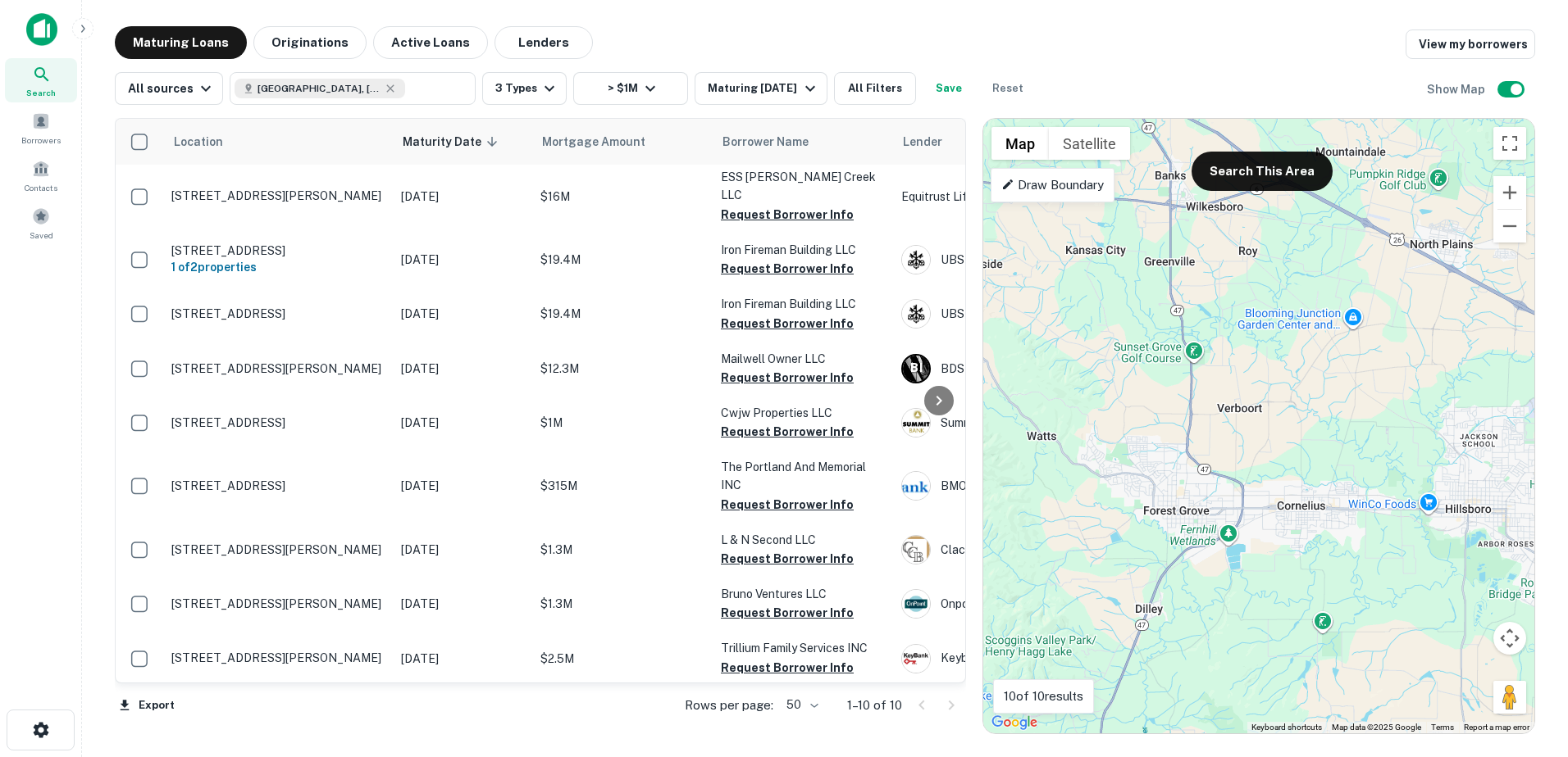
drag, startPoint x: 1160, startPoint y: 483, endPoint x: 1365, endPoint y: 369, distance: 234.6
click at [1365, 369] on div "To activate drag with keyboard, press Alt + Enter. Once in keyboard drag state,…" at bounding box center [1258, 425] width 551 height 615
click at [1251, 176] on button "Search This Area" at bounding box center [1262, 171] width 141 height 40
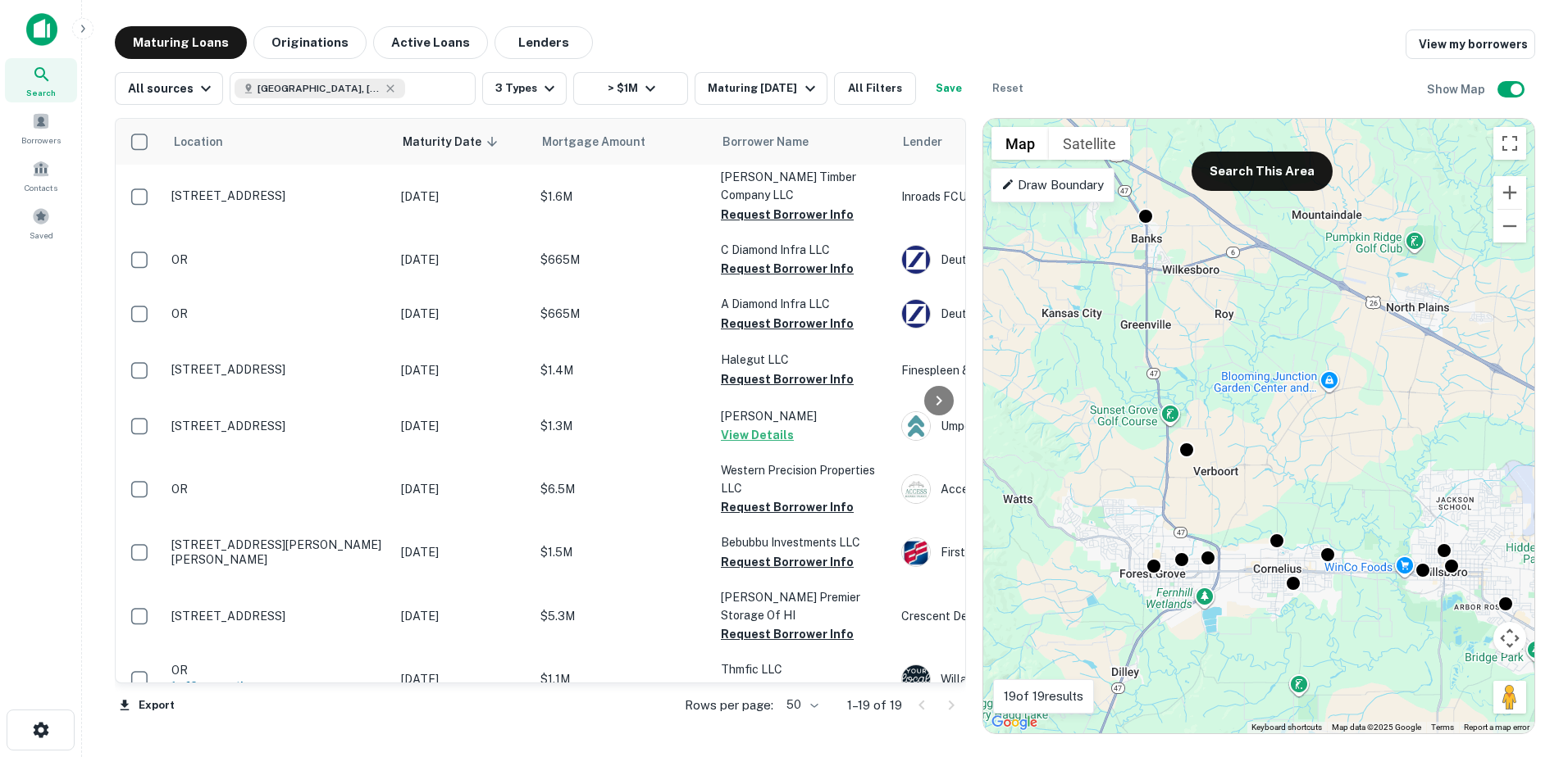
drag, startPoint x: 1399, startPoint y: 312, endPoint x: 1393, endPoint y: 361, distance: 49.4
click at [1393, 361] on div "To activate drag with keyboard, press Alt + Enter. Once in keyboard drag state,…" at bounding box center [1258, 425] width 551 height 615
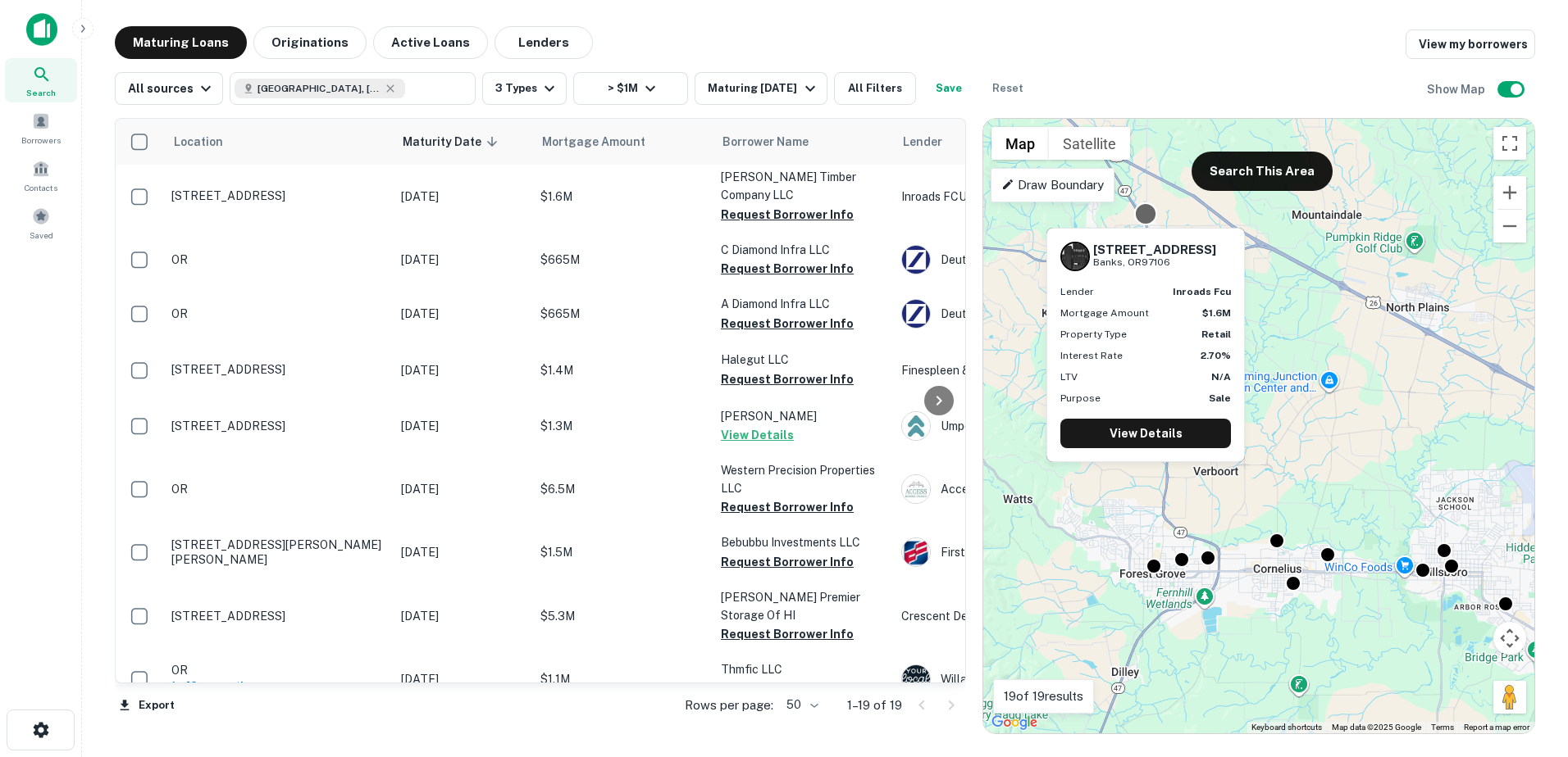
click at [1149, 215] on div at bounding box center [1144, 214] width 24 height 24
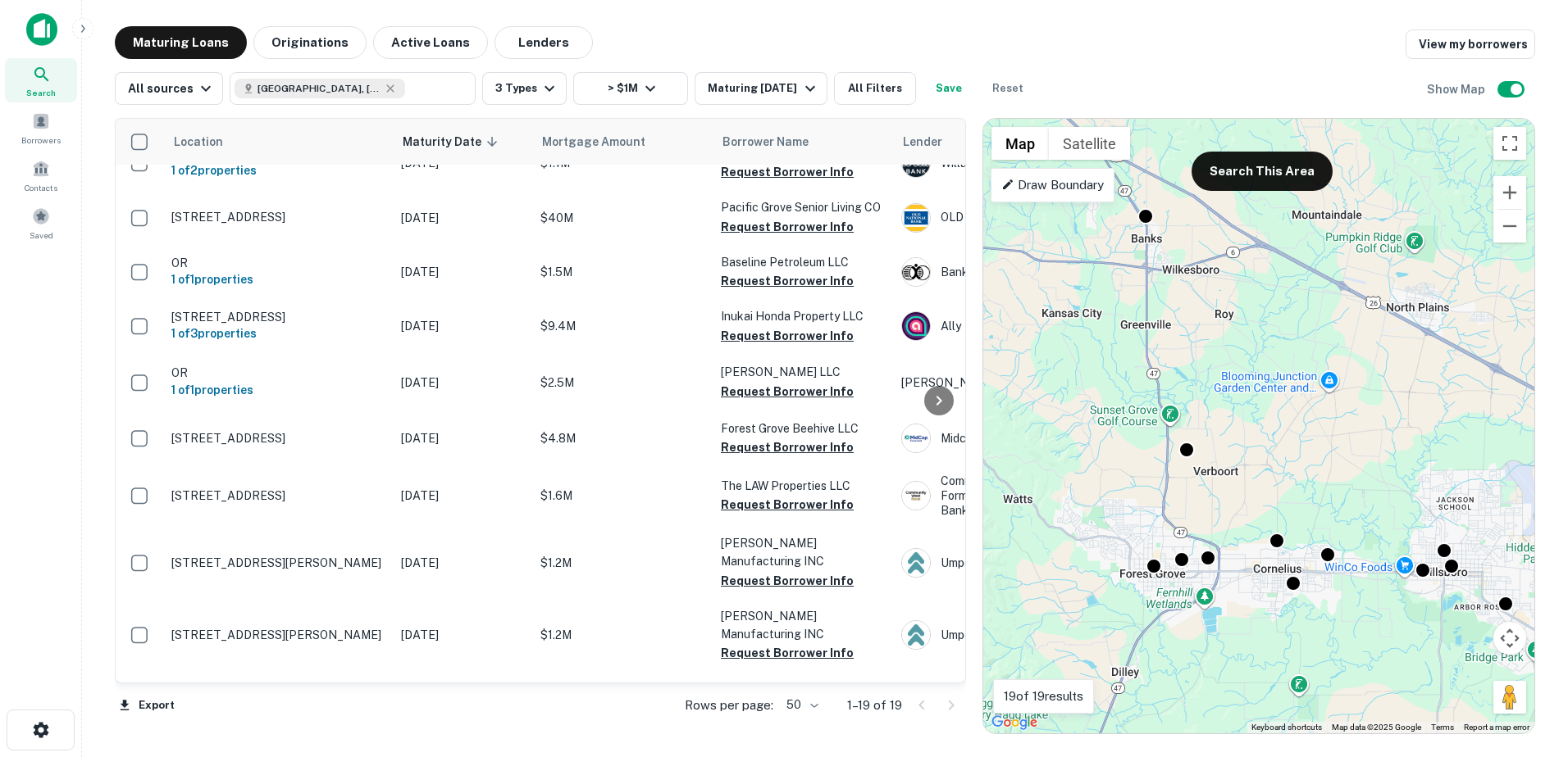
scroll to position [587, 0]
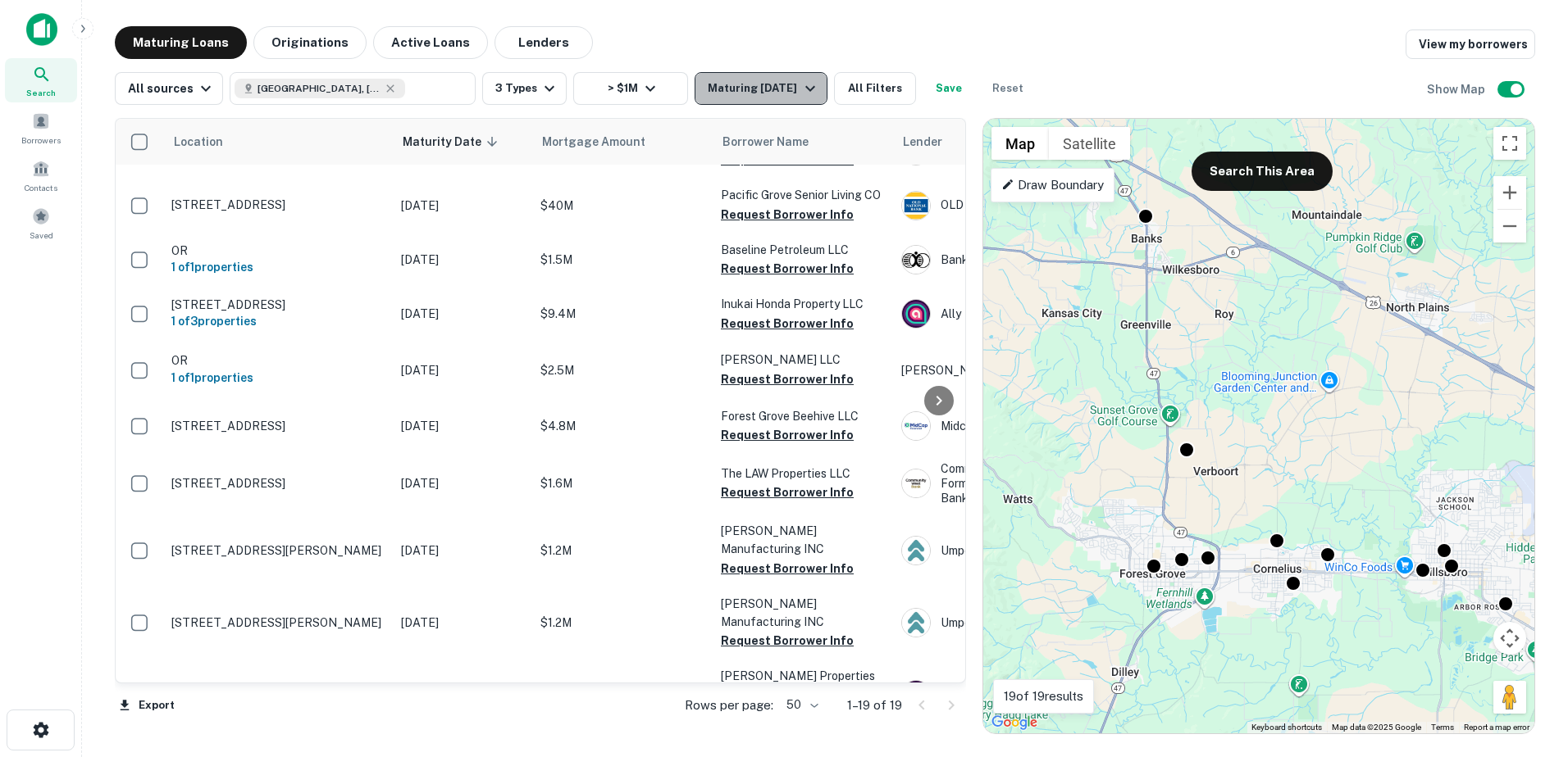
click at [743, 88] on div "Maturing [DATE]" at bounding box center [763, 88] width 112 height 20
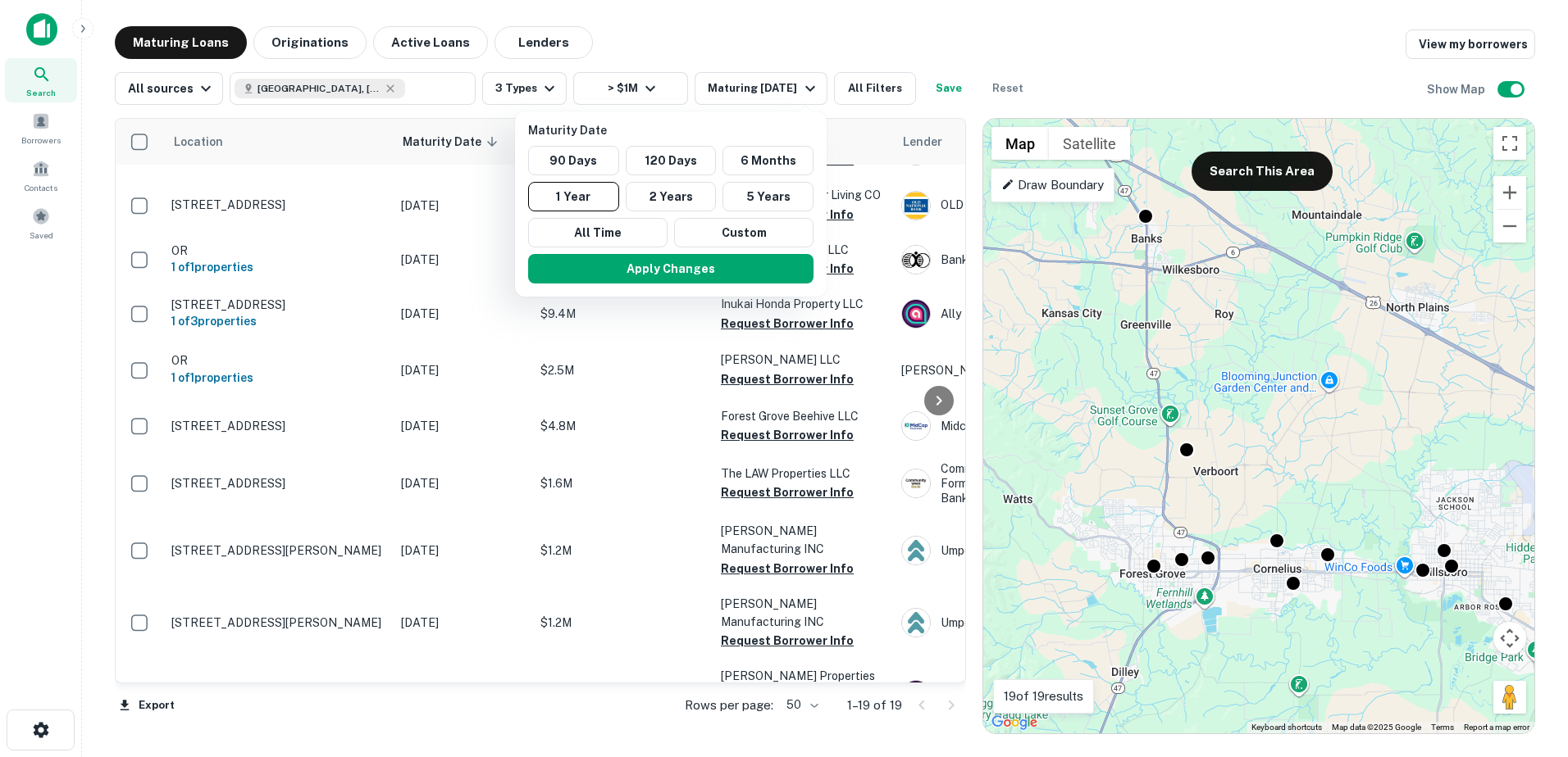
click at [521, 89] on div at bounding box center [784, 378] width 1568 height 757
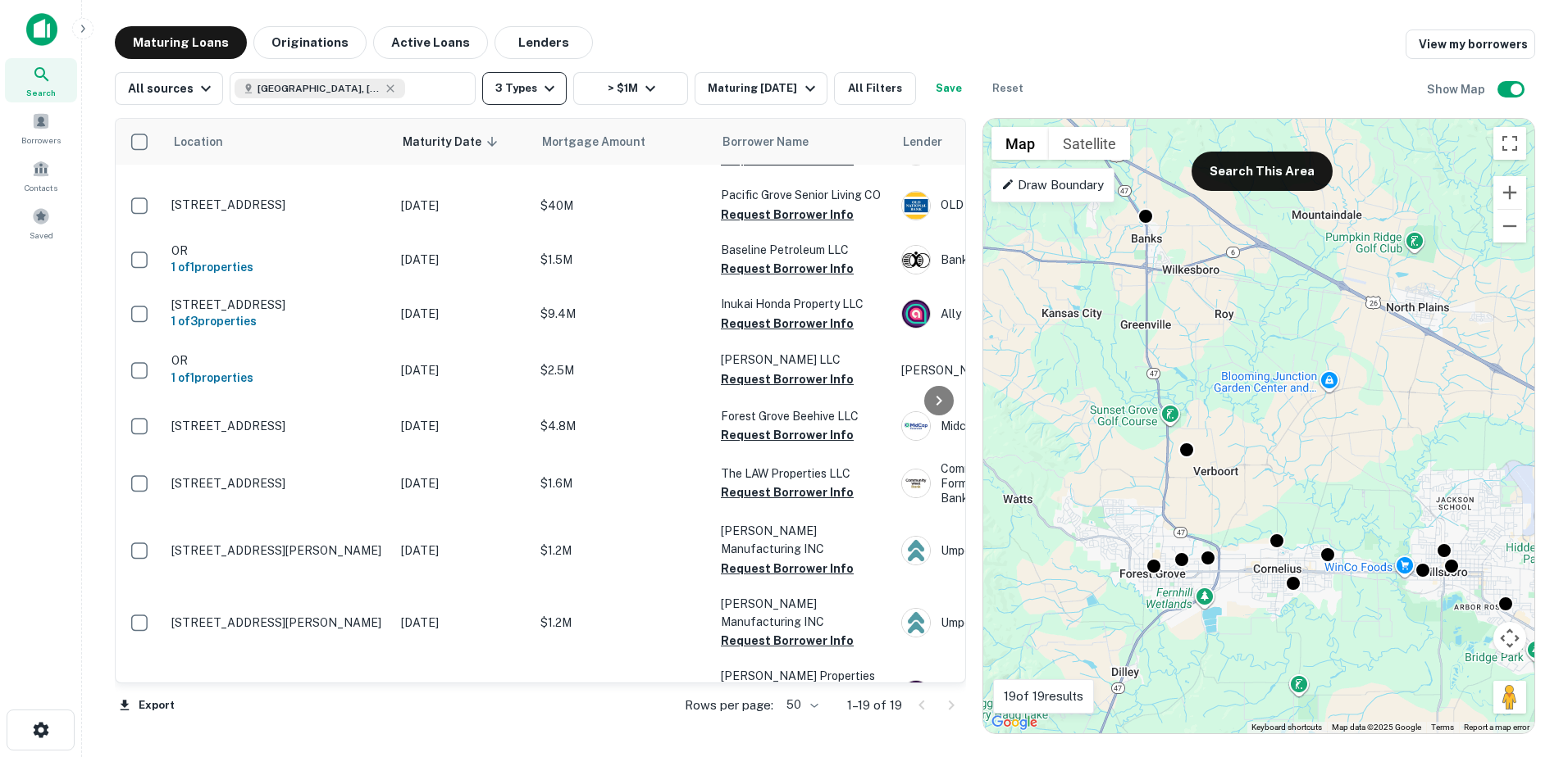
click at [539, 88] on icon "button" at bounding box center [549, 88] width 20 height 20
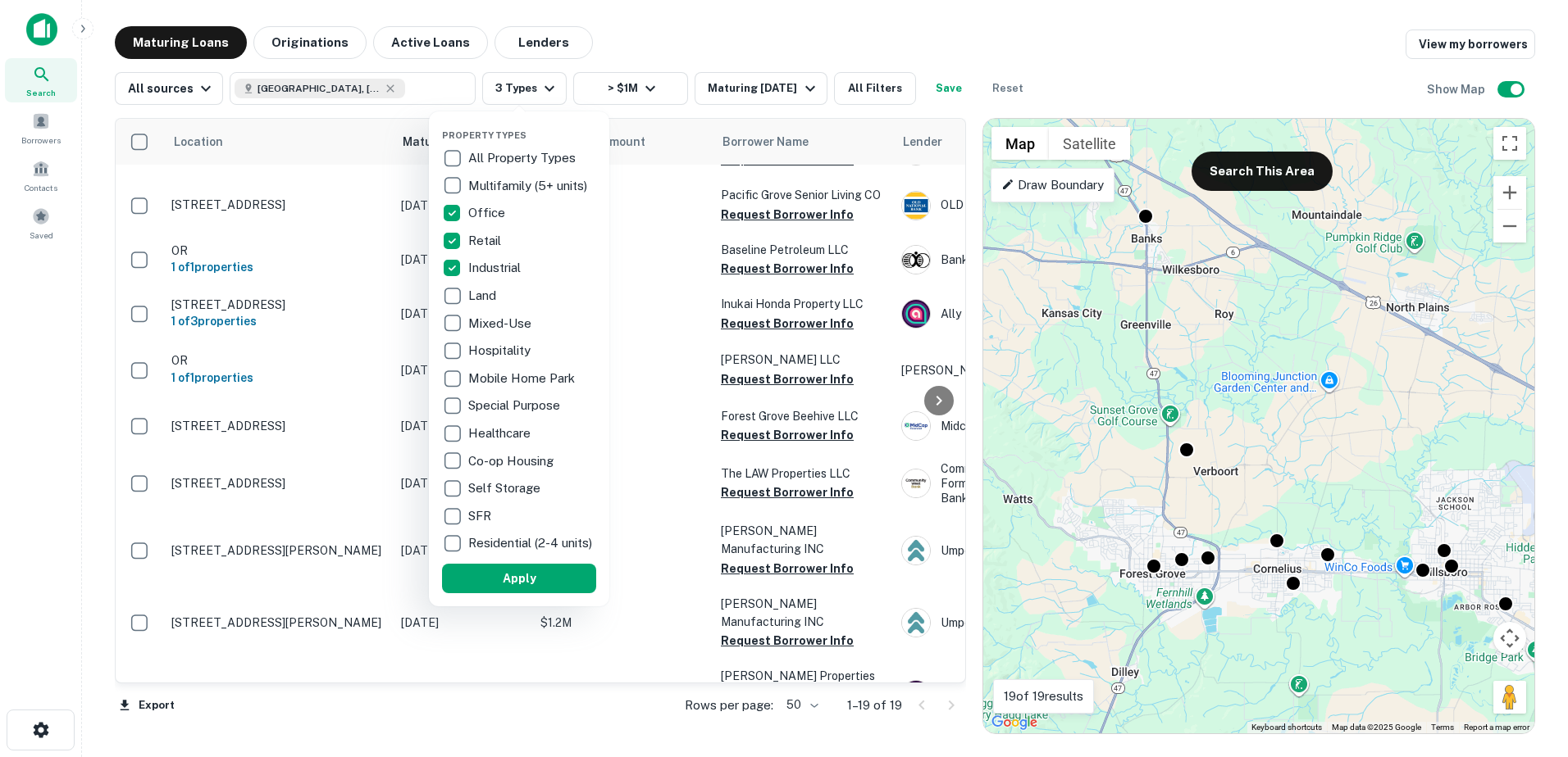
click at [494, 319] on p "Mixed-Use" at bounding box center [501, 323] width 66 height 20
click at [513, 585] on button "Apply" at bounding box center [519, 578] width 155 height 29
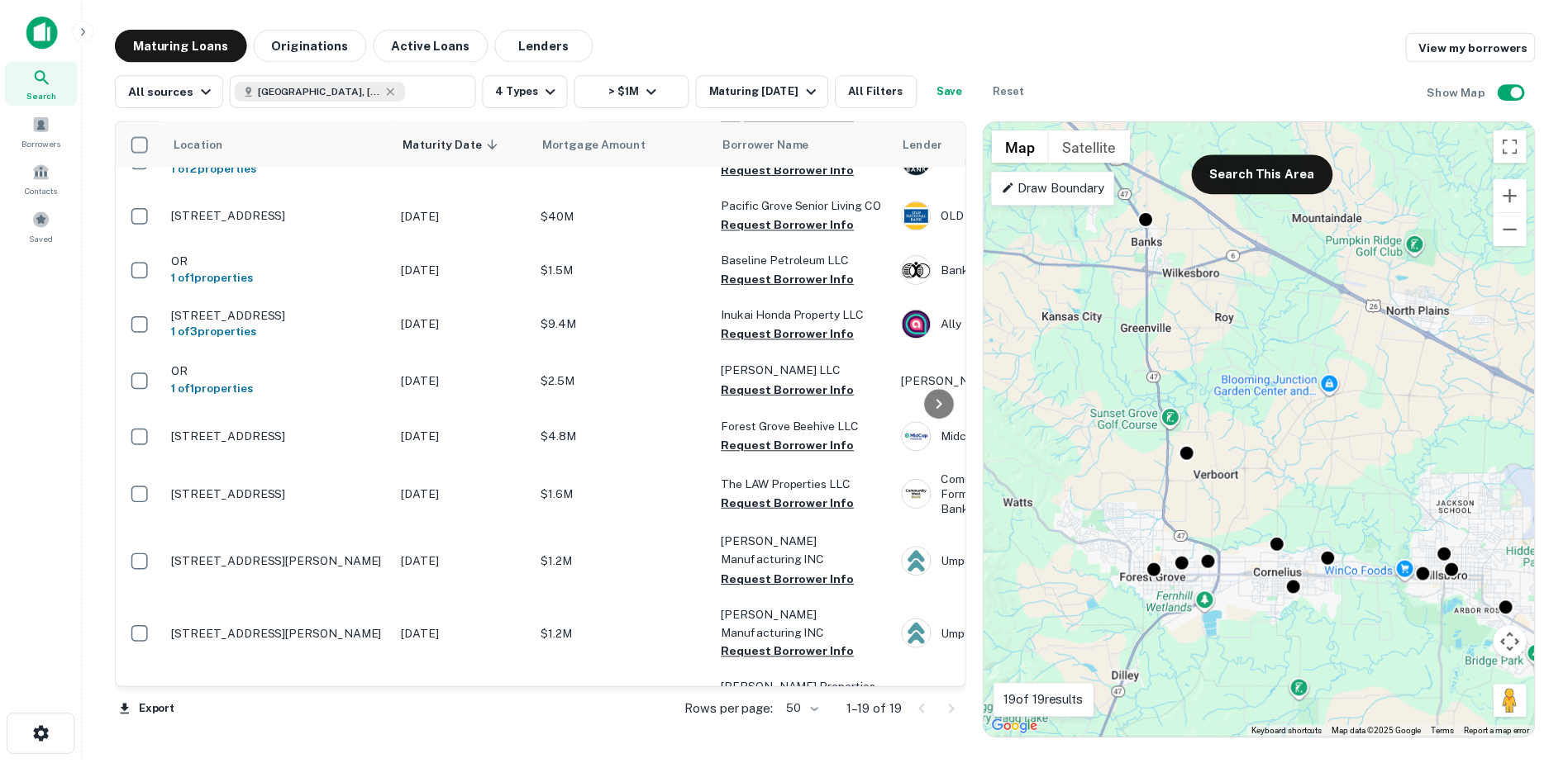
scroll to position [592, 0]
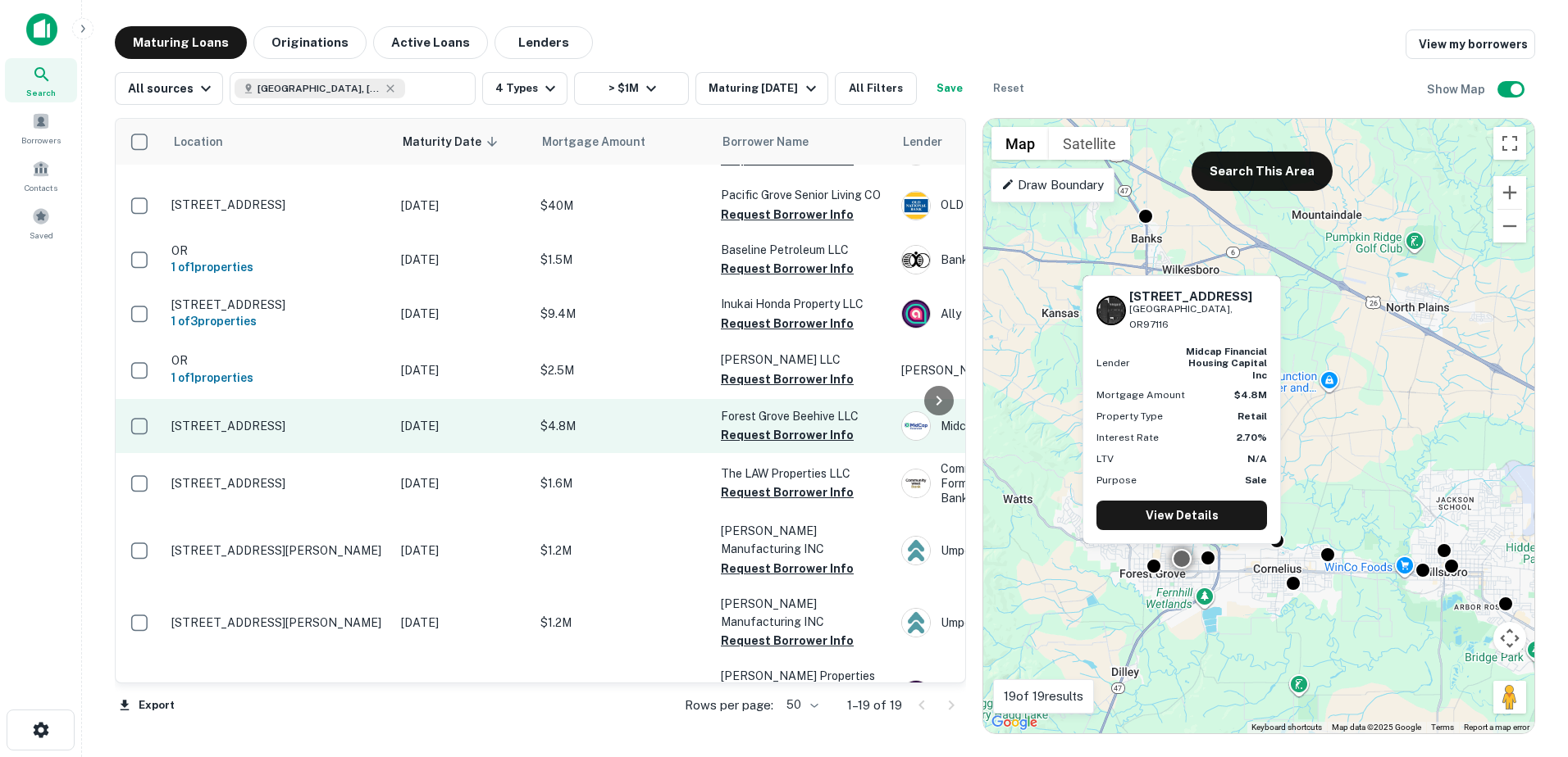
click at [291, 425] on p "2623 21st Ave Forest Grove, OR97116" at bounding box center [278, 426] width 213 height 15
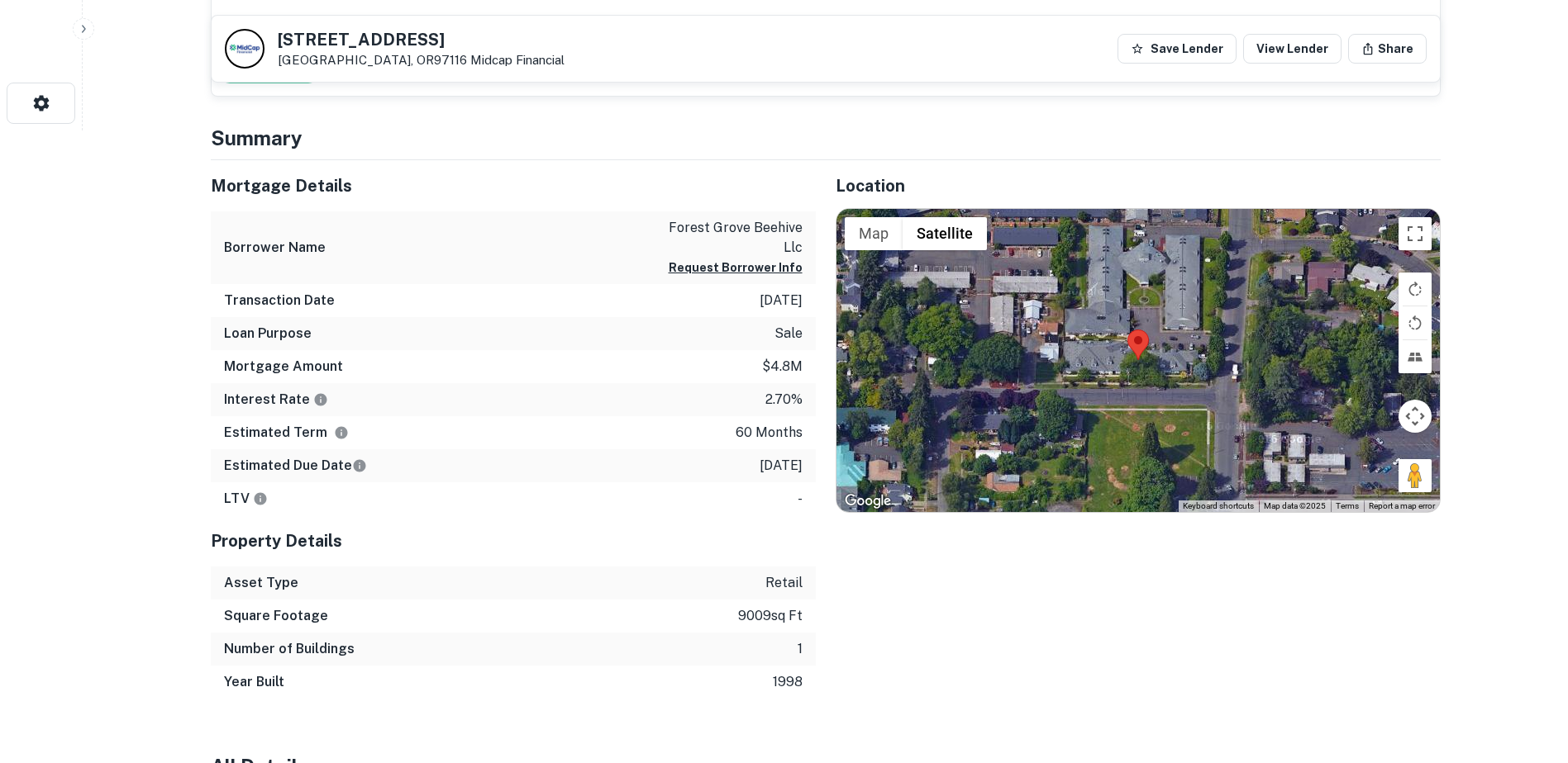
scroll to position [639, 0]
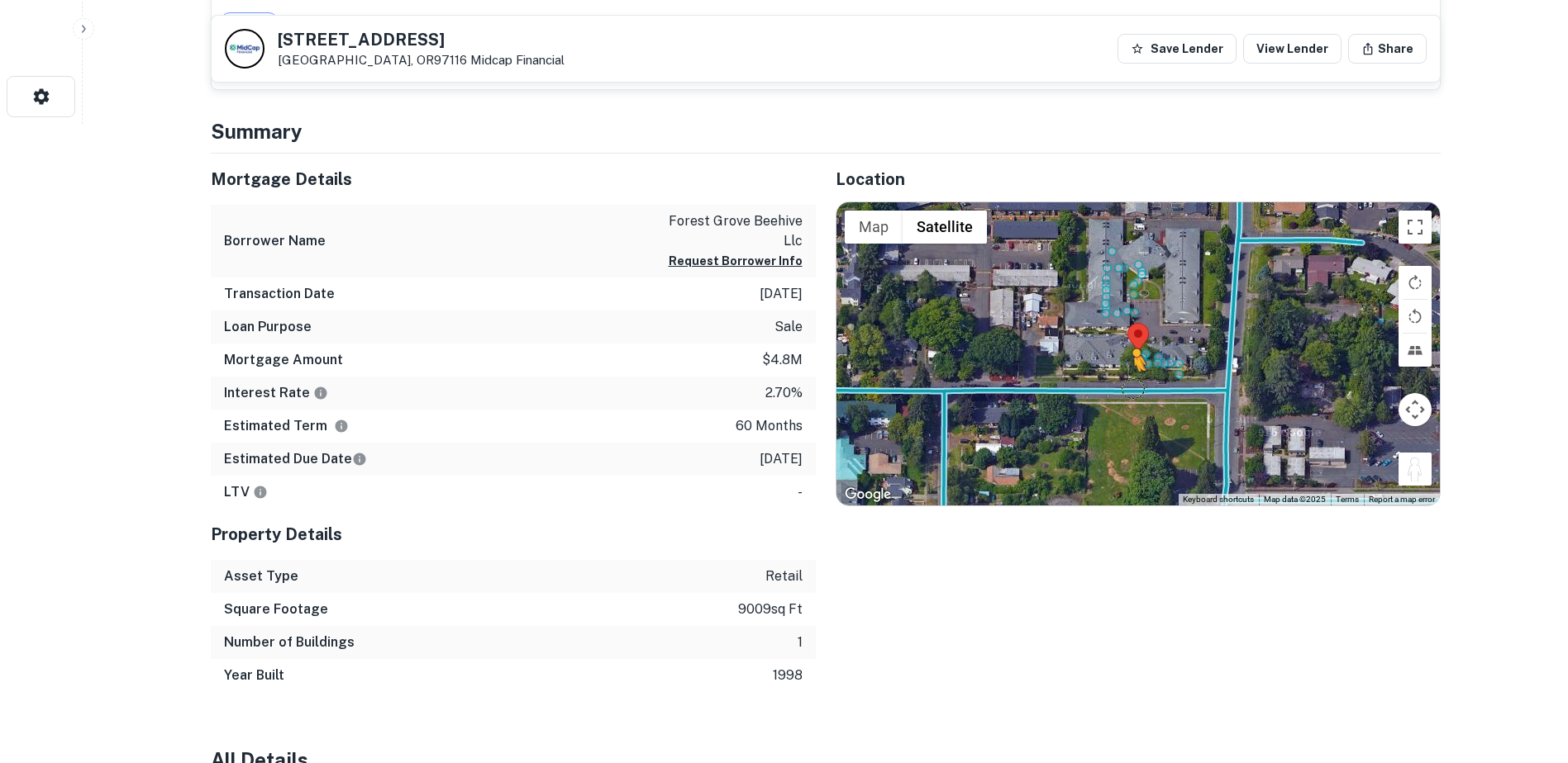
drag, startPoint x: 1424, startPoint y: 471, endPoint x: 1133, endPoint y: 388, distance: 302.6
click at [1133, 388] on div "To activate drag with keyboard, press Alt + Enter. Once in keyboard drag state,…" at bounding box center [1137, 354] width 603 height 304
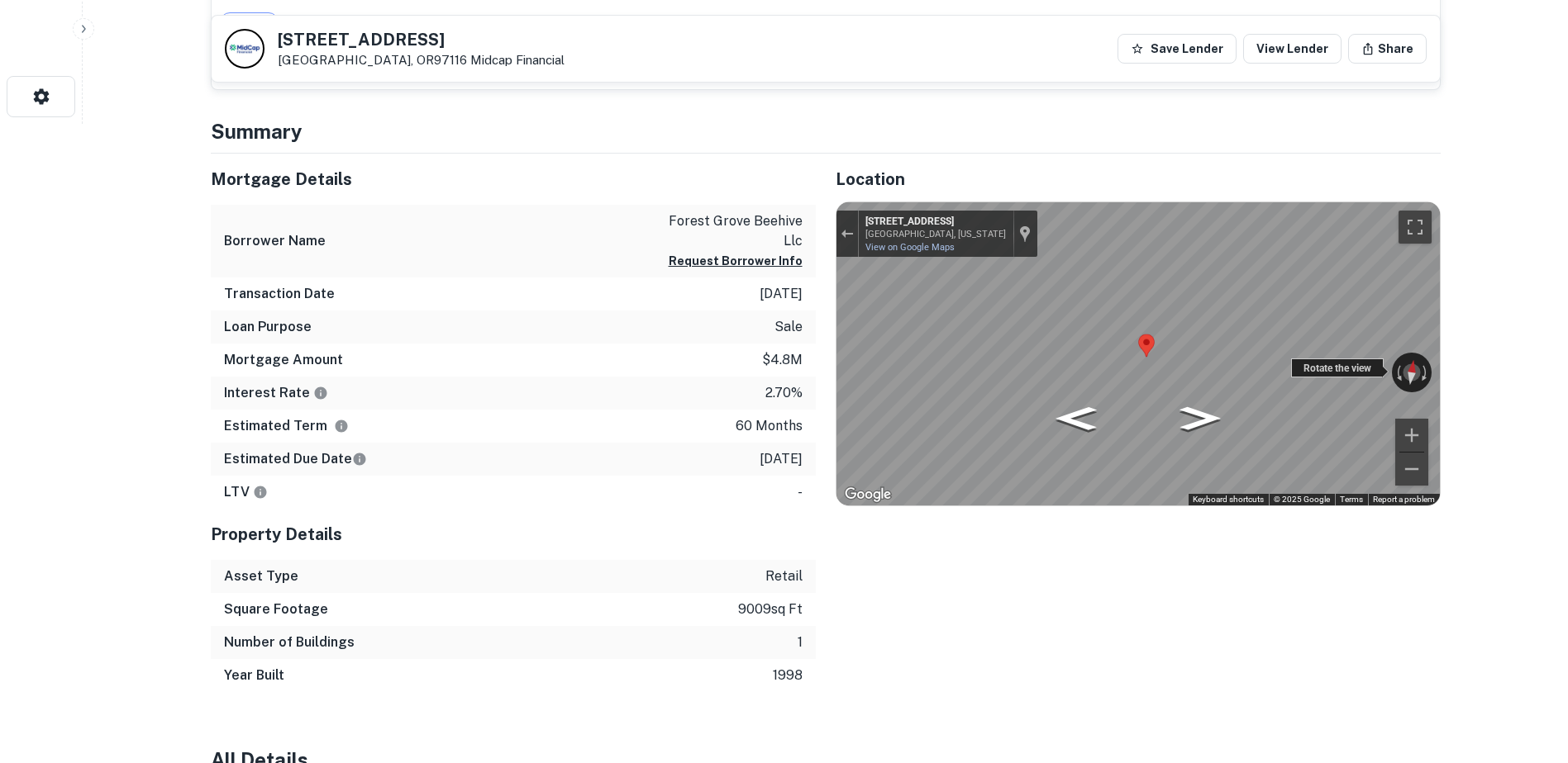
click at [1386, 375] on div "← Move left → Move right ↑ Move up ↓ Move down + Zoom in - Zoom out 2627 21st A…" at bounding box center [1137, 354] width 603 height 304
click at [850, 229] on div "Exit the Street View" at bounding box center [847, 234] width 12 height 10
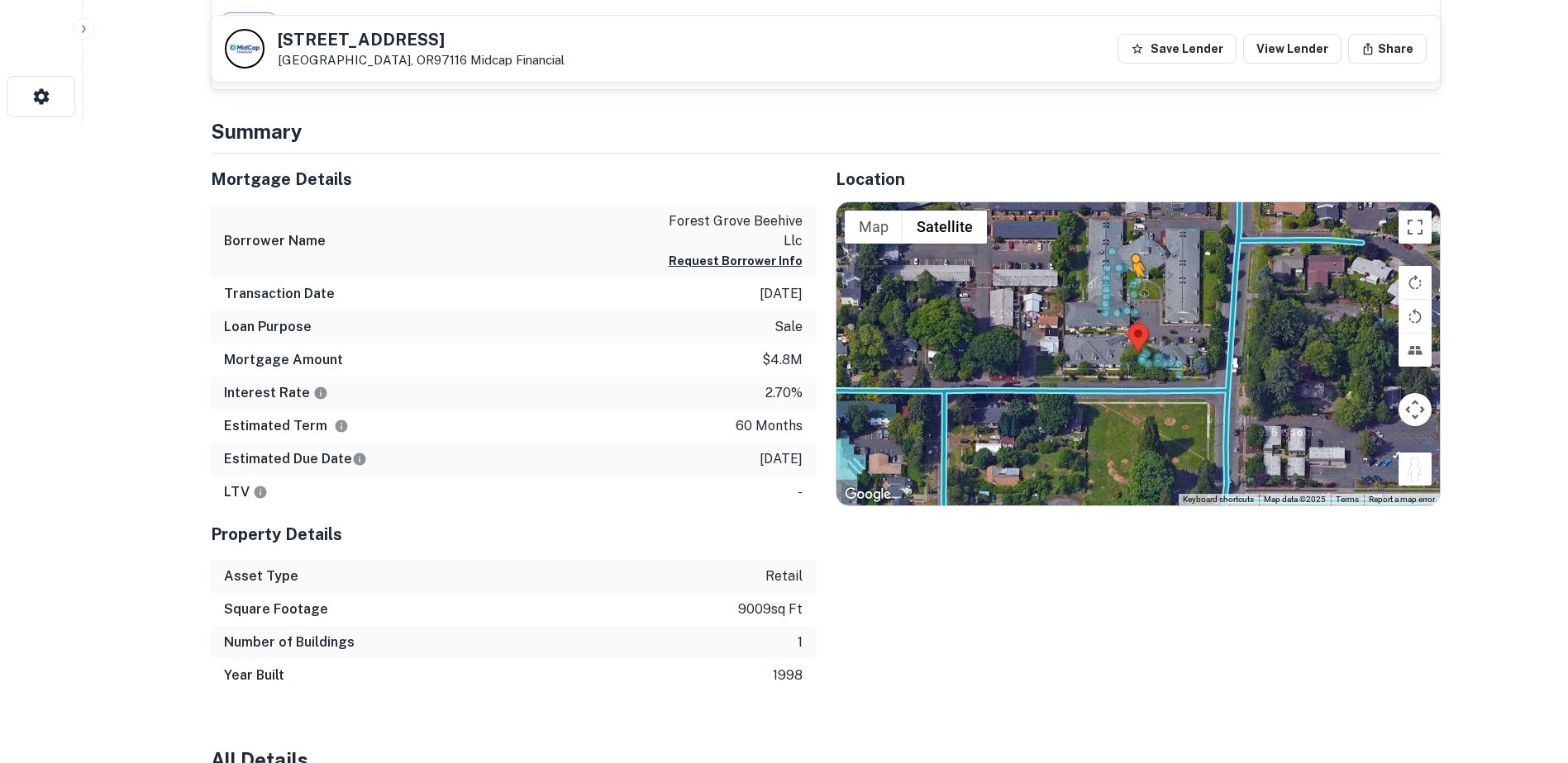
drag, startPoint x: 1400, startPoint y: 457, endPoint x: 1134, endPoint y: 292, distance: 313.0
click at [1134, 292] on div "To activate drag with keyboard, press Alt + Enter. Once in keyboard drag state,…" at bounding box center [1137, 354] width 603 height 304
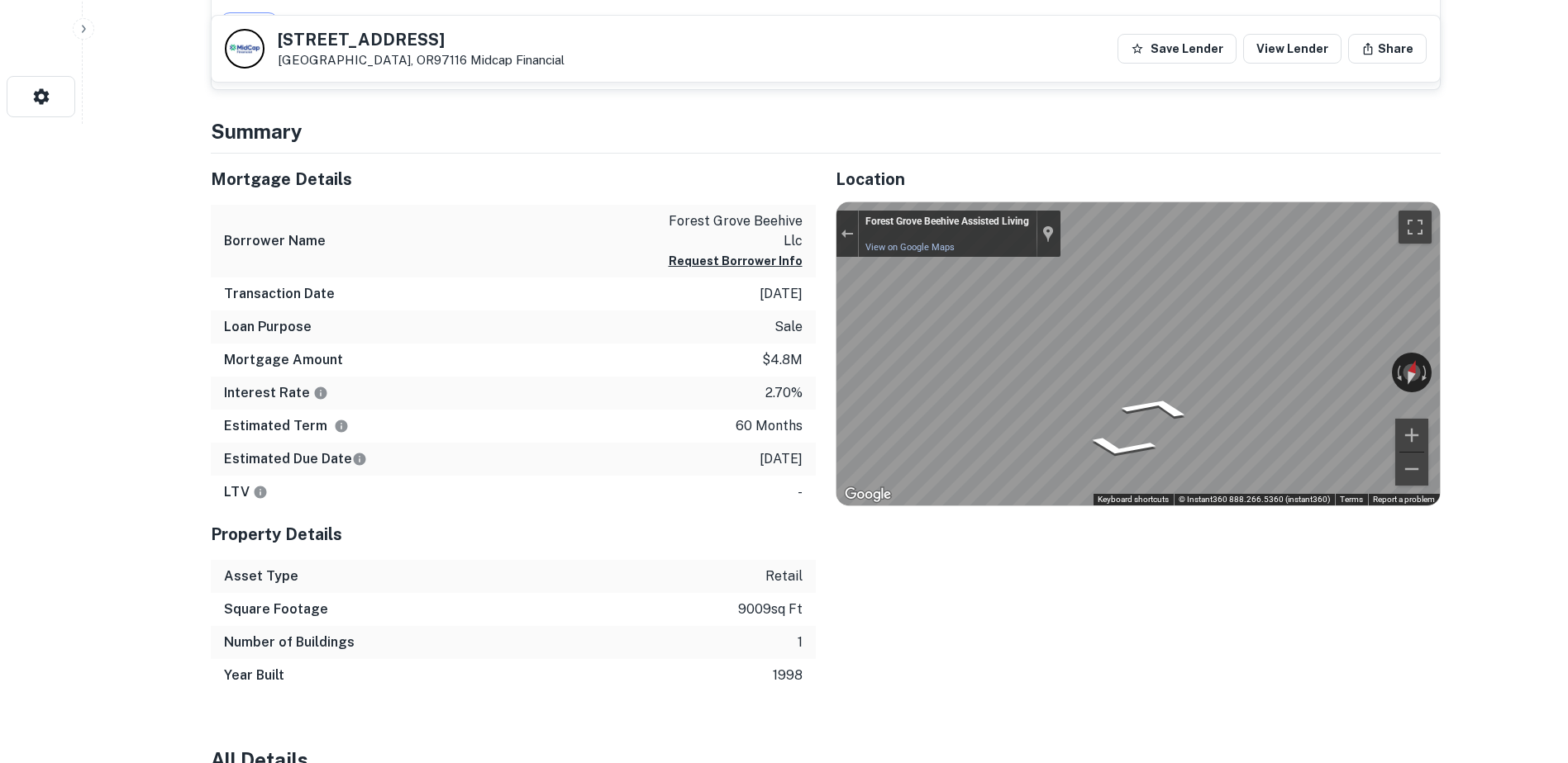
click at [835, 225] on div "← Move left → Move right ↑ Move up ↓ Move down + Zoom in - Zoom out Home Jump l…" at bounding box center [1137, 354] width 605 height 306
click at [838, 226] on button "Exit the Street View" at bounding box center [847, 233] width 21 height 22
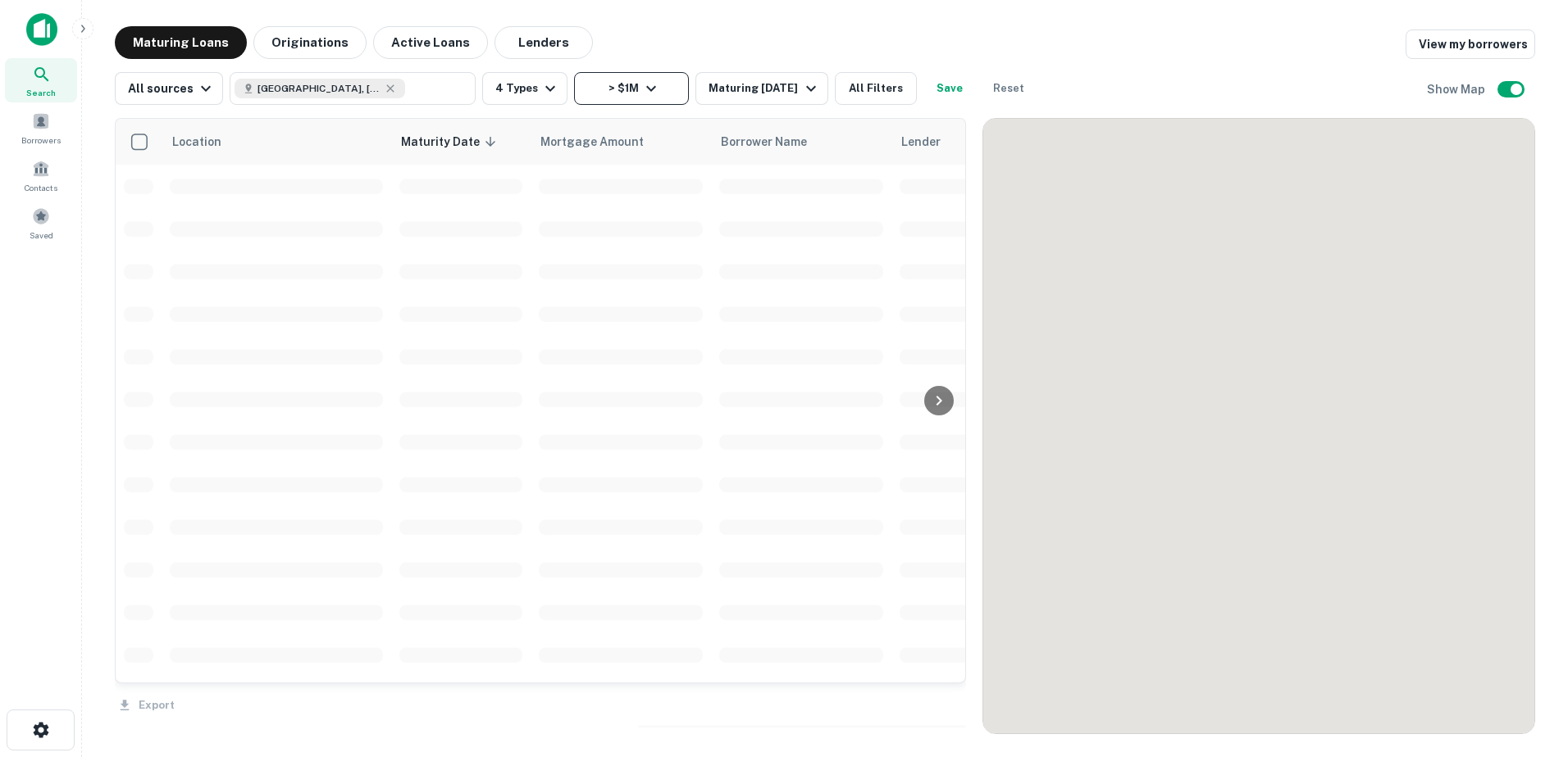
scroll to position [587, 0]
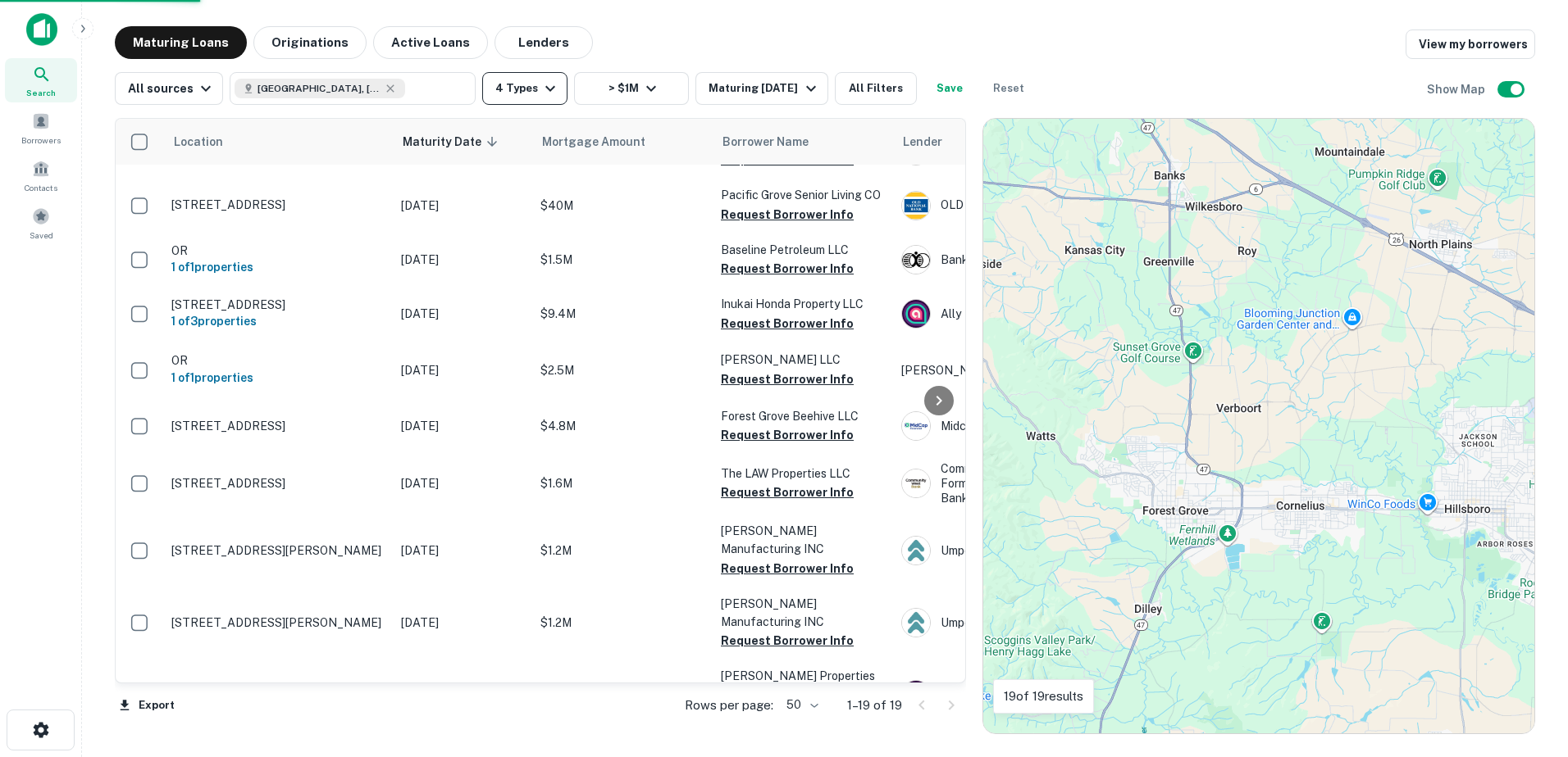
click at [540, 93] on icon "button" at bounding box center [550, 88] width 20 height 20
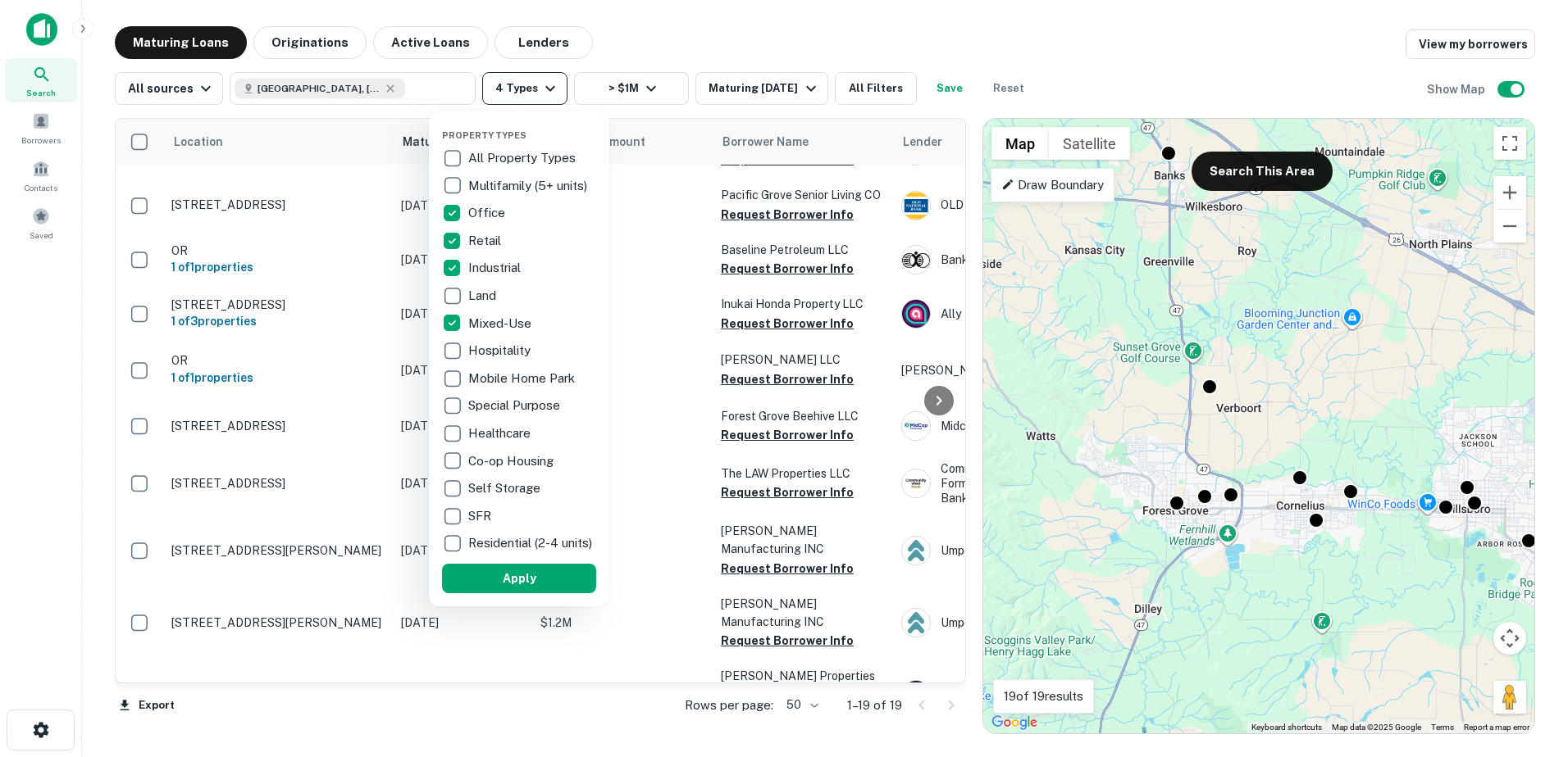
click at [540, 93] on div at bounding box center [784, 378] width 1568 height 757
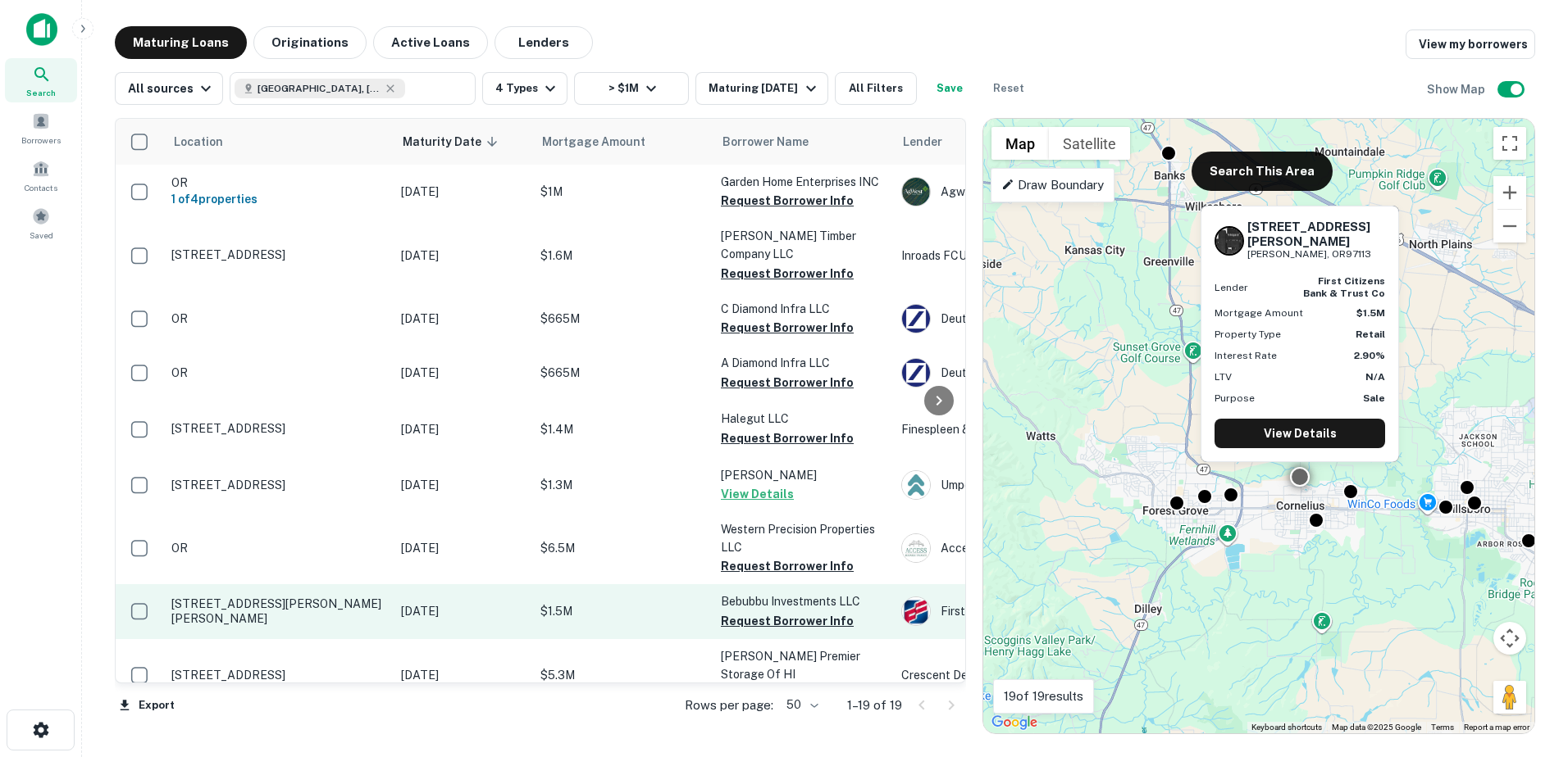
click at [254, 617] on p "986 N Holladay St Cornelius, OR97113" at bounding box center [278, 611] width 213 height 29
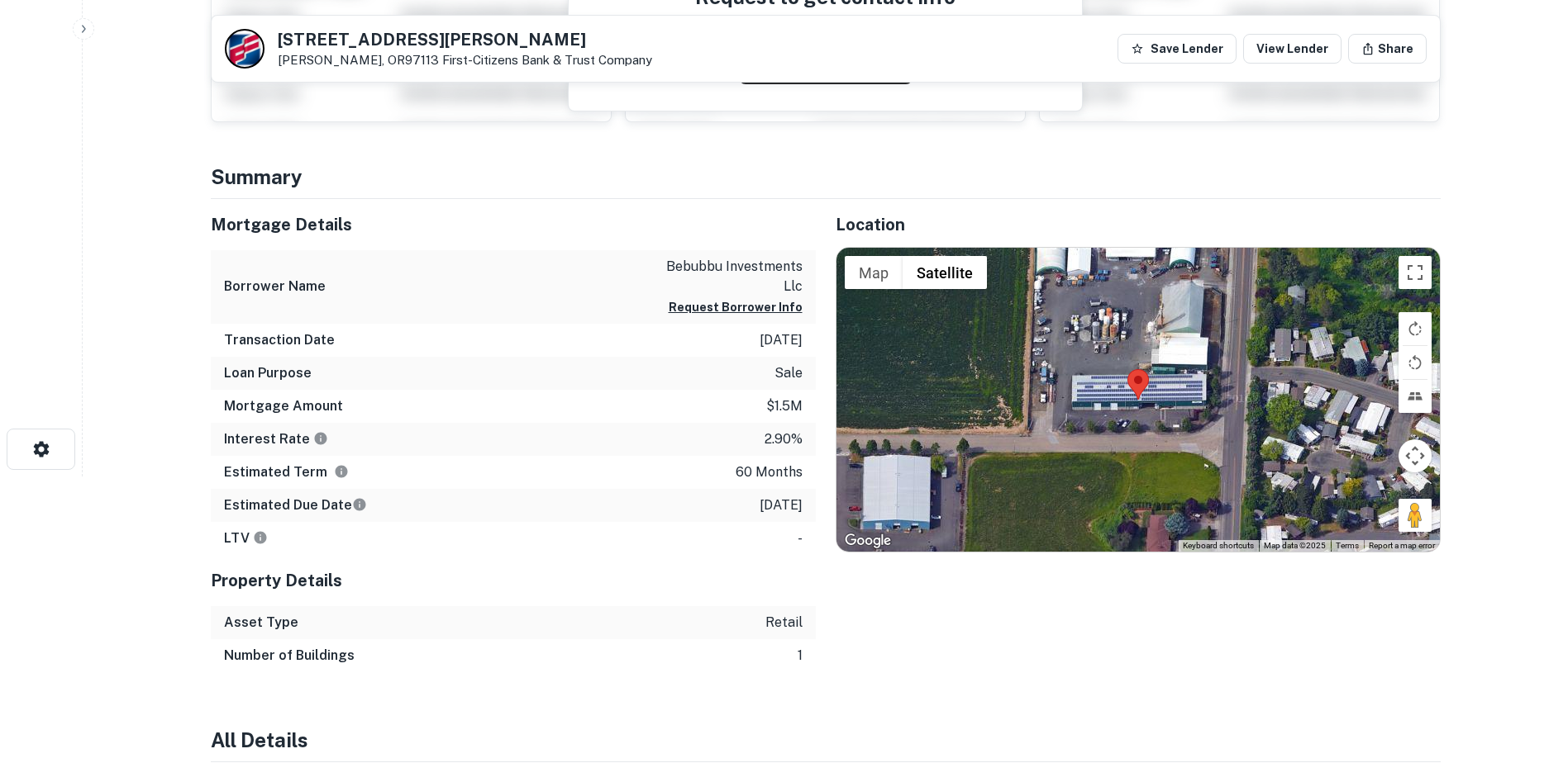
scroll to position [289, 0]
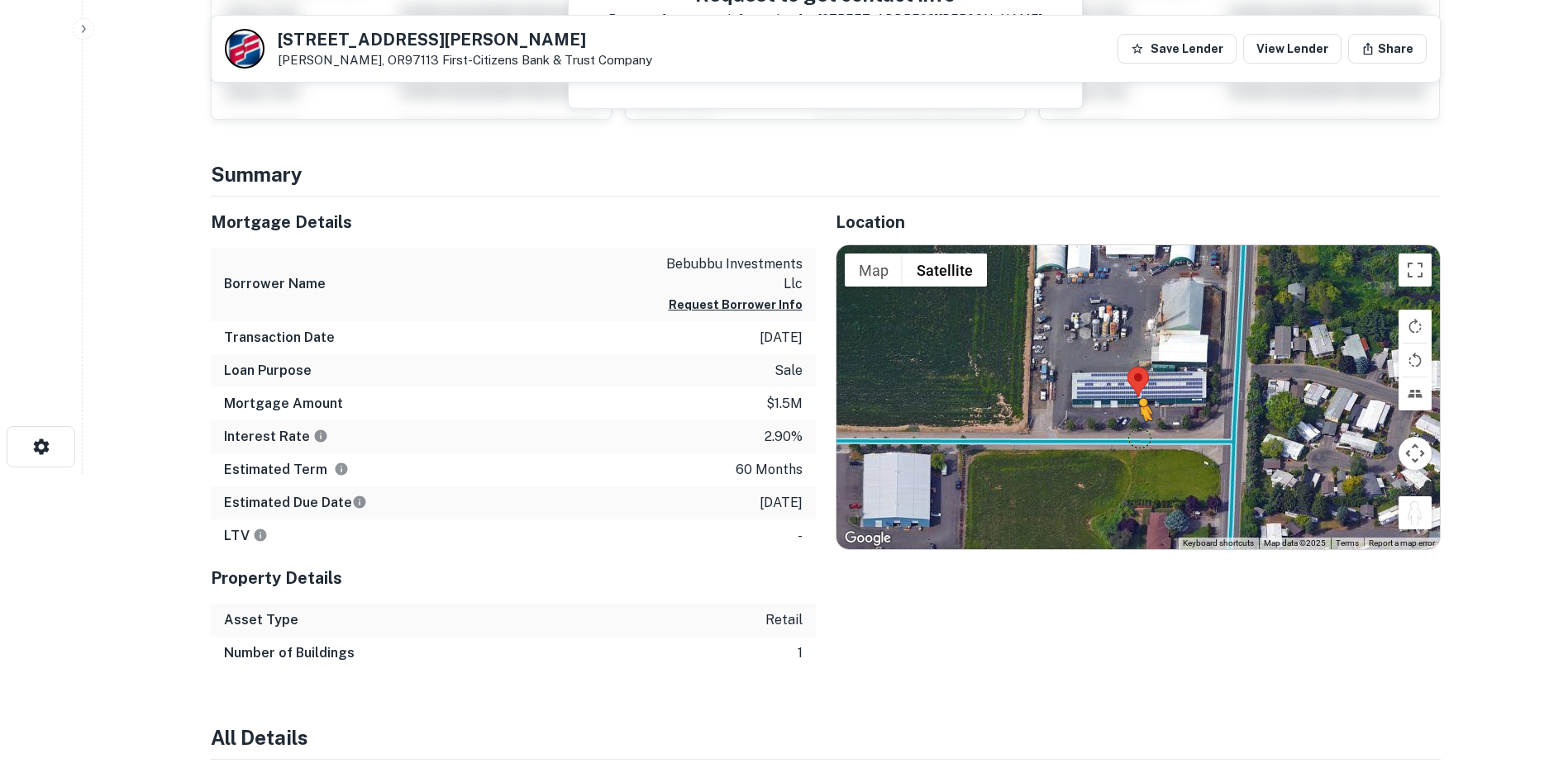
drag, startPoint x: 1411, startPoint y: 512, endPoint x: 1140, endPoint y: 437, distance: 281.2
click at [1140, 437] on div "To activate drag with keyboard, press Alt + Enter. Once in keyboard drag state,…" at bounding box center [1137, 397] width 603 height 304
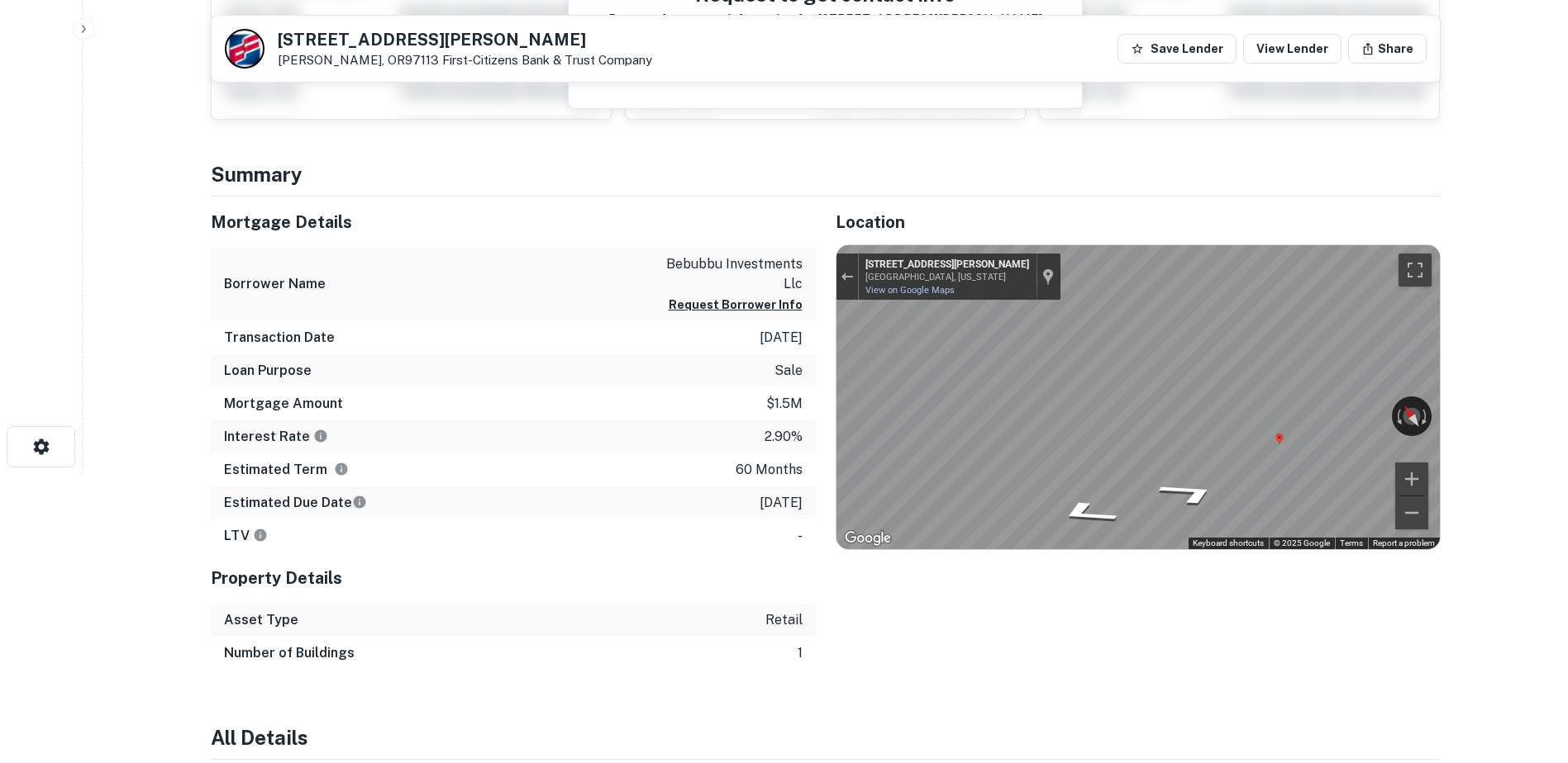
click at [1141, 410] on div "Map" at bounding box center [1137, 397] width 603 height 304
drag, startPoint x: 670, startPoint y: 264, endPoint x: 807, endPoint y: 263, distance: 137.0
click at [807, 263] on div "Borrower Name bebubbu investments llc Request Borrower Info" at bounding box center [513, 284] width 605 height 74
drag, startPoint x: 807, startPoint y: 263, endPoint x: 774, endPoint y: 263, distance: 33.0
copy p "bebubbu investments"
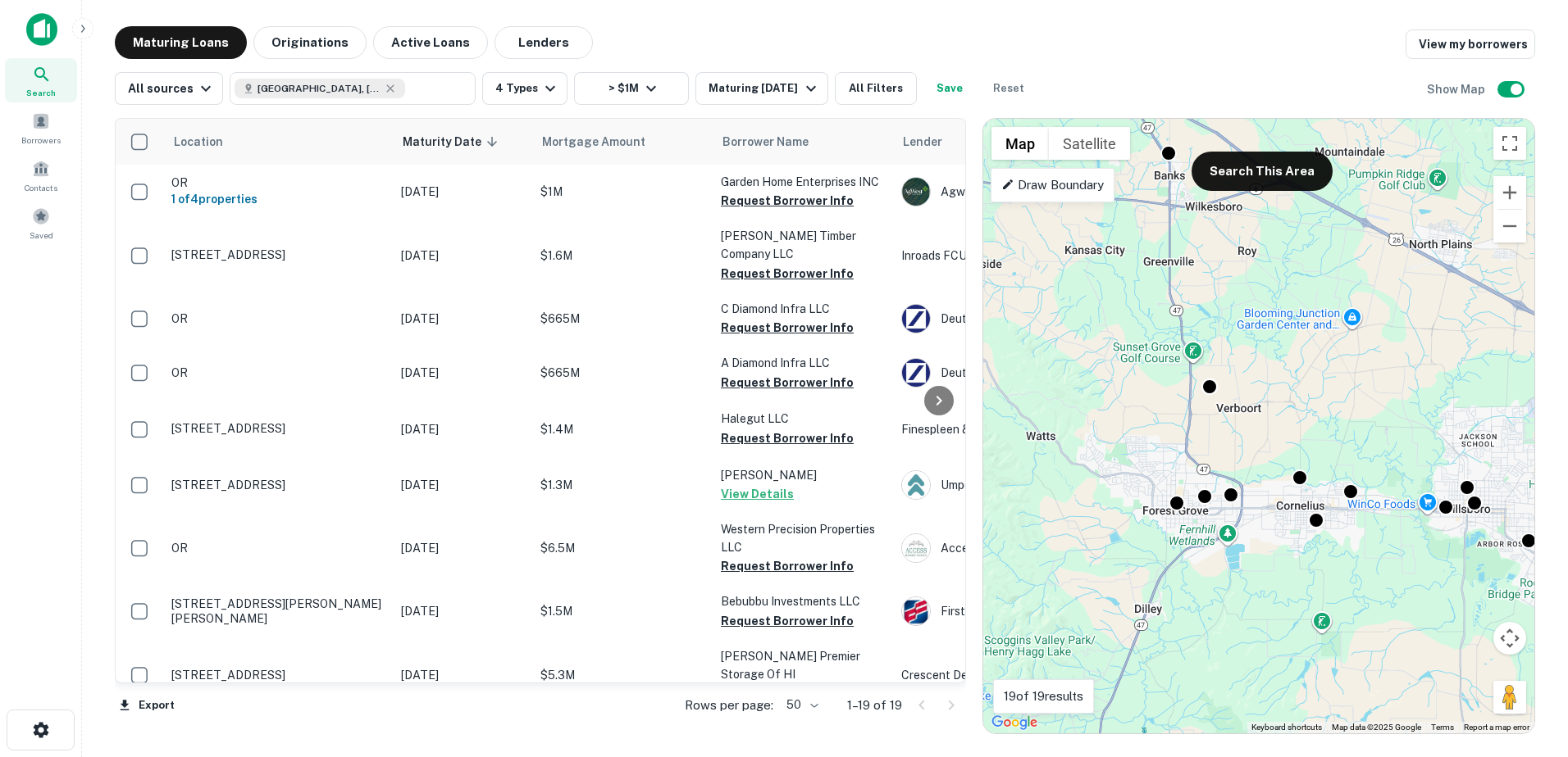
scroll to position [91, 0]
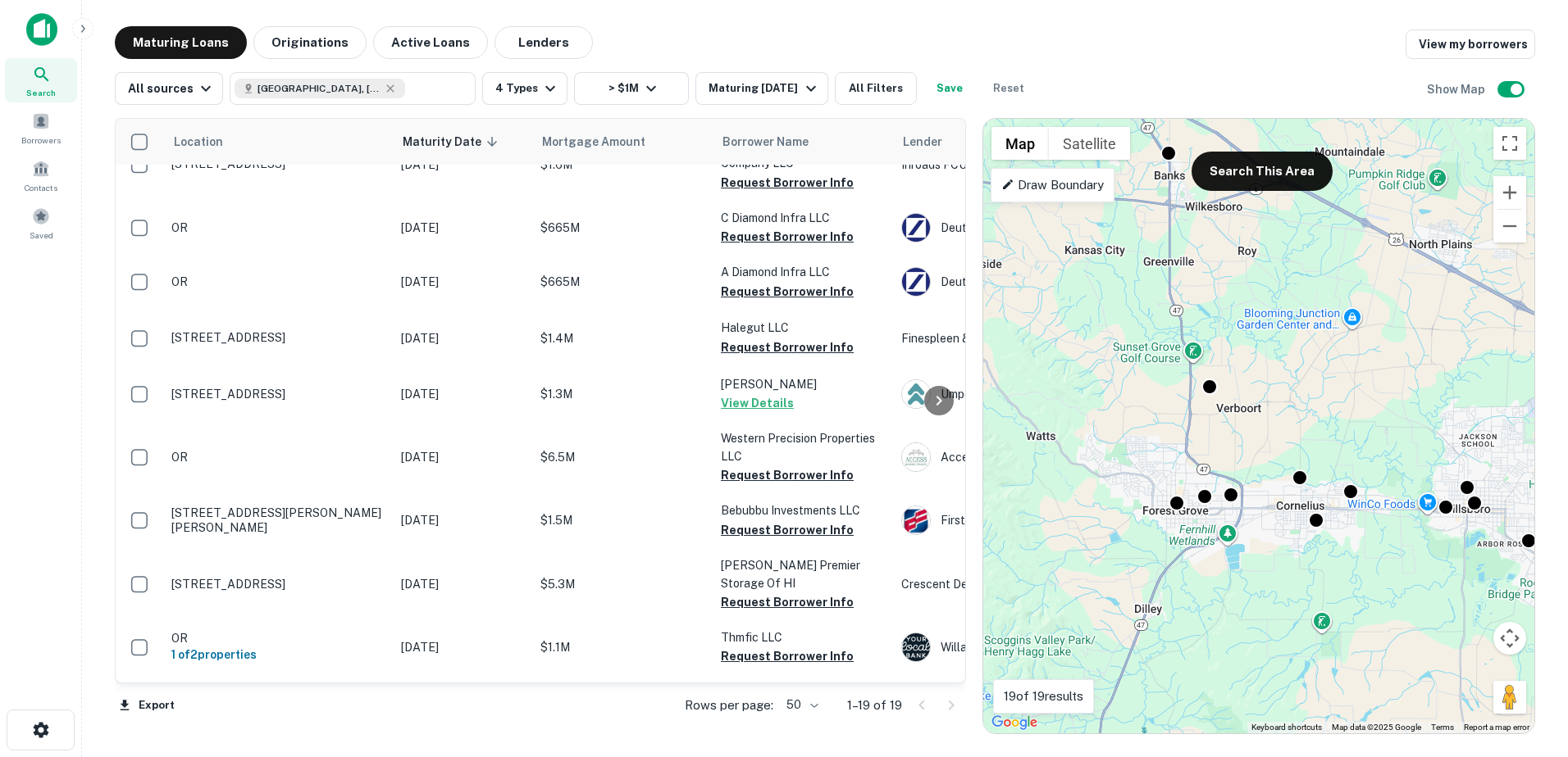
drag, startPoint x: 953, startPoint y: 307, endPoint x: 953, endPoint y: 345, distance: 38.0
click at [953, 345] on div at bounding box center [939, 400] width 33 height 564
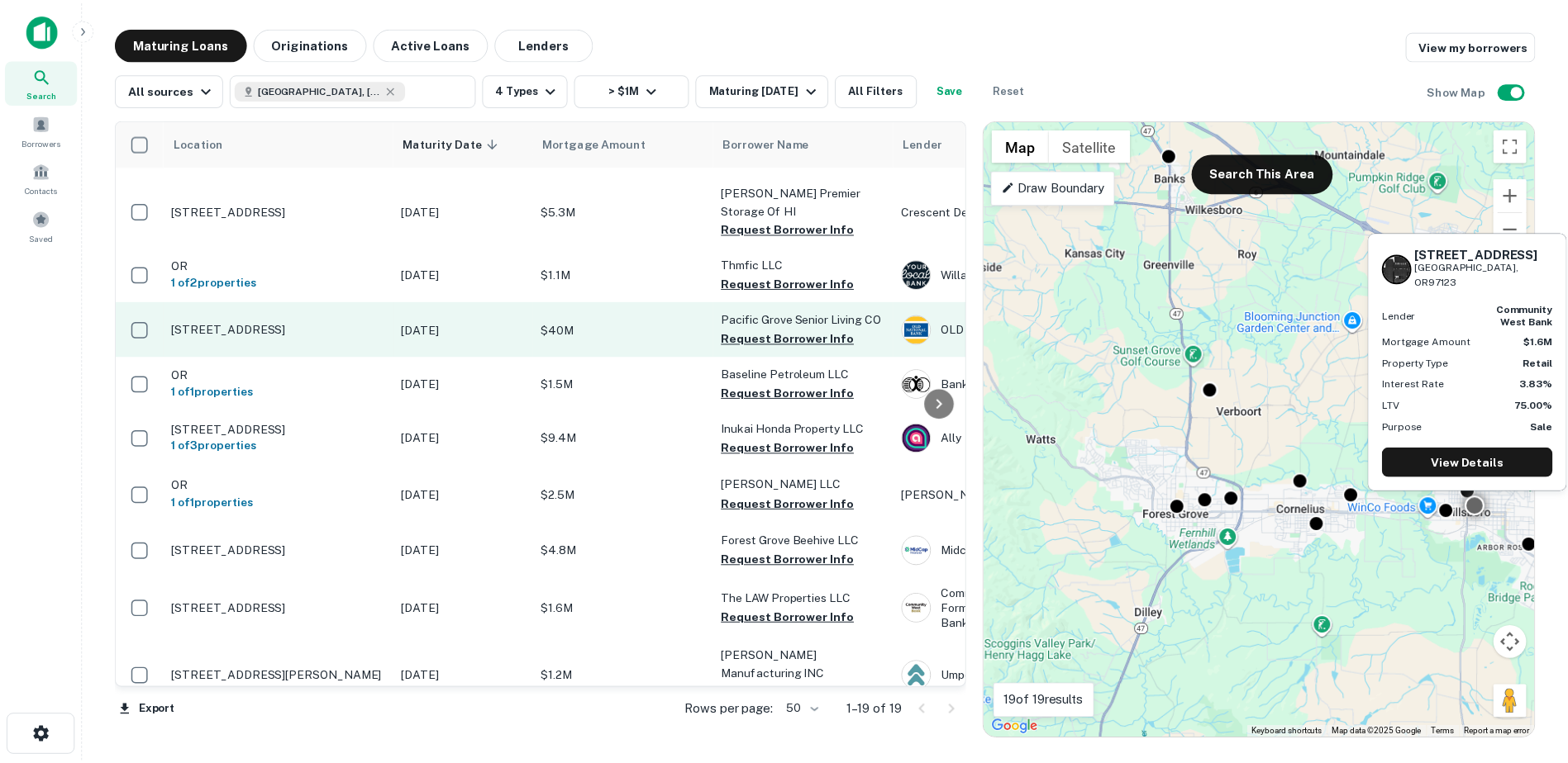
scroll to position [496, 0]
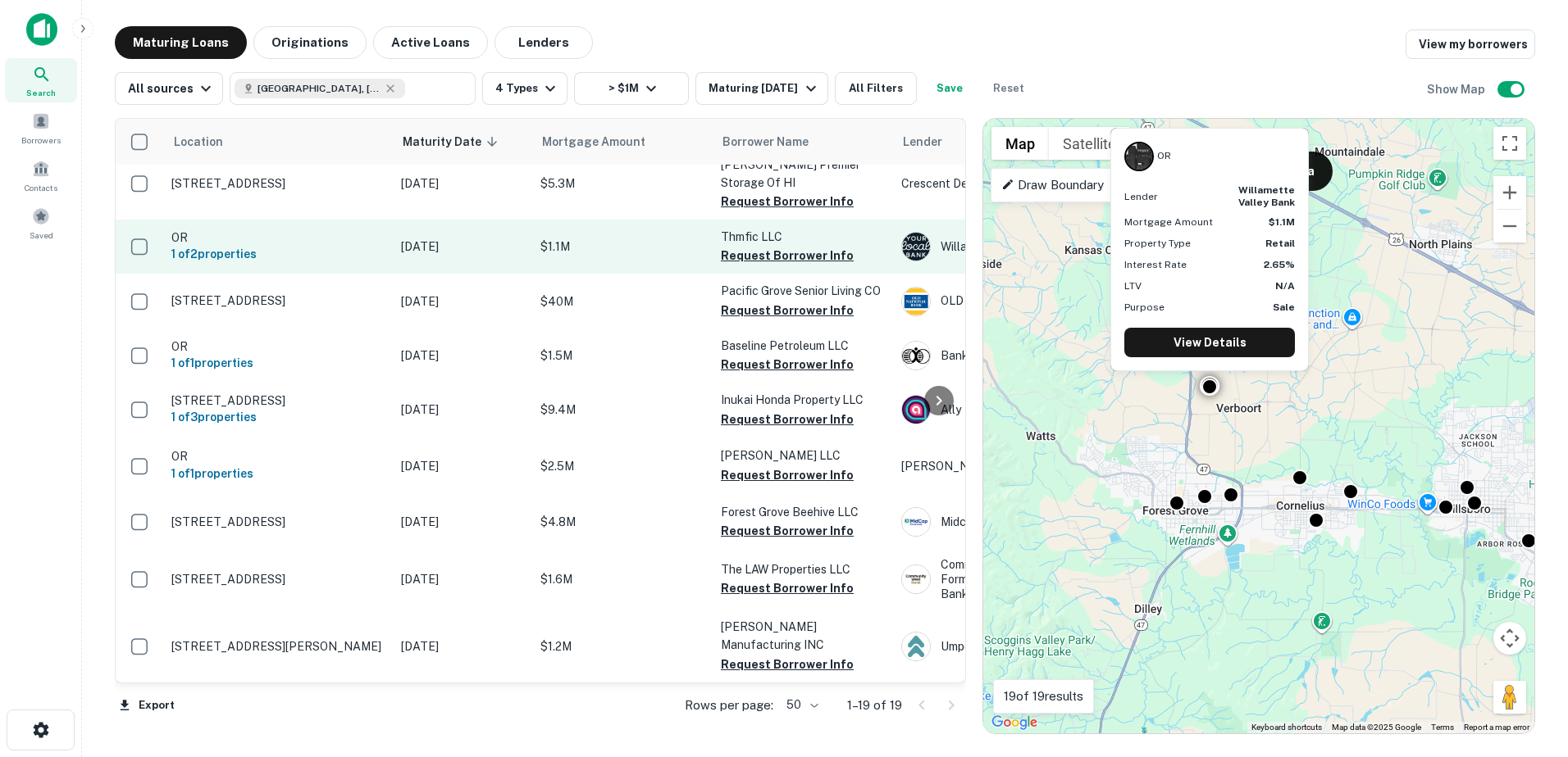
click at [458, 249] on p "Feb 22, 2026" at bounding box center [463, 246] width 123 height 18
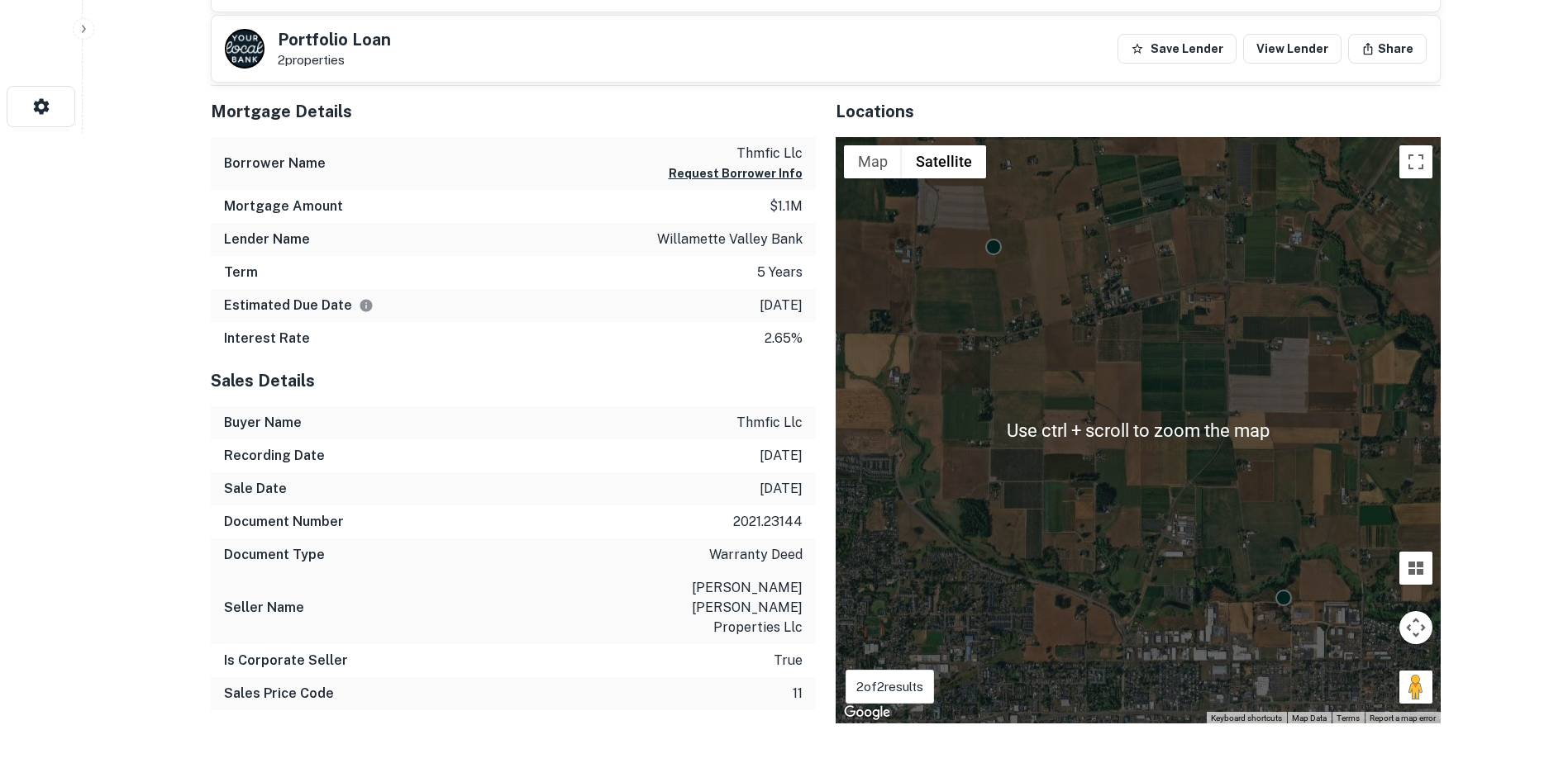
scroll to position [661, 0]
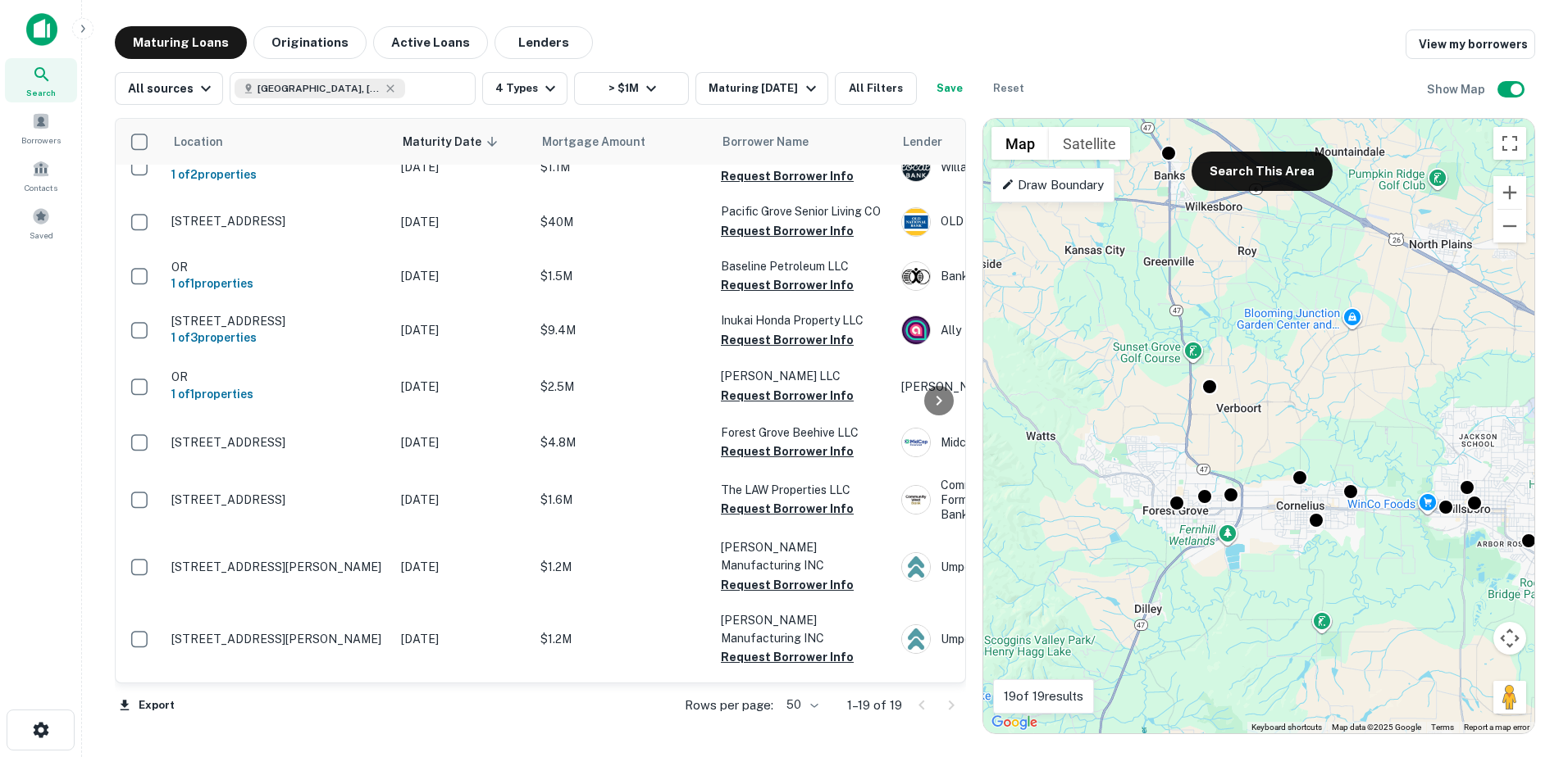
scroll to position [587, 0]
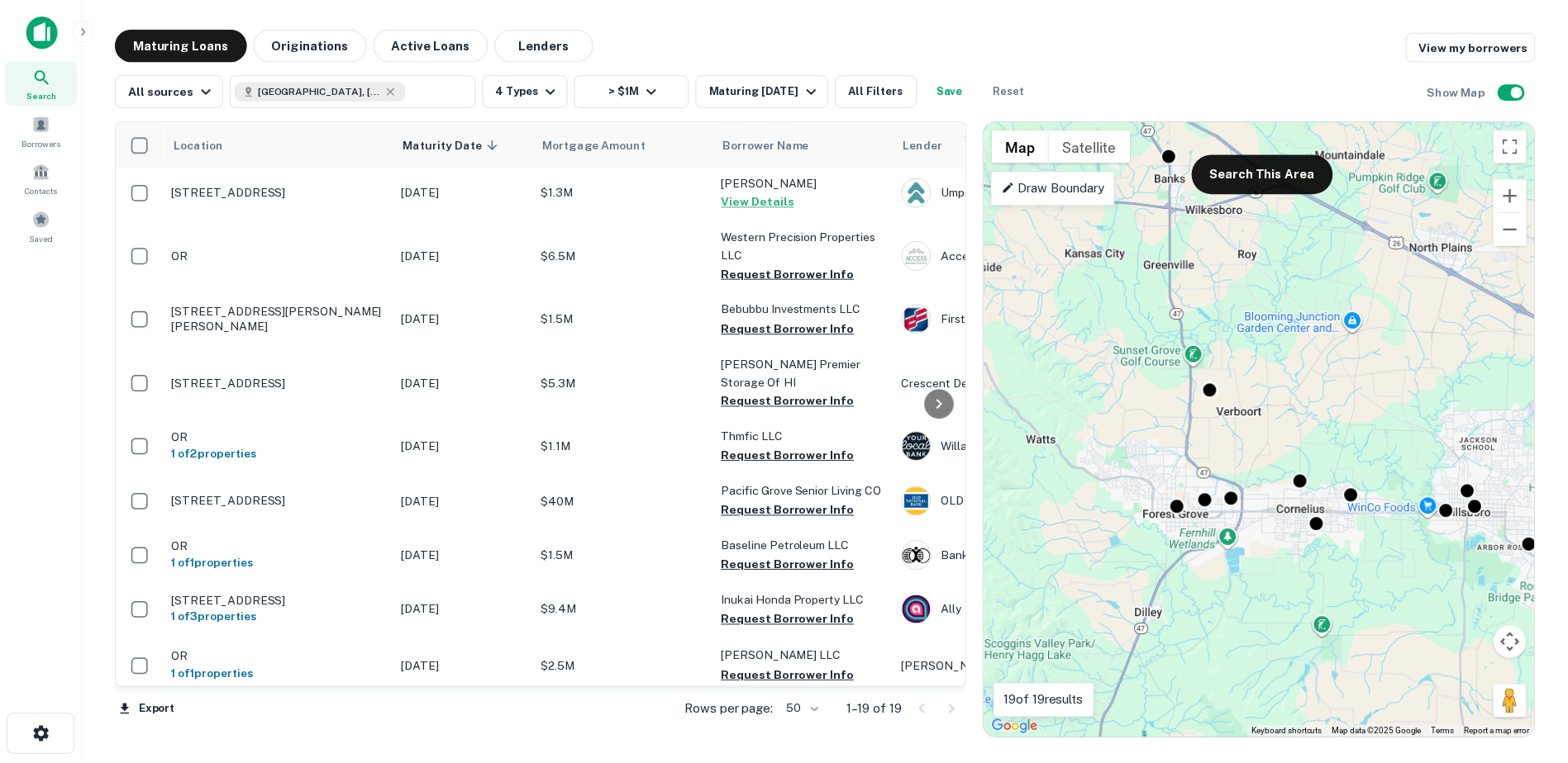
scroll to position [317, 0]
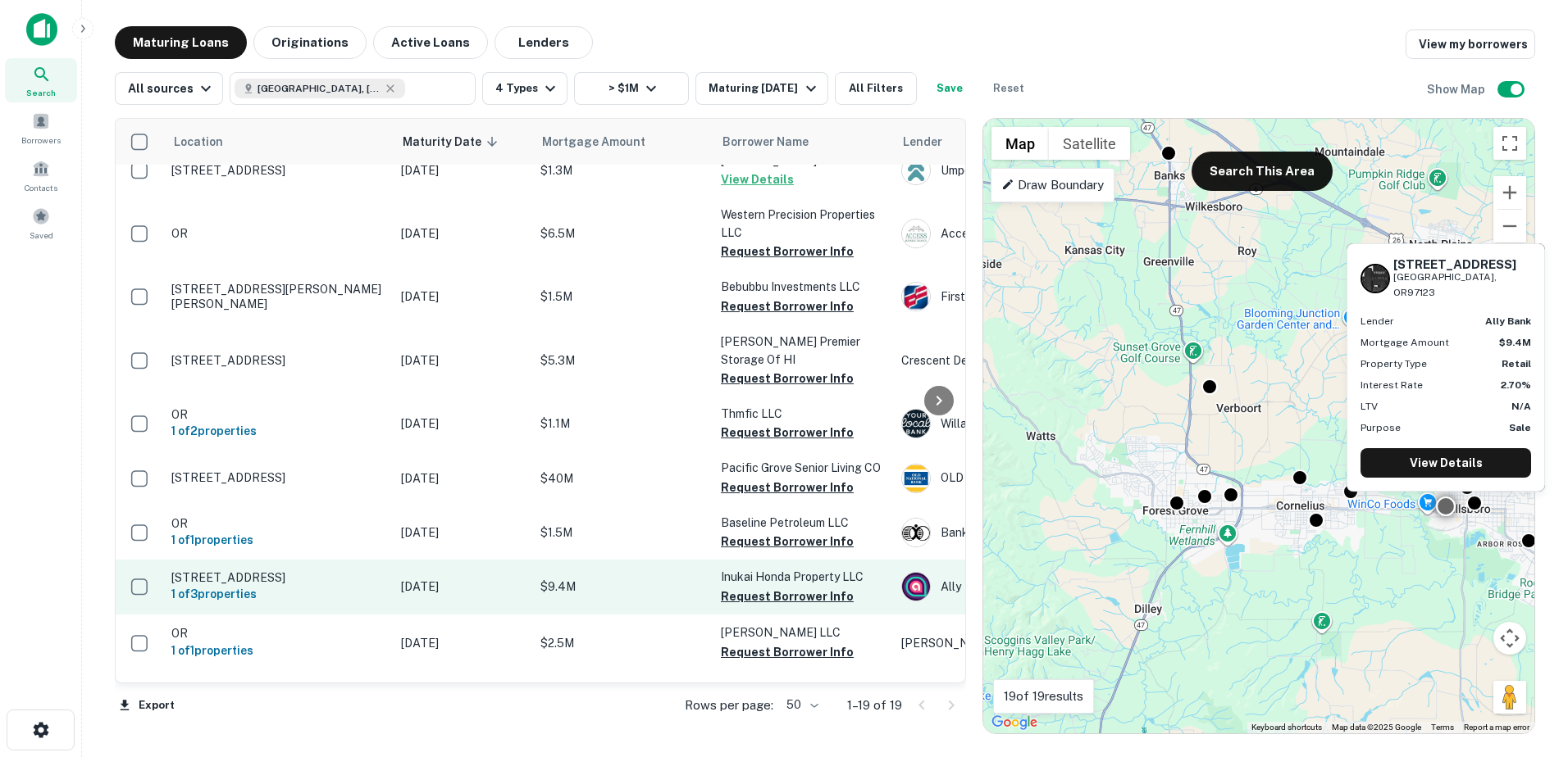
click at [663, 579] on p "$9.4M" at bounding box center [622, 586] width 164 height 18
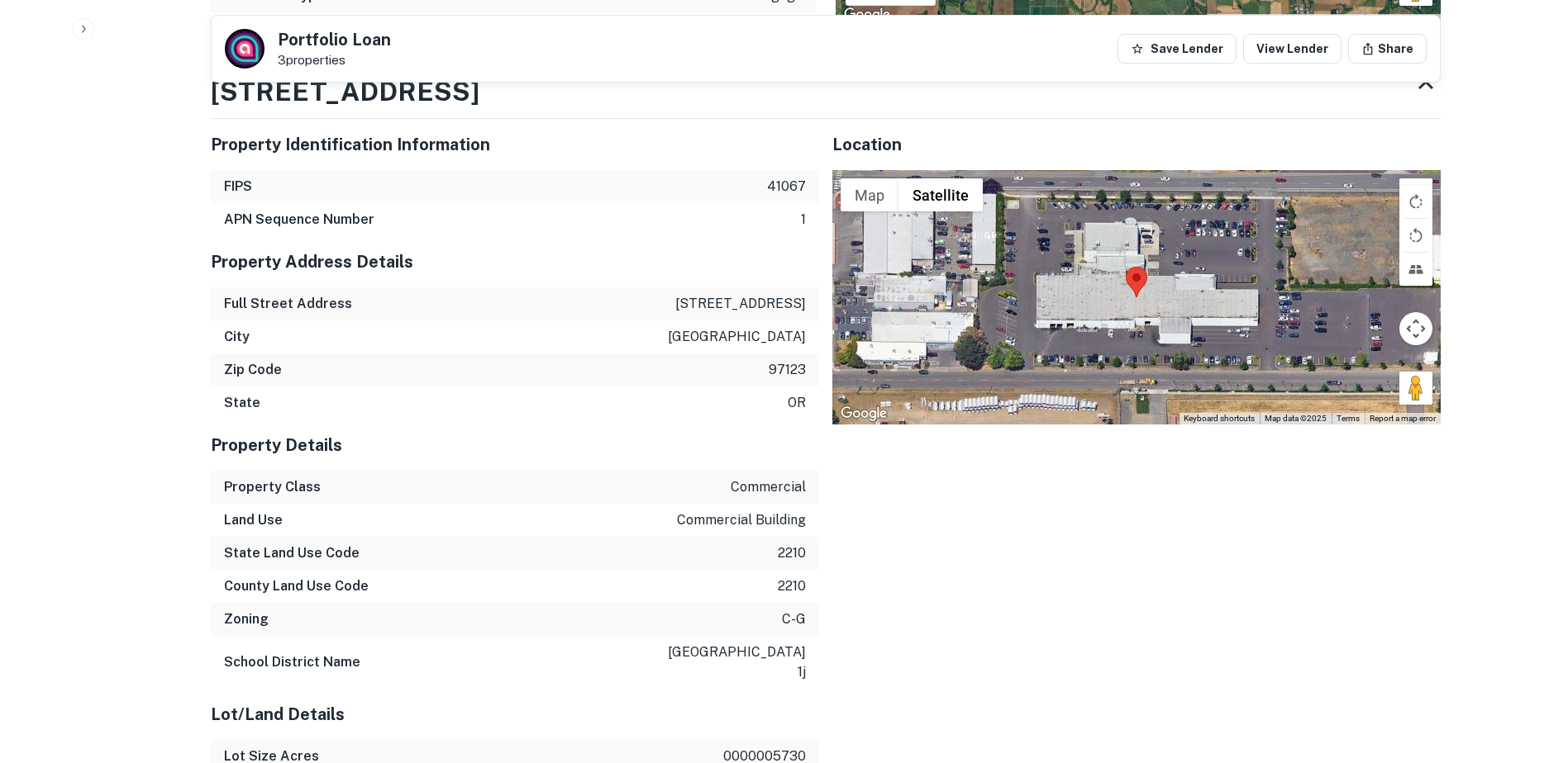
scroll to position [1456, 0]
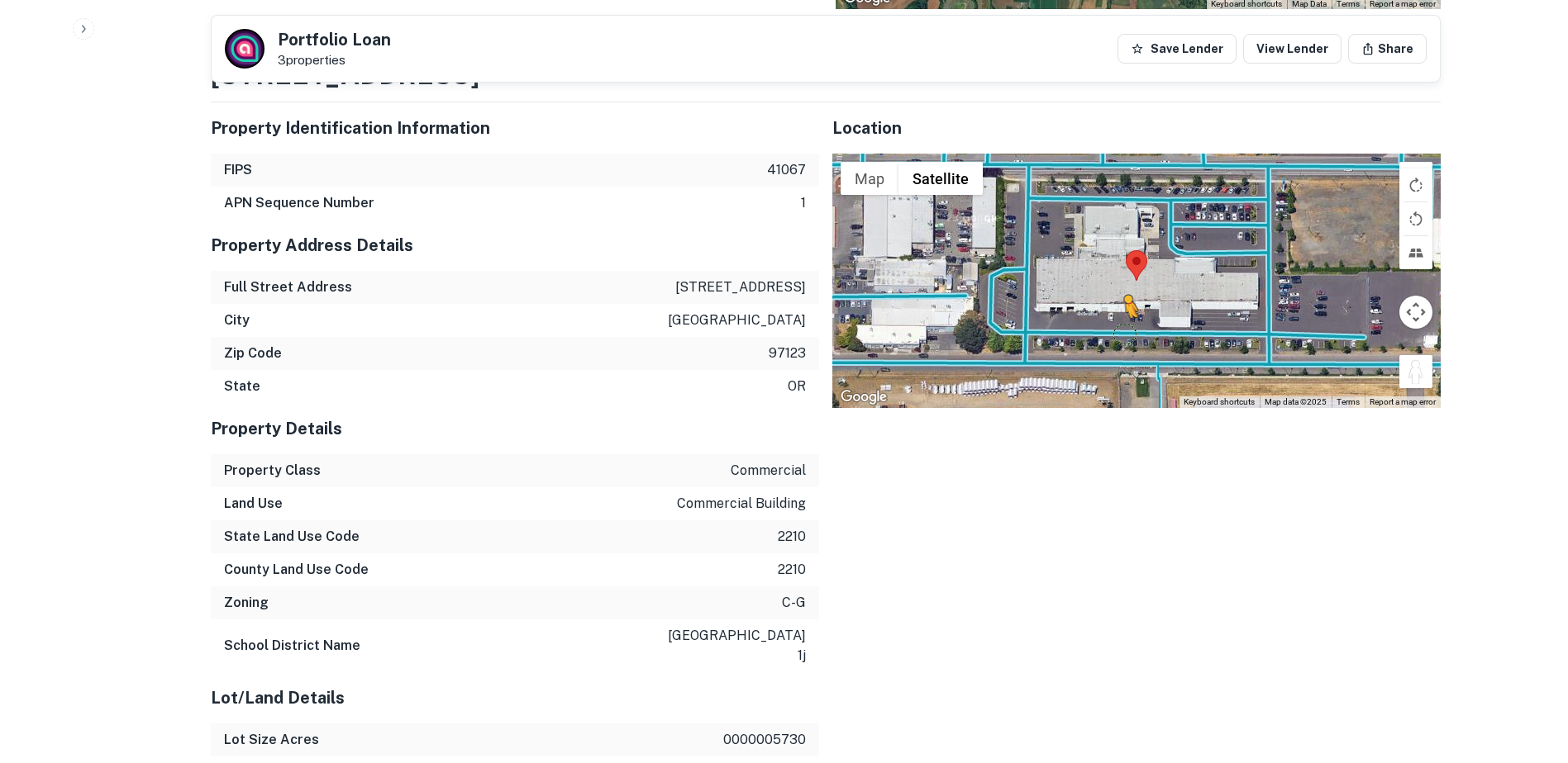
drag, startPoint x: 1410, startPoint y: 371, endPoint x: 1125, endPoint y: 333, distance: 287.5
click at [1125, 333] on div "To activate drag with keyboard, press Alt + Enter. Once in keyboard drag state,…" at bounding box center [1136, 281] width 609 height 254
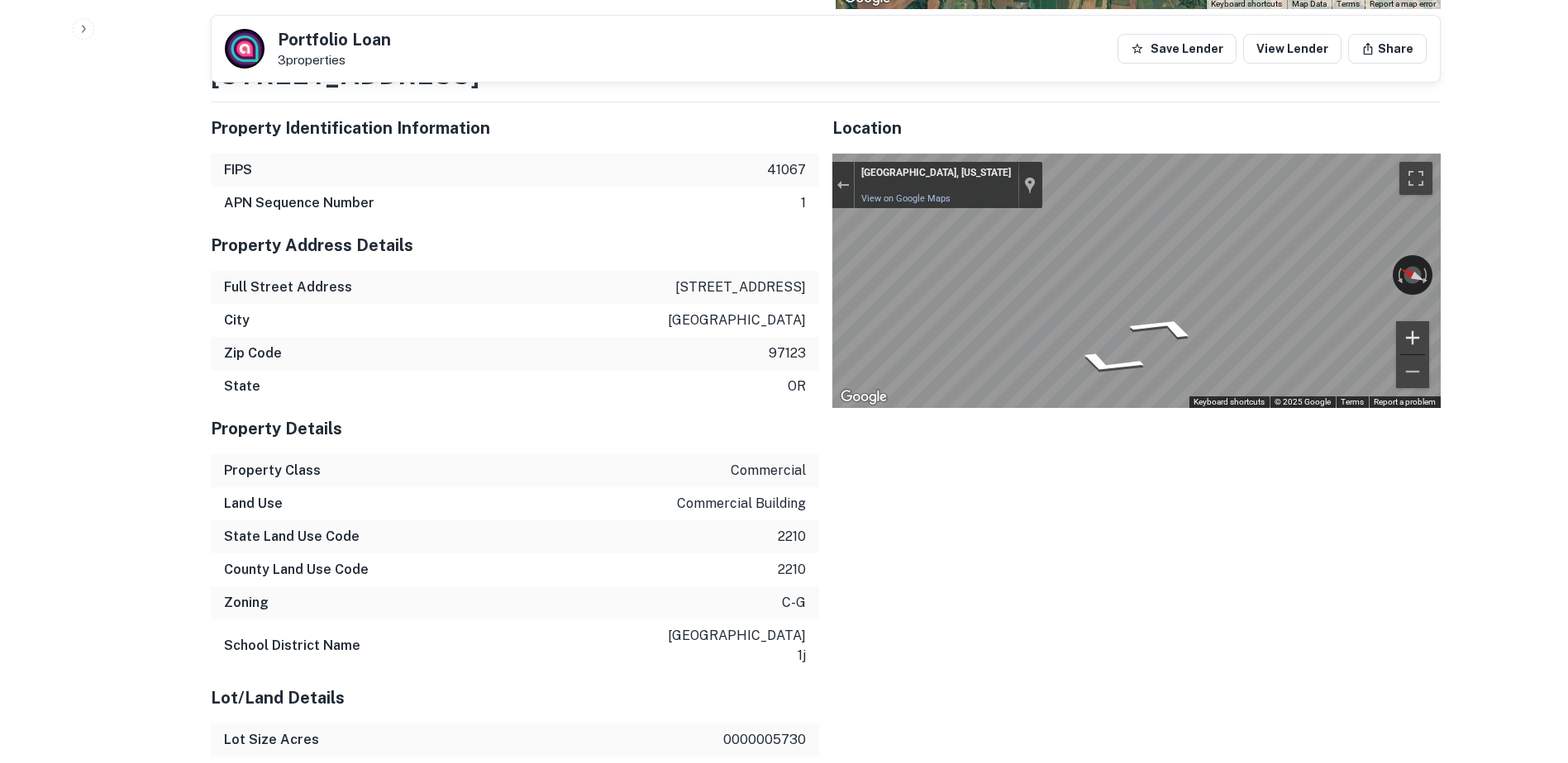
click at [1396, 339] on div "← Move left → Move right ↑ Move up ↓ Move down + Zoom in - Zoom out [GEOGRAPHIC…" at bounding box center [1136, 281] width 609 height 254
click at [1109, 335] on icon "Go West" at bounding box center [1115, 336] width 118 height 32
click at [1116, 329] on icon "Go West" at bounding box center [1115, 336] width 118 height 32
click at [829, 180] on div "Location ← Move left → Move right ↑ Move up ↓ Move down + Zoom in - Zoom out Ho…" at bounding box center [1129, 681] width 621 height 1184
click at [842, 188] on div "Exit the Street View" at bounding box center [842, 185] width 12 height 10
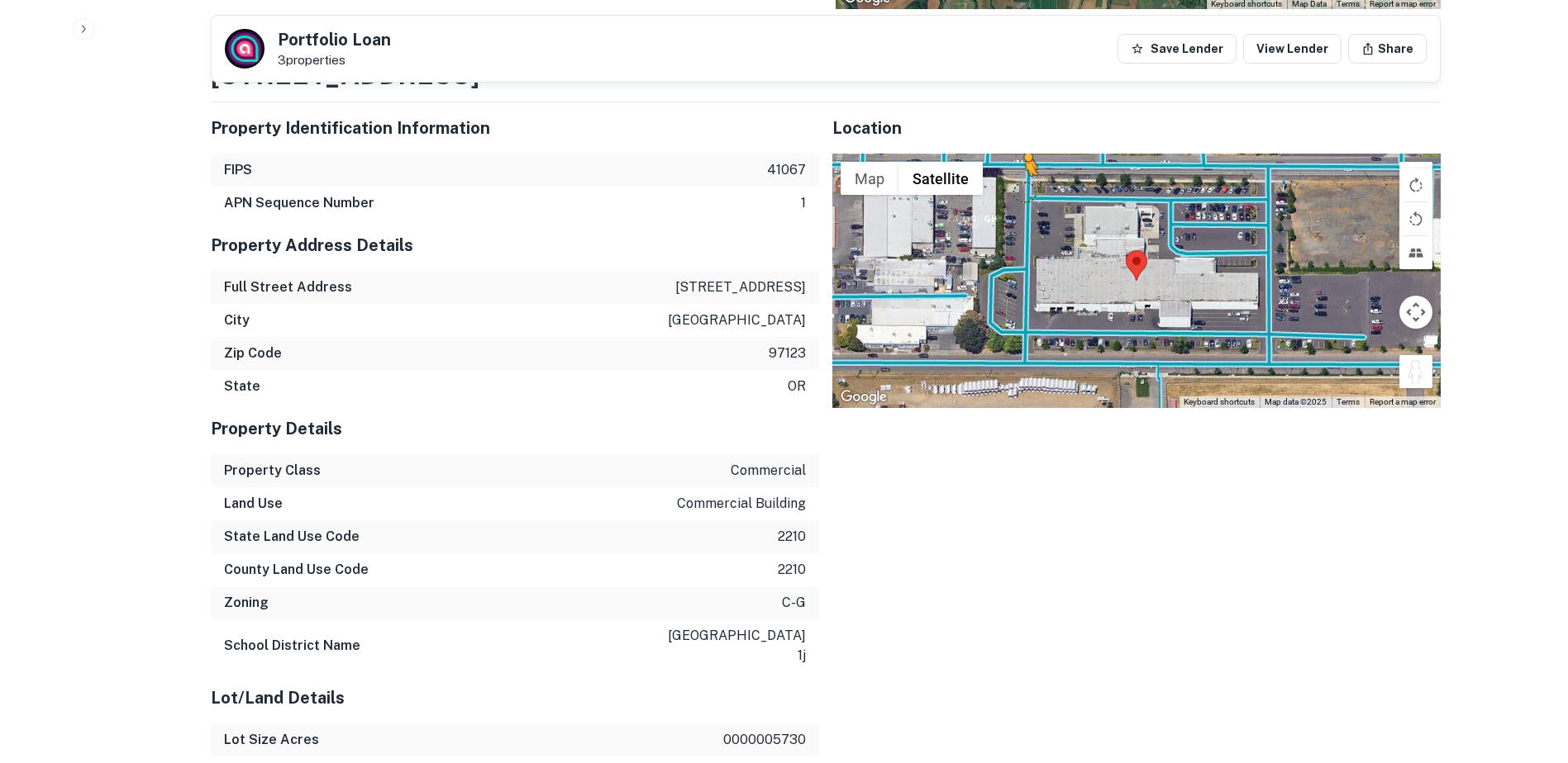
drag, startPoint x: 1417, startPoint y: 367, endPoint x: 1024, endPoint y: 192, distance: 430.2
click at [1024, 192] on div "To activate drag with keyboard, press Alt + Enter. Once in keyboard drag state,…" at bounding box center [1136, 281] width 609 height 254
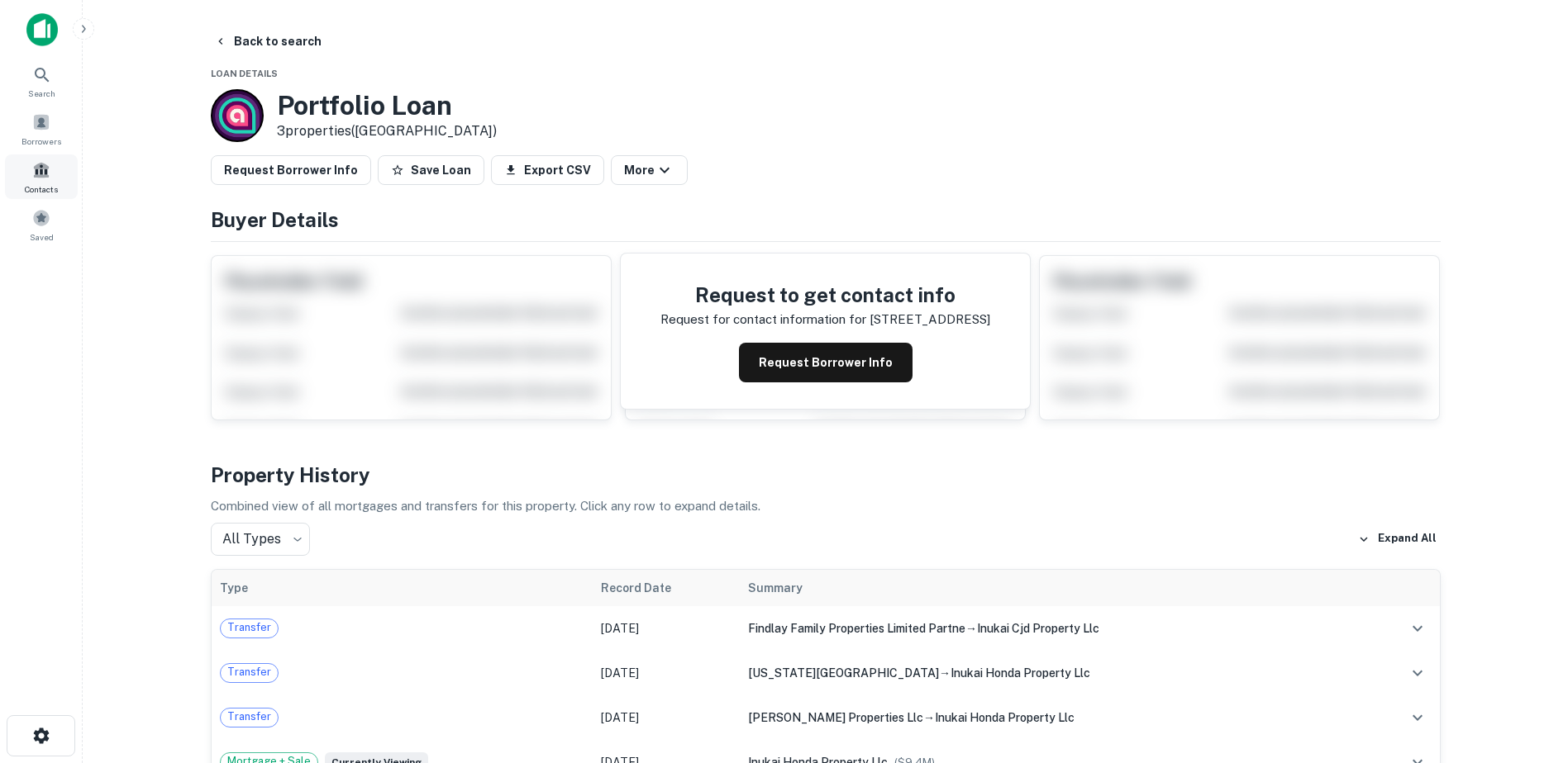
click at [38, 174] on span at bounding box center [41, 170] width 18 height 18
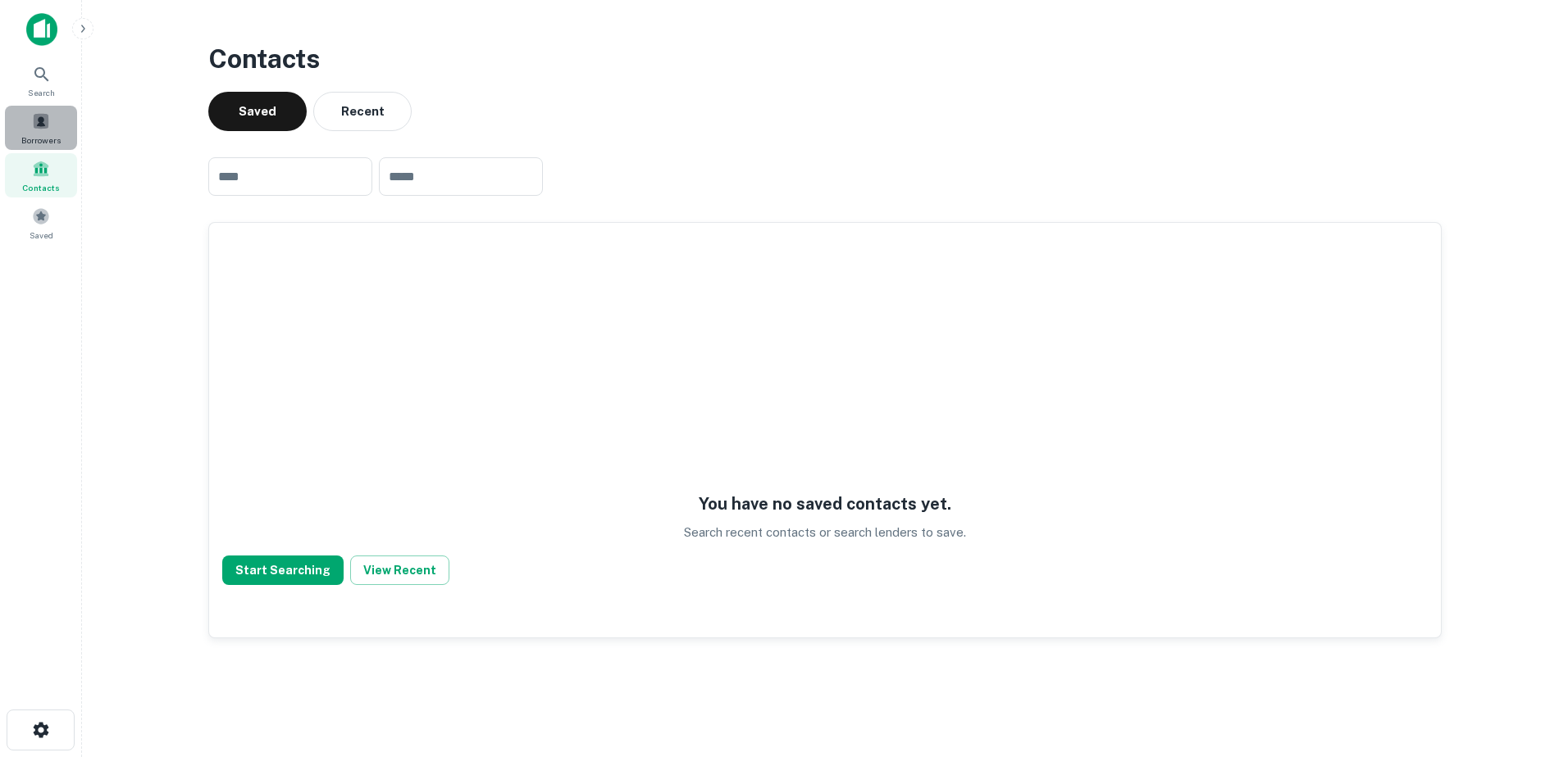
click at [51, 117] on div "Borrowers" at bounding box center [41, 128] width 72 height 45
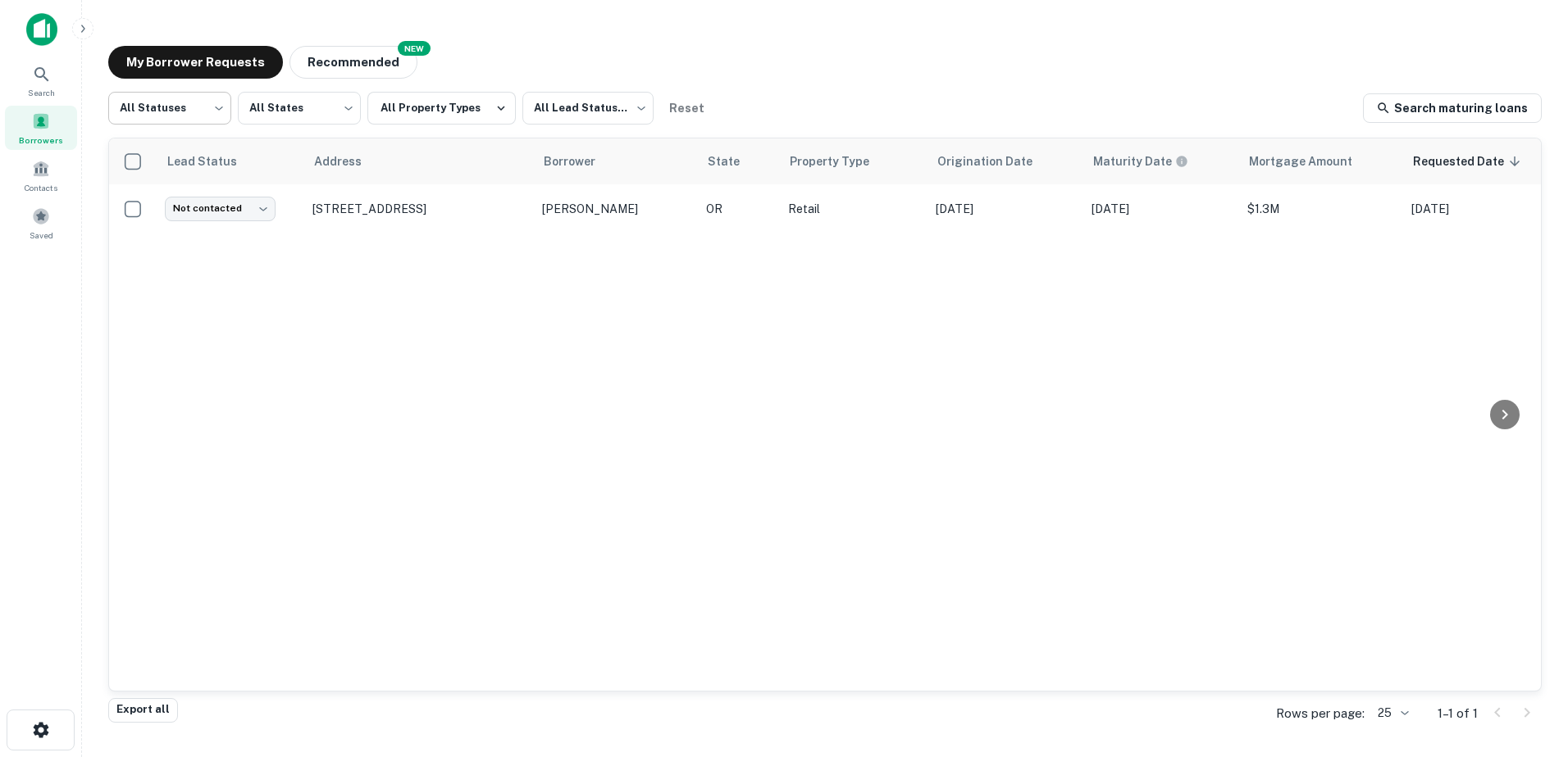
click at [204, 111] on body "Search Borrowers Contacts Saved My Borrower Requests NEW Recommended All Status…" at bounding box center [784, 378] width 1568 height 757
click at [204, 111] on div at bounding box center [784, 378] width 1568 height 757
click at [294, 111] on body "Search Borrowers Contacts Saved My Borrower Requests NEW Recommended All Status…" at bounding box center [784, 378] width 1568 height 757
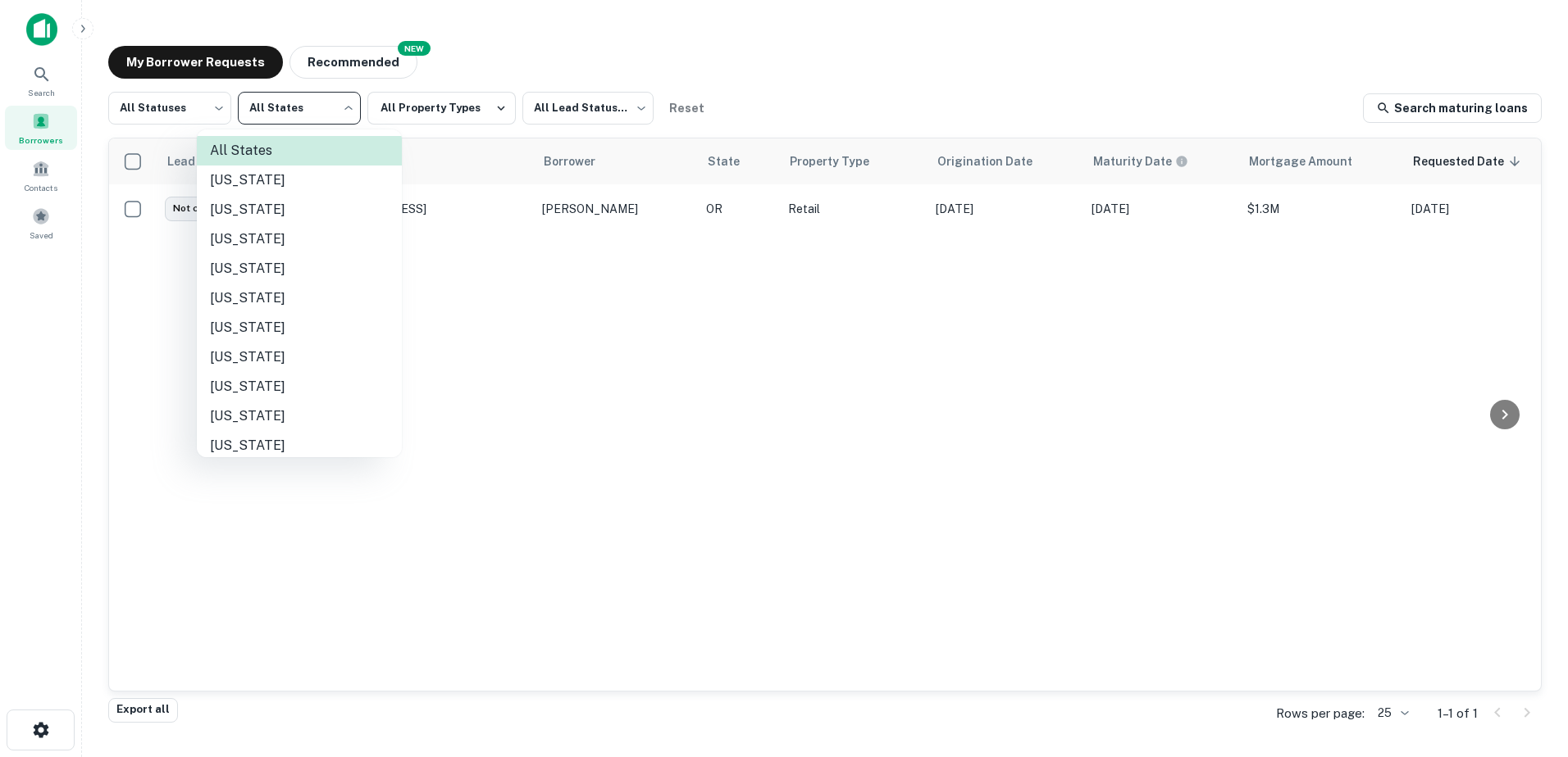
click at [300, 111] on div at bounding box center [784, 378] width 1568 height 757
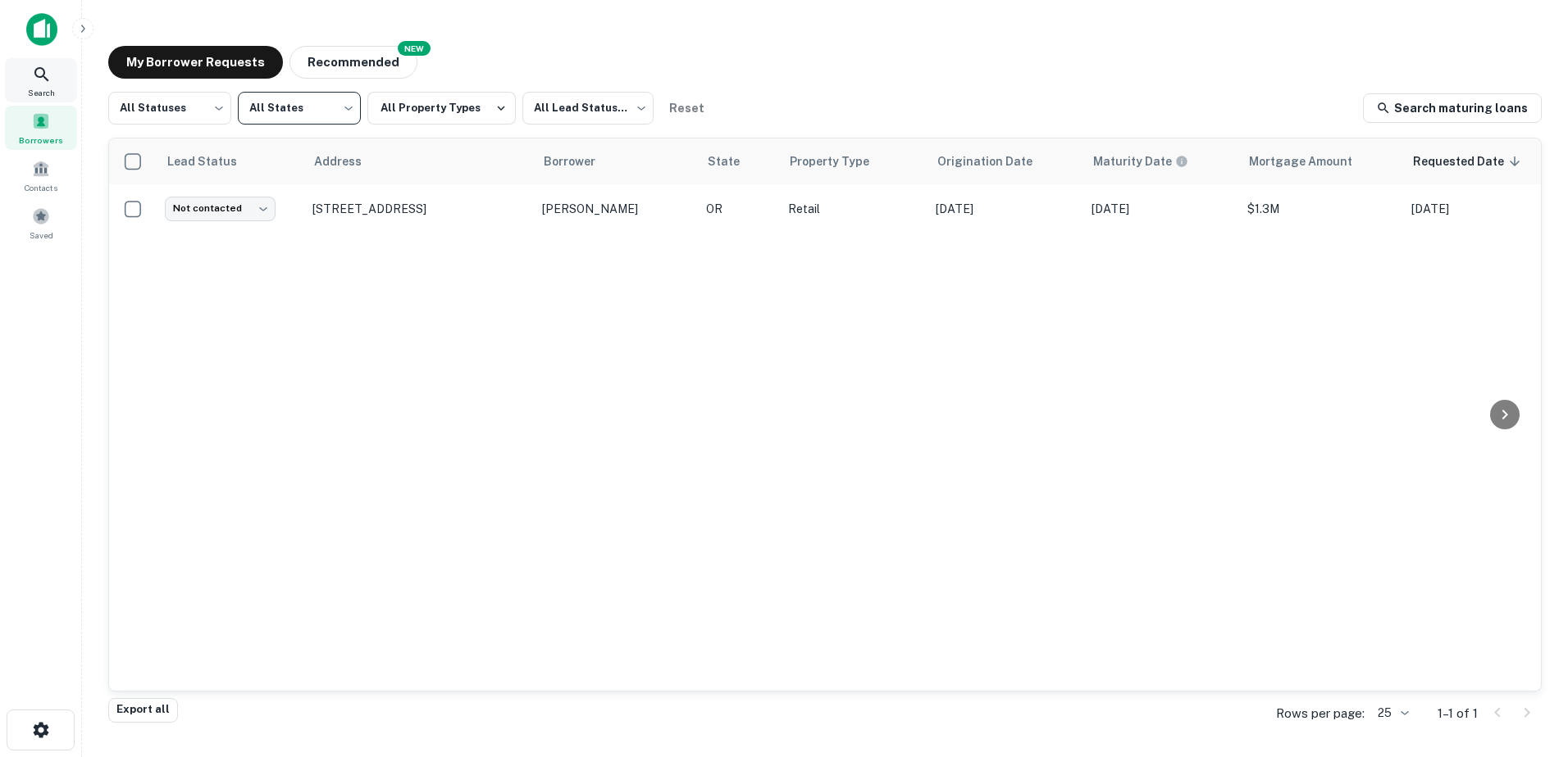
click at [46, 83] on icon at bounding box center [42, 74] width 20 height 20
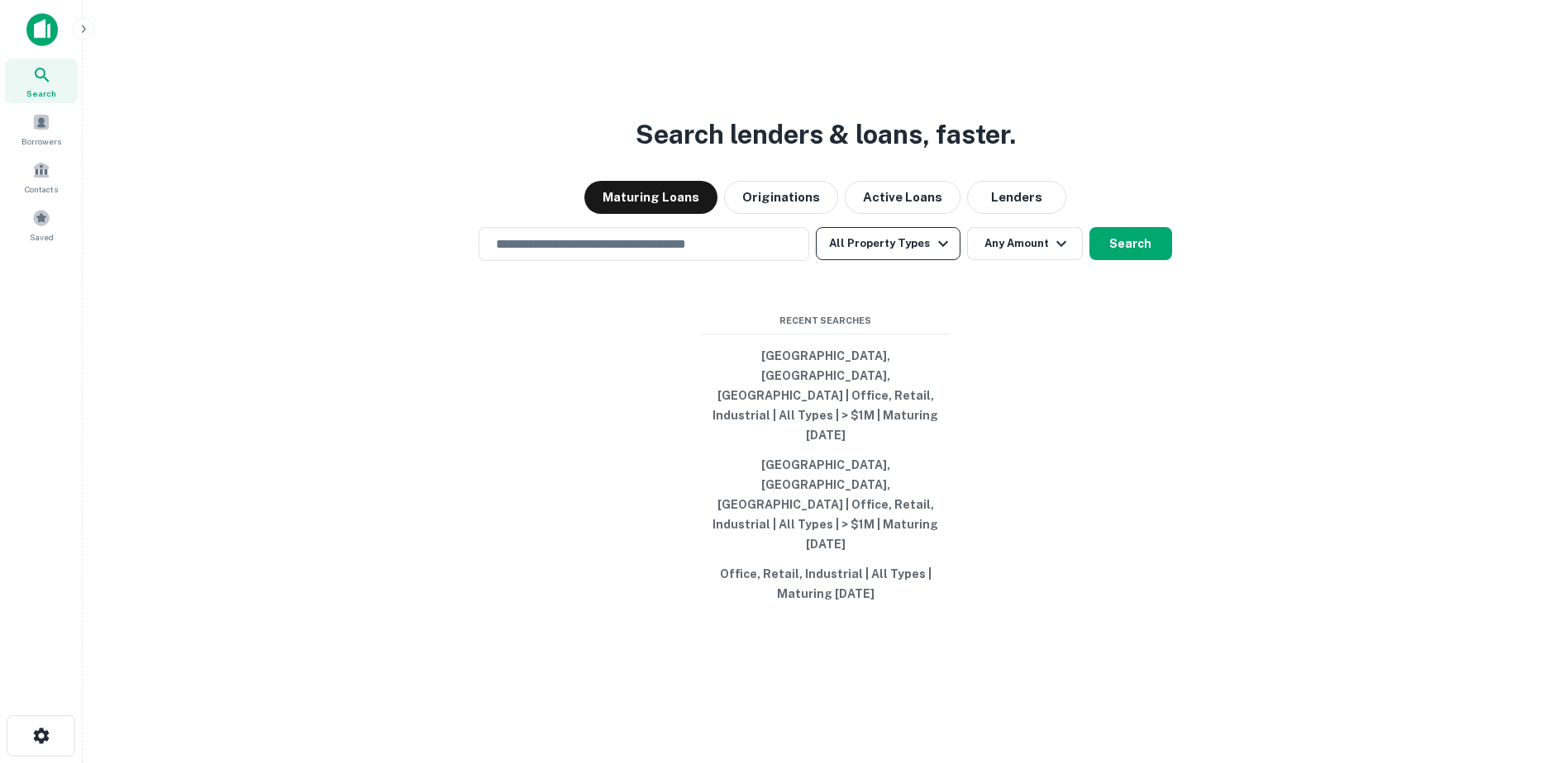
click at [919, 260] on button "All Property Types" at bounding box center [888, 244] width 143 height 33
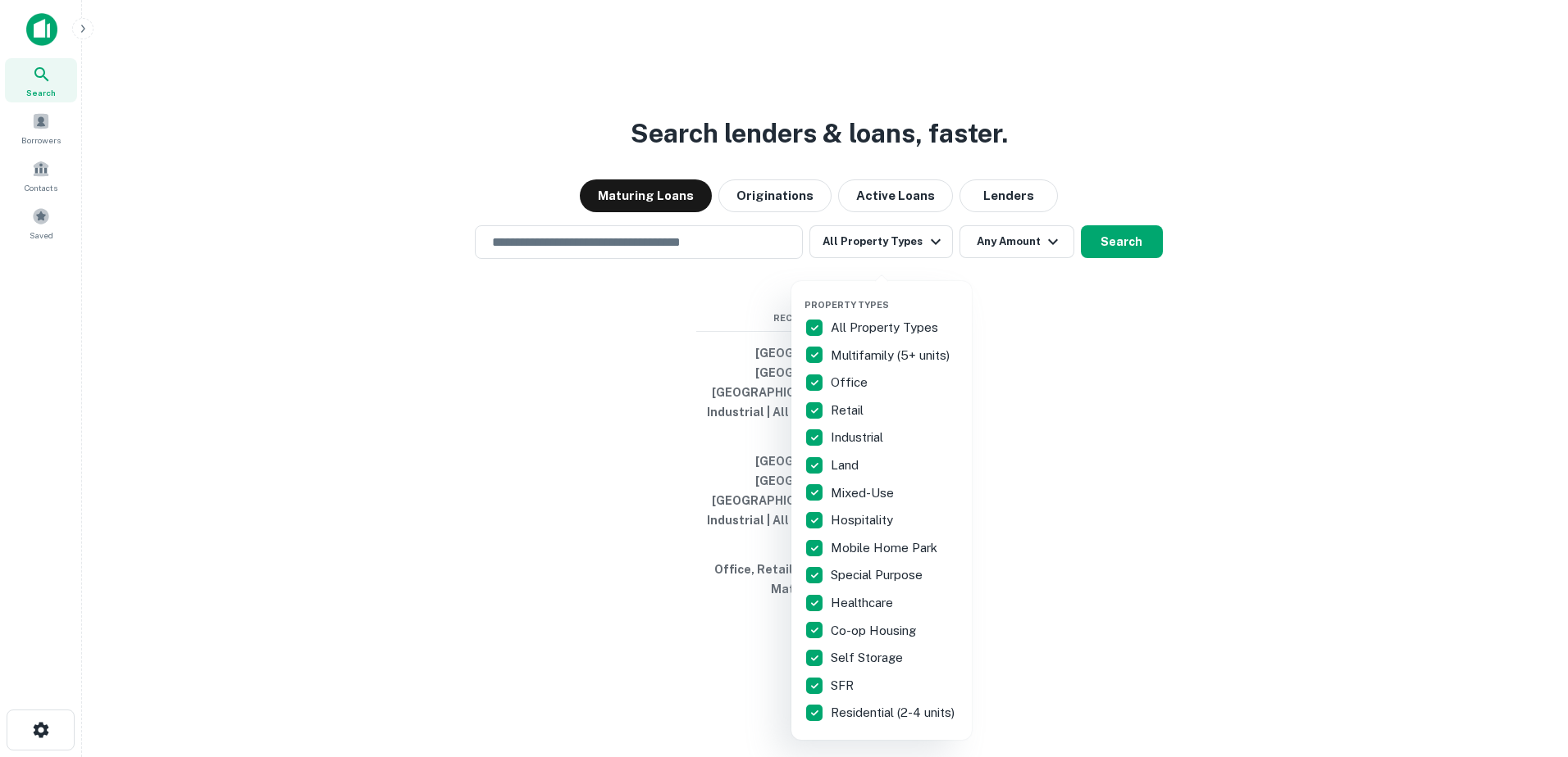
click at [739, 290] on div at bounding box center [784, 378] width 1568 height 757
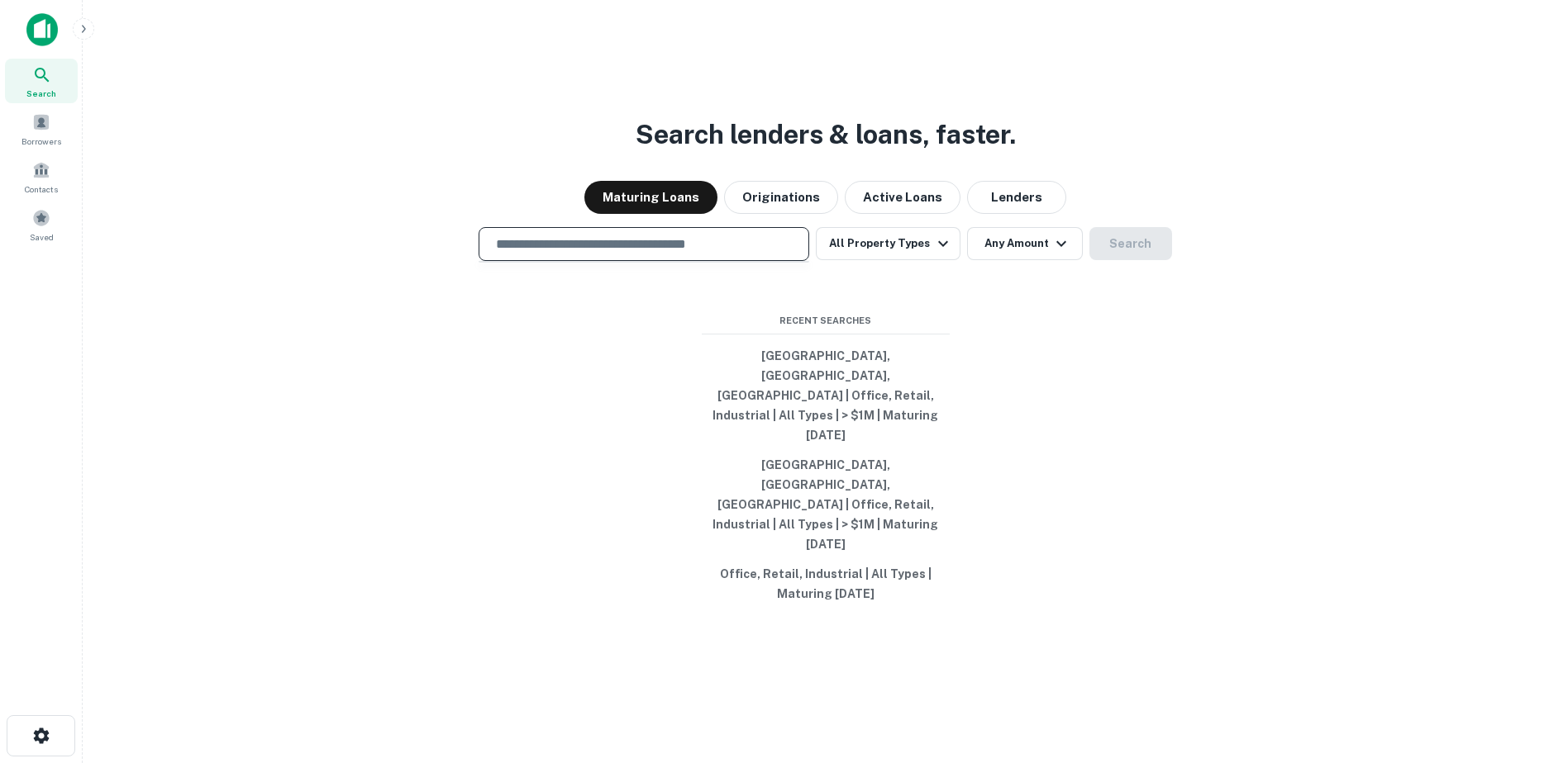
click at [713, 254] on input "text" at bounding box center [644, 244] width 315 height 19
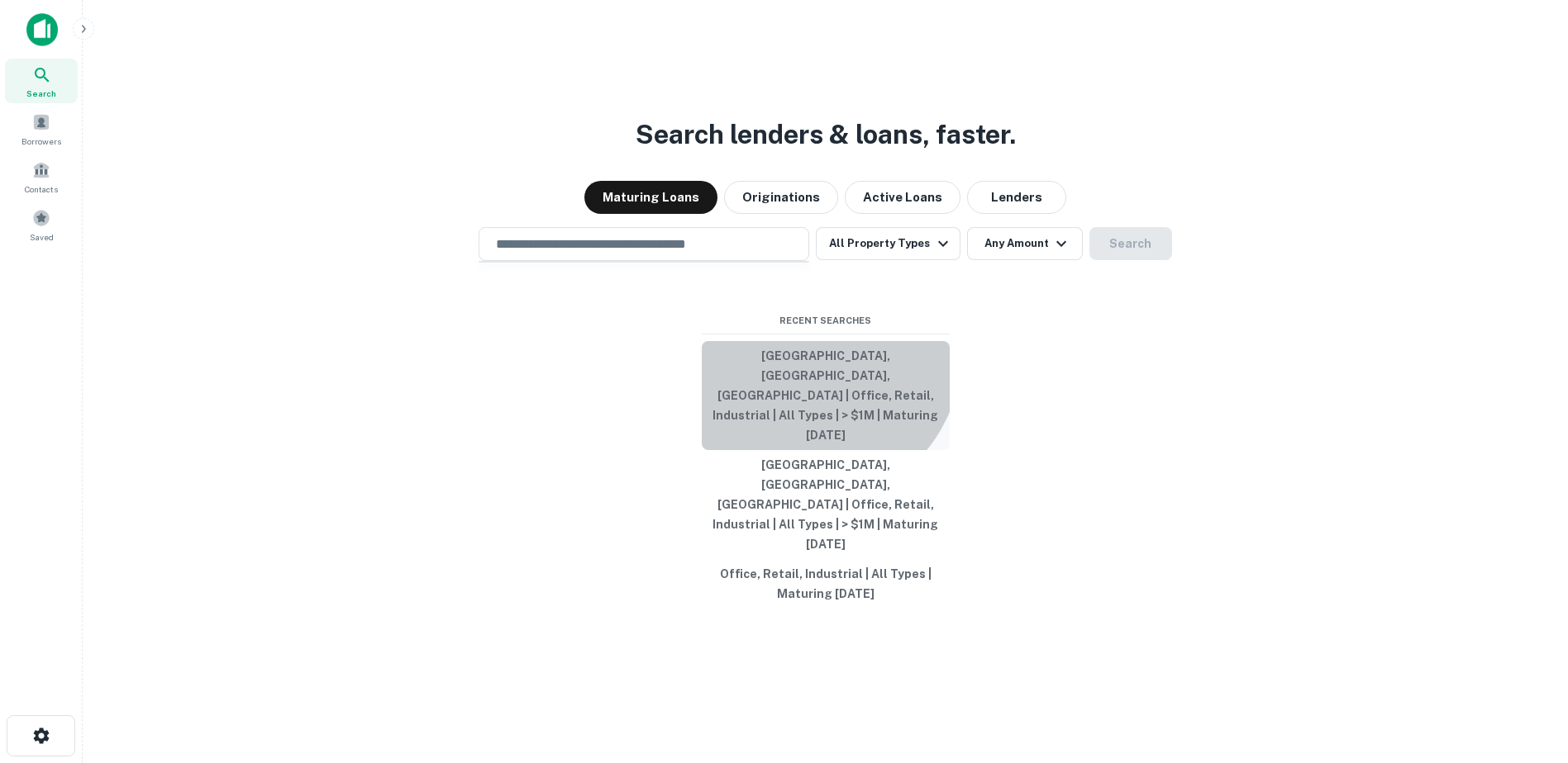
click at [804, 390] on button "[GEOGRAPHIC_DATA], [GEOGRAPHIC_DATA], [GEOGRAPHIC_DATA] | Office, Retail, Indus…" at bounding box center [825, 395] width 247 height 109
type input "**********"
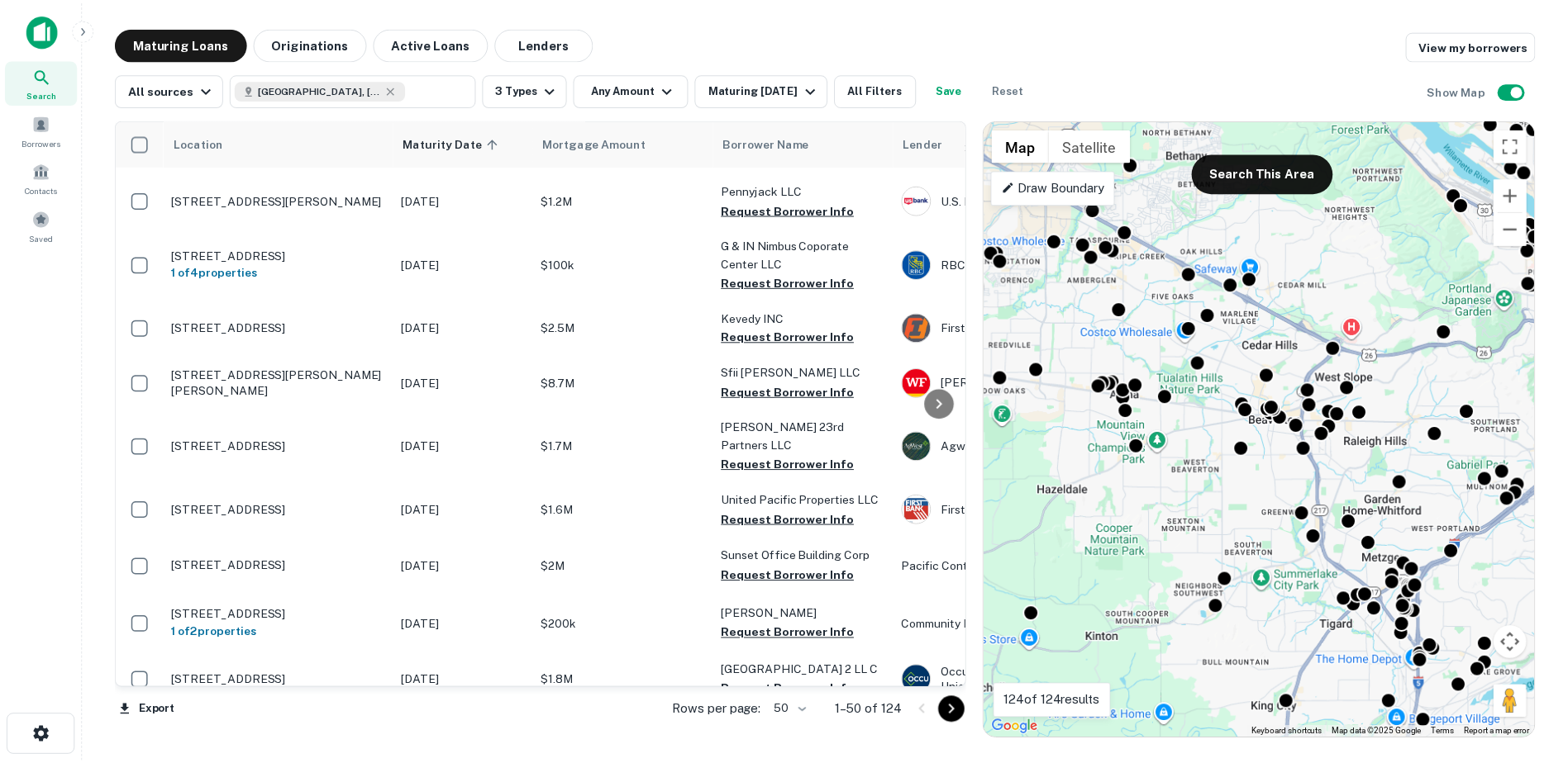
scroll to position [428, 0]
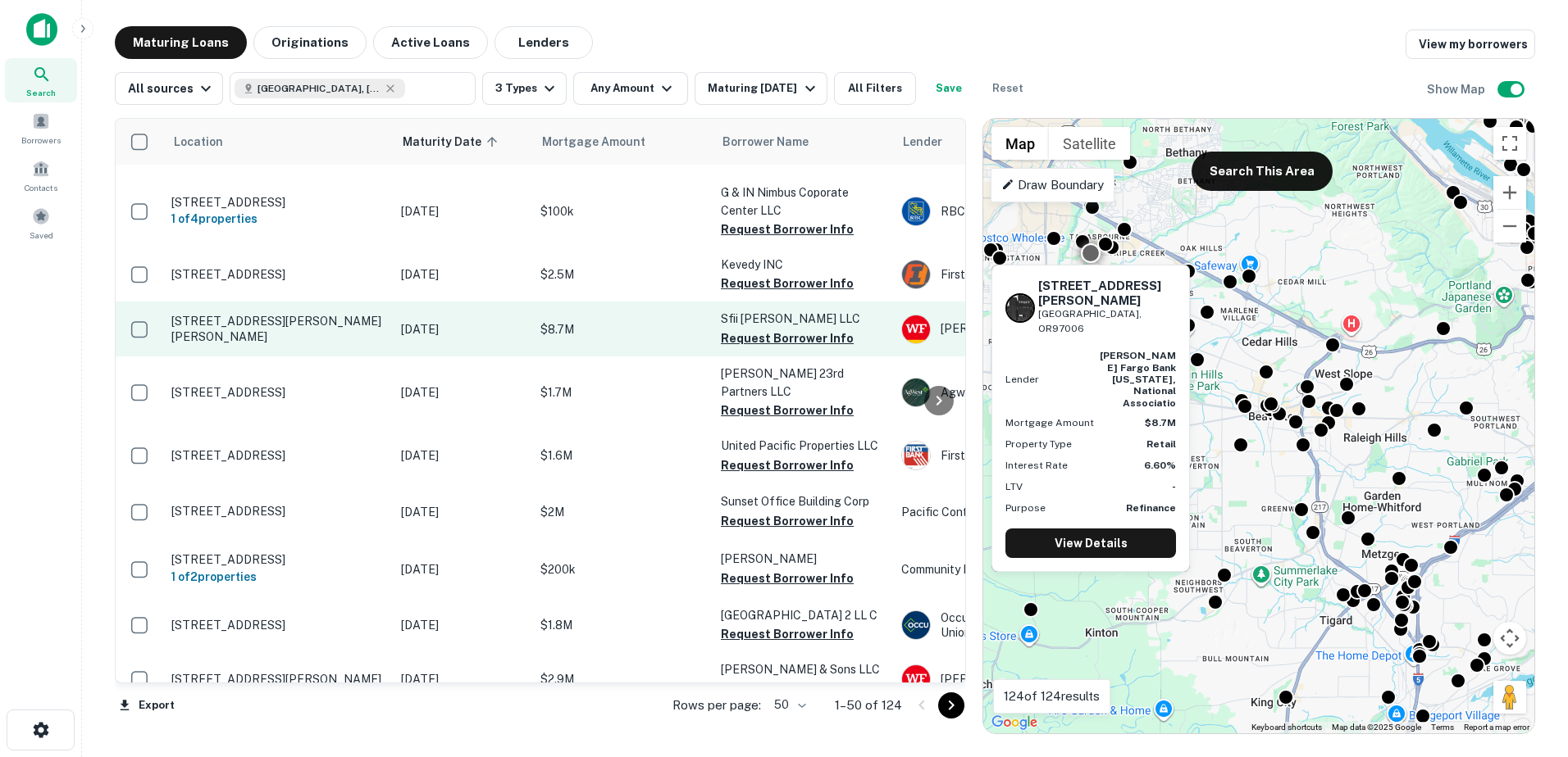
click at [286, 314] on p "[STREET_ADDRESS][PERSON_NAME][PERSON_NAME]" at bounding box center [278, 328] width 213 height 29
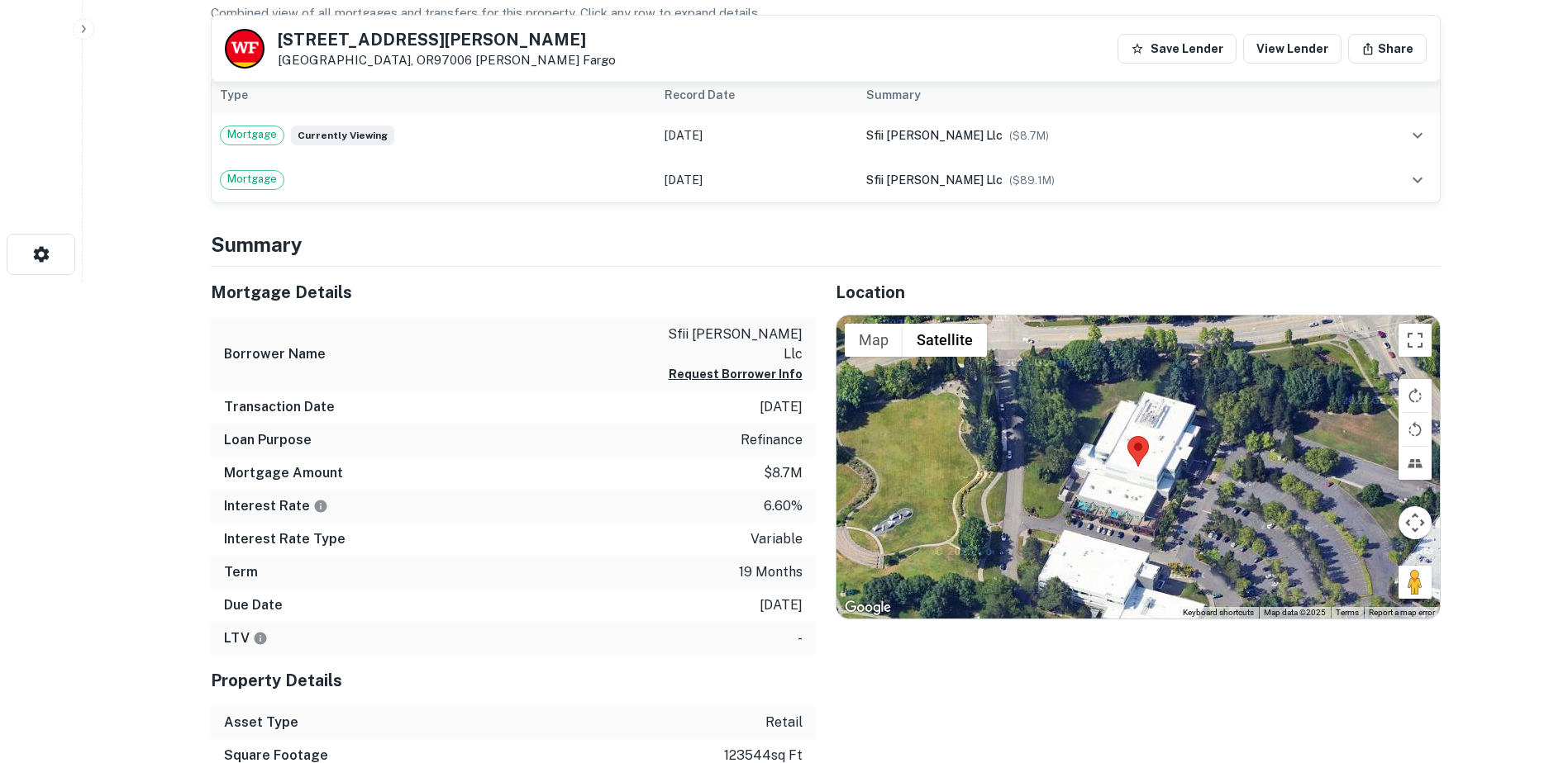
scroll to position [485, 0]
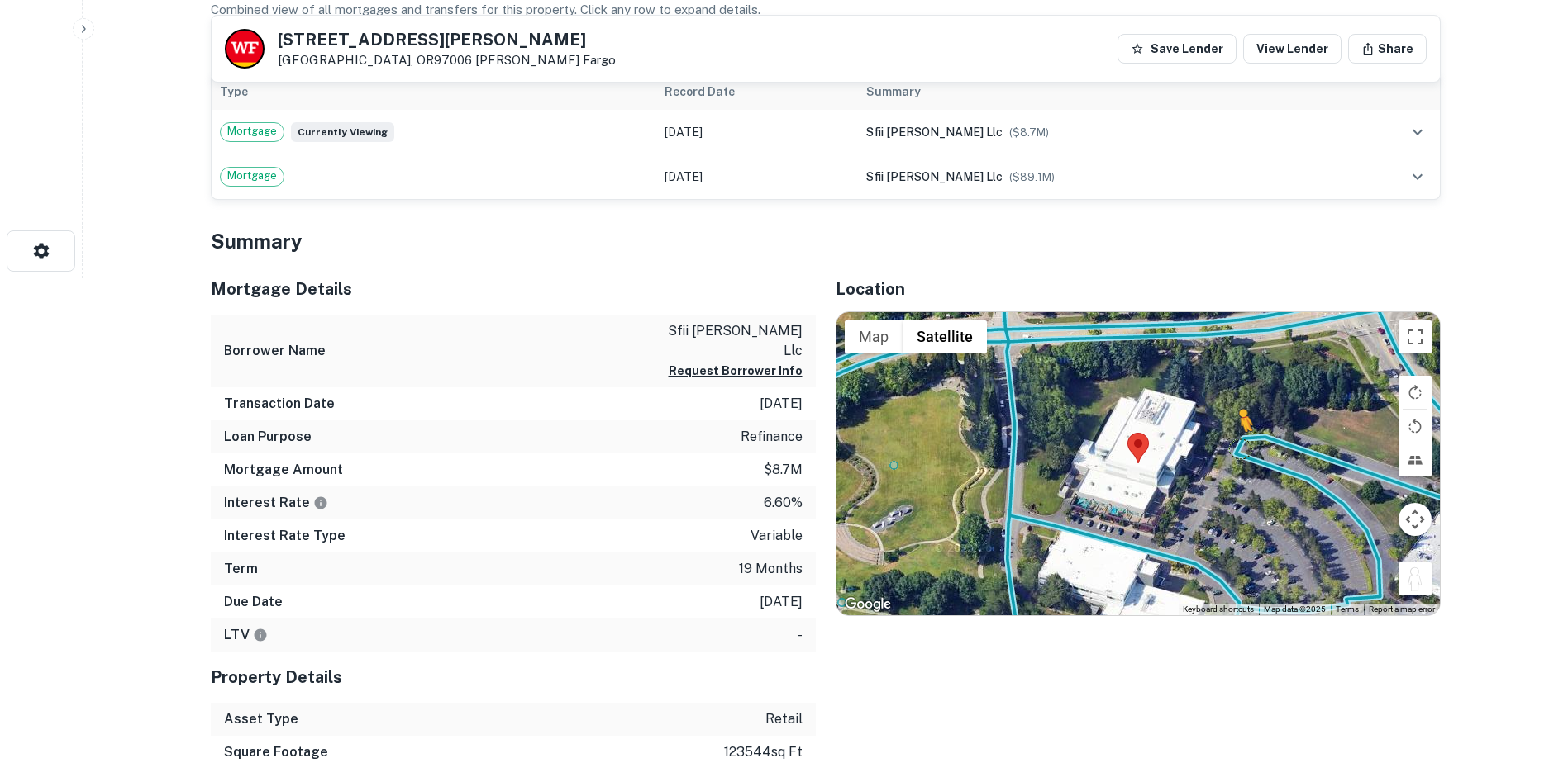
drag, startPoint x: 1408, startPoint y: 580, endPoint x: 1240, endPoint y: 449, distance: 213.0
click at [1240, 449] on div "To activate drag with keyboard, press Alt + Enter. Once in keyboard drag state,…" at bounding box center [1137, 464] width 603 height 304
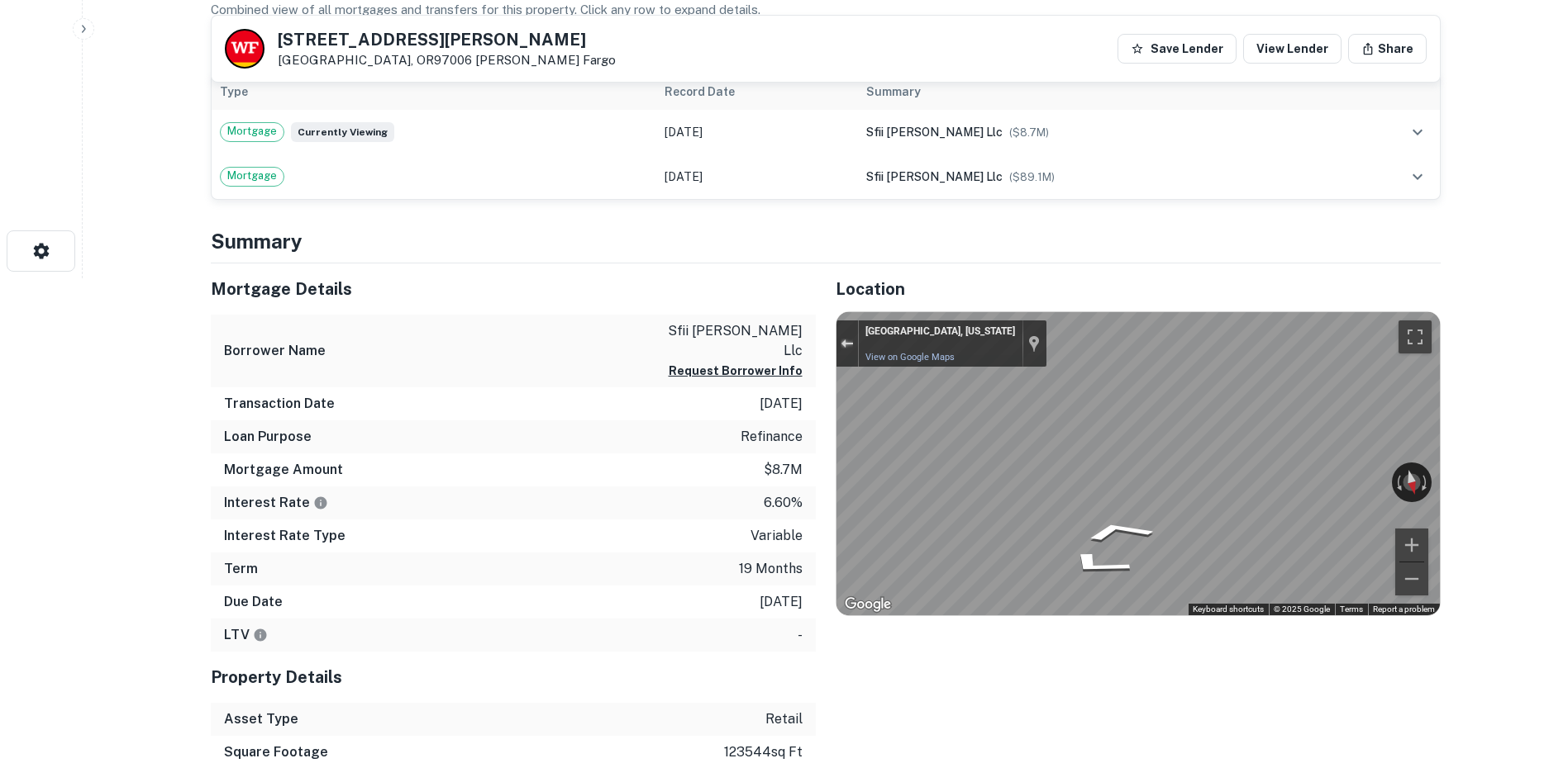
click at [845, 353] on button "Exit the Street View" at bounding box center [847, 343] width 21 height 22
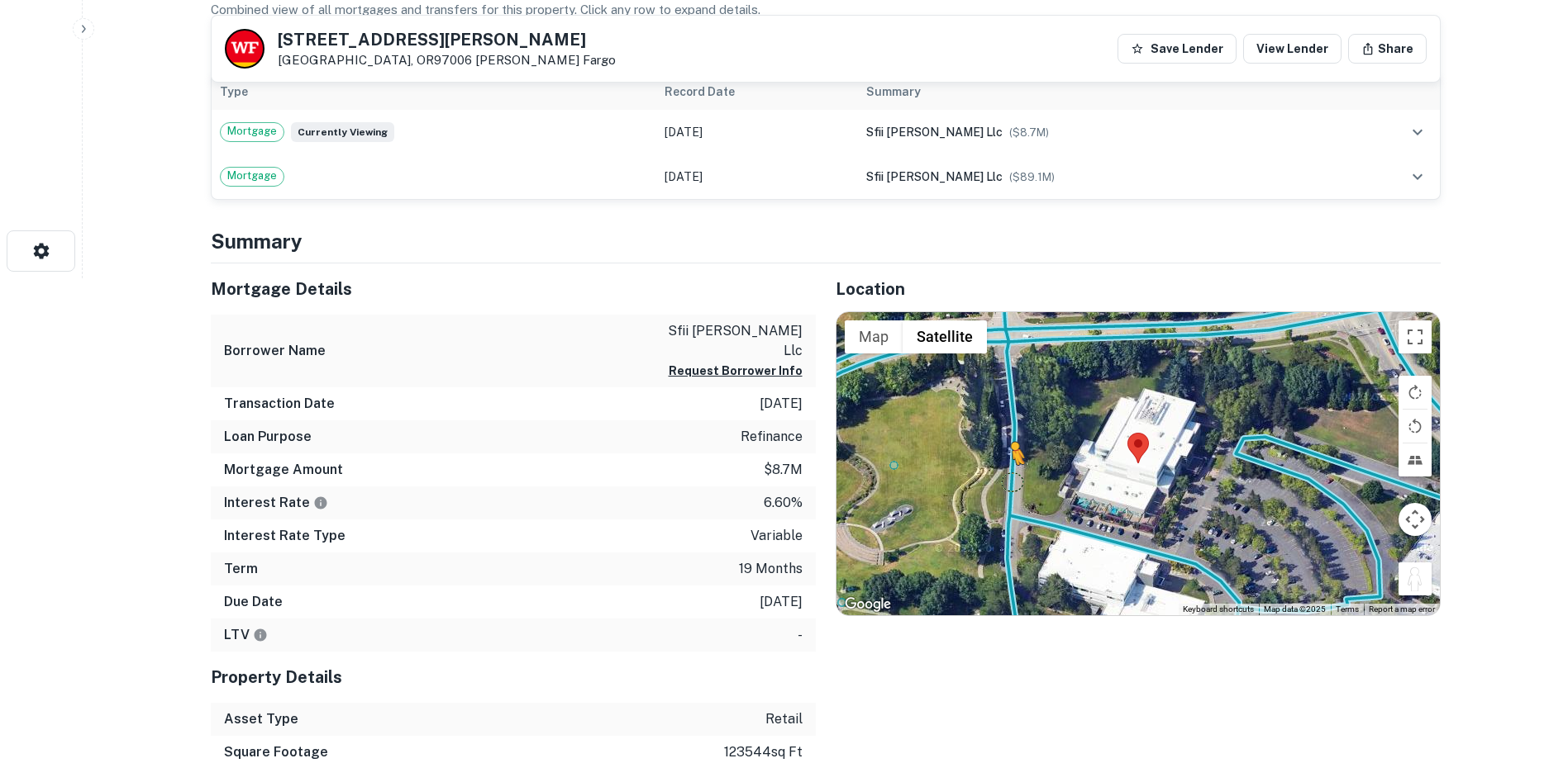
drag, startPoint x: 1406, startPoint y: 579, endPoint x: 1010, endPoint y: 481, distance: 407.9
click at [1010, 481] on div "To activate drag with keyboard, press Alt + Enter. Once in keyboard drag state,…" at bounding box center [1137, 464] width 603 height 304
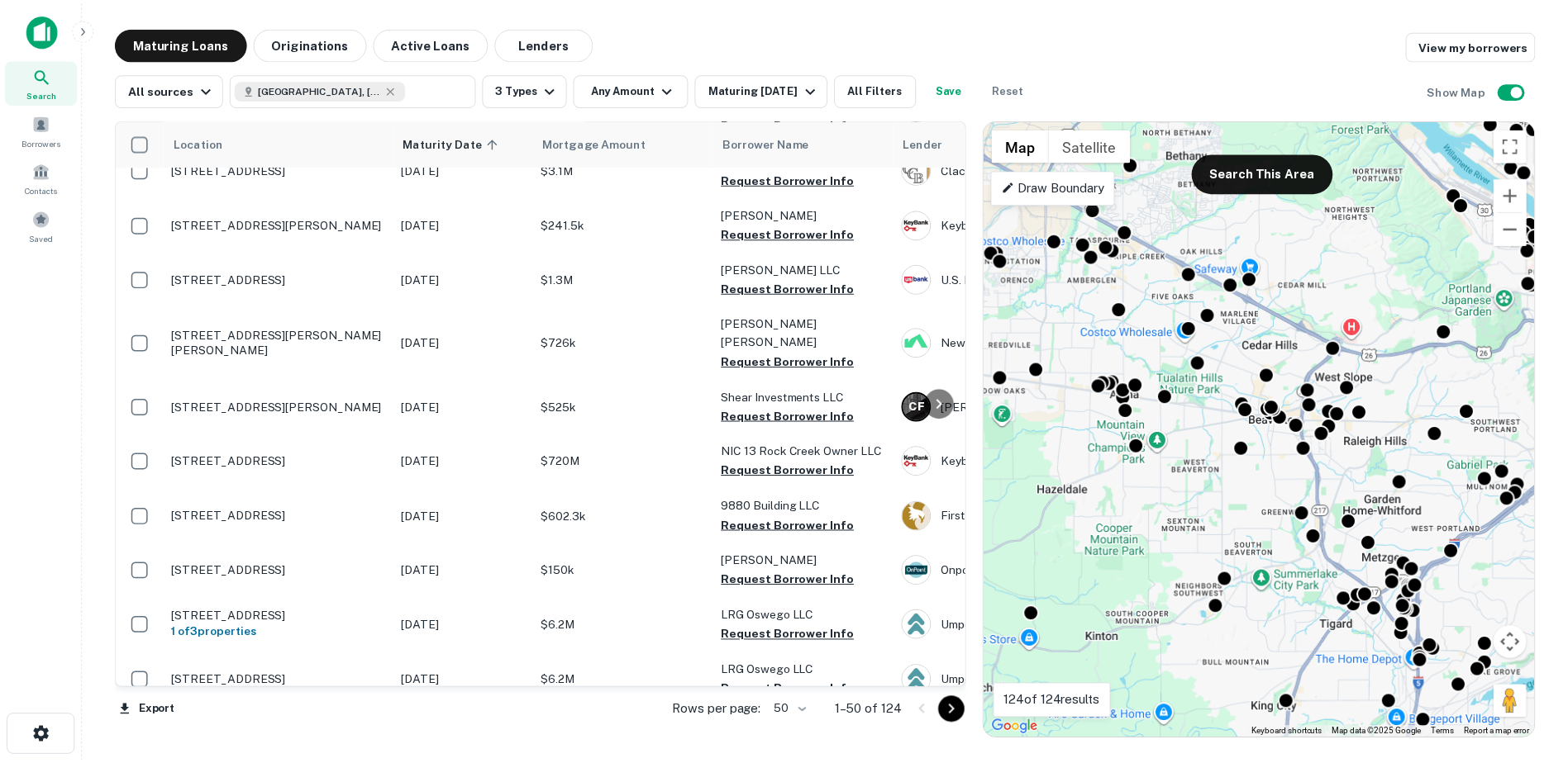
scroll to position [1346, 0]
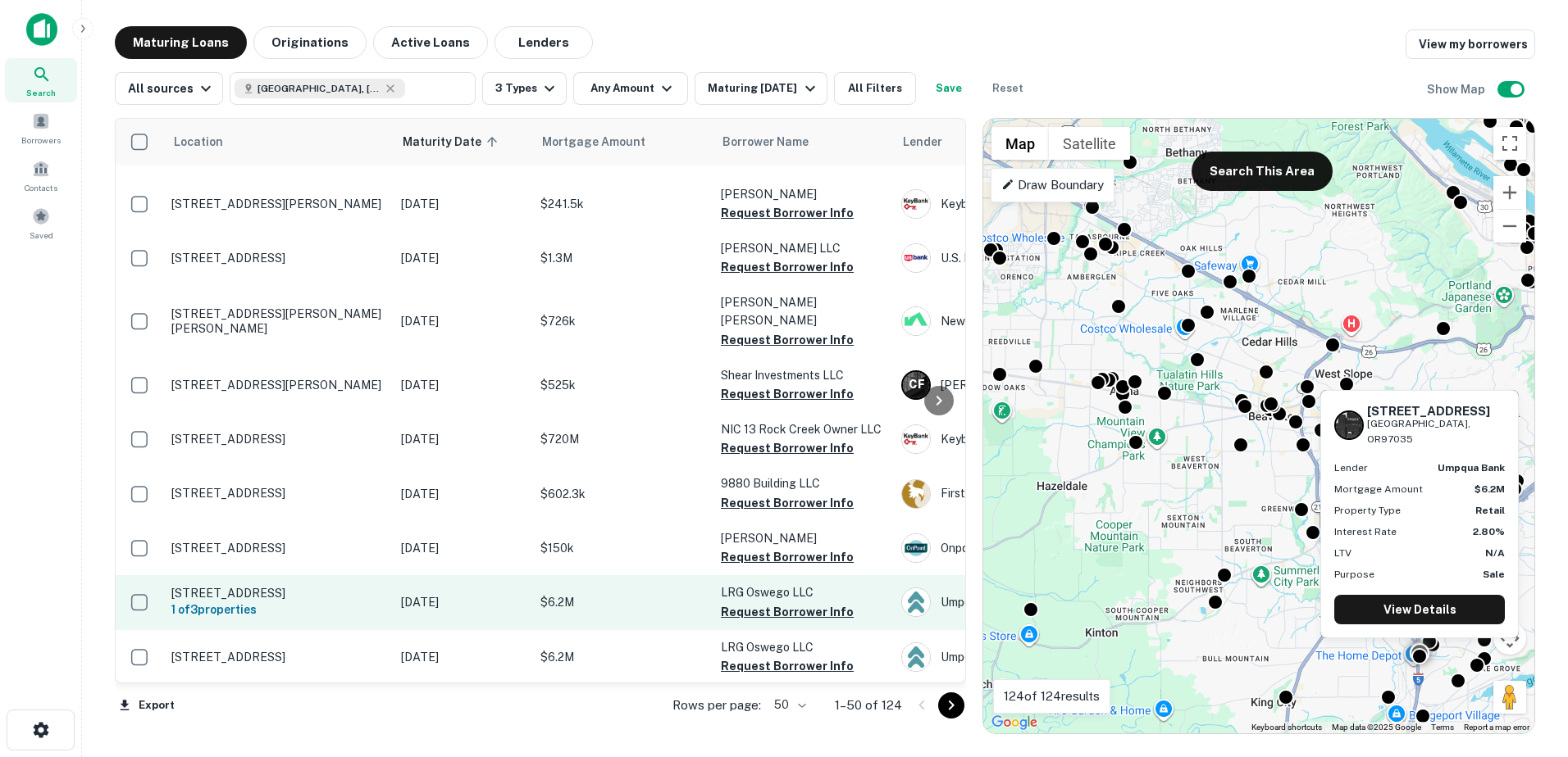
click at [290, 586] on p "[STREET_ADDRESS]" at bounding box center [278, 593] width 213 height 15
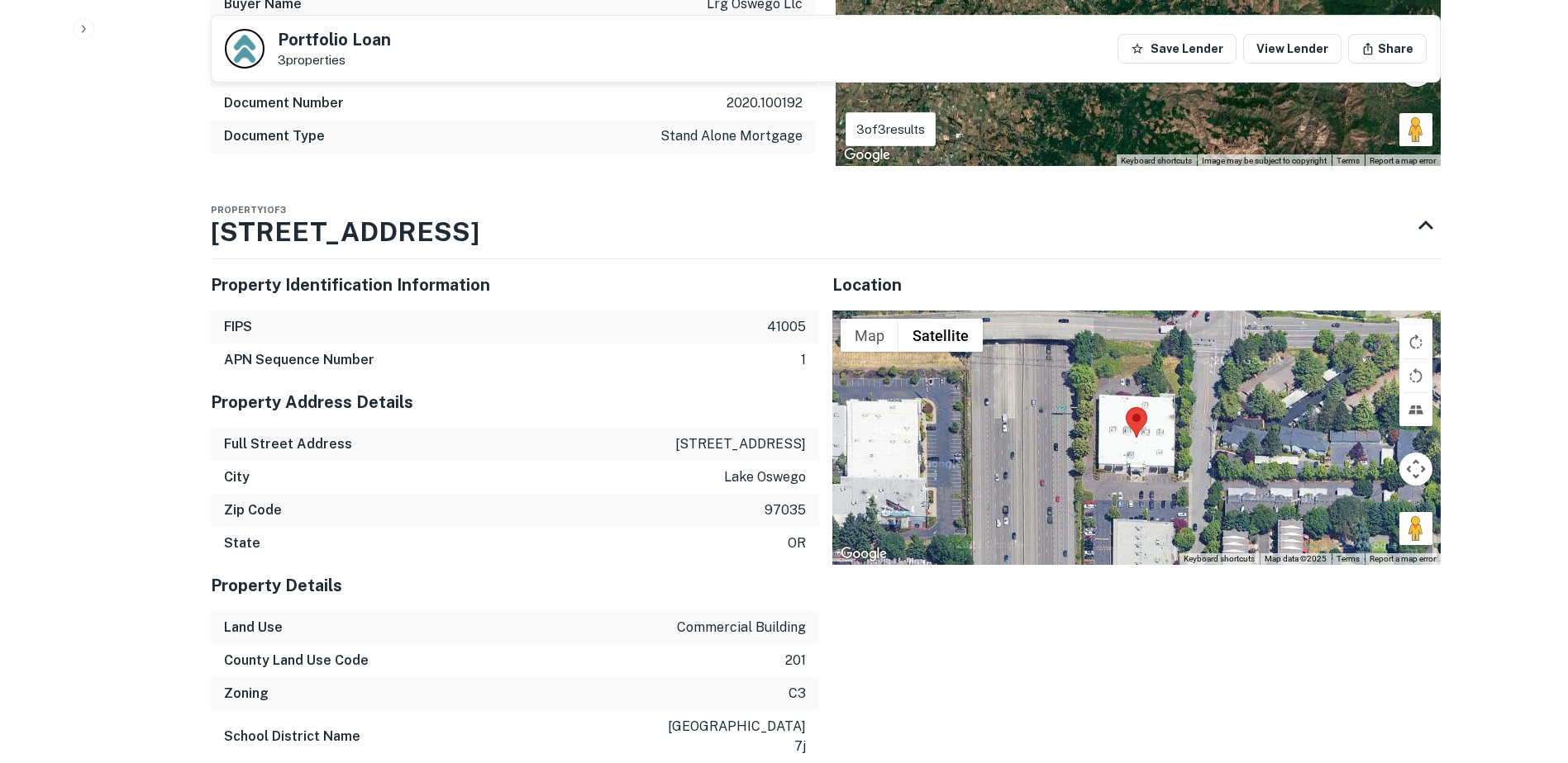
scroll to position [1189, 0]
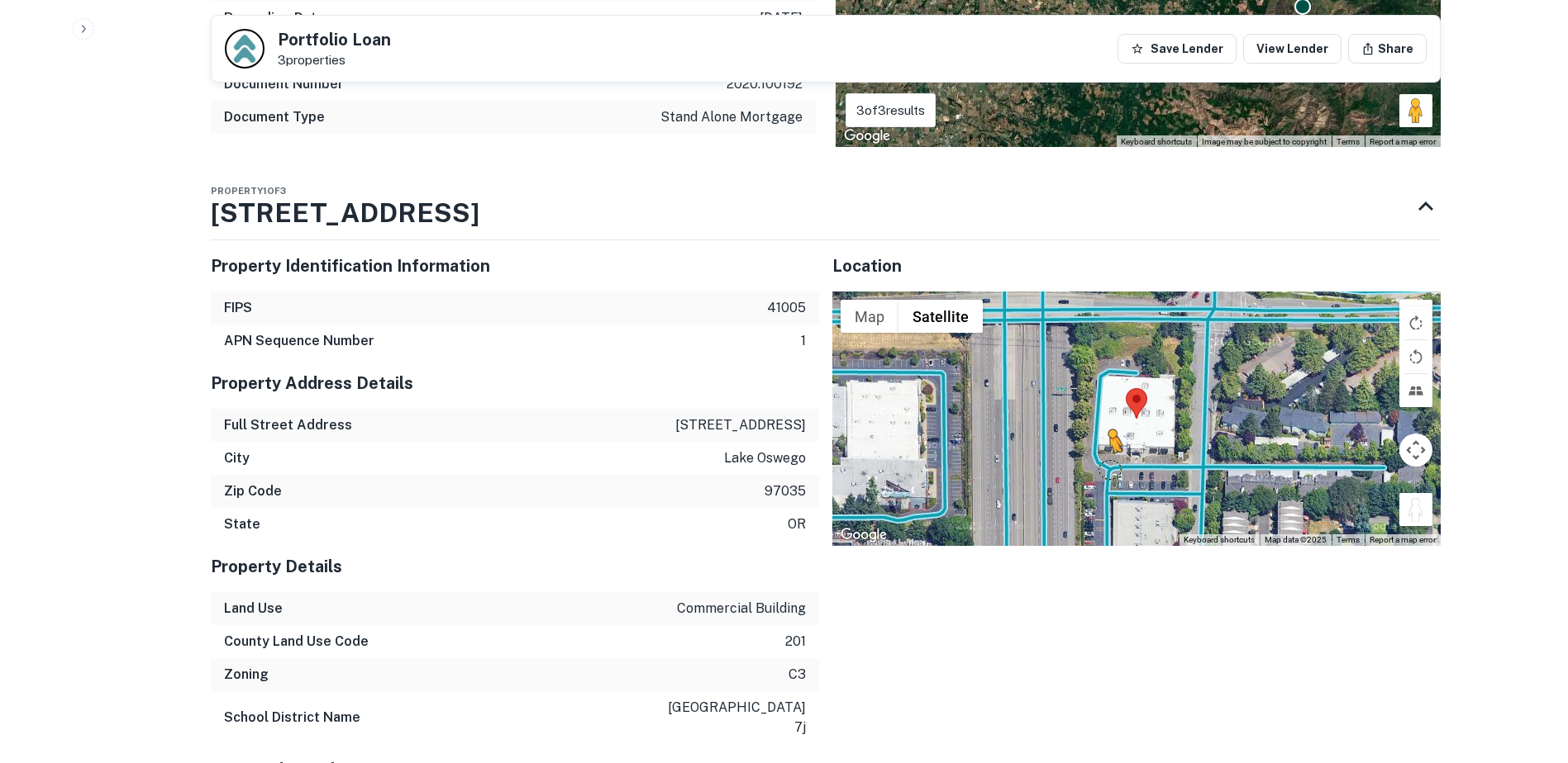
drag, startPoint x: 1422, startPoint y: 519, endPoint x: 1104, endPoint y: 468, distance: 322.1
click at [1104, 468] on div "To activate drag with keyboard, press Alt + Enter. Once in keyboard drag state,…" at bounding box center [1136, 418] width 609 height 254
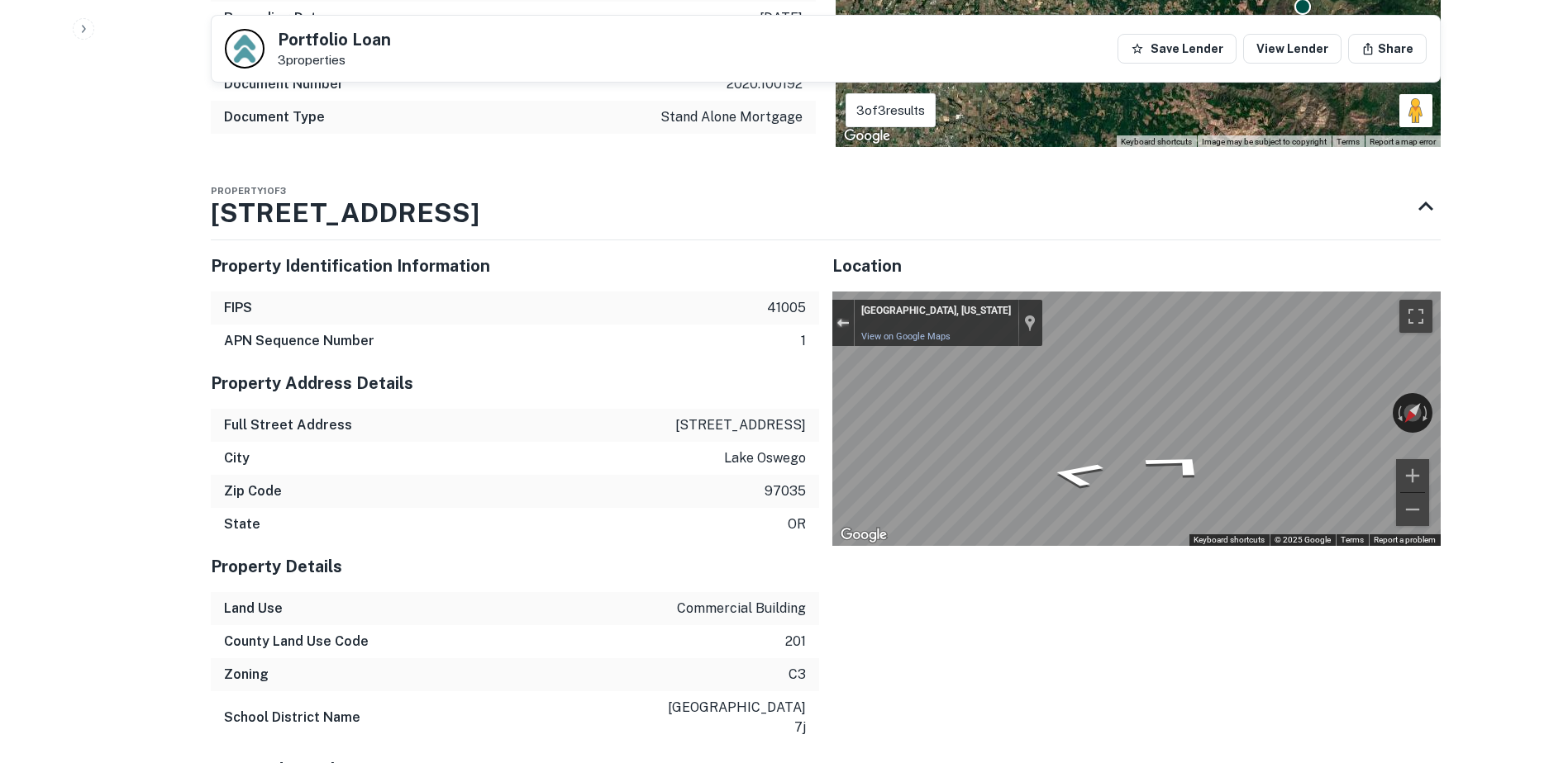
click at [843, 326] on div "Exit the Street View" at bounding box center [842, 323] width 12 height 10
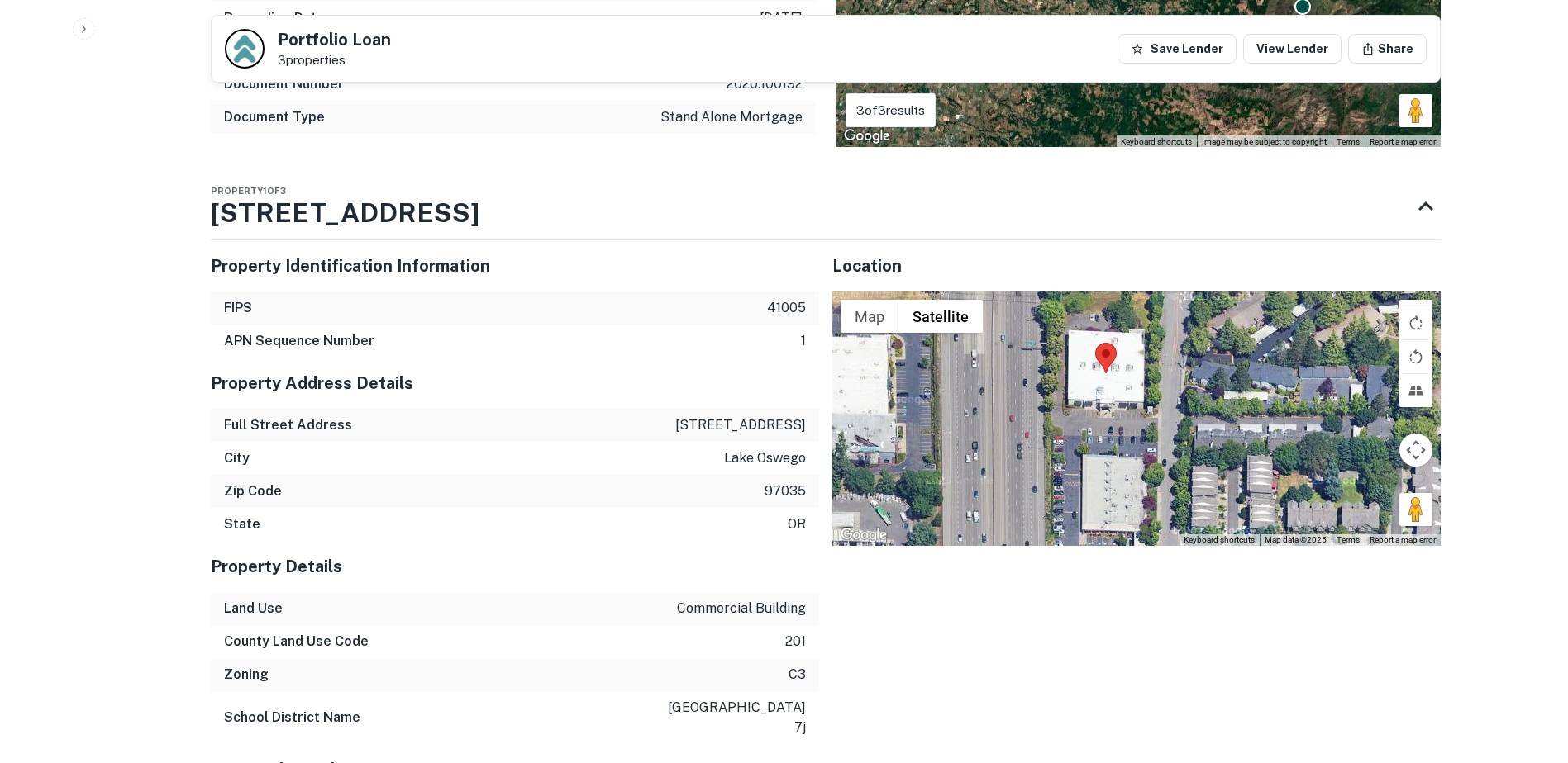
drag, startPoint x: 1101, startPoint y: 444, endPoint x: 1073, endPoint y: 407, distance: 46.4
click at [1073, 407] on div "Loading..." at bounding box center [1136, 418] width 609 height 254
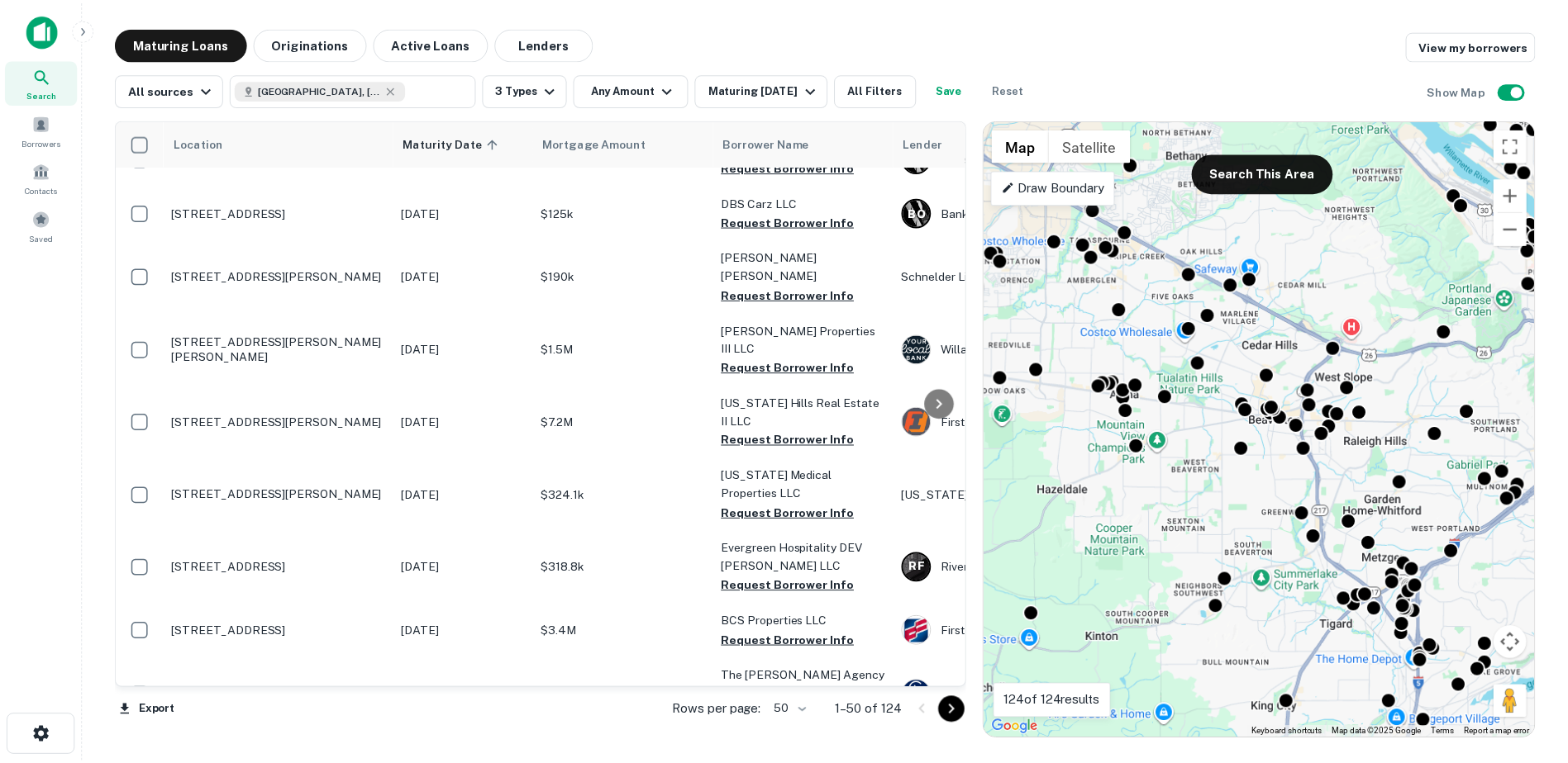
scroll to position [2394, 0]
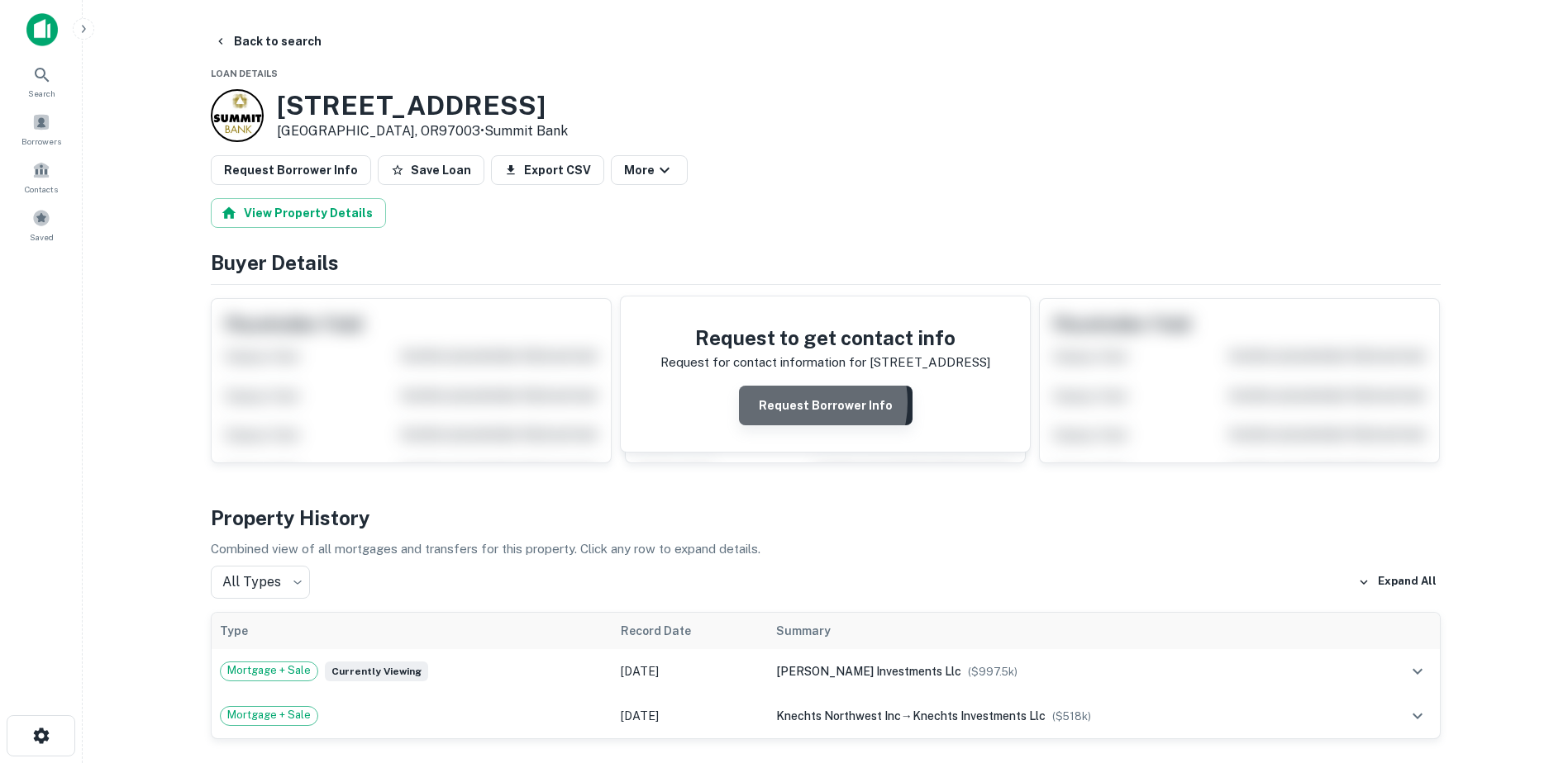
click at [796, 402] on button "Request Borrower Info" at bounding box center [826, 406] width 174 height 40
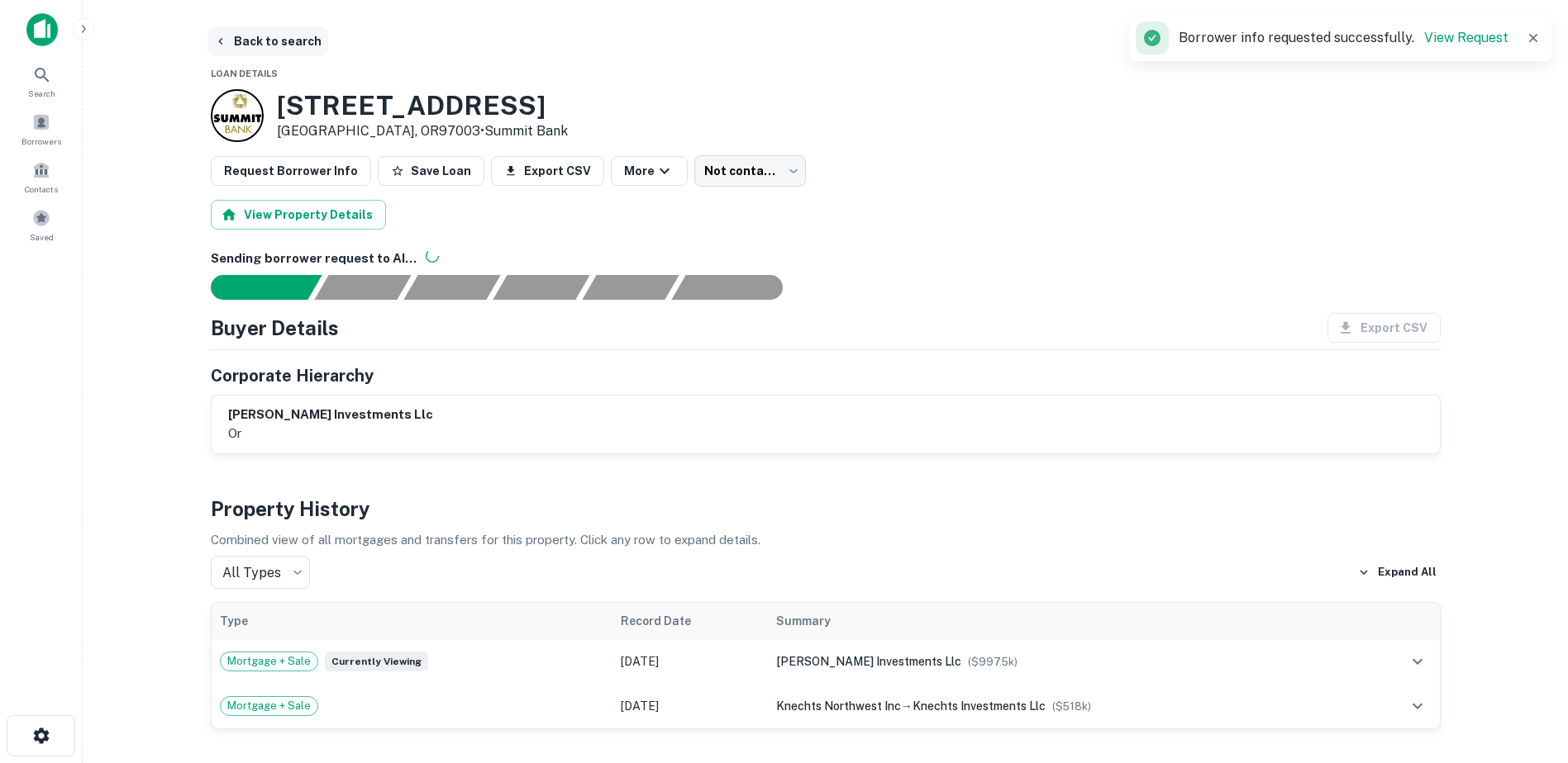
click at [247, 38] on button "Back to search" at bounding box center [268, 41] width 120 height 30
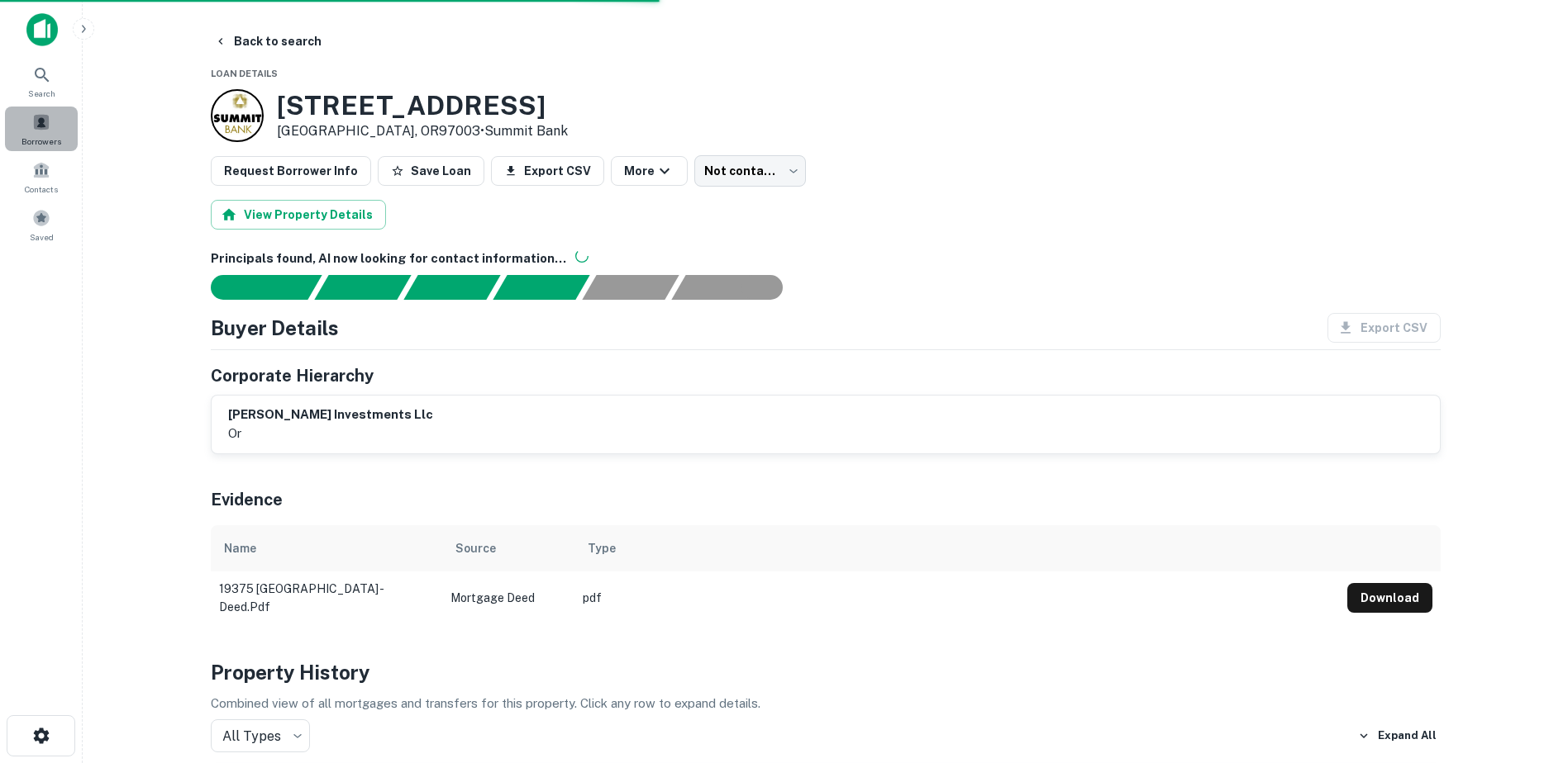
click at [34, 130] on span at bounding box center [41, 121] width 18 height 18
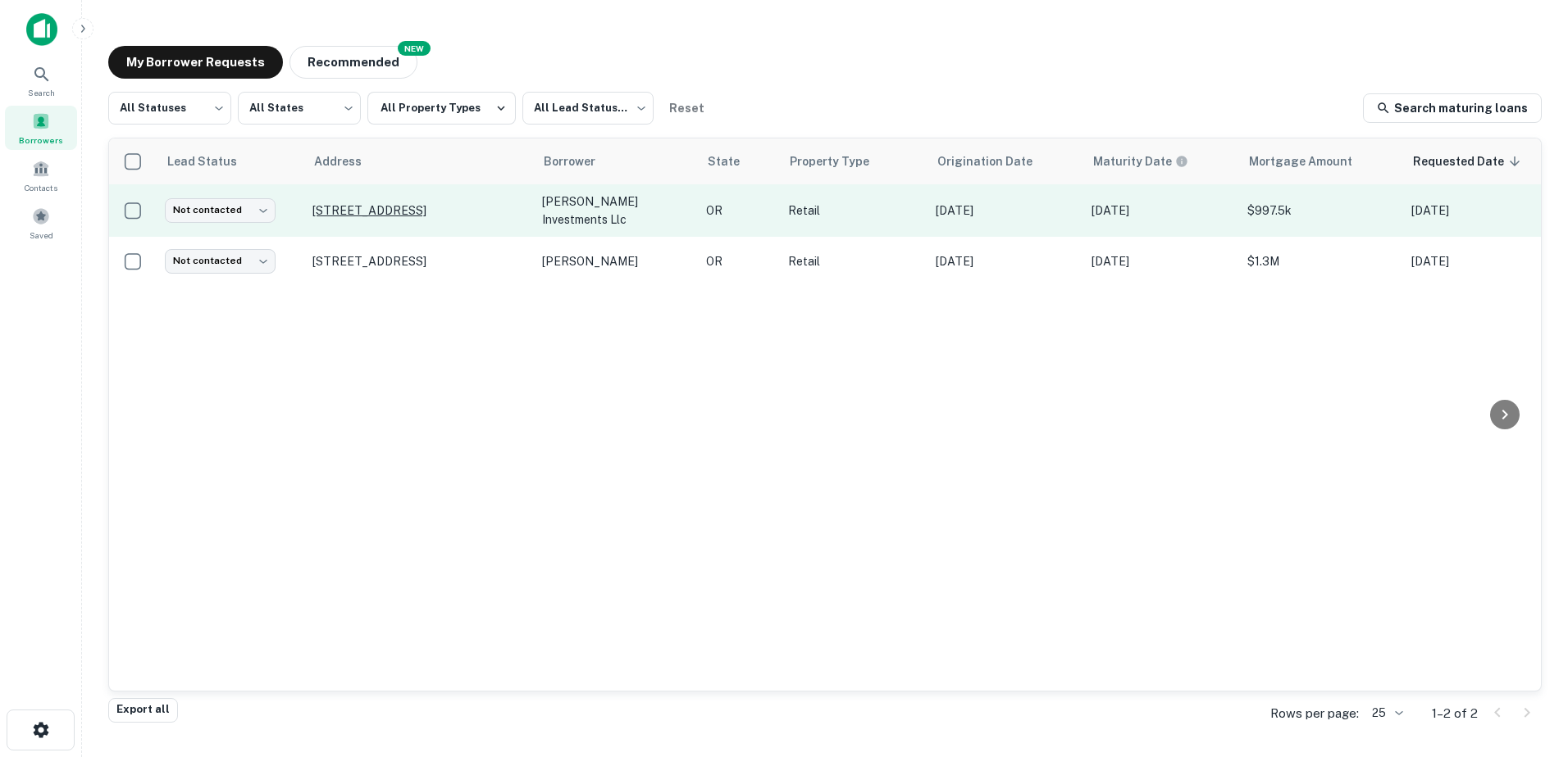
click at [354, 203] on p "[STREET_ADDRESS]" at bounding box center [419, 210] width 213 height 15
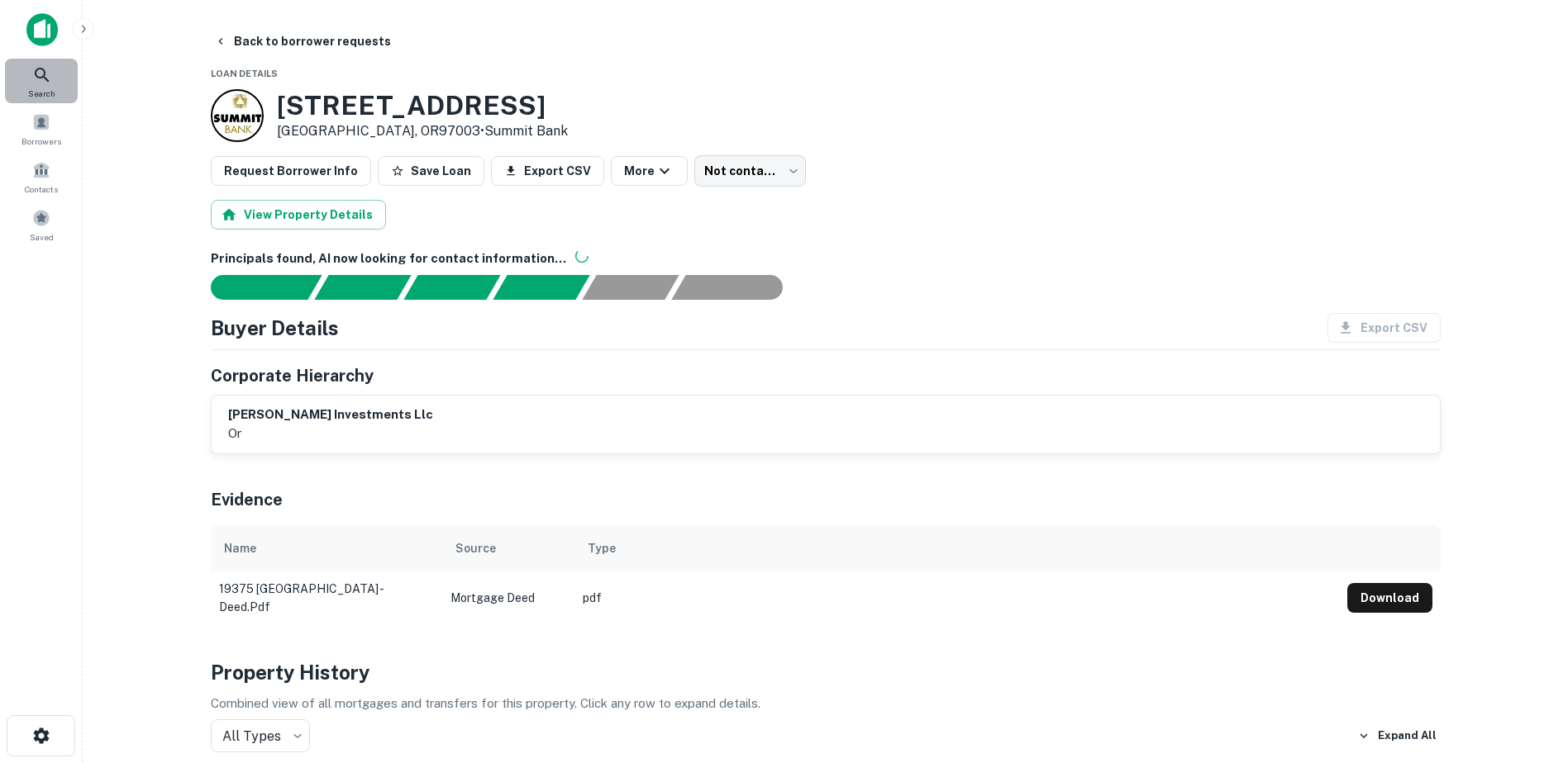
click at [33, 88] on span "Search" at bounding box center [41, 94] width 28 height 13
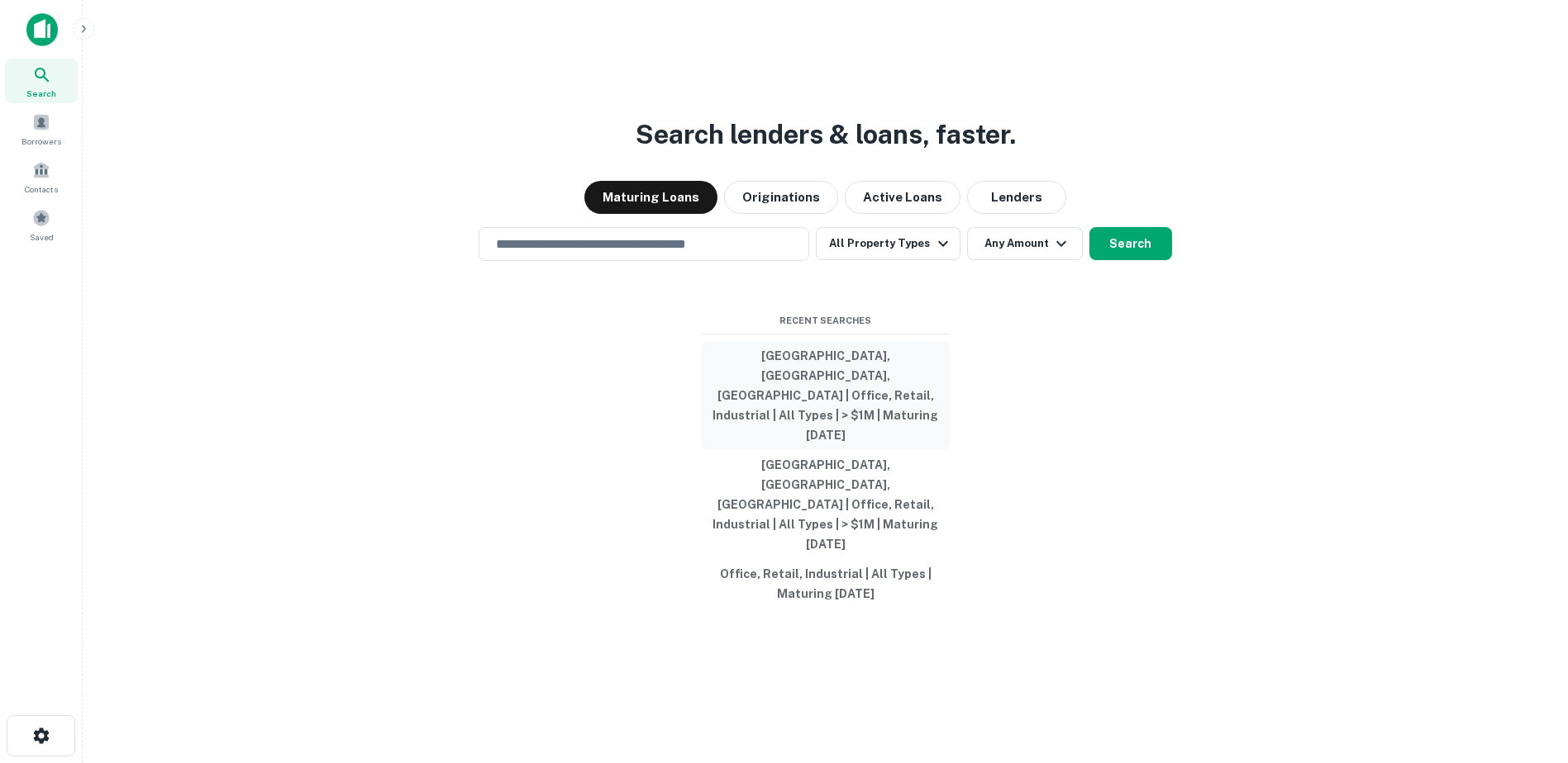
click at [807, 407] on button "[GEOGRAPHIC_DATA], [GEOGRAPHIC_DATA], [GEOGRAPHIC_DATA] | Office, Retail, Indus…" at bounding box center [825, 395] width 247 height 109
type input "**********"
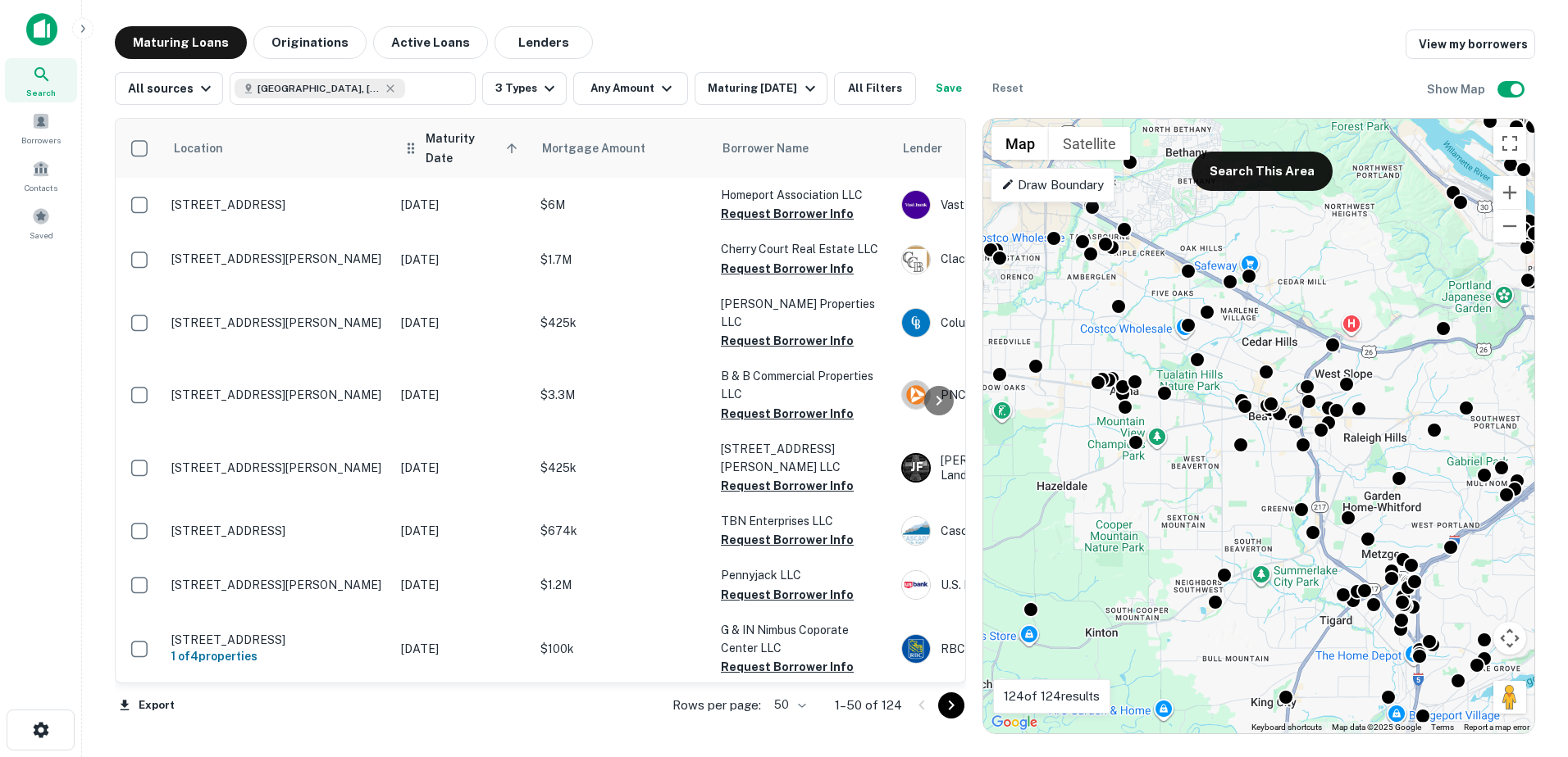
click at [445, 141] on span "Maturity Date sorted ascending" at bounding box center [474, 149] width 97 height 40
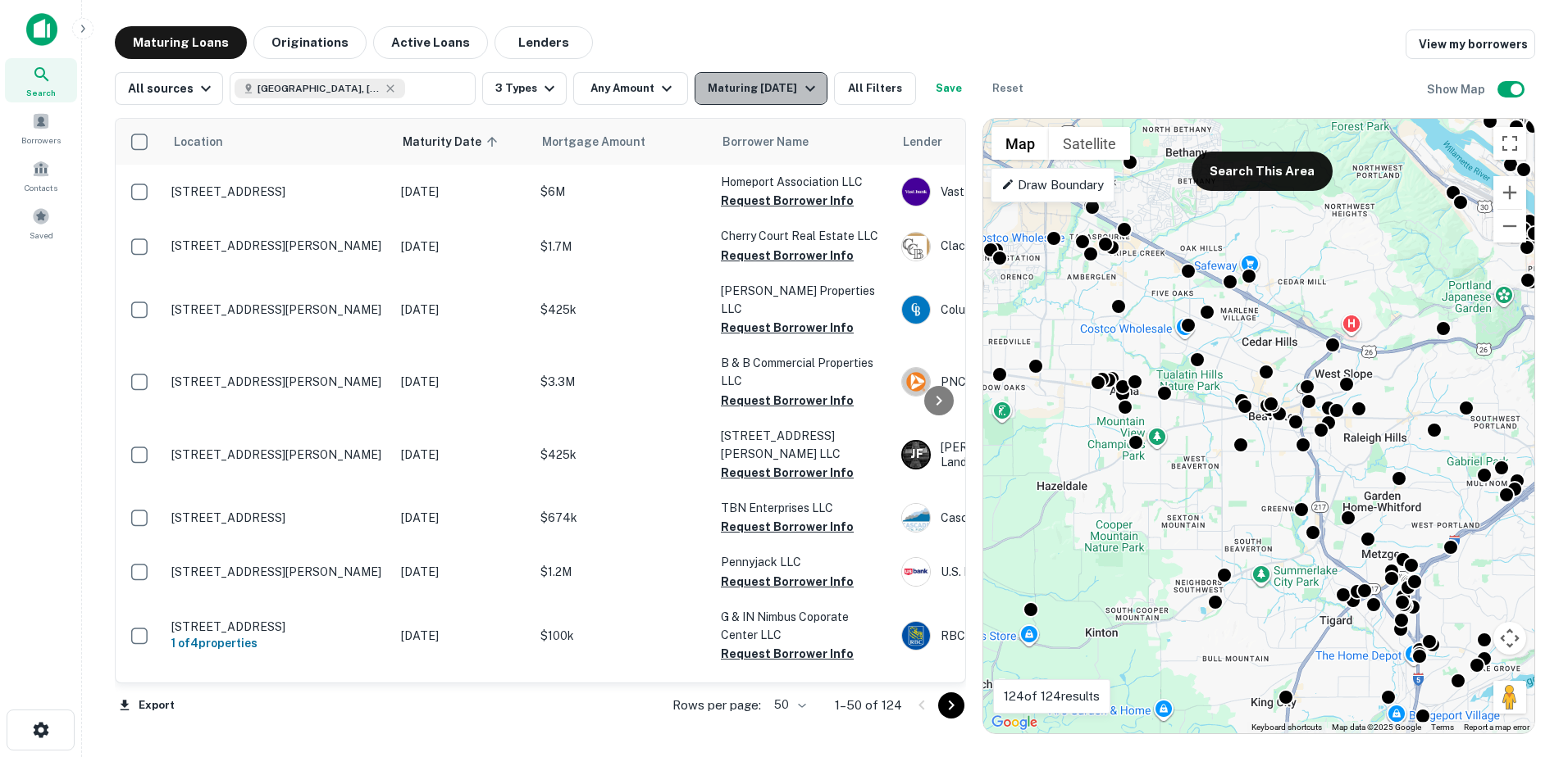
click at [793, 74] on button "Maturing [DATE]" at bounding box center [760, 88] width 132 height 33
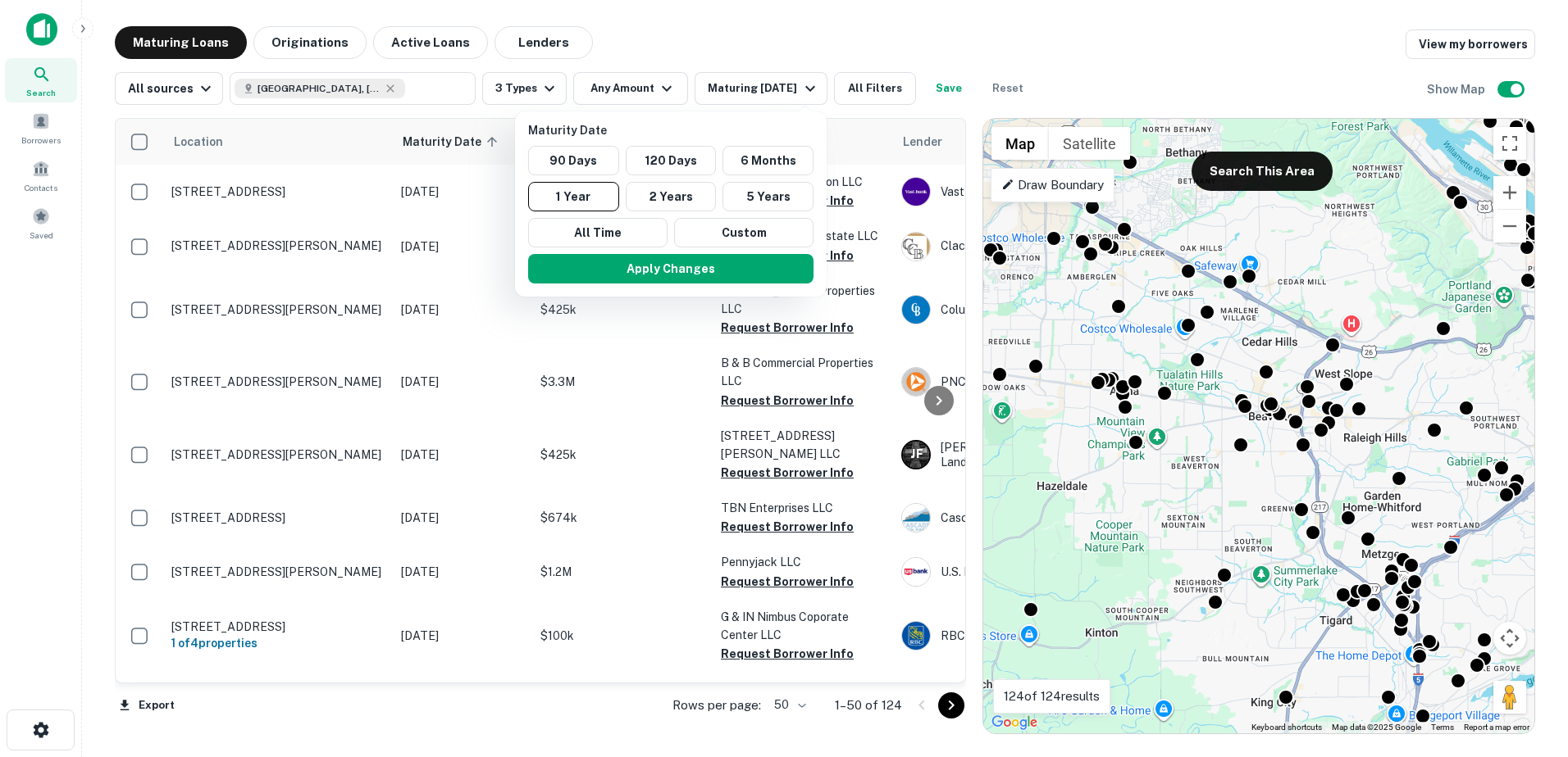
click at [780, 85] on div at bounding box center [784, 378] width 1568 height 757
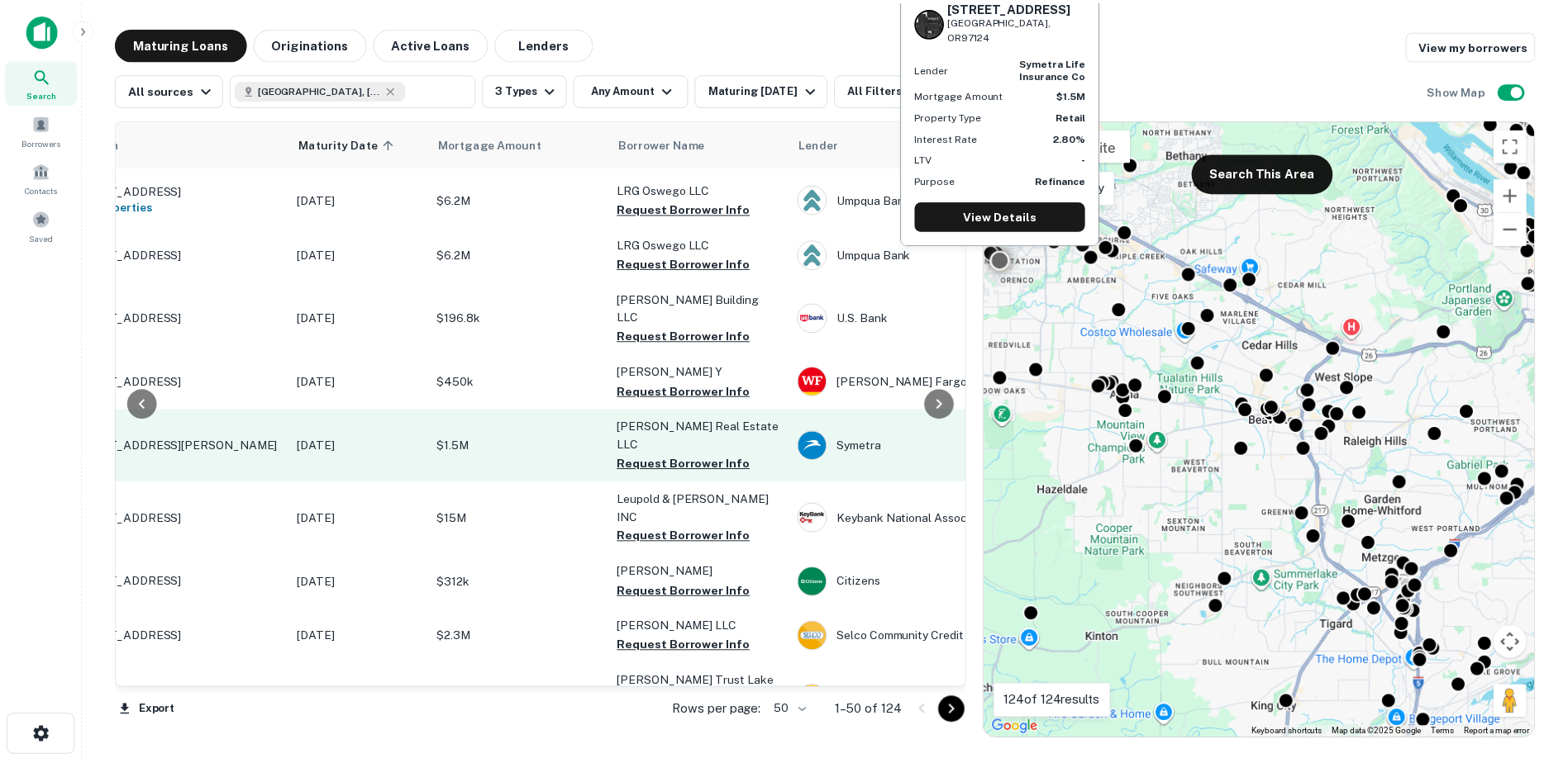
scroll to position [1754, 104]
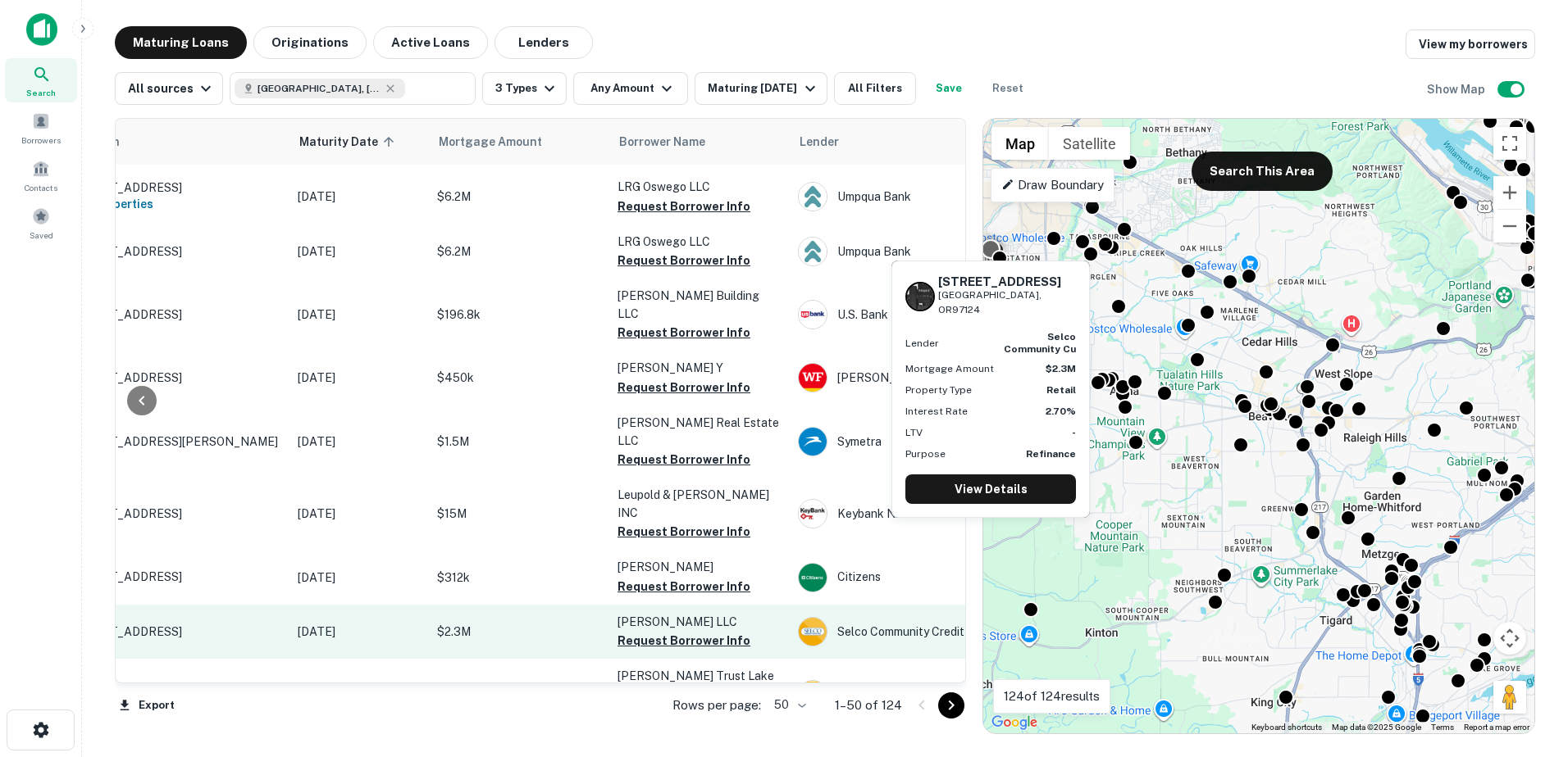
click at [236, 624] on p "[STREET_ADDRESS]" at bounding box center [174, 632] width 213 height 15
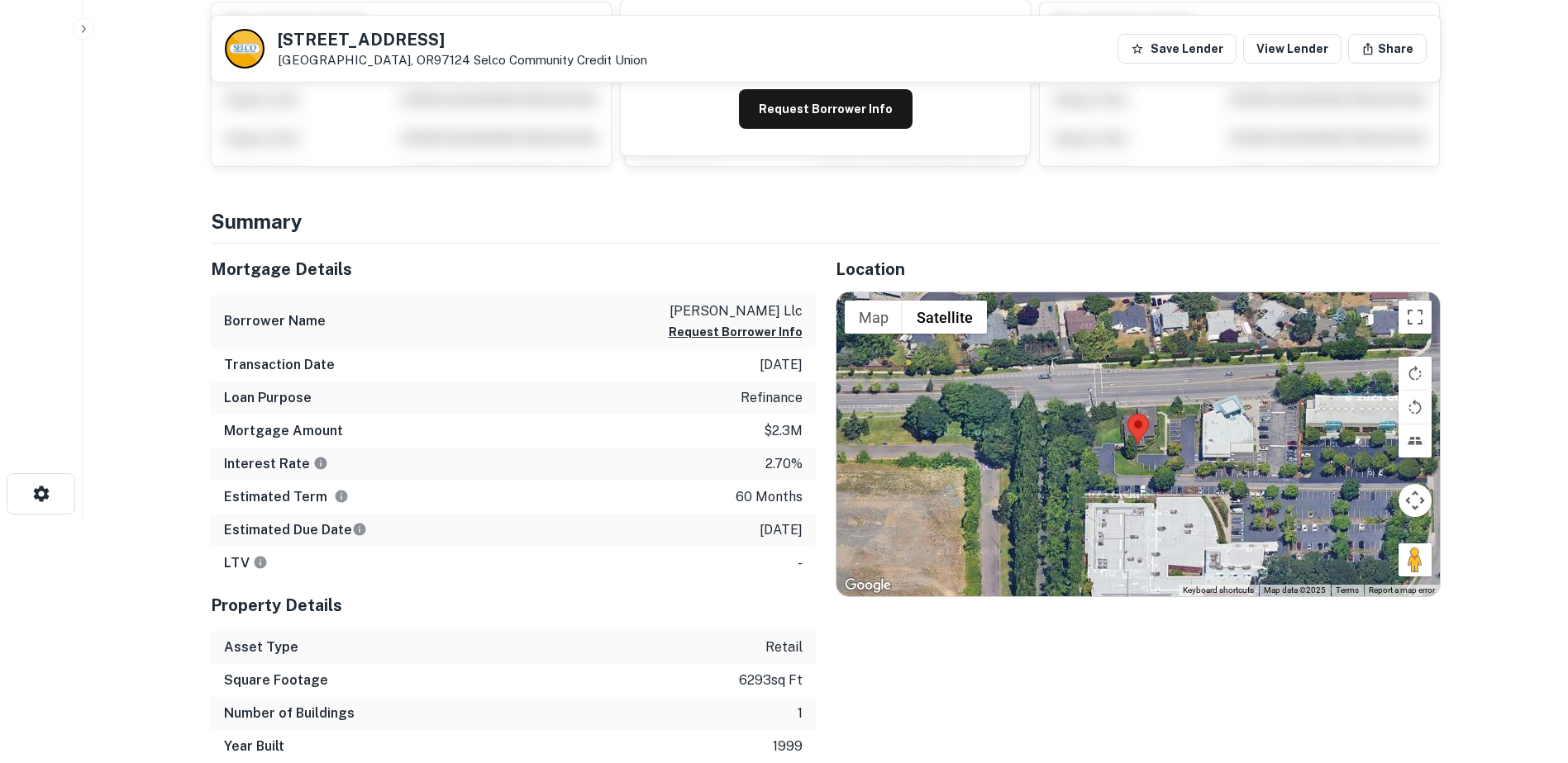
scroll to position [243, 0]
drag, startPoint x: 1413, startPoint y: 560, endPoint x: 1191, endPoint y: 437, distance: 253.8
click at [1191, 437] on div "Map Terrain Satellite Labels Keyboard shortcuts Map Data Map data ©2025 Map dat…" at bounding box center [1137, 443] width 603 height 304
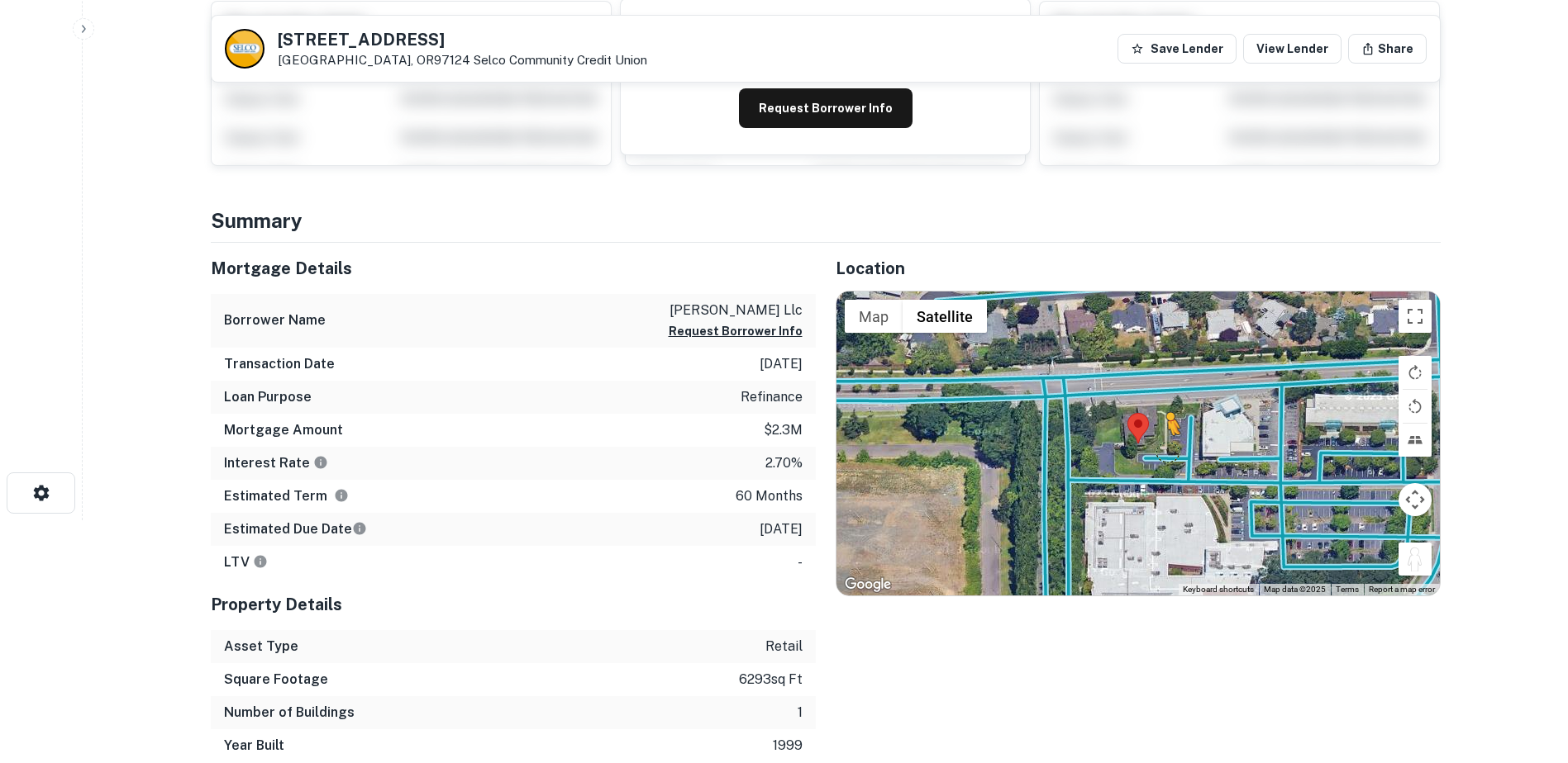
drag, startPoint x: 1414, startPoint y: 560, endPoint x: 1168, endPoint y: 451, distance: 269.1
click at [1168, 451] on div "To activate drag with keyboard, press Alt + Enter. Once in keyboard drag state,…" at bounding box center [1137, 443] width 603 height 304
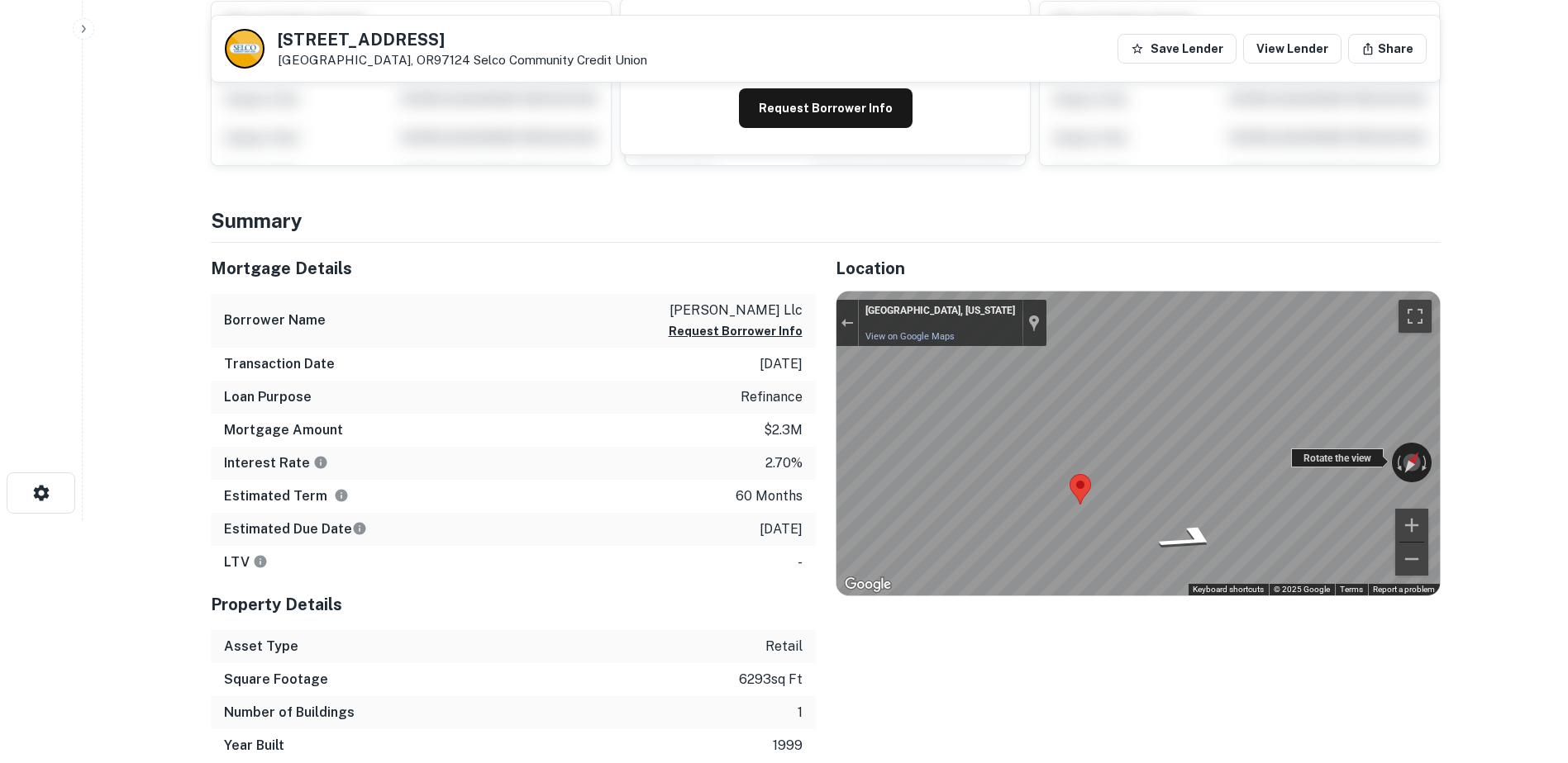
click at [1316, 452] on div "← Move left → Move right ↑ Move up ↓ Move down + Zoom in - Zoom out [GEOGRAPHIC…" at bounding box center [1137, 443] width 603 height 304
click at [1064, 461] on div "← Move left → Move right ↑ Move up ↓ Move down + Zoom in - Zoom out [GEOGRAPHIC…" at bounding box center [1137, 443] width 603 height 304
click at [903, 448] on div "← Move left → Move right ↑ Move up ↓ Move down + Zoom in - Zoom out [GEOGRAPHIC…" at bounding box center [1137, 443] width 603 height 304
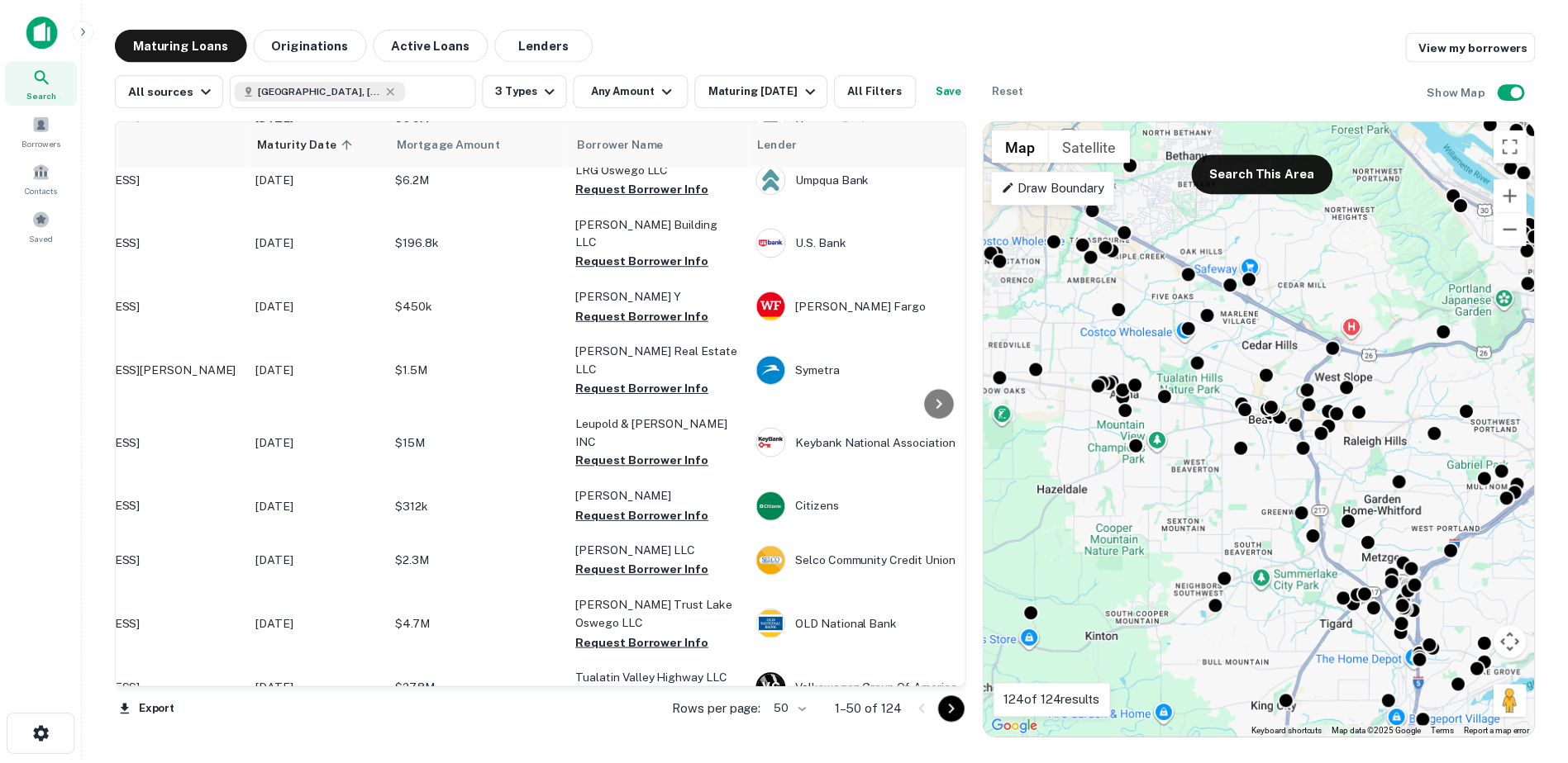
scroll to position [1830, 0]
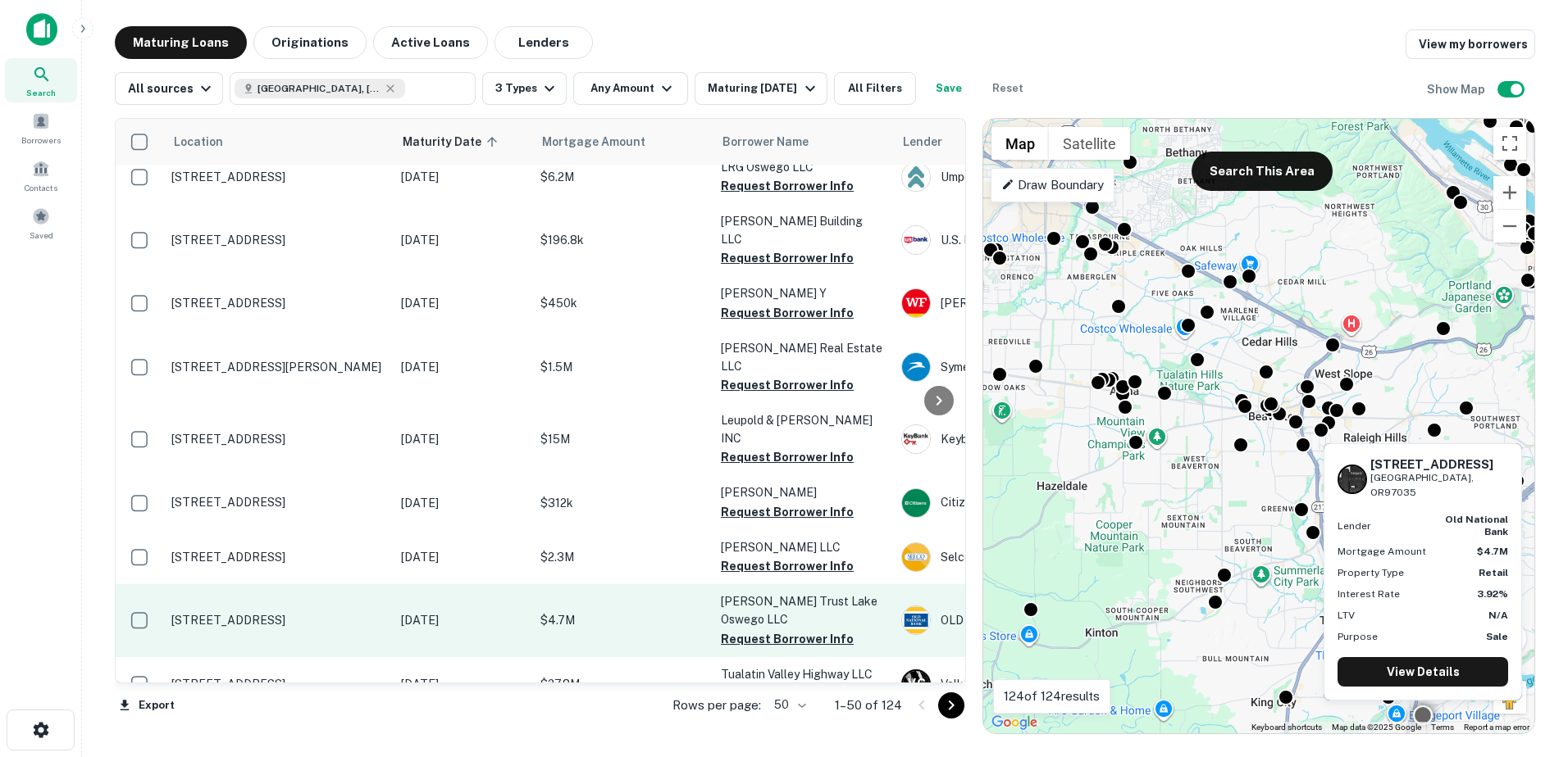
click at [263, 613] on p "[STREET_ADDRESS]" at bounding box center [278, 621] width 213 height 15
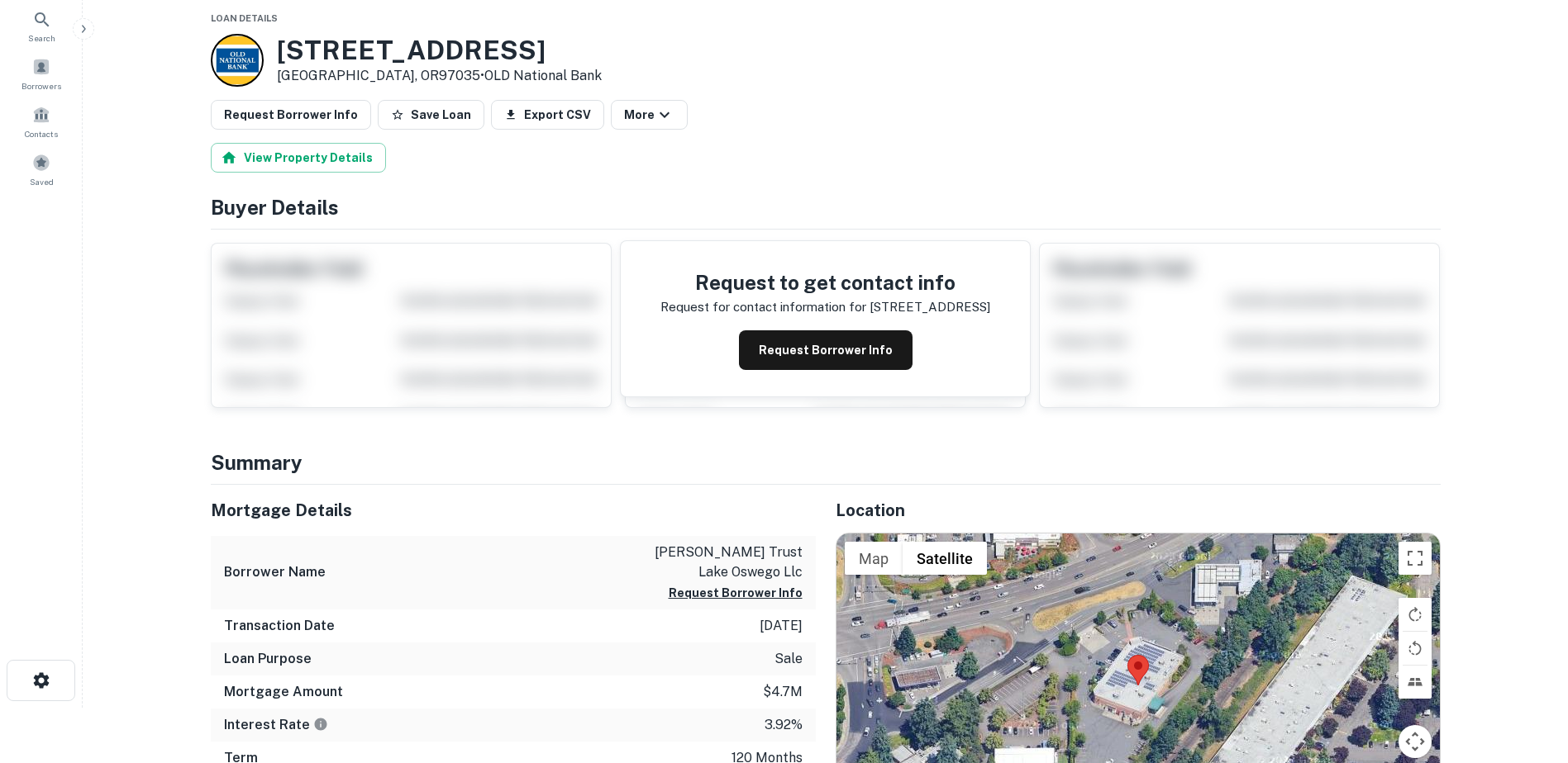
scroll to position [413, 0]
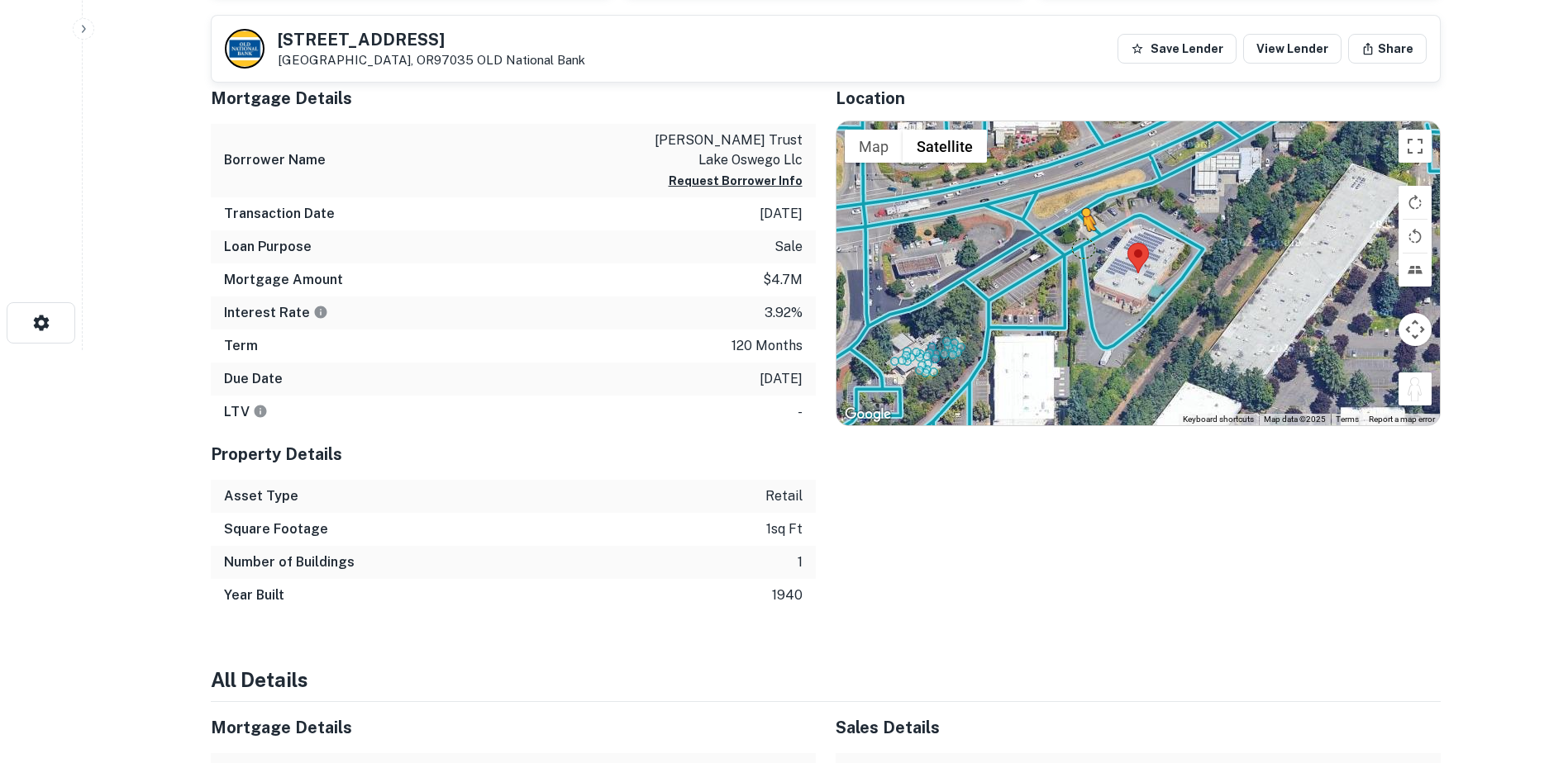
drag, startPoint x: 1416, startPoint y: 386, endPoint x: 1082, endPoint y: 247, distance: 361.8
click at [1082, 247] on div "To activate drag with keyboard, press Alt + Enter. Once in keyboard drag state,…" at bounding box center [1137, 273] width 603 height 304
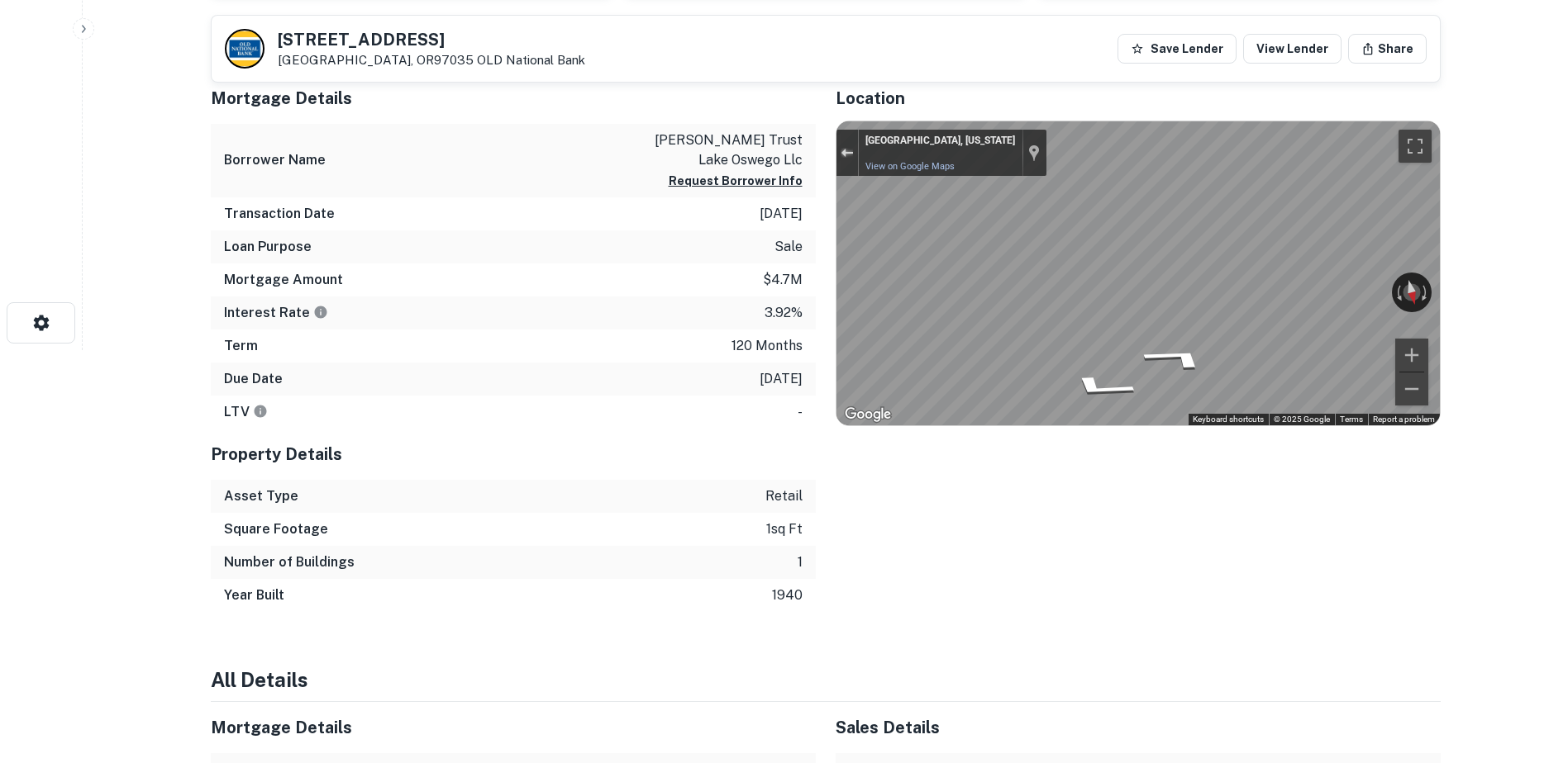
click at [854, 145] on button "Exit the Street View" at bounding box center [847, 153] width 21 height 22
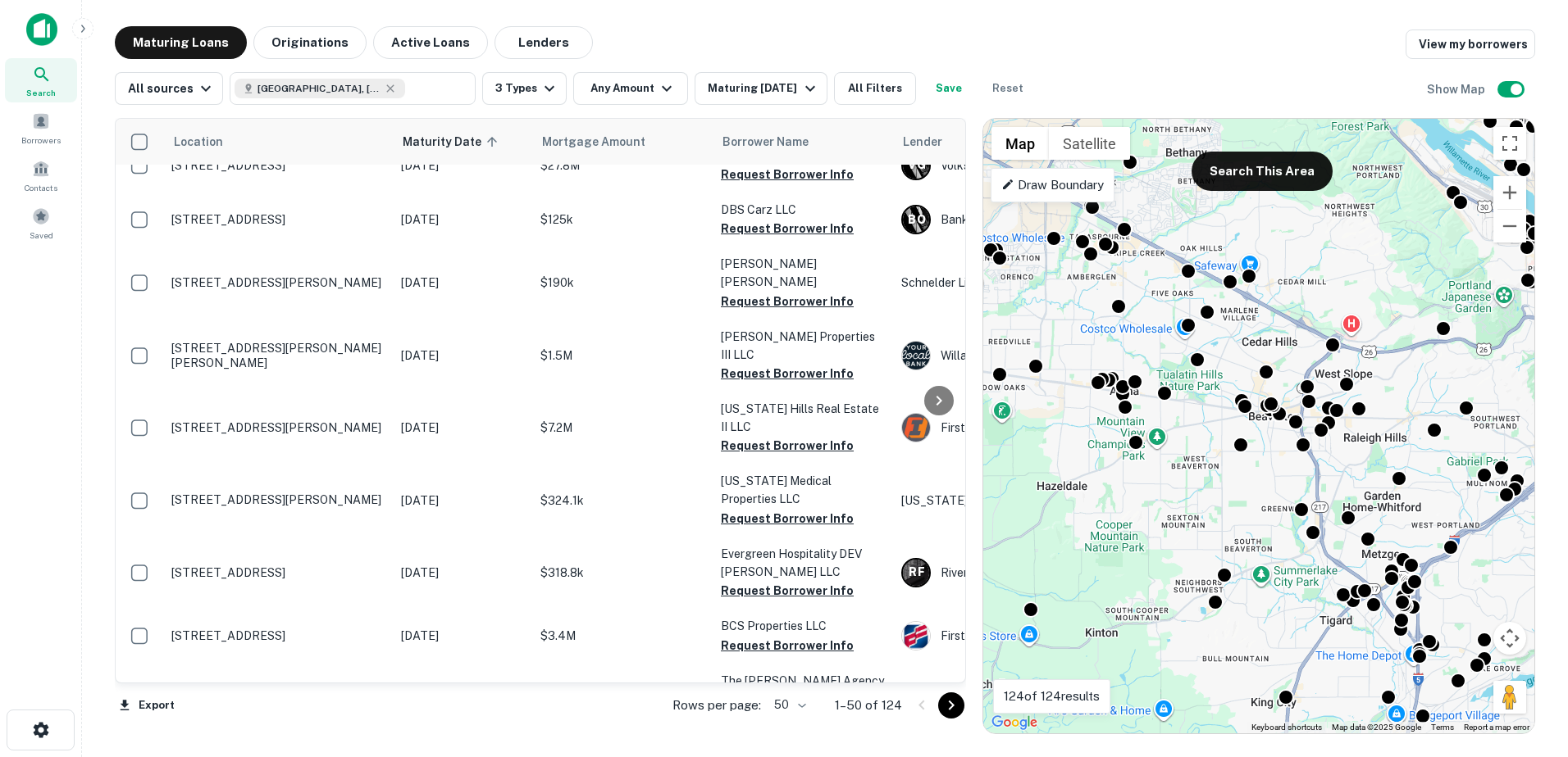
scroll to position [2324, 0]
